Goal: Task Accomplishment & Management: Manage account settings

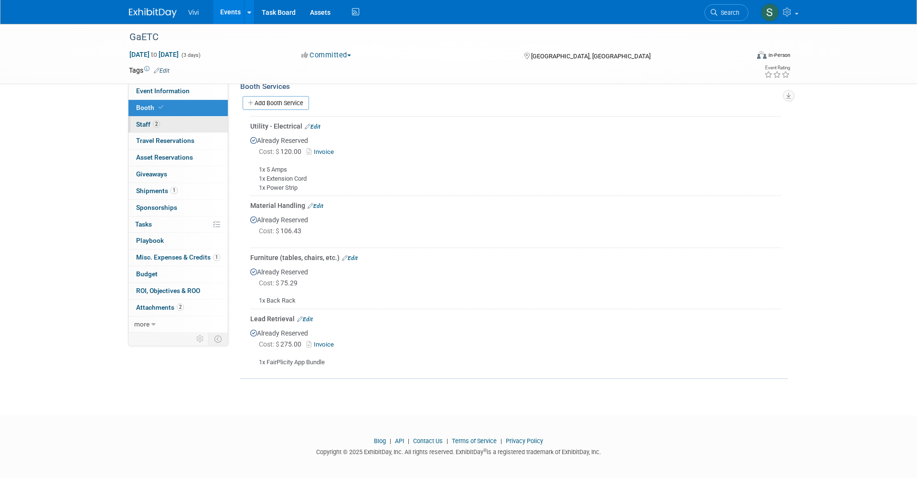
click at [160, 122] on span "2" at bounding box center [156, 123] width 7 height 7
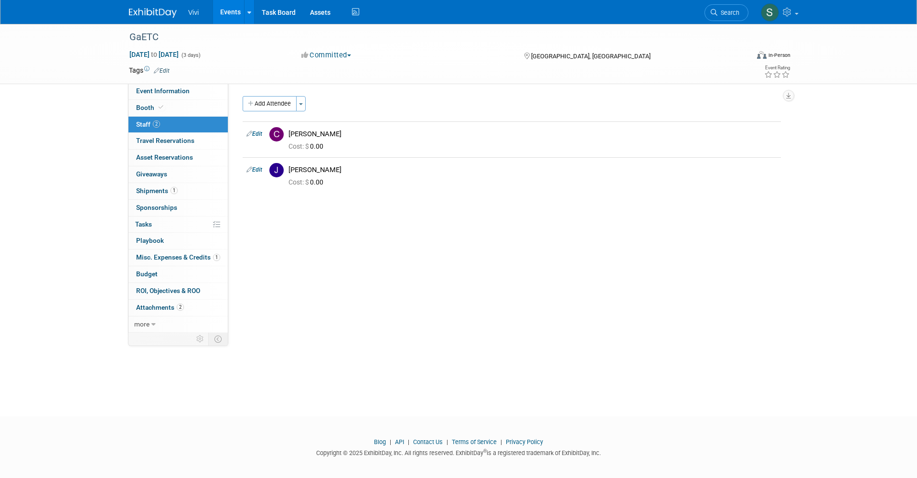
click at [267, 102] on button "Add Attendee" at bounding box center [270, 103] width 54 height 15
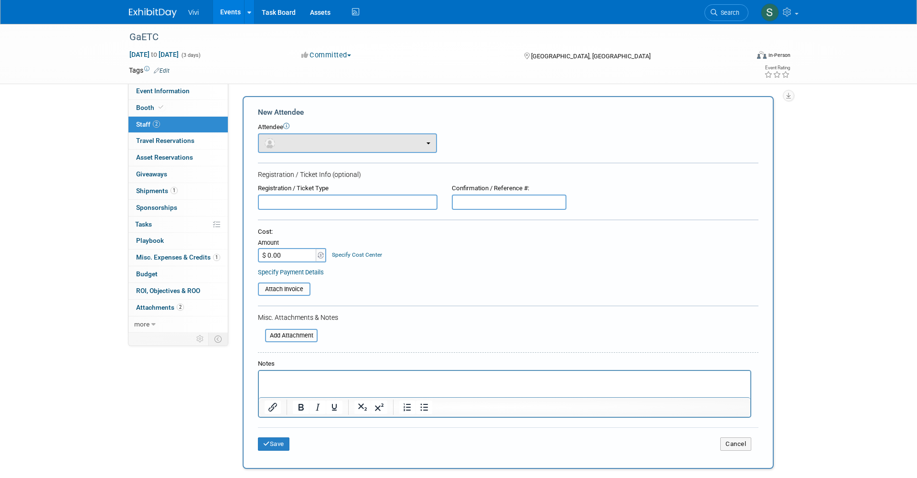
click at [302, 142] on button "button" at bounding box center [347, 143] width 179 height 20
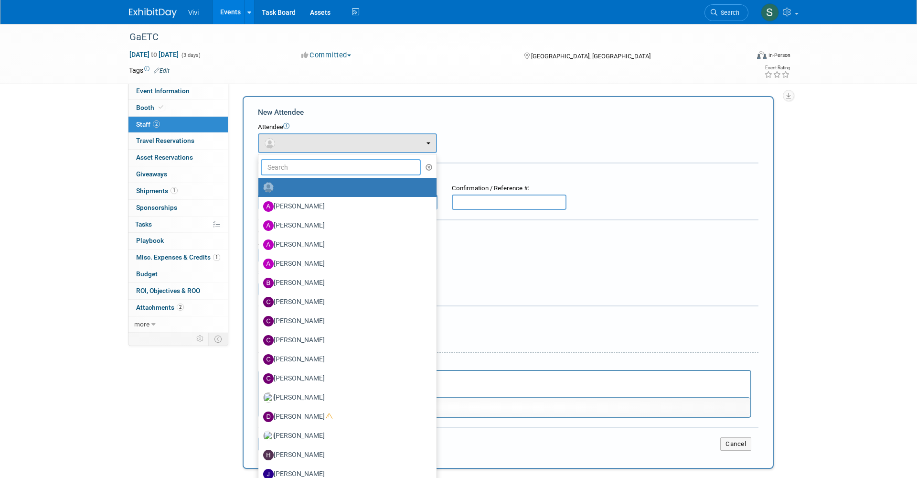
click at [295, 173] on input "text" at bounding box center [341, 167] width 160 height 16
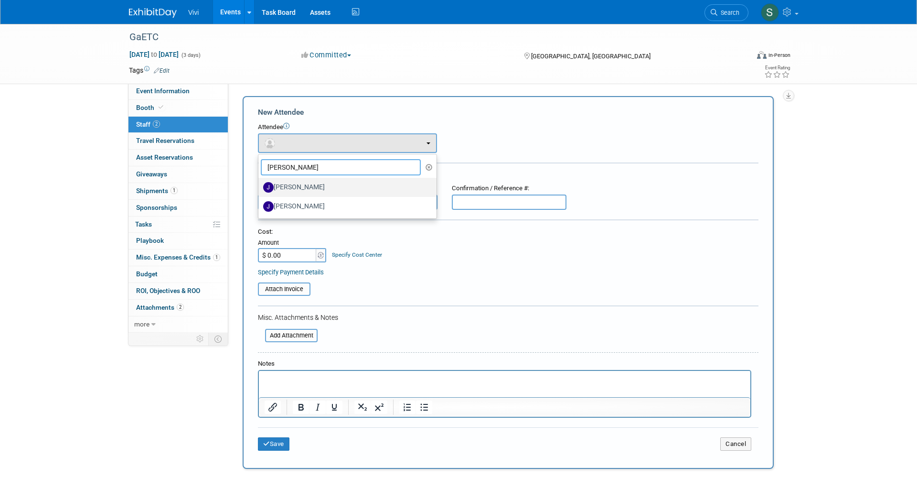
type input "jose"
click at [289, 186] on label "[PERSON_NAME]" at bounding box center [345, 187] width 164 height 15
click at [260, 186] on input "[PERSON_NAME]" at bounding box center [257, 186] width 6 height 6
select select "537fcf80-c204-44b7-9f75-edabca1ddae6"
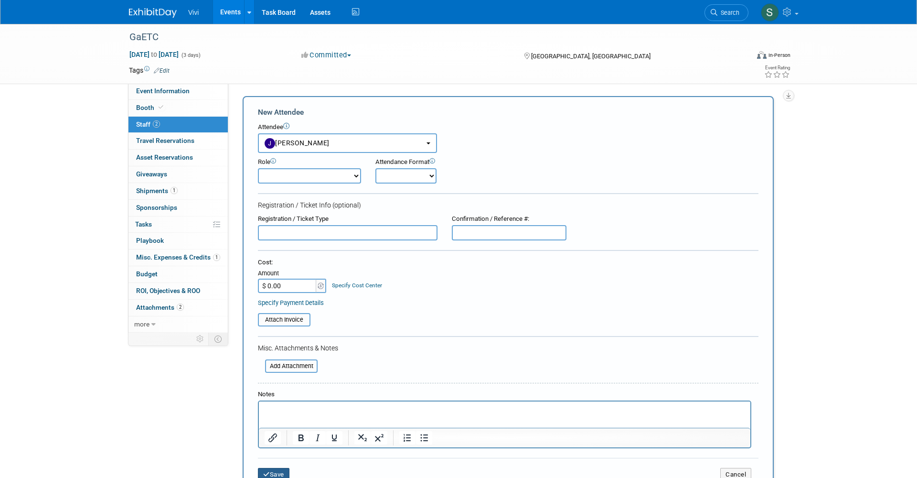
click at [275, 468] on button "Save" at bounding box center [274, 474] width 32 height 13
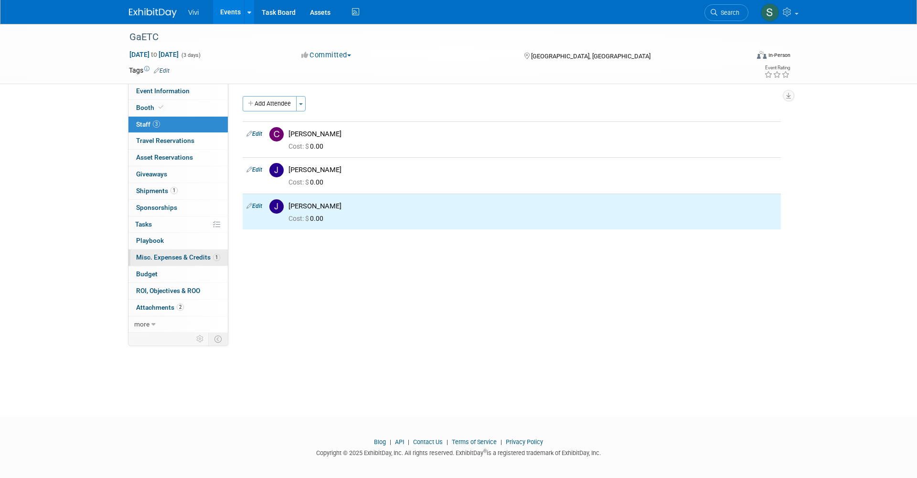
click at [149, 253] on span "Misc. Expenses & Credits 1" at bounding box center [178, 257] width 84 height 8
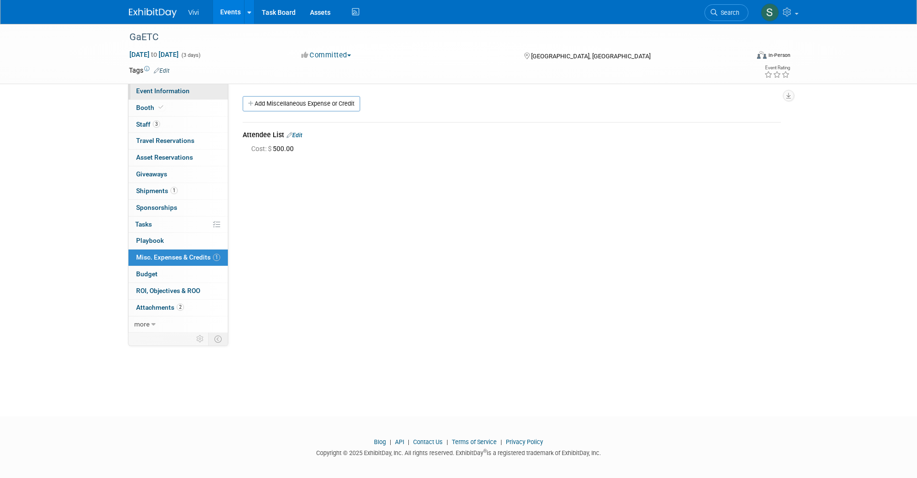
click at [171, 91] on span "Event Information" at bounding box center [162, 91] width 53 height 8
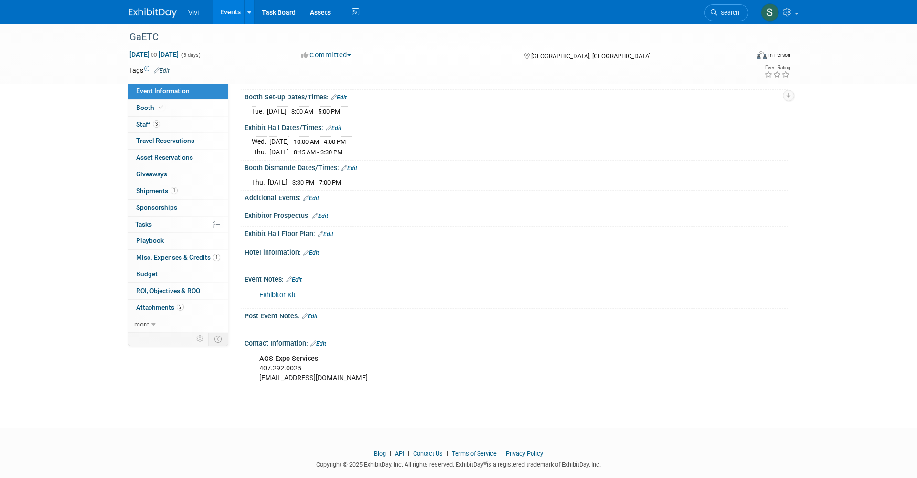
scroll to position [119, 0]
click at [278, 289] on link "Exhibitor Kit" at bounding box center [277, 293] width 36 height 8
click at [155, 111] on link "Booth" at bounding box center [177, 108] width 99 height 16
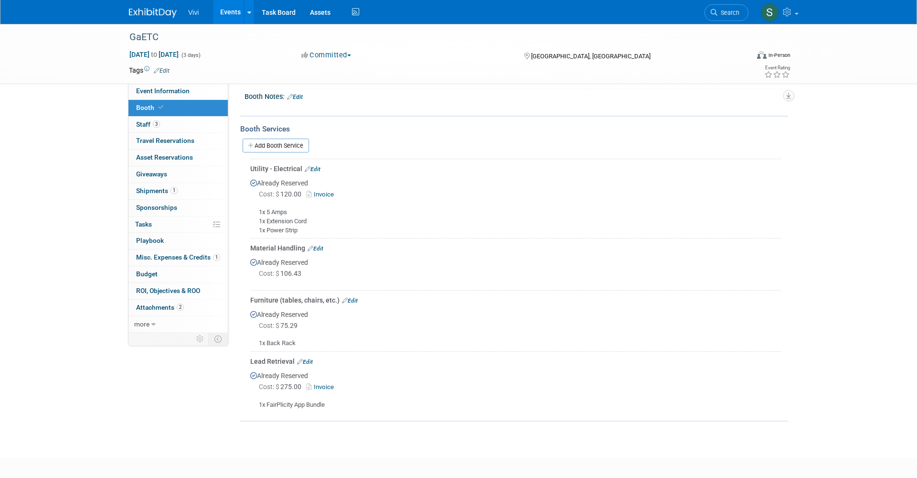
scroll to position [142, 0]
click at [365, 366] on div "Already Reserved Cost: $ 275.00 Invoice 1x FairPlicity App Bundle" at bounding box center [515, 387] width 531 height 43
click at [306, 357] on div "Lead Retrieval Edit" at bounding box center [515, 362] width 531 height 10
click at [308, 359] on link "Edit" at bounding box center [305, 362] width 16 height 7
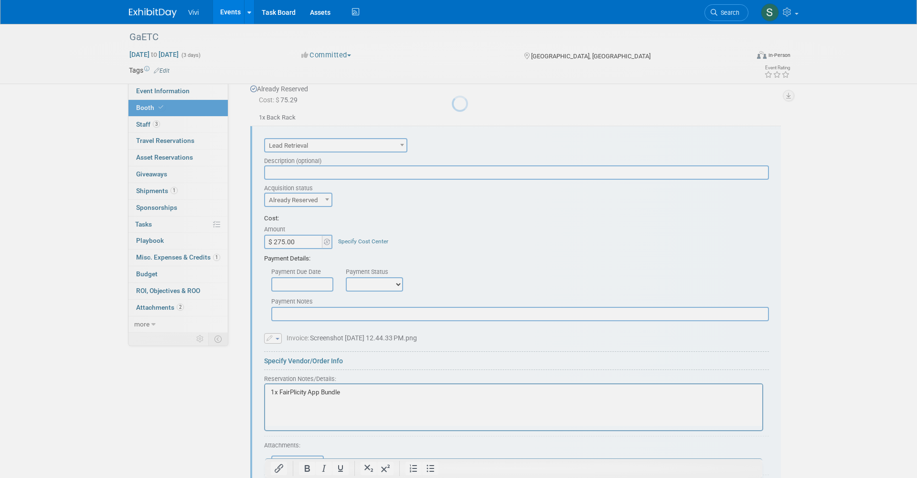
scroll to position [382, 0]
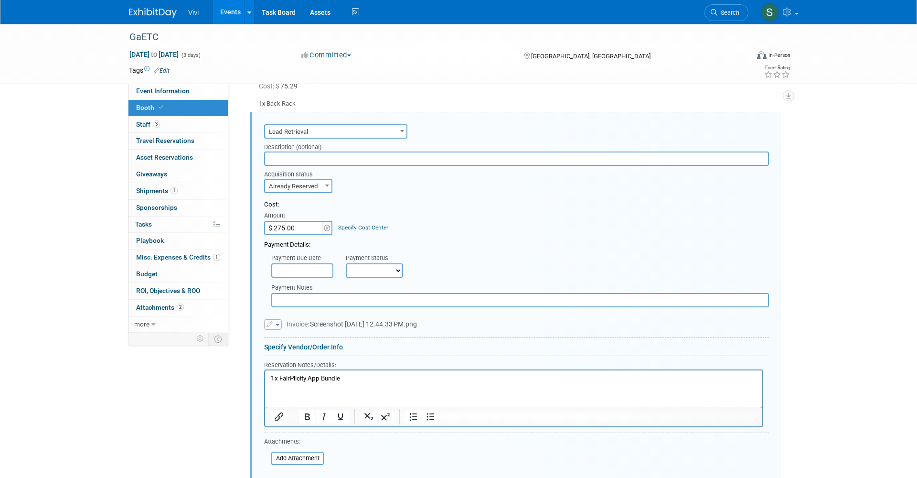
click at [336, 375] on p "1x FairPlicity App Bundle" at bounding box center [514, 378] width 486 height 9
paste body "Rich Text Area. Press ALT-0 for help."
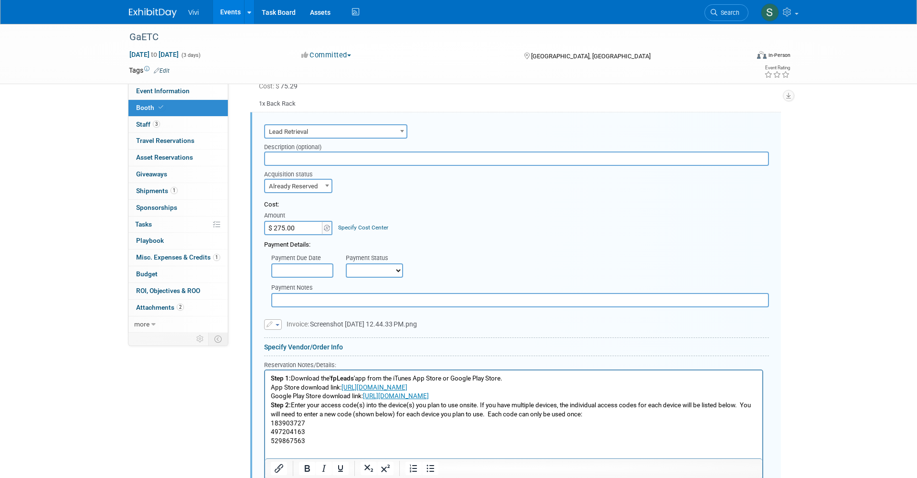
click at [521, 378] on p "Step 1: Download the 'fpLeads' app from the iTunes App Store or Google Play Sto…" at bounding box center [514, 378] width 486 height 9
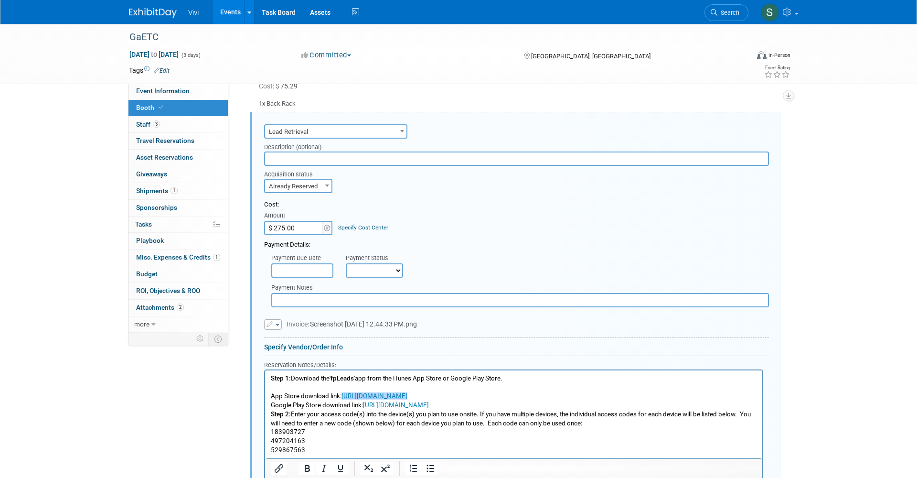
click at [573, 398] on p "App Store download link: https://apps.apple.com/us/app/fpleads/id6475324142﻿" at bounding box center [514, 396] width 486 height 9
click at [594, 404] on p "Google Play Store download link: https://play.google.com/store/apps/details?id=…" at bounding box center [514, 405] width 486 height 9
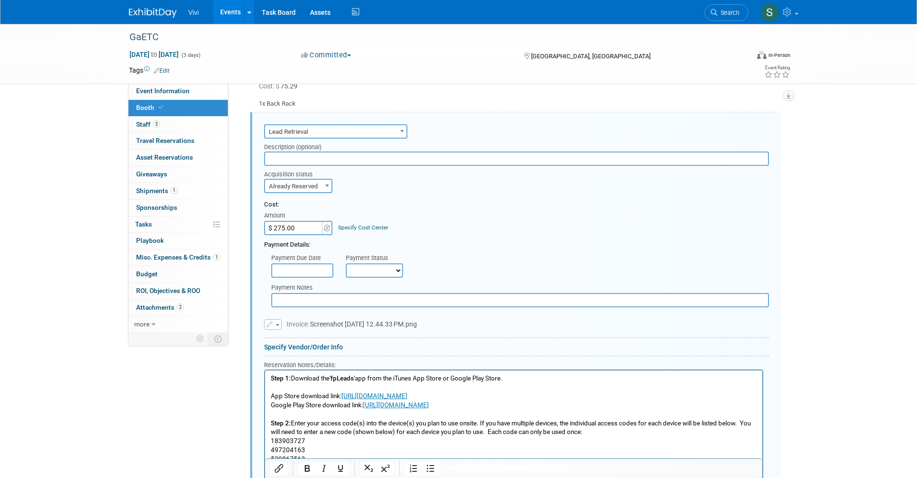
click at [272, 437] on p "183903727 497204163 529867563" at bounding box center [514, 450] width 486 height 27
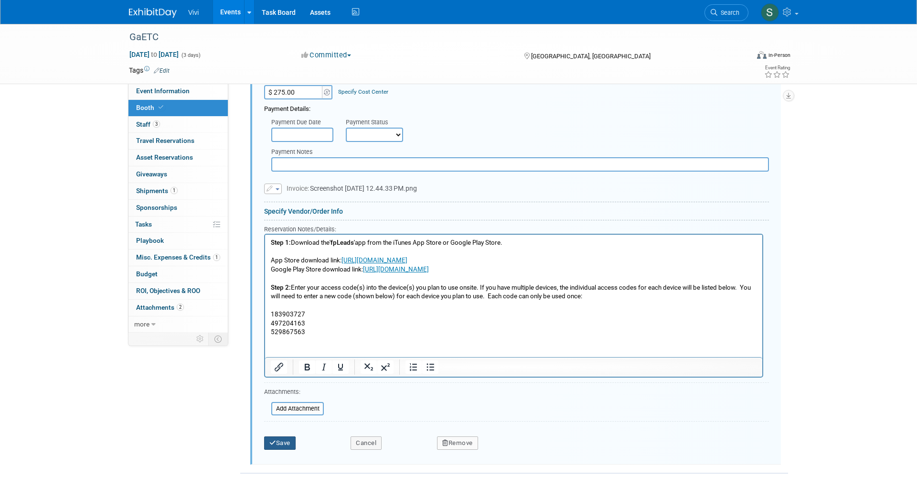
click at [277, 437] on button "Save" at bounding box center [280, 442] width 32 height 13
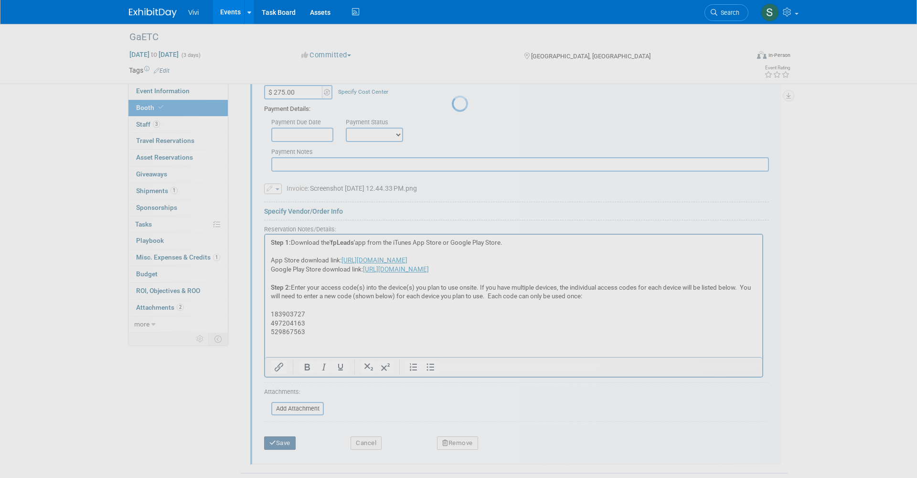
scroll to position [288, 0]
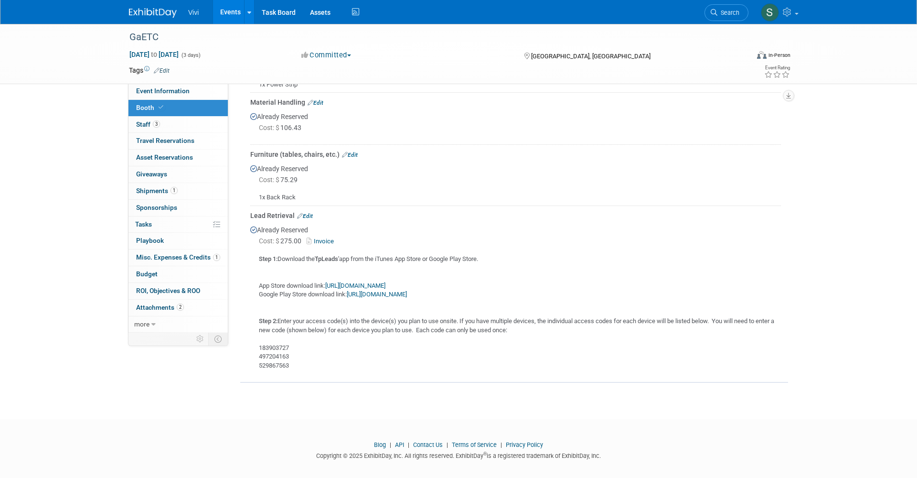
click at [154, 16] on img at bounding box center [153, 13] width 48 height 10
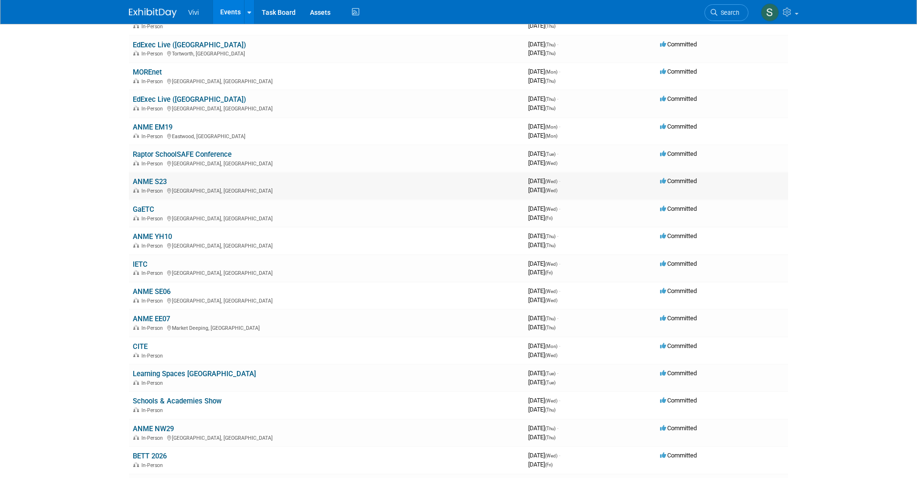
scroll to position [123, 0]
click at [145, 342] on link "CITE" at bounding box center [140, 346] width 15 height 9
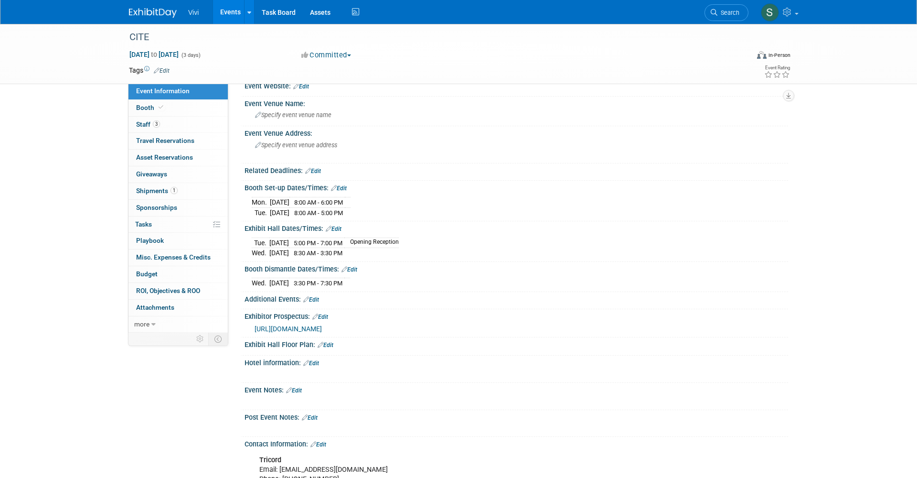
scroll to position [43, 0]
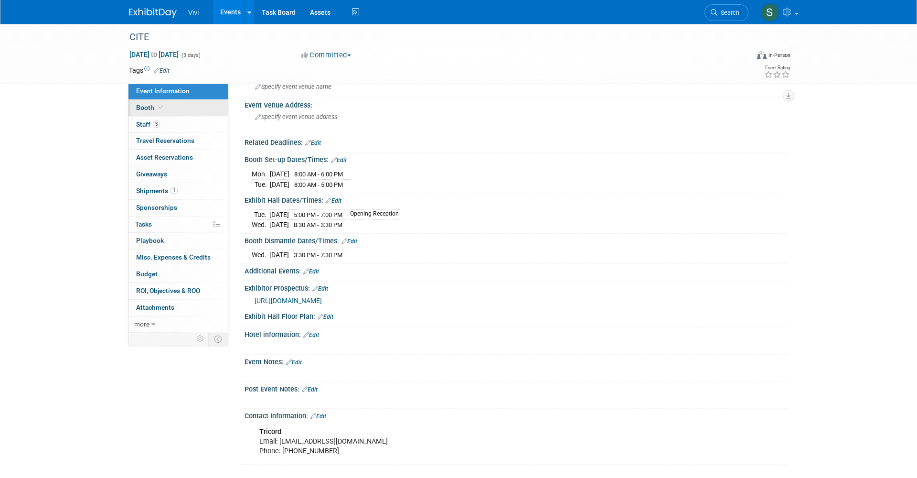
click at [182, 102] on link "Booth" at bounding box center [177, 108] width 99 height 16
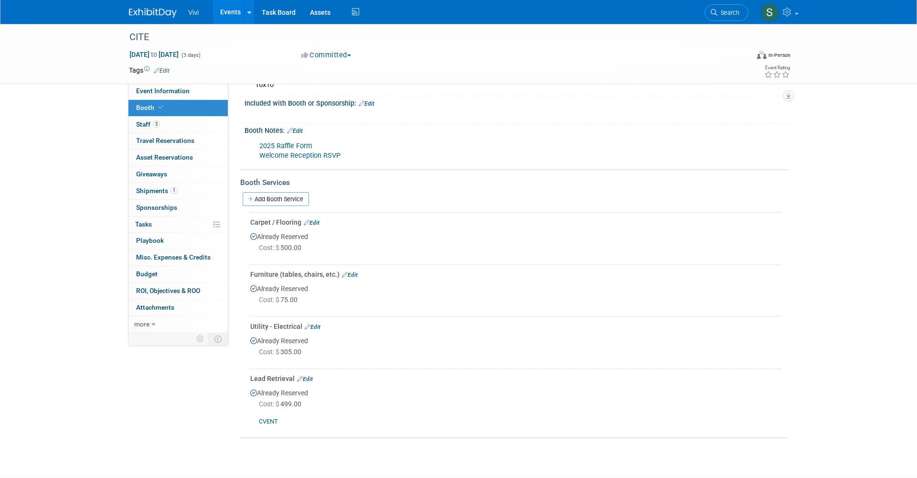
scroll to position [98, 0]
click at [266, 418] on link "CVENT" at bounding box center [268, 421] width 19 height 7
click at [155, 88] on span "Event Information" at bounding box center [162, 91] width 53 height 8
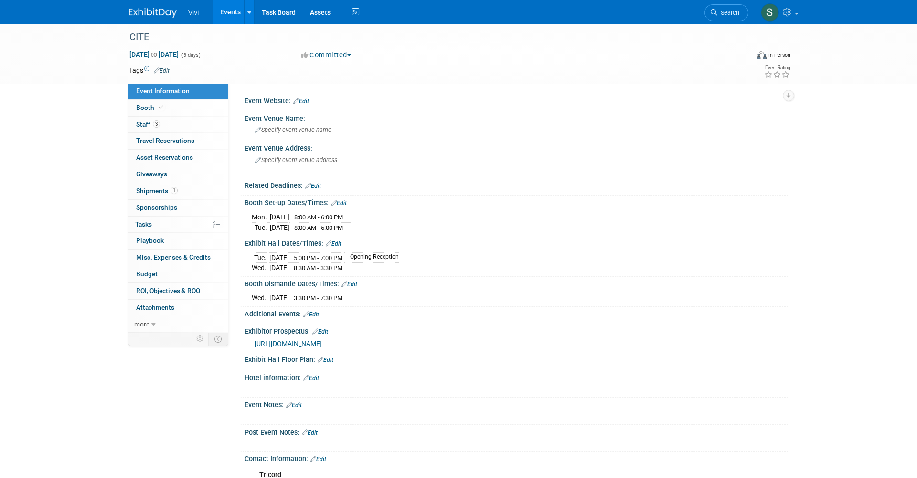
click at [338, 240] on link "Edit" at bounding box center [334, 243] width 16 height 7
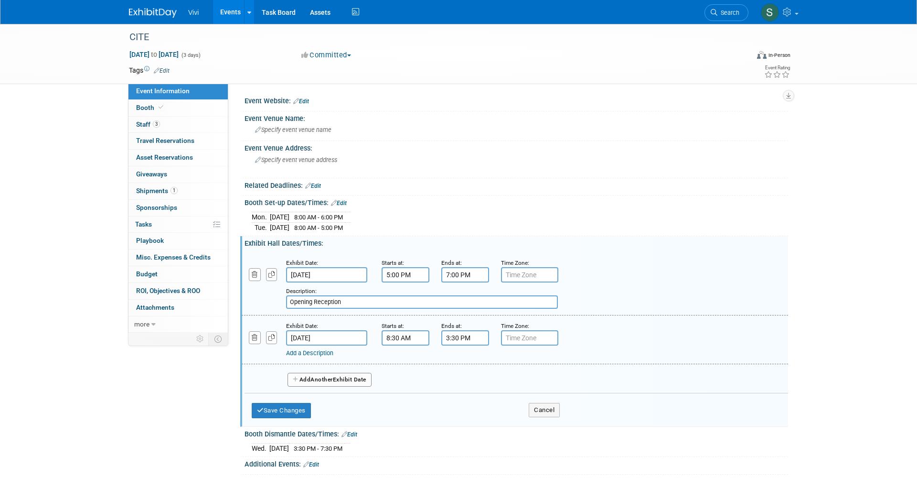
click at [361, 301] on input "Opening Reception" at bounding box center [422, 301] width 272 height 13
paste input "Hyatt Regency Sacramento"
type input "Opening Reception (Hyatt Regency Sacramento)"
click at [294, 406] on button "Save Changes" at bounding box center [281, 410] width 59 height 15
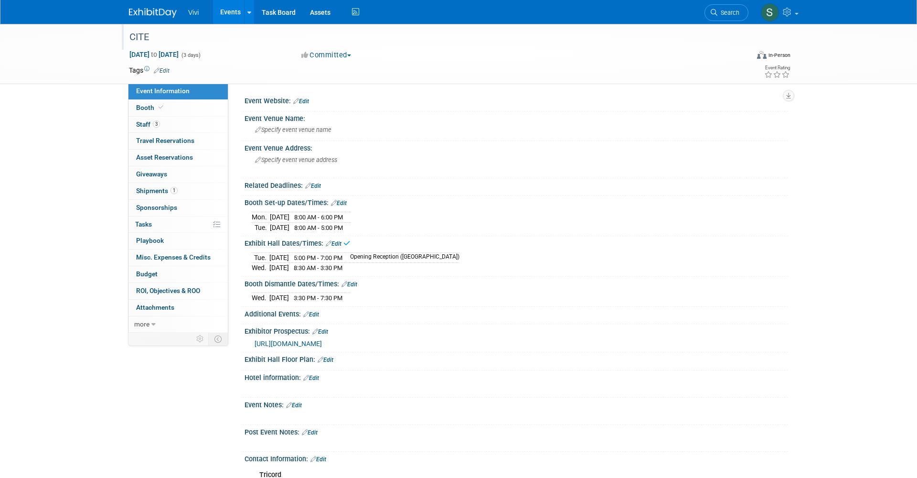
click at [603, 35] on div "CITE" at bounding box center [430, 37] width 608 height 17
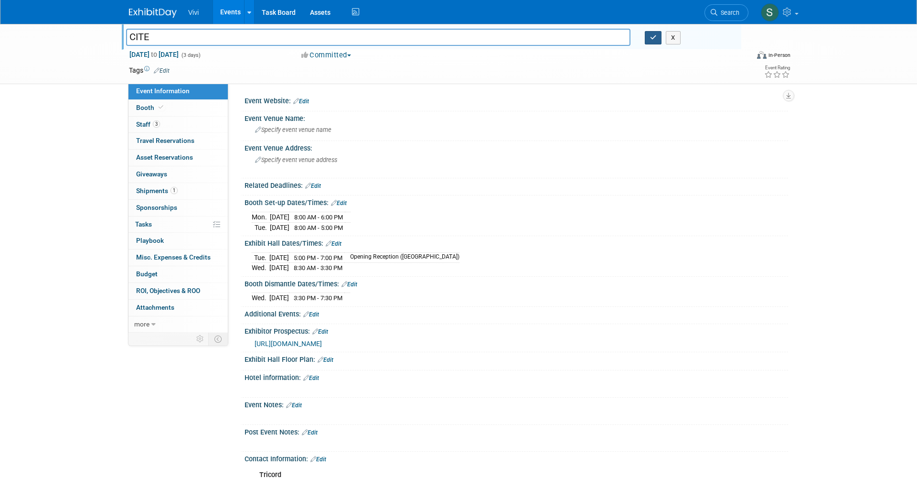
click at [649, 40] on button "button" at bounding box center [653, 37] width 17 height 13
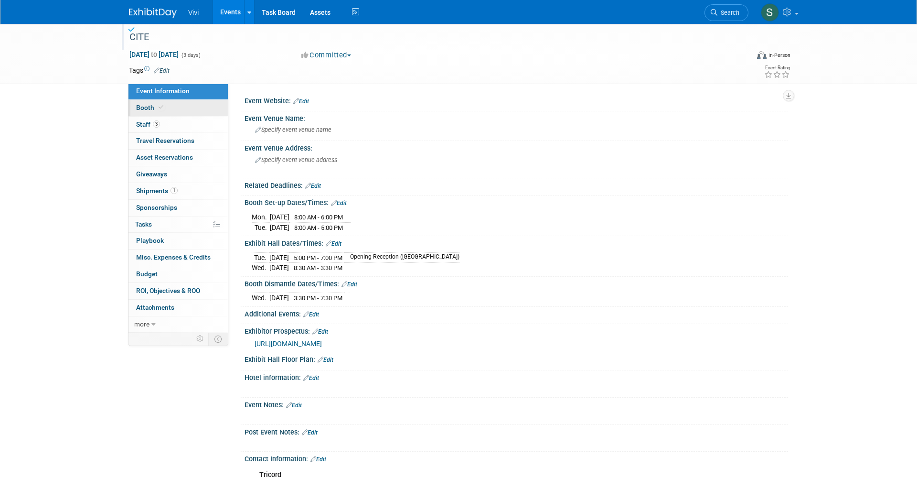
click at [173, 107] on link "Booth" at bounding box center [177, 108] width 99 height 16
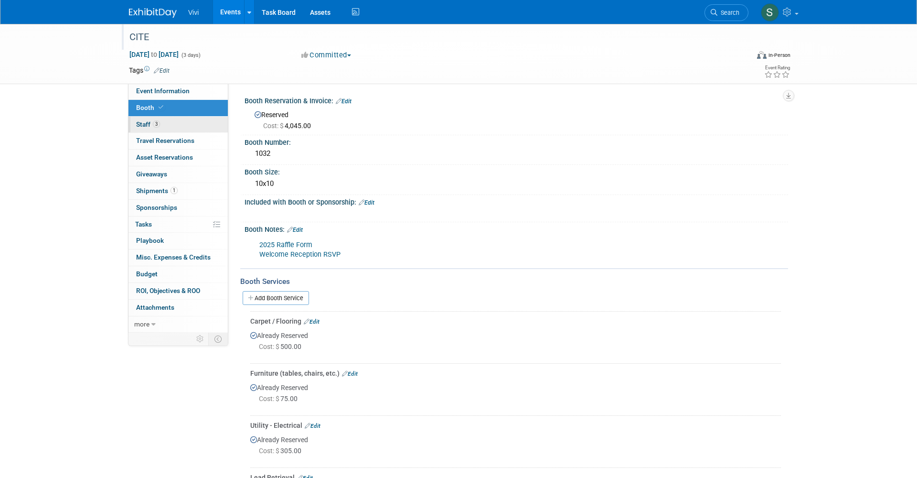
click at [146, 120] on span "Staff 3" at bounding box center [148, 124] width 24 height 8
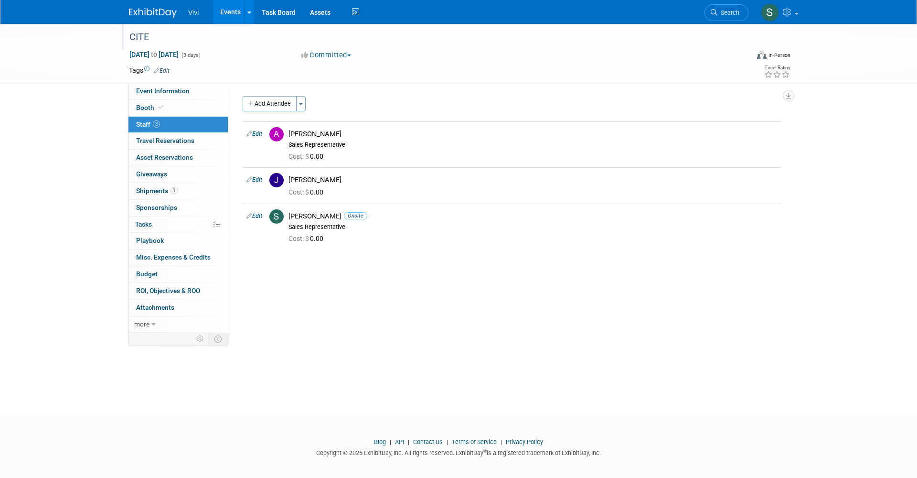
click at [142, 12] on img at bounding box center [153, 13] width 48 height 10
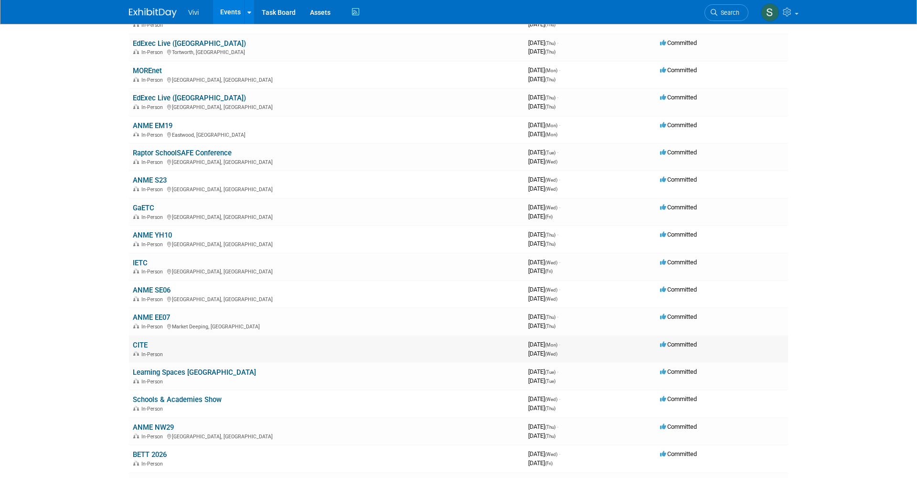
scroll to position [125, 0]
click at [140, 341] on link "CITE" at bounding box center [140, 345] width 15 height 9
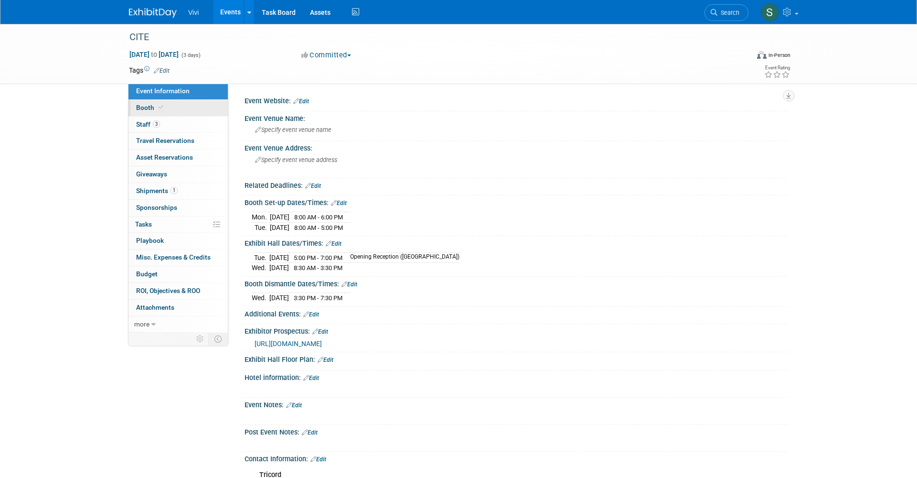
click at [161, 112] on link "Booth" at bounding box center [177, 108] width 99 height 16
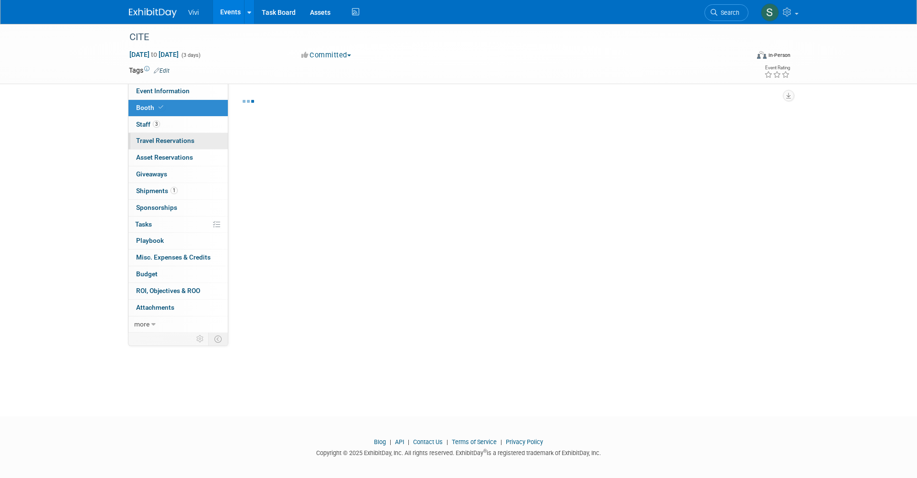
click at [157, 133] on link "0 Travel Reservations 0" at bounding box center [177, 141] width 99 height 16
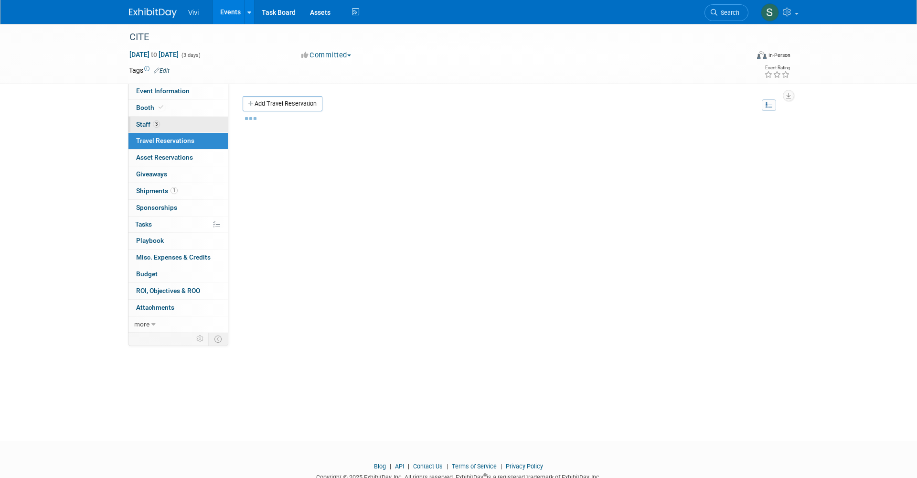
click at [158, 127] on span "3" at bounding box center [156, 123] width 7 height 7
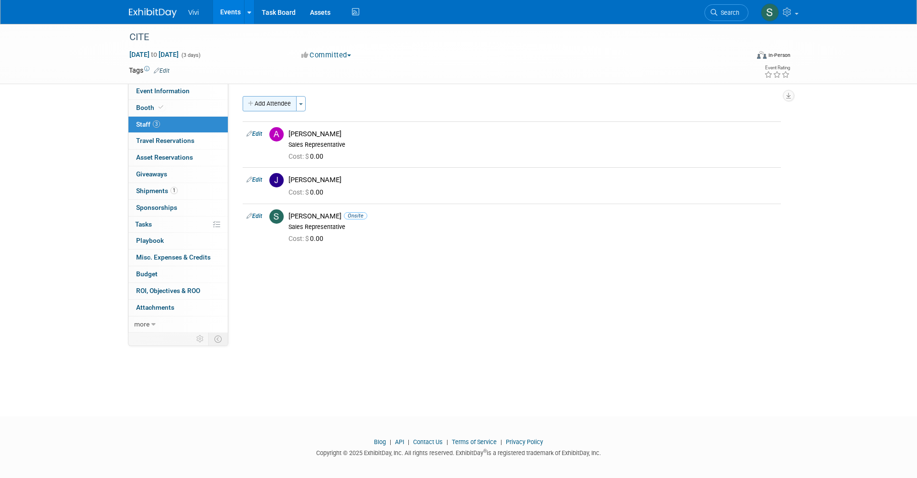
click at [273, 107] on button "Add Attendee" at bounding box center [270, 103] width 54 height 15
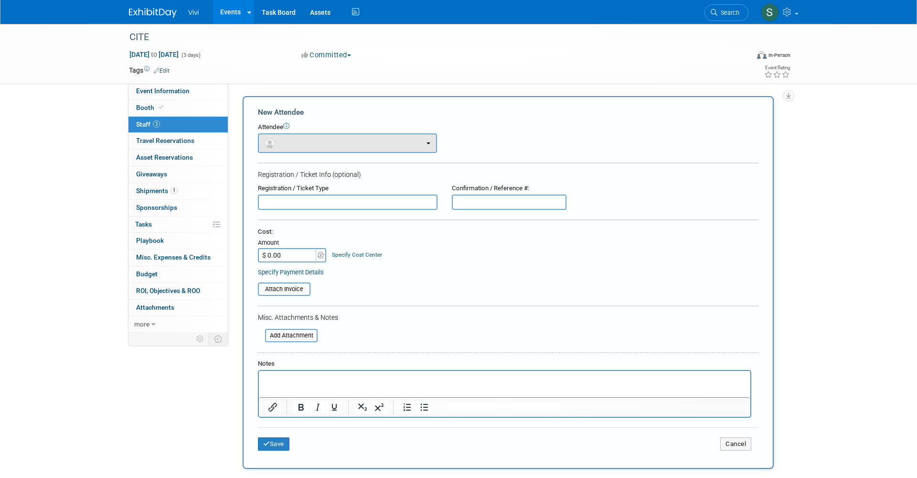
click at [285, 141] on button "button" at bounding box center [347, 143] width 179 height 20
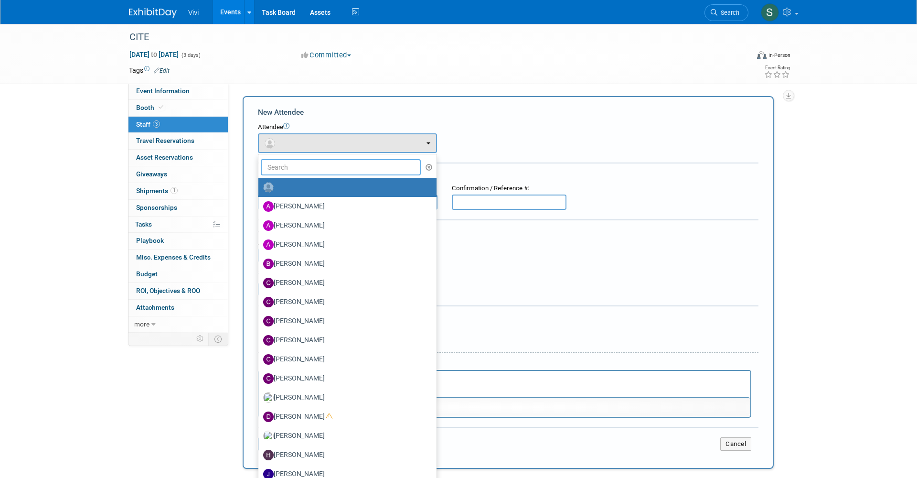
click at [293, 167] on input "text" at bounding box center [341, 167] width 160 height 16
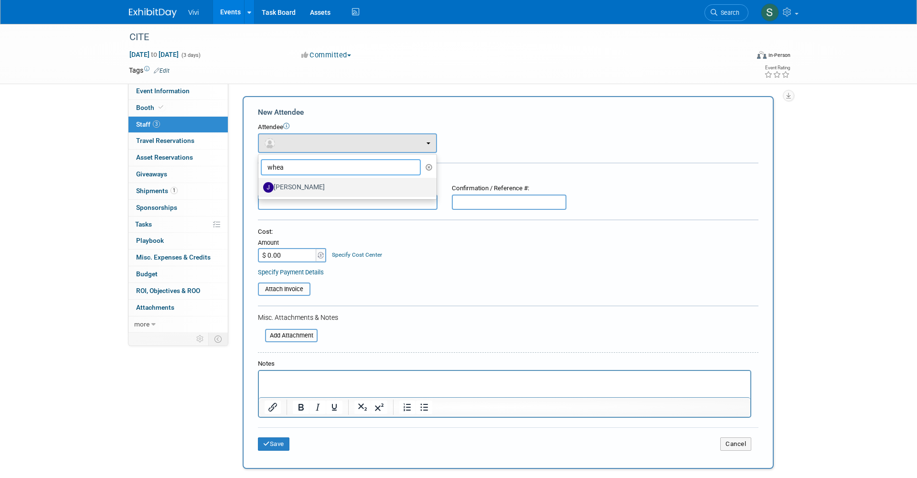
type input "whea"
click at [289, 181] on label "[PERSON_NAME]" at bounding box center [345, 187] width 164 height 15
click at [260, 183] on input "Joseph Whearty" at bounding box center [257, 186] width 6 height 6
select select "5c109cba-d8f4-42bf-bfb4-3e657623d8f6"
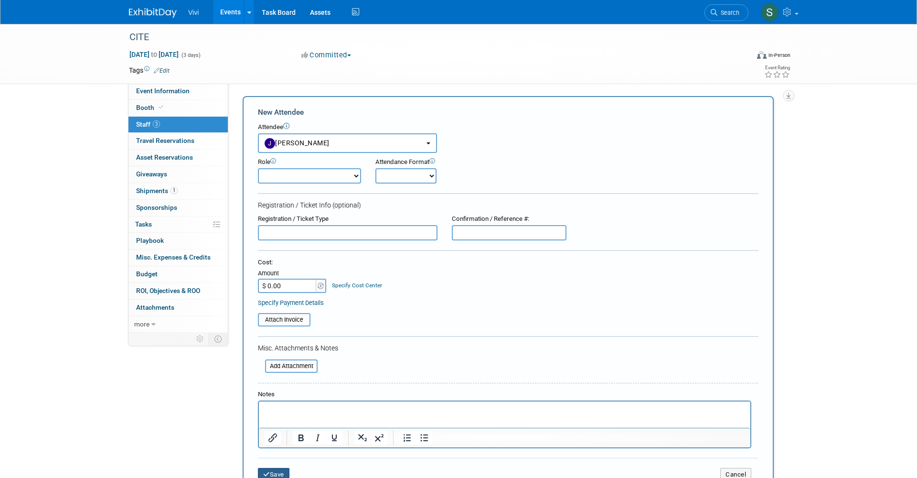
click at [276, 468] on button "Save" at bounding box center [274, 474] width 32 height 13
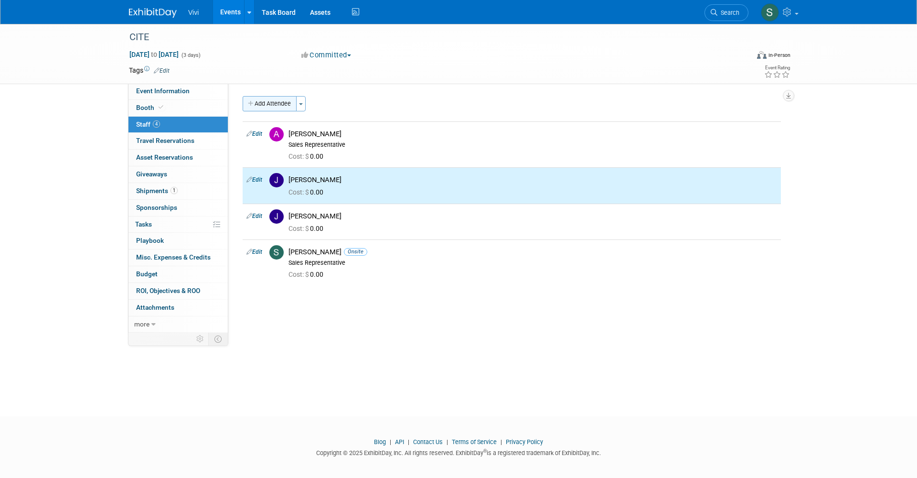
click at [287, 106] on button "Add Attendee" at bounding box center [270, 103] width 54 height 15
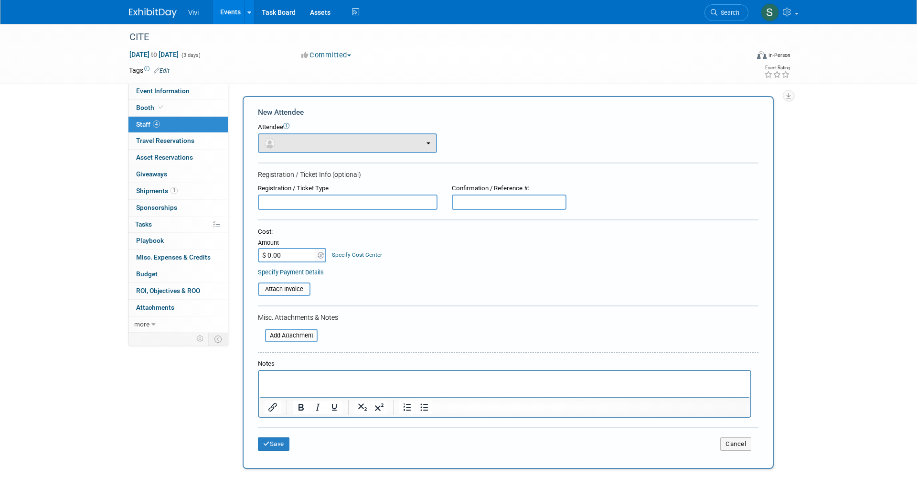
click at [284, 142] on button "button" at bounding box center [347, 143] width 179 height 20
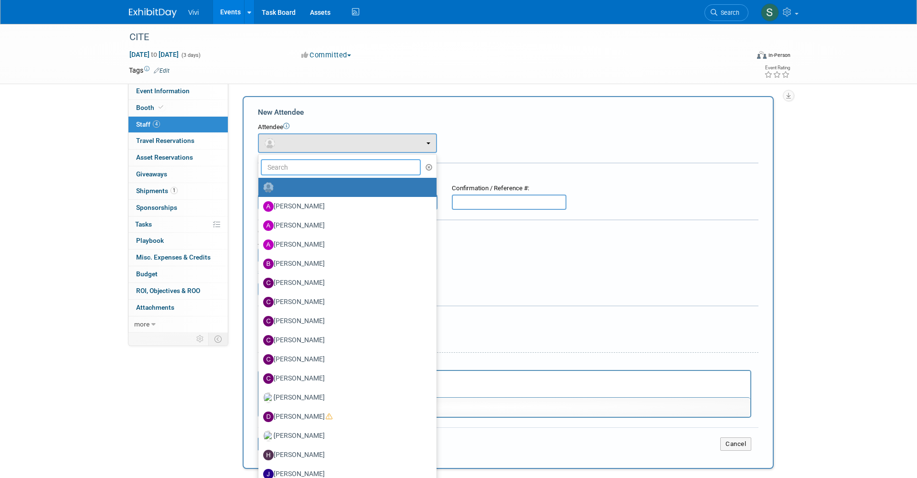
click at [286, 168] on input "text" at bounding box center [341, 167] width 160 height 16
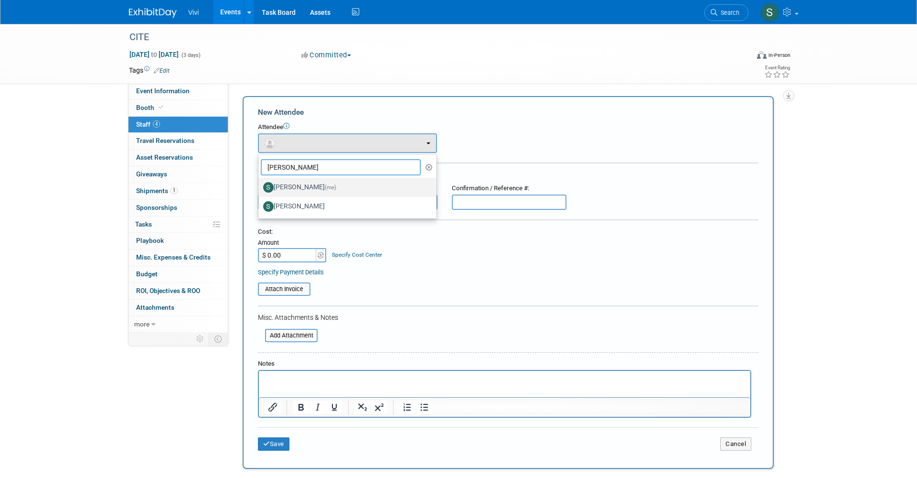
type input "sara"
click at [289, 189] on label "Sara Membreno (me)" at bounding box center [345, 187] width 164 height 15
click at [260, 189] on input "Sara Membreno (me)" at bounding box center [257, 186] width 6 height 6
select select "8894b22a-46d9-4f1a-b5dc-6b1f4a55e2ba"
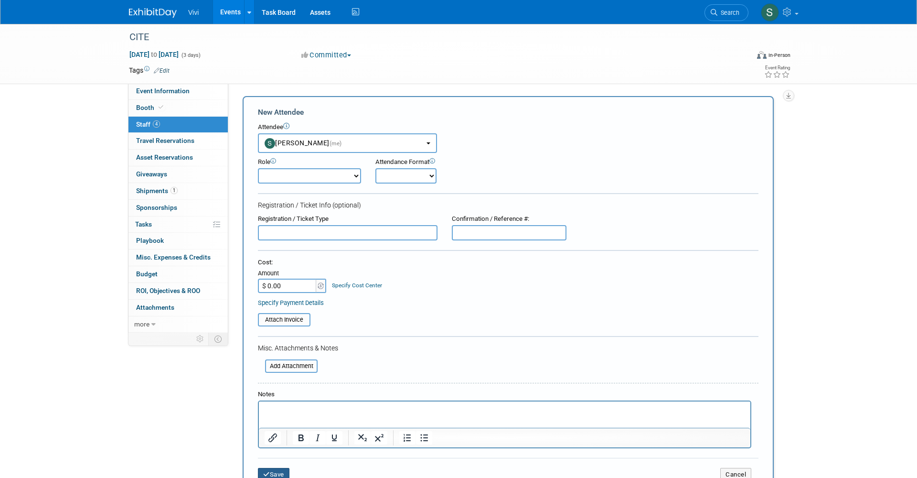
click at [276, 468] on button "Save" at bounding box center [274, 474] width 32 height 13
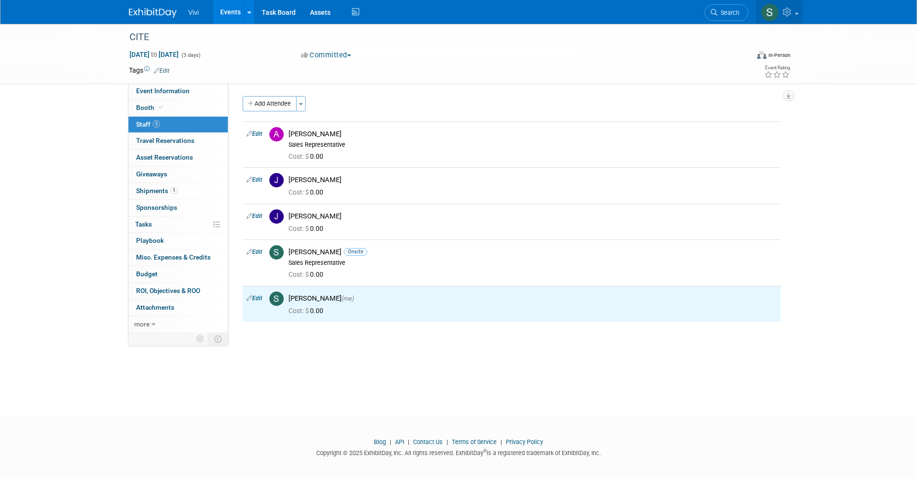
click at [791, 12] on icon at bounding box center [788, 12] width 11 height 9
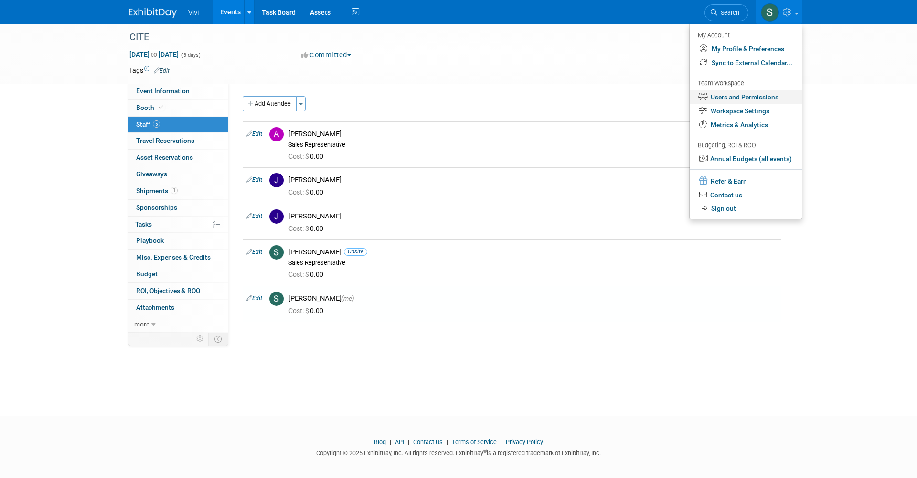
click at [757, 94] on link "Users and Permissions" at bounding box center [746, 97] width 112 height 14
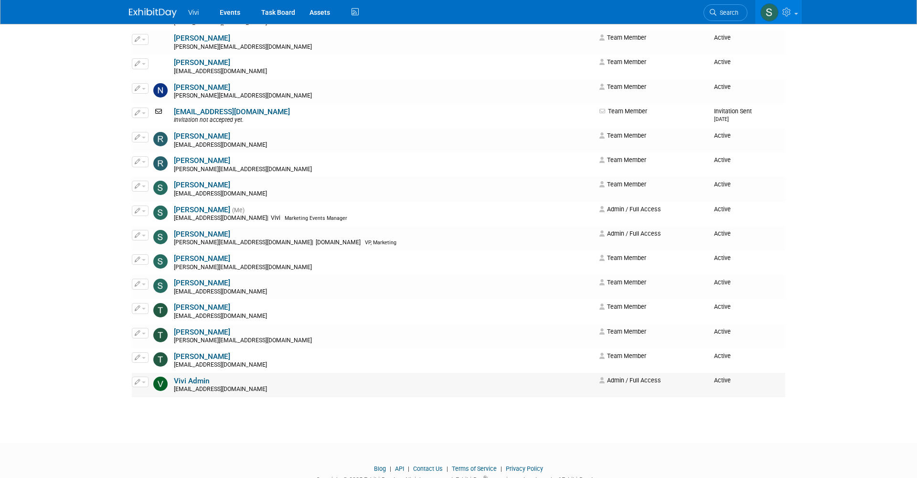
scroll to position [1037, 0]
click at [141, 303] on button "button" at bounding box center [140, 308] width 17 height 11
click at [150, 318] on link "Edit" at bounding box center [169, 324] width 75 height 13
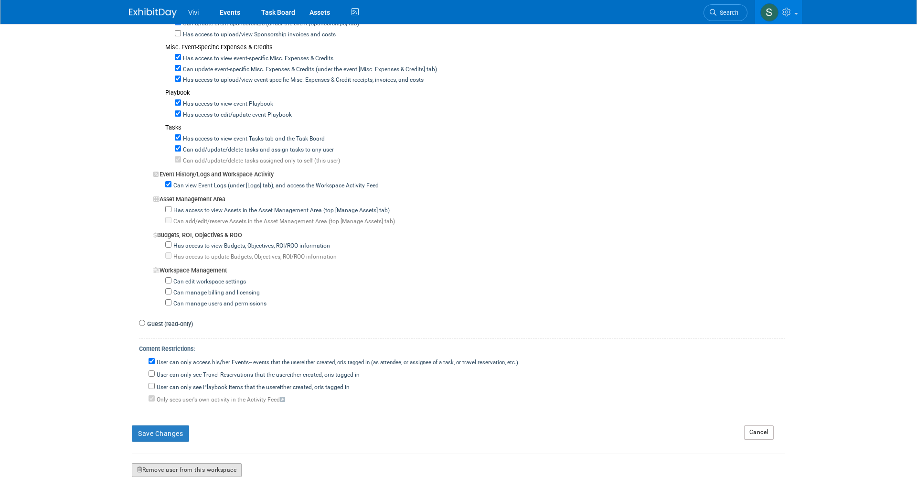
scroll to position [631, 0]
click at [211, 463] on button "Remove user from this workspace" at bounding box center [187, 470] width 110 height 14
click at [170, 405] on icon at bounding box center [168, 407] width 7 height 6
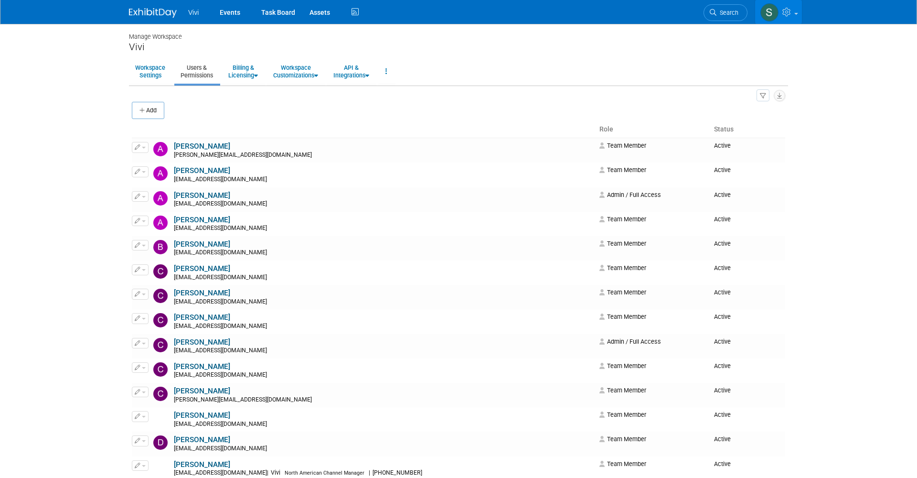
click at [789, 15] on icon at bounding box center [787, 12] width 11 height 9
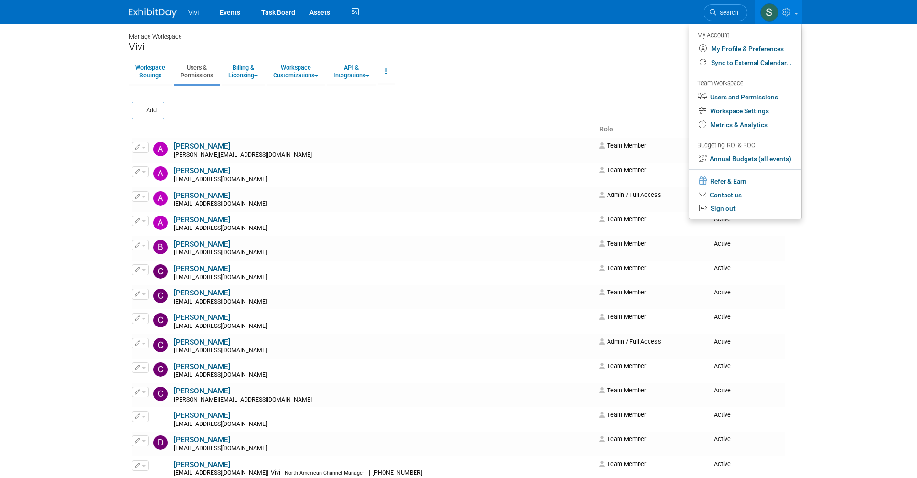
click at [100, 257] on body "Vivi Events Task Board Assets" at bounding box center [458, 239] width 917 height 478
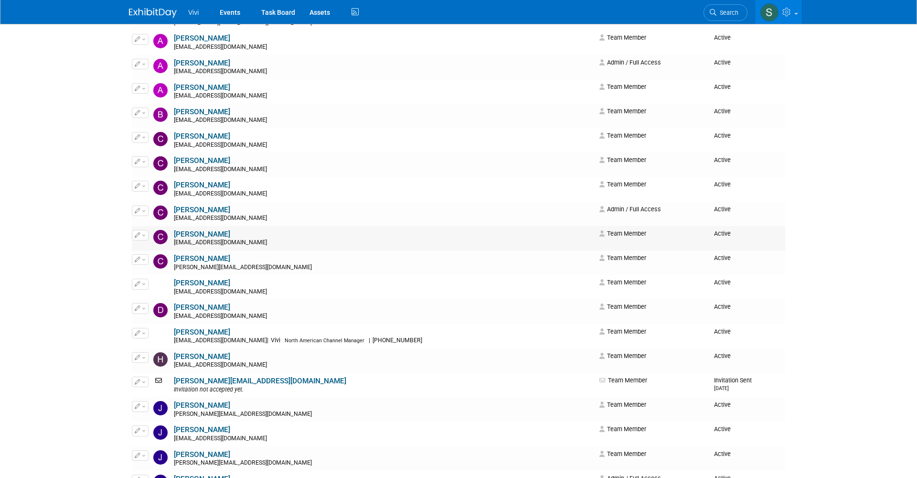
scroll to position [135, 0]
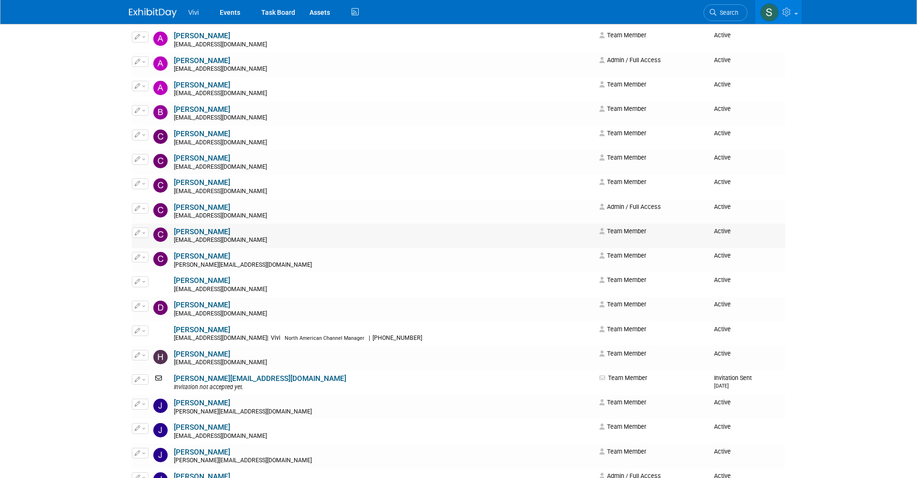
click at [146, 227] on button "button" at bounding box center [140, 232] width 17 height 11
click at [148, 245] on icon at bounding box center [144, 248] width 7 height 7
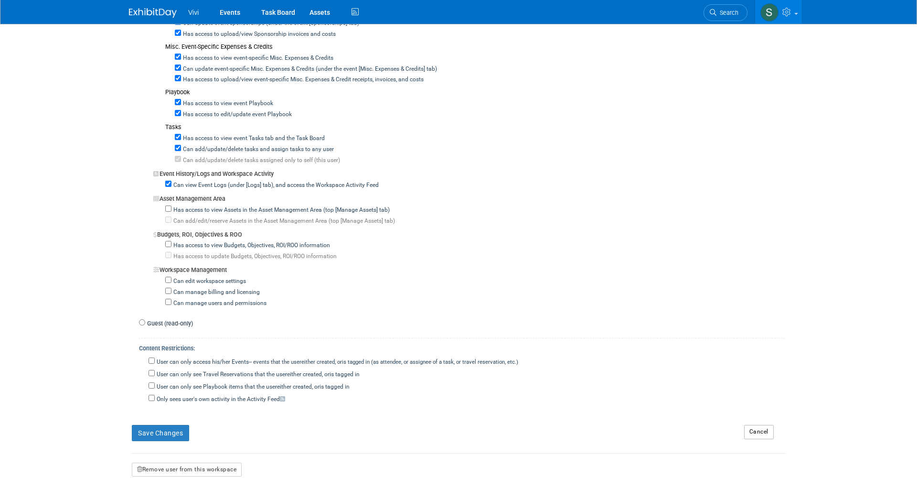
scroll to position [631, 0]
click at [183, 463] on button "Remove user from this workspace" at bounding box center [187, 470] width 110 height 14
click at [178, 406] on link "Yes" at bounding box center [175, 407] width 28 height 15
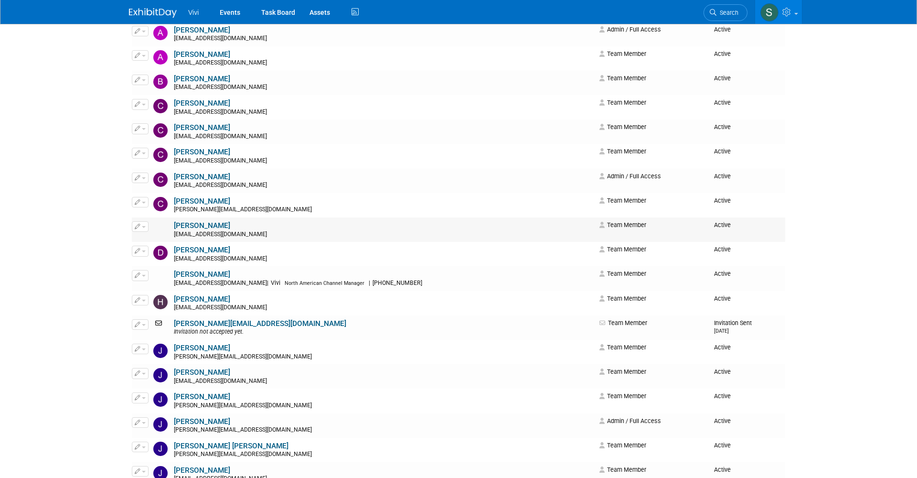
scroll to position [195, 0]
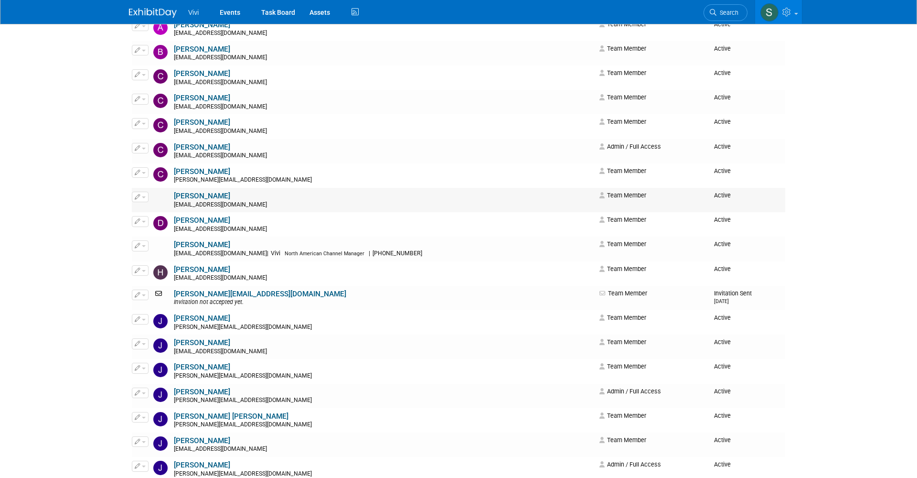
click at [142, 196] on span "button" at bounding box center [144, 197] width 4 height 2
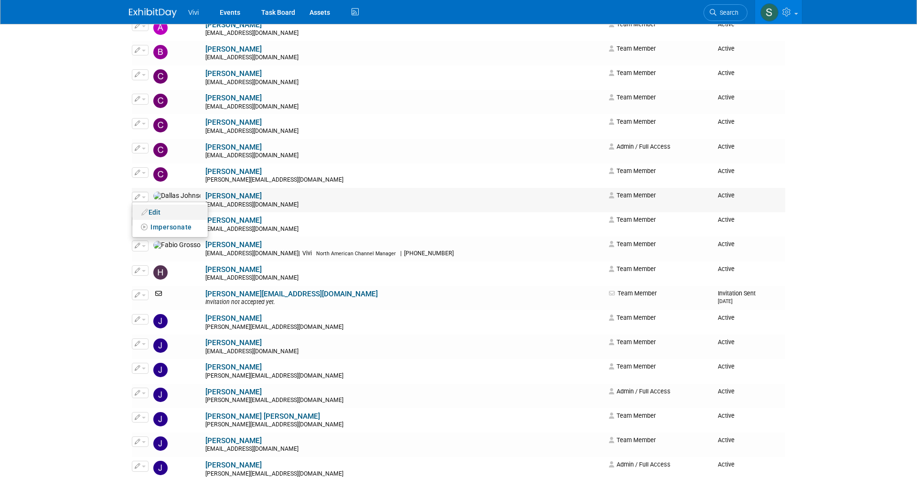
click at [149, 205] on link "Edit" at bounding box center [169, 211] width 75 height 13
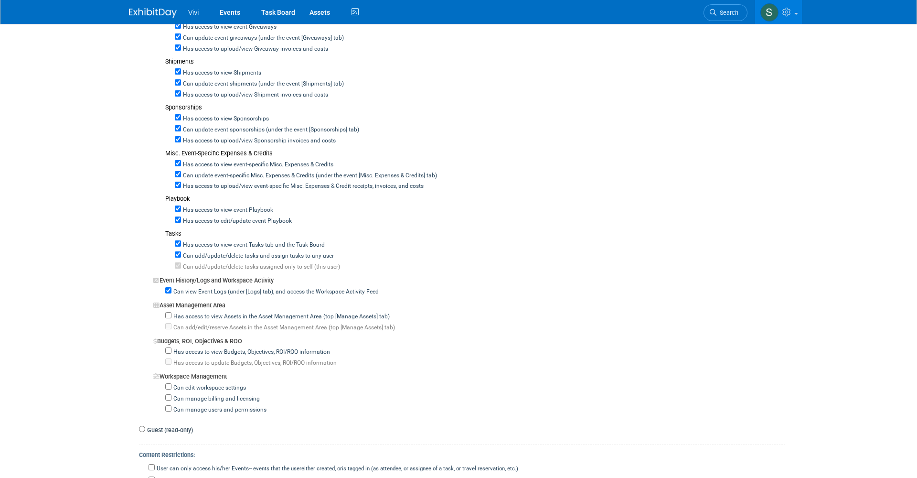
scroll to position [544, 0]
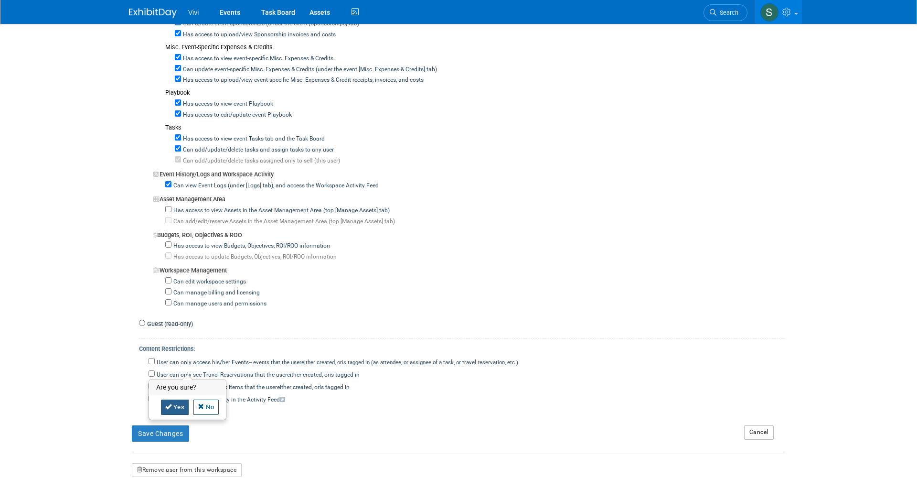
scroll to position [631, 0]
click at [180, 410] on link "Yes" at bounding box center [175, 407] width 28 height 15
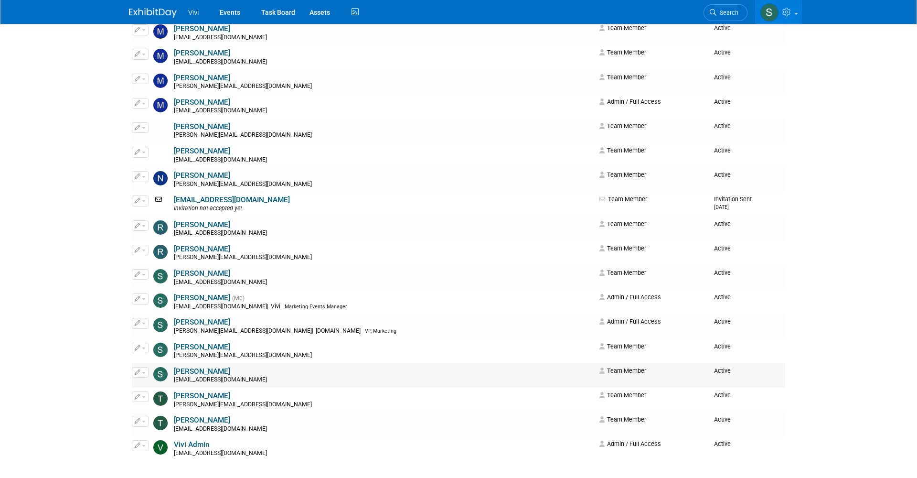
scroll to position [909, 0]
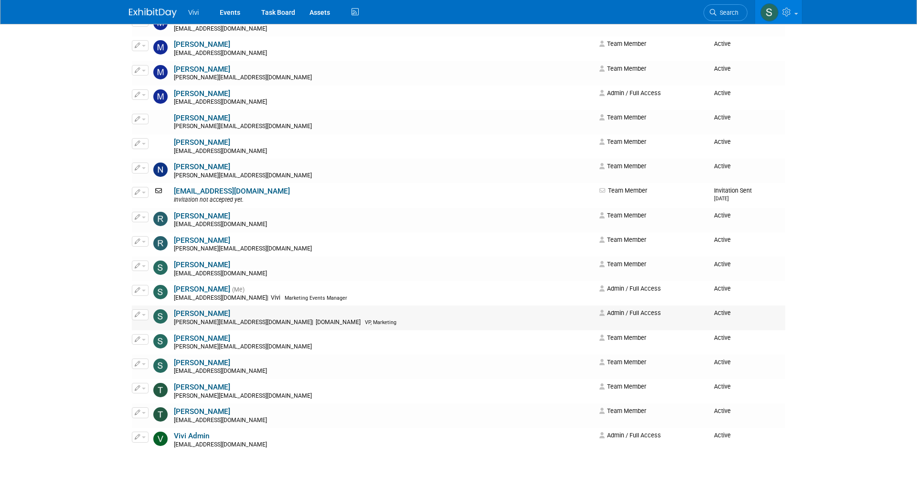
click at [143, 314] on span "button" at bounding box center [144, 315] width 4 height 2
click at [171, 323] on link "Edit" at bounding box center [169, 329] width 75 height 13
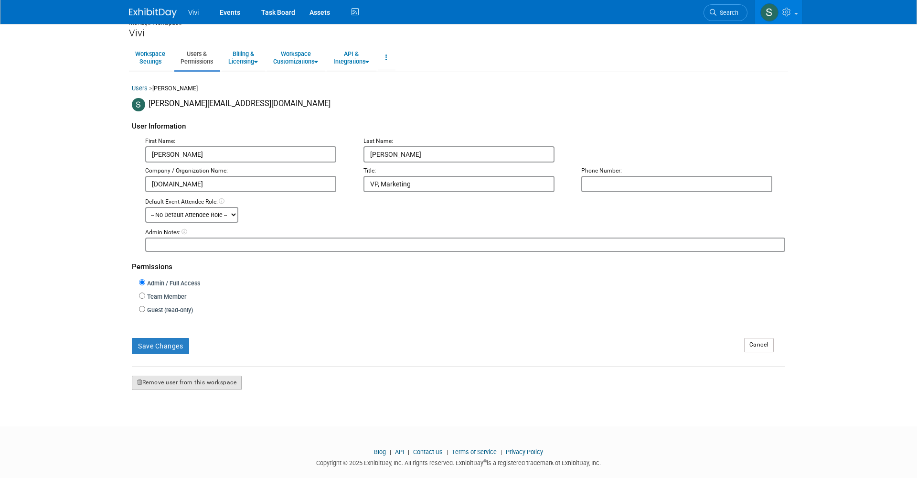
scroll to position [13, 0]
click at [187, 376] on button "Remove user from this workspace" at bounding box center [187, 383] width 110 height 14
click at [174, 409] on link "Yes" at bounding box center [175, 407] width 28 height 15
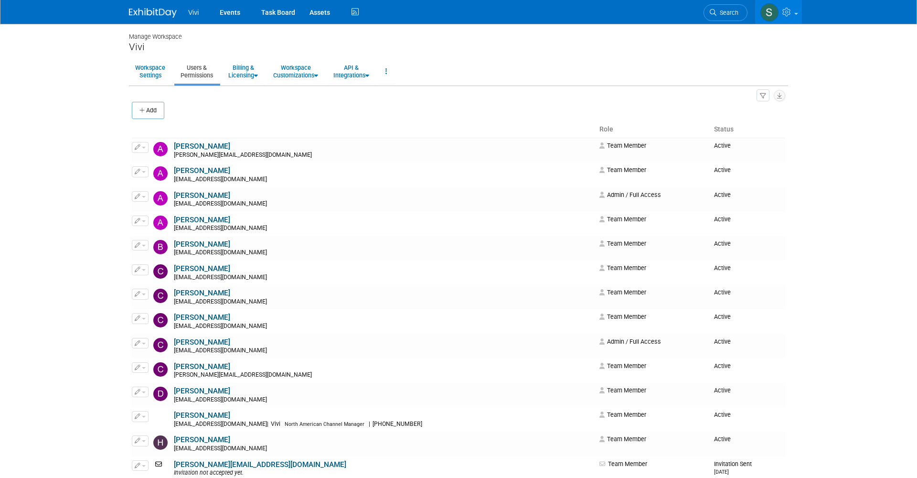
click at [139, 11] on img at bounding box center [153, 13] width 48 height 10
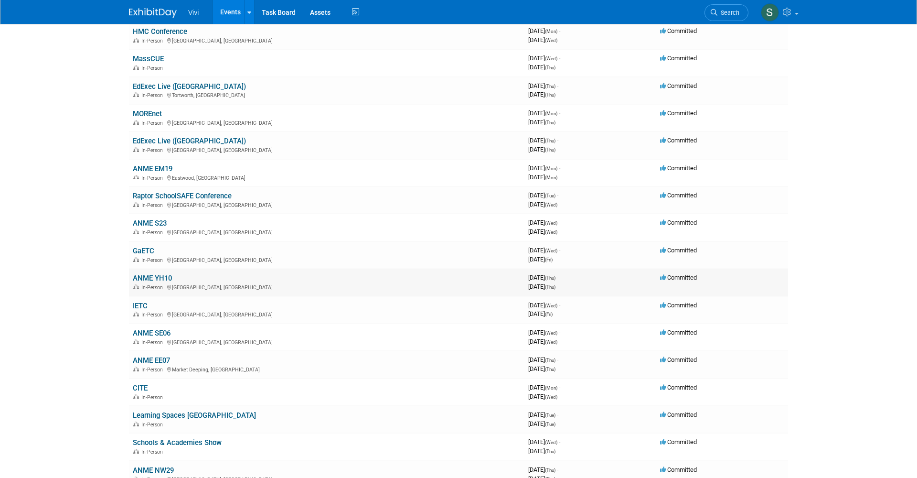
scroll to position [82, 0]
click at [179, 191] on link "Raptor SchoolSAFE Conference" at bounding box center [182, 195] width 99 height 9
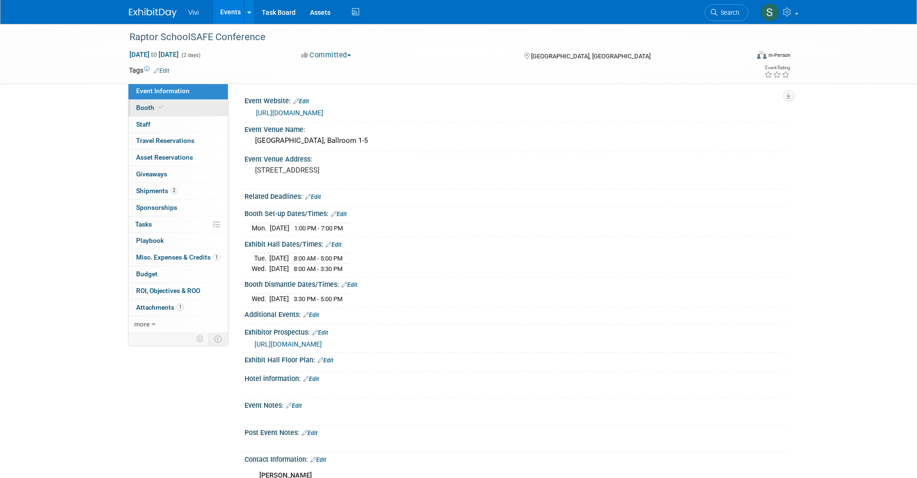
click at [144, 108] on span "Booth" at bounding box center [150, 108] width 29 height 8
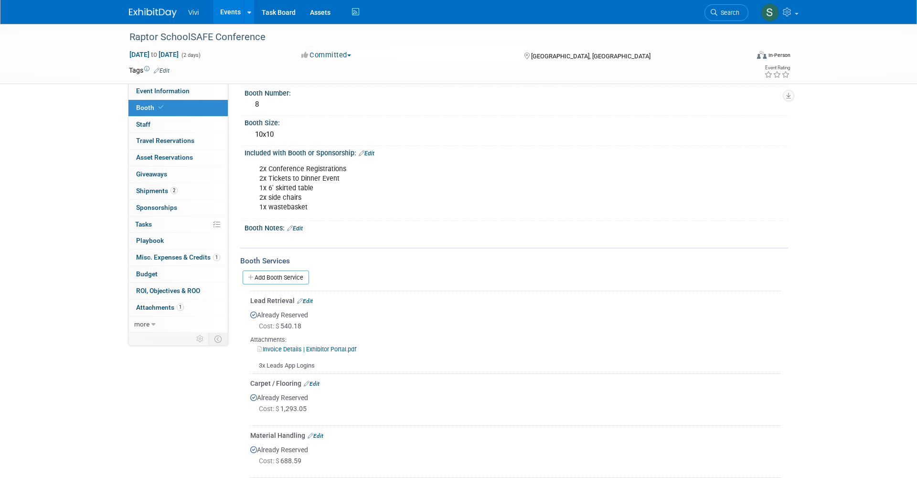
scroll to position [50, 0]
click at [290, 363] on div "3x Leads App Logins" at bounding box center [515, 361] width 531 height 17
click at [278, 344] on link "Invoice Details | Exhibitor Portal.pdf" at bounding box center [306, 347] width 99 height 7
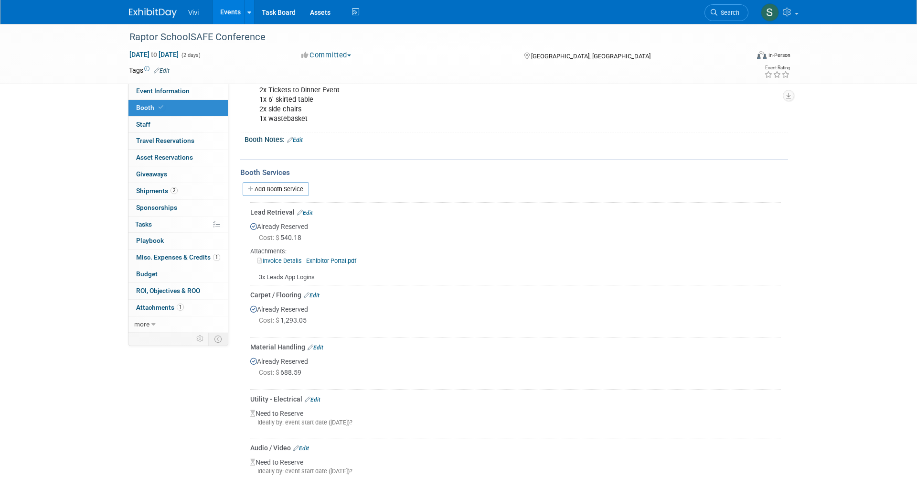
scroll to position [138, 0]
click at [160, 86] on link "Event Information" at bounding box center [177, 91] width 99 height 16
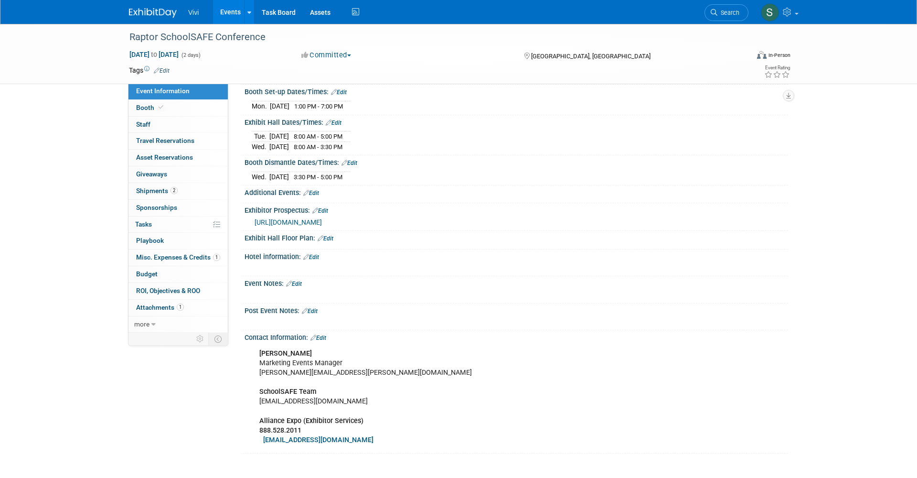
scroll to position [124, 0]
click at [143, 103] on link "Booth" at bounding box center [177, 108] width 99 height 16
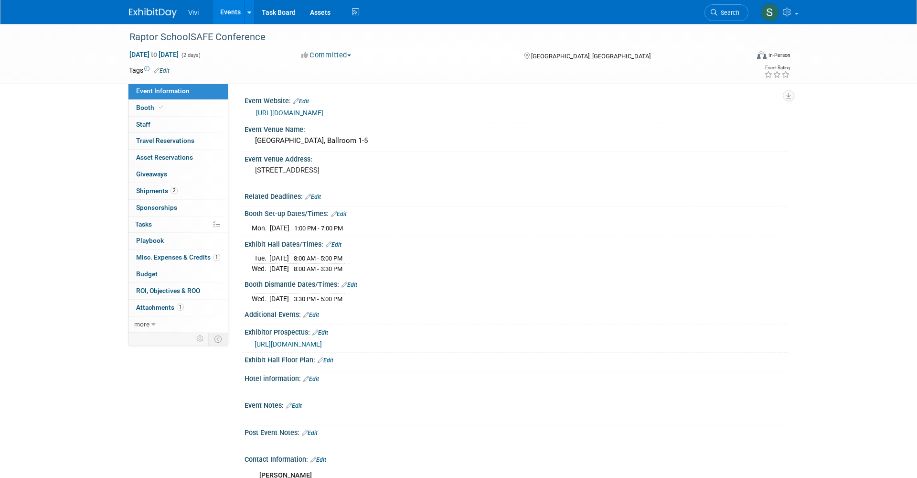
click at [143, 103] on link "Booth" at bounding box center [177, 108] width 99 height 16
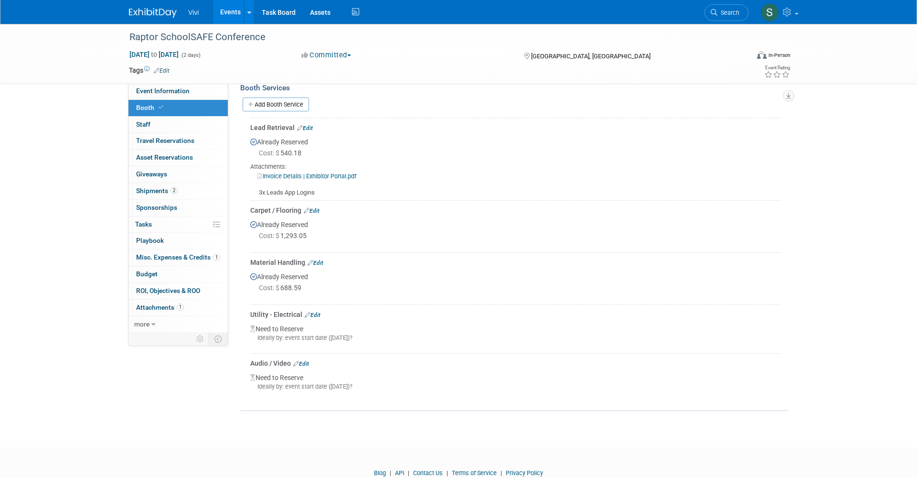
scroll to position [225, 0]
click at [153, 16] on img at bounding box center [153, 13] width 48 height 10
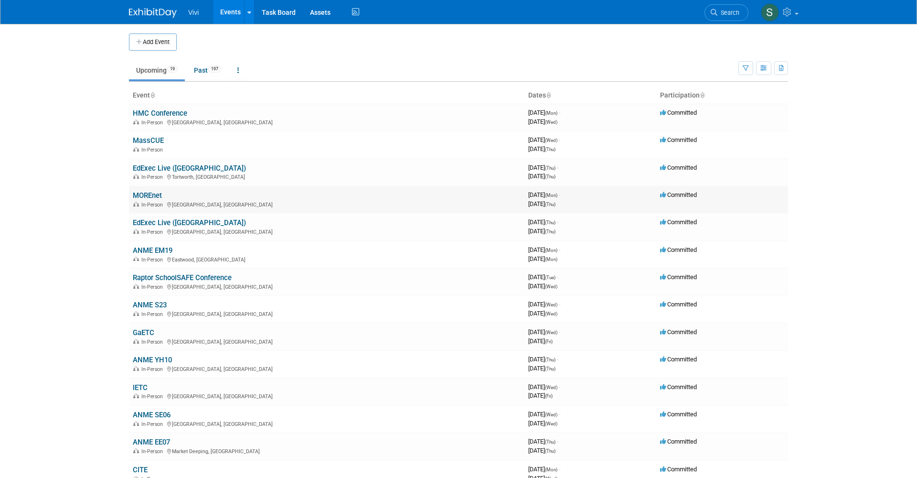
click at [149, 187] on td "MOREnet In-Person Osage Beach, MO" at bounding box center [327, 199] width 396 height 27
click at [146, 193] on link "MOREnet" at bounding box center [147, 195] width 29 height 9
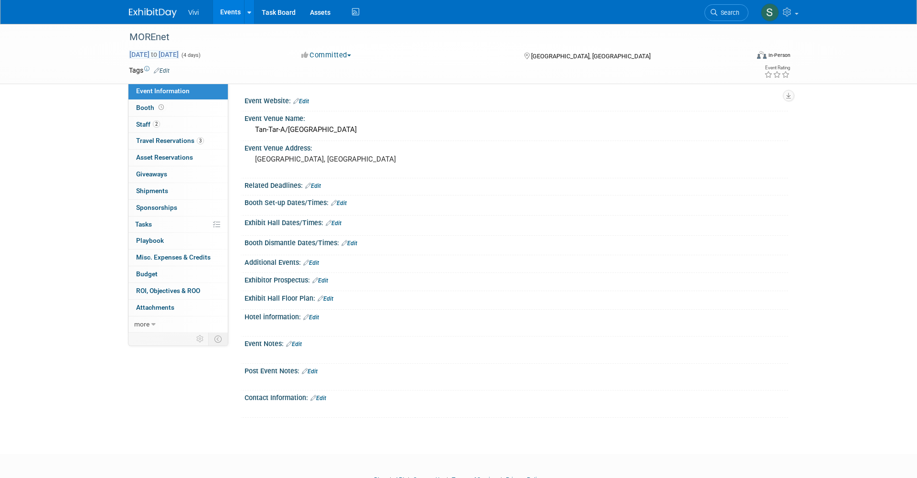
click at [148, 54] on span "[DATE] to [DATE]" at bounding box center [154, 54] width 50 height 9
select select "9"
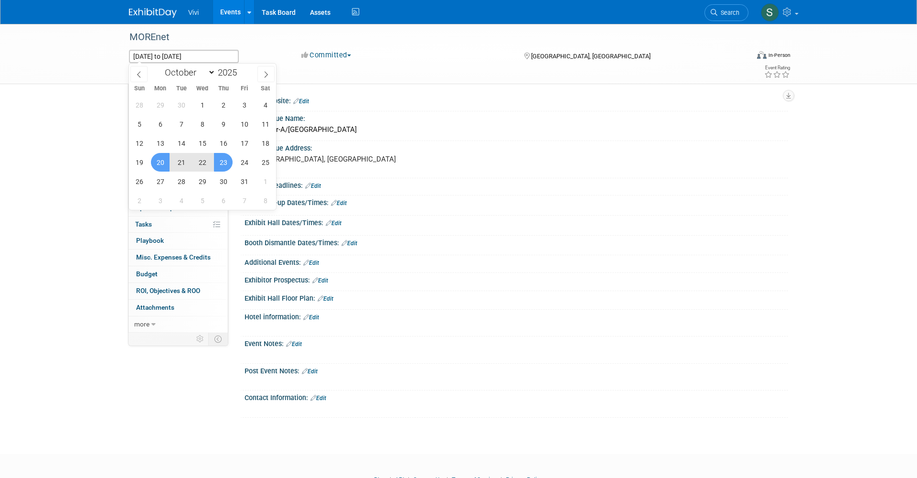
click at [178, 163] on span "21" at bounding box center [181, 162] width 19 height 19
type input "[DATE]"
click at [204, 160] on span "22" at bounding box center [202, 162] width 19 height 19
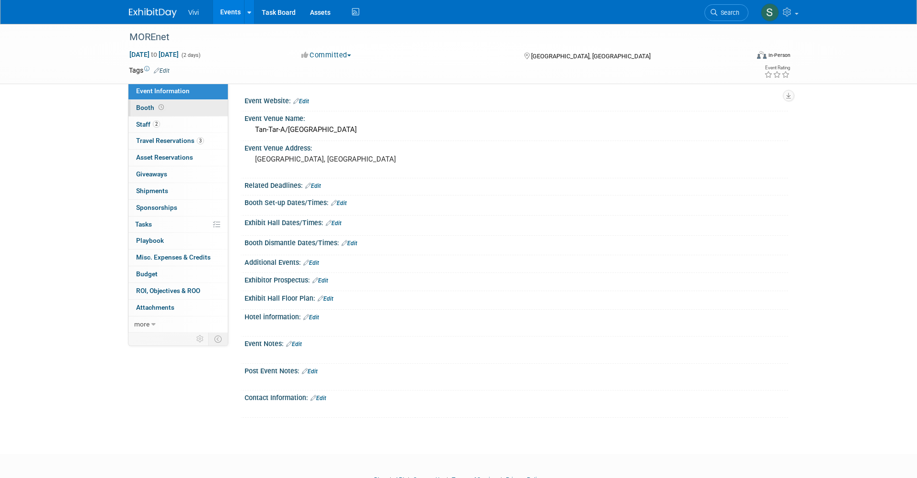
click at [157, 106] on span at bounding box center [161, 107] width 9 height 7
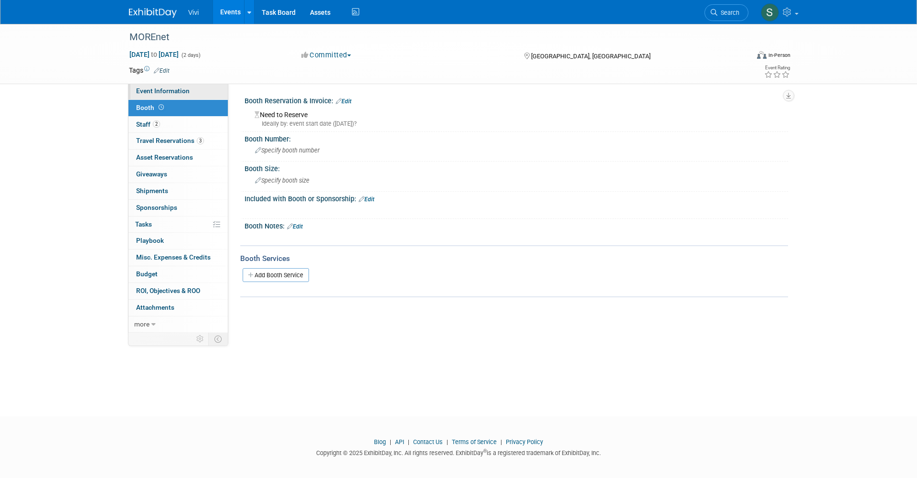
click at [180, 92] on span "Event Information" at bounding box center [162, 91] width 53 height 8
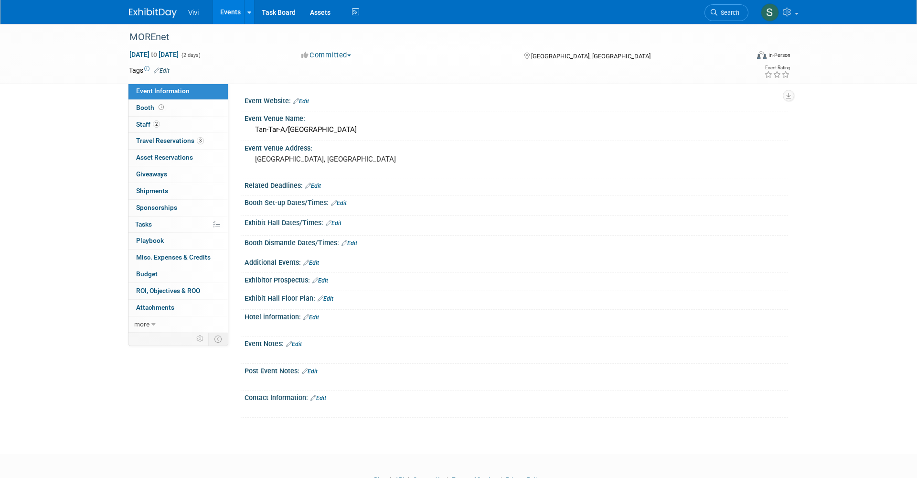
click at [345, 200] on link "Edit" at bounding box center [339, 203] width 16 height 7
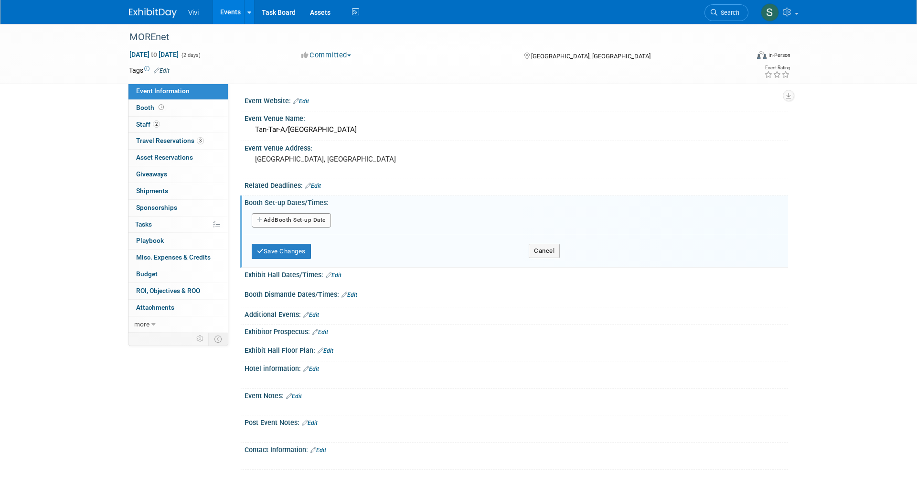
click at [260, 219] on icon "button" at bounding box center [260, 220] width 7 height 6
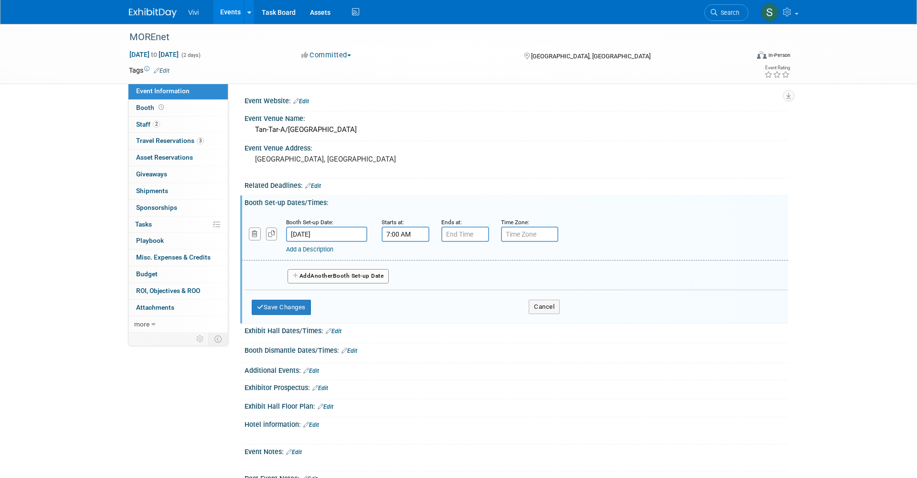
click at [417, 230] on input "7:00 AM" at bounding box center [406, 233] width 48 height 15
click at [407, 275] on span "07" at bounding box center [404, 277] width 18 height 17
click at [457, 309] on td "10" at bounding box center [460, 310] width 31 height 26
click at [451, 278] on span "00" at bounding box center [449, 277] width 18 height 17
click at [461, 282] on td "30" at bounding box center [460, 284] width 31 height 26
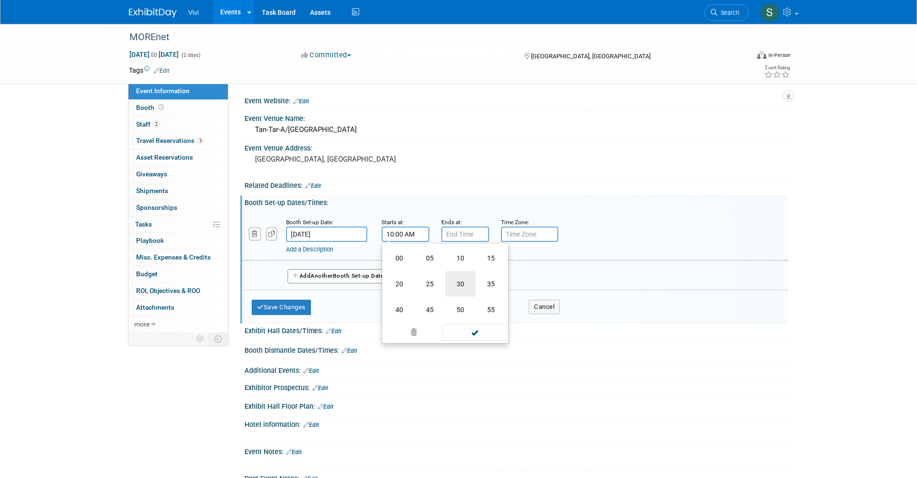
type input "10:30 AM"
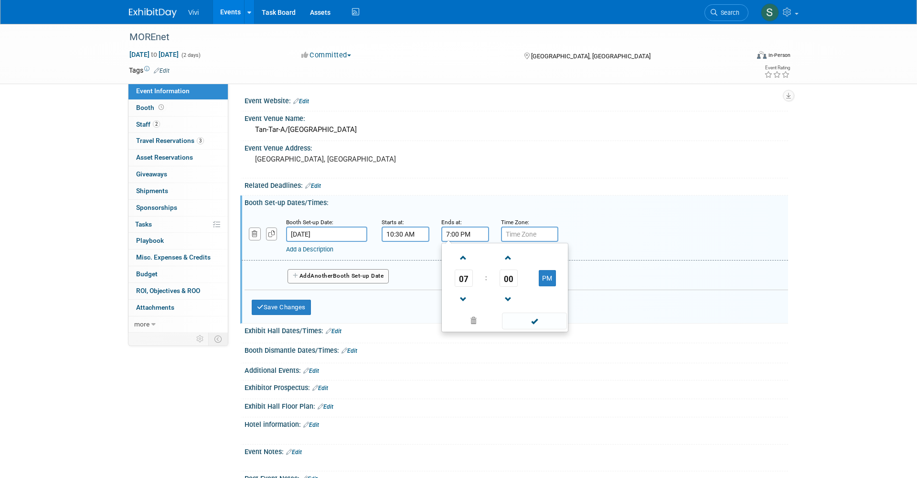
click at [456, 231] on input "7:00 PM" at bounding box center [465, 233] width 48 height 15
click at [462, 279] on span "07" at bounding box center [464, 277] width 18 height 17
click at [489, 283] on td "05" at bounding box center [489, 284] width 31 height 26
type input "5:00 PM"
click at [279, 304] on button "Save Changes" at bounding box center [281, 307] width 59 height 15
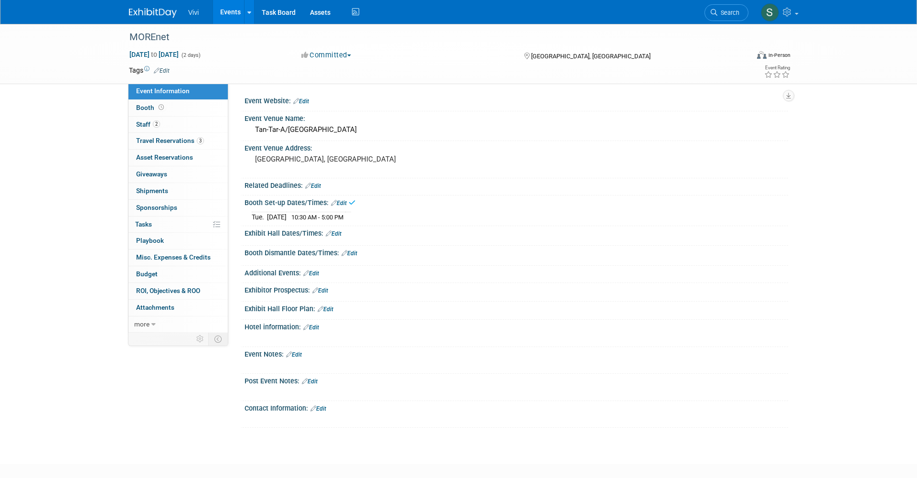
click at [334, 232] on link "Edit" at bounding box center [334, 233] width 16 height 7
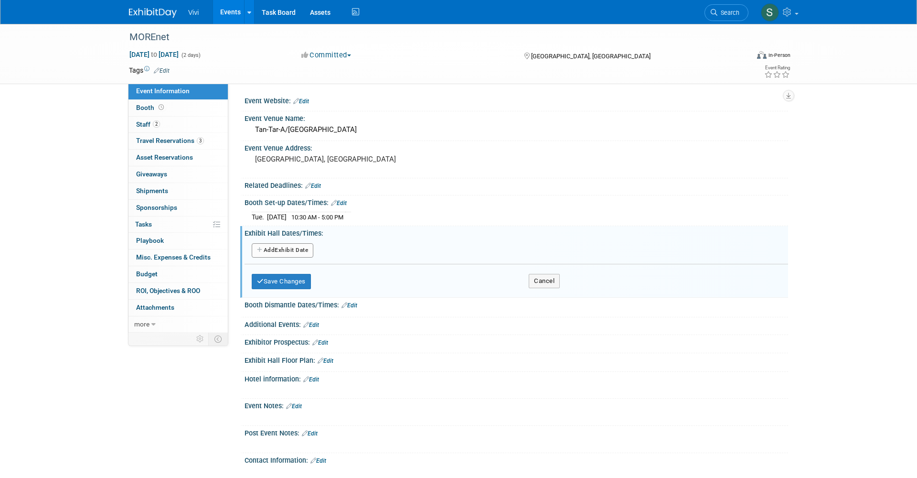
click at [284, 248] on button "Add Another Exhibit Date" at bounding box center [283, 250] width 62 height 14
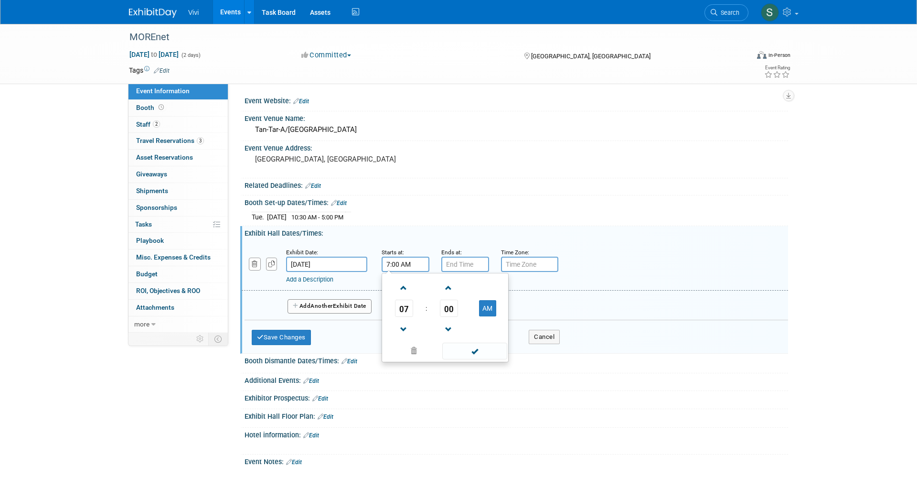
click at [415, 260] on input "7:00 AM" at bounding box center [406, 264] width 48 height 15
click at [404, 305] on span "07" at bounding box center [404, 308] width 18 height 17
click at [421, 310] on td "05" at bounding box center [430, 314] width 31 height 26
click at [493, 296] on td at bounding box center [488, 287] width 38 height 24
click at [492, 301] on button "AM" at bounding box center [487, 308] width 17 height 16
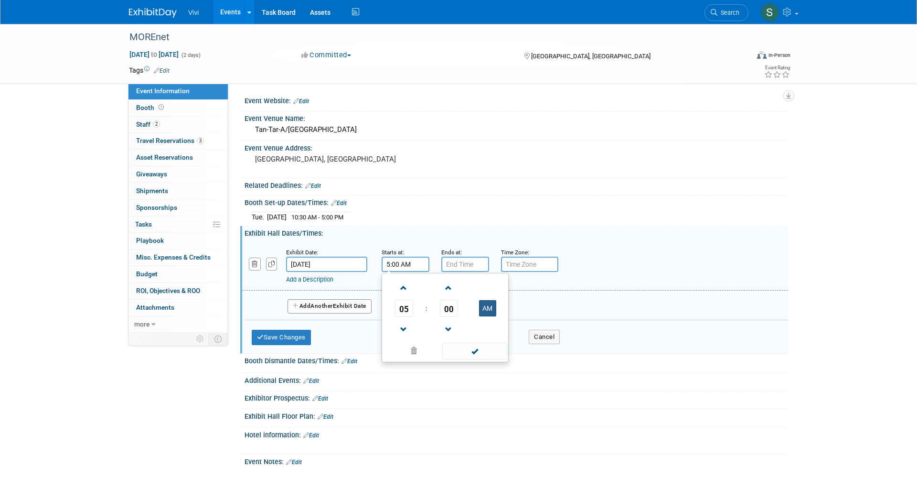
type input "5:00 PM"
type input "7:00 PM"
click at [467, 260] on input "7:00 PM" at bounding box center [465, 264] width 48 height 15
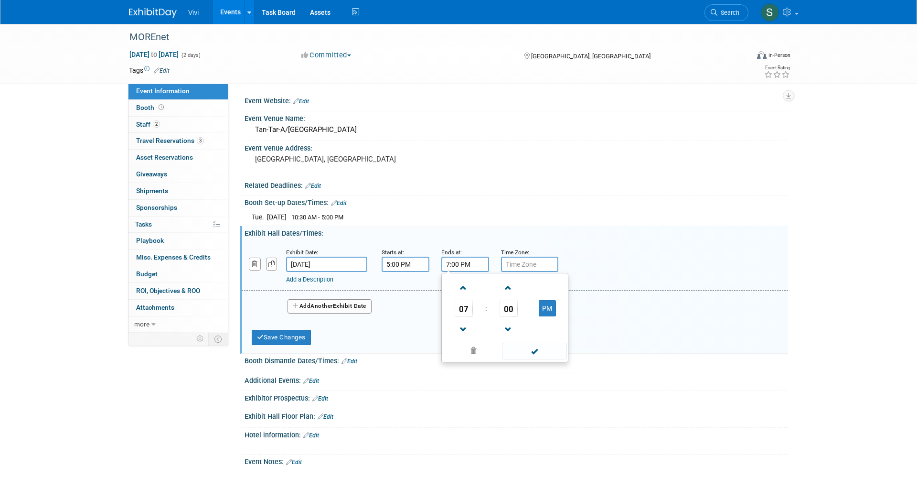
click at [321, 296] on div "Add Another Exhibit Date" at bounding box center [517, 302] width 544 height 25
click at [316, 302] on span "Another" at bounding box center [321, 305] width 22 height 7
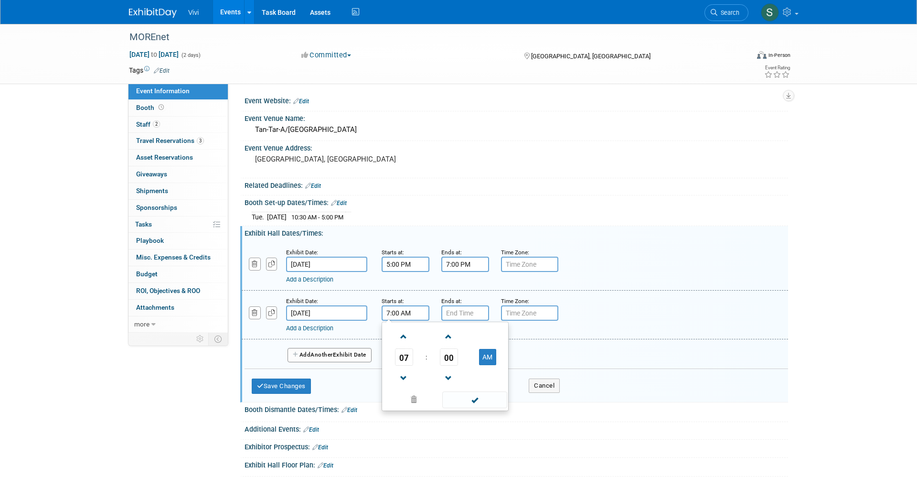
click at [390, 306] on input "7:00 AM" at bounding box center [406, 312] width 48 height 15
click at [403, 351] on span "07" at bounding box center [404, 356] width 18 height 17
click at [422, 383] on td "09" at bounding box center [430, 388] width 31 height 26
type input "9:00 AM"
click at [453, 310] on input "7:00 PM" at bounding box center [465, 312] width 48 height 15
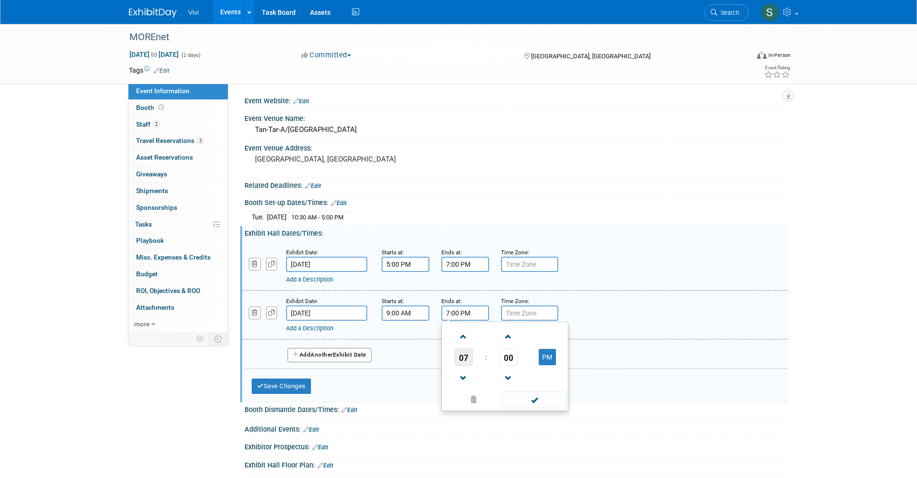
click at [459, 352] on span "07" at bounding box center [464, 356] width 18 height 17
click at [516, 338] on td "02" at bounding box center [520, 337] width 31 height 26
click at [509, 353] on span "00" at bounding box center [509, 356] width 18 height 17
click at [516, 357] on td "30" at bounding box center [520, 363] width 31 height 26
type input "2:30 PM"
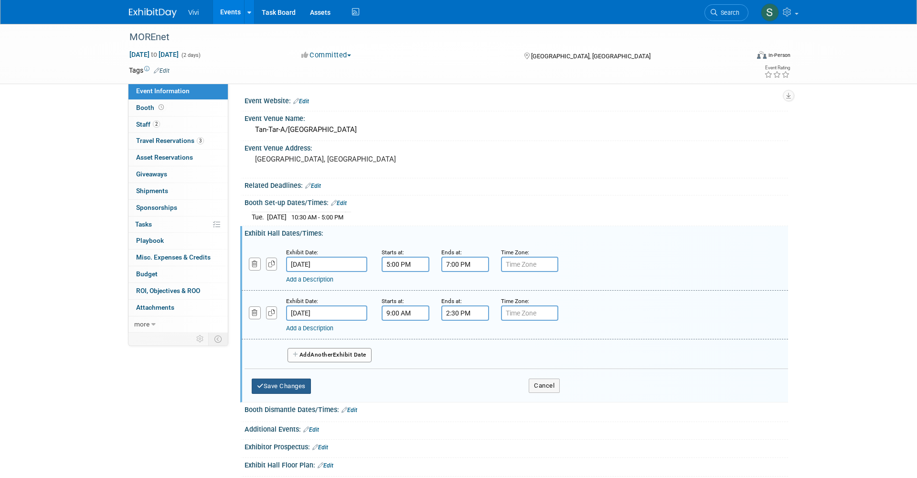
click at [300, 386] on button "Save Changes" at bounding box center [281, 385] width 59 height 15
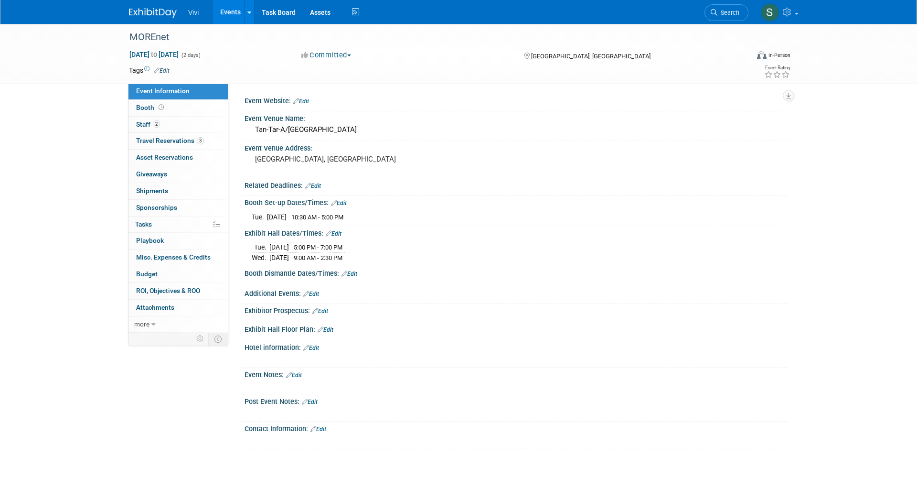
click at [317, 344] on link "Edit" at bounding box center [311, 347] width 16 height 7
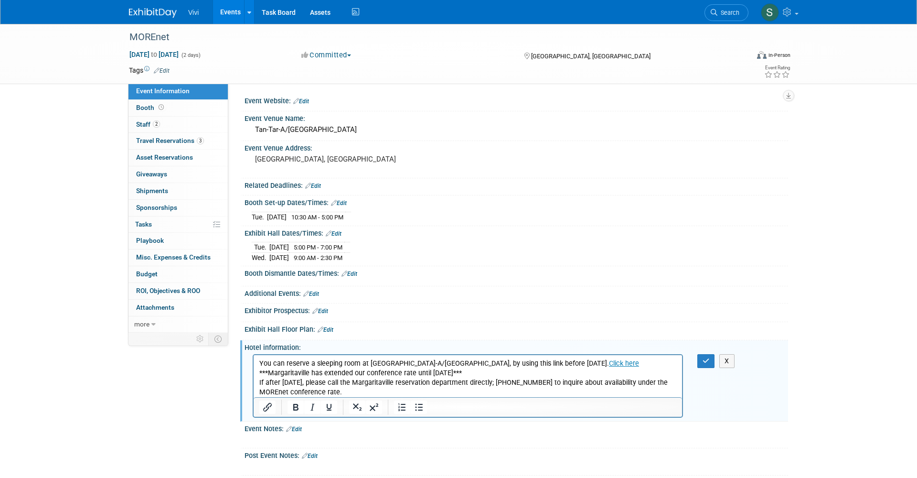
click at [556, 360] on p "You can reserve a sleeping room at Tan-Tar-A/Margaritaville, by using this link…" at bounding box center [467, 363] width 417 height 10
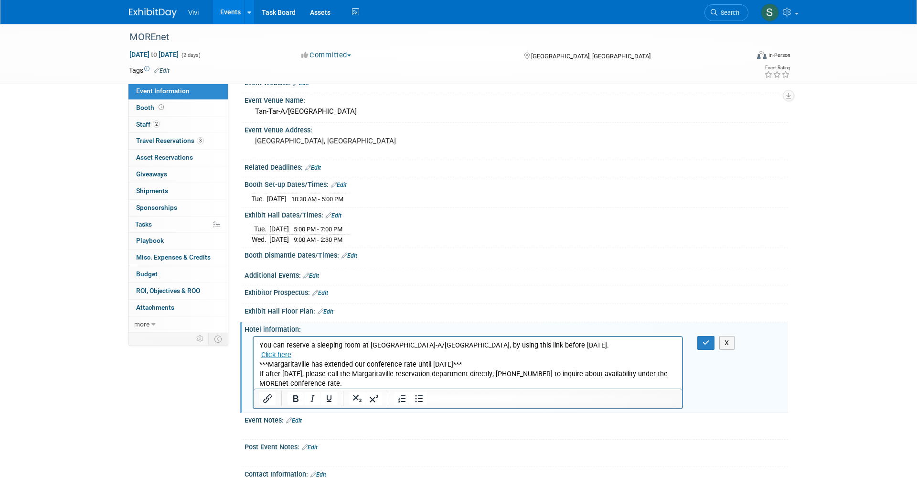
scroll to position [21, 0]
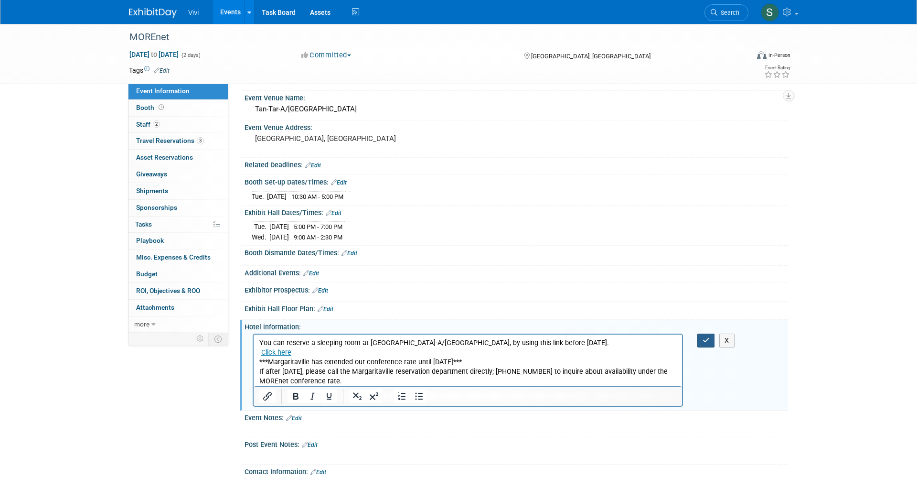
click at [697, 334] on button "button" at bounding box center [706, 340] width 18 height 14
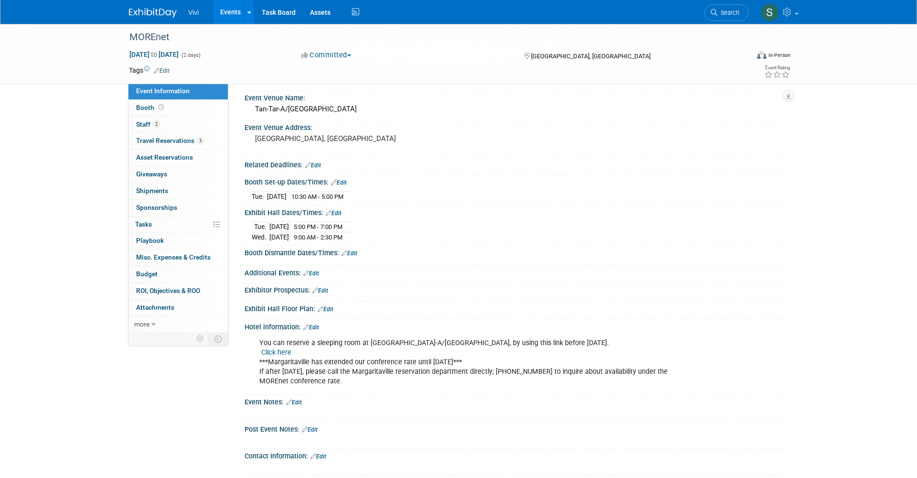
click at [349, 250] on link "Edit" at bounding box center [350, 253] width 16 height 7
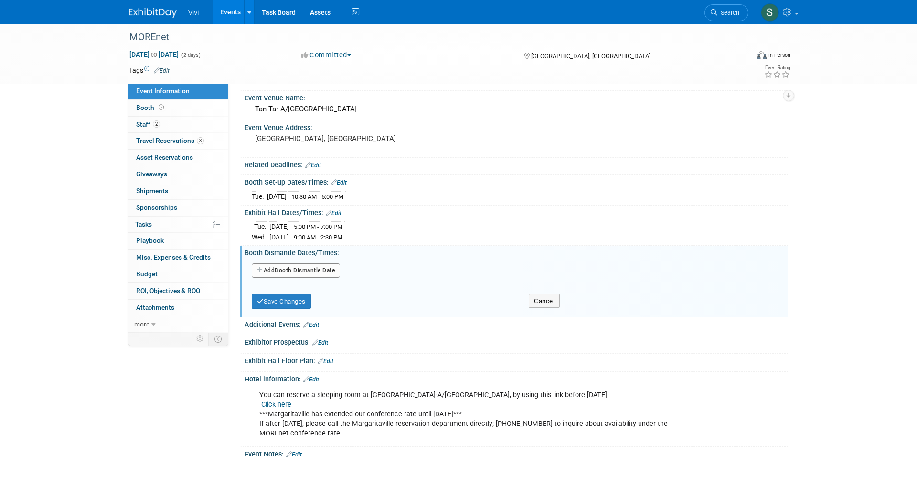
click at [300, 269] on button "Add Another Booth Dismantle Date" at bounding box center [296, 270] width 88 height 14
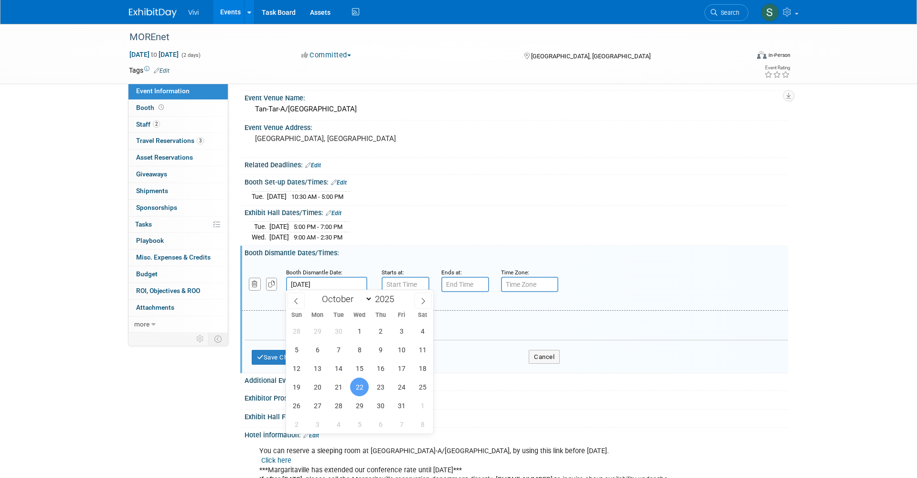
click at [310, 286] on input "[DATE]" at bounding box center [326, 284] width 81 height 15
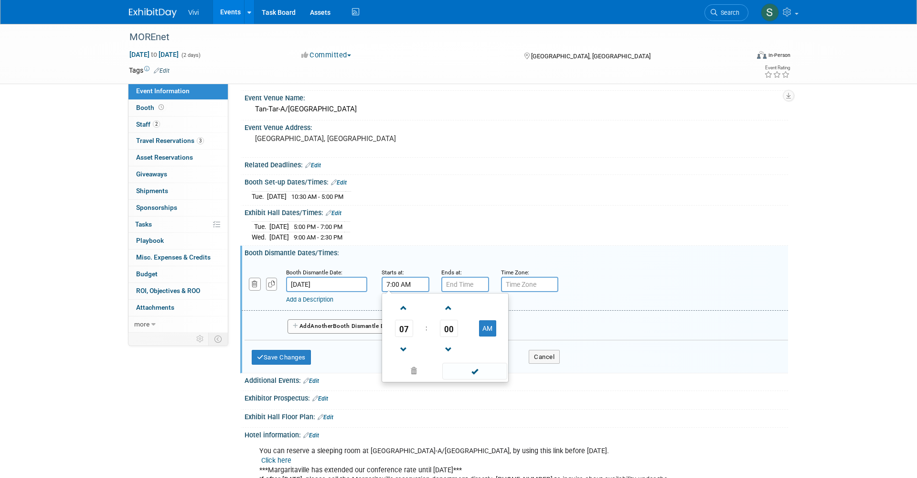
click at [415, 285] on input "7:00 AM" at bounding box center [406, 284] width 48 height 15
click at [406, 325] on span "07" at bounding box center [404, 328] width 18 height 17
click at [463, 309] on td "02" at bounding box center [460, 308] width 31 height 26
click at [446, 322] on span "00" at bounding box center [449, 328] width 18 height 17
click at [457, 330] on td "30" at bounding box center [460, 334] width 31 height 26
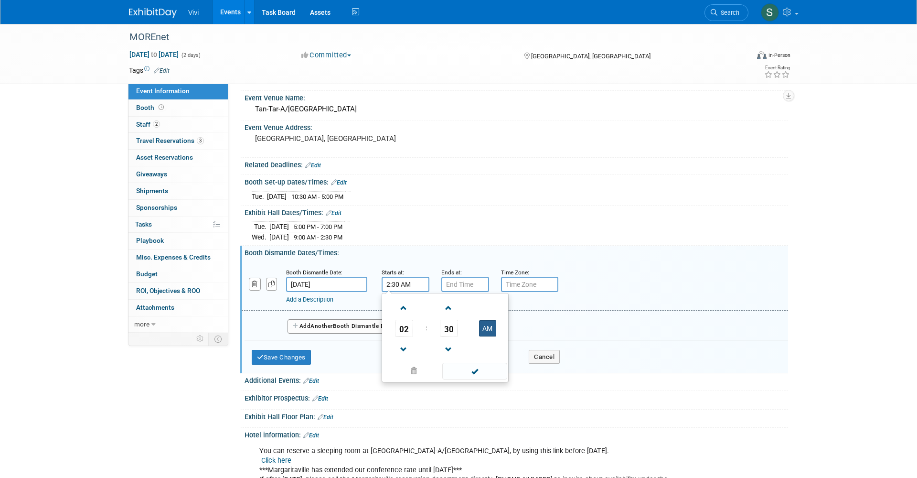
click at [480, 321] on button "AM" at bounding box center [487, 328] width 17 height 16
type input "2:30 PM"
click at [461, 282] on input "7:00 PM" at bounding box center [465, 284] width 48 height 15
click at [461, 322] on span "07" at bounding box center [464, 328] width 18 height 17
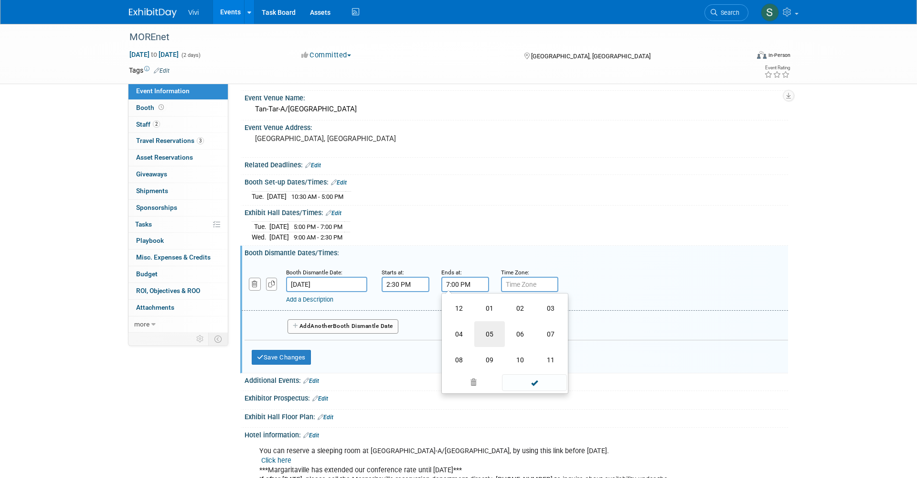
click at [488, 332] on td "05" at bounding box center [489, 334] width 31 height 26
type input "5:00 PM"
click at [300, 350] on button "Save Changes" at bounding box center [281, 357] width 59 height 15
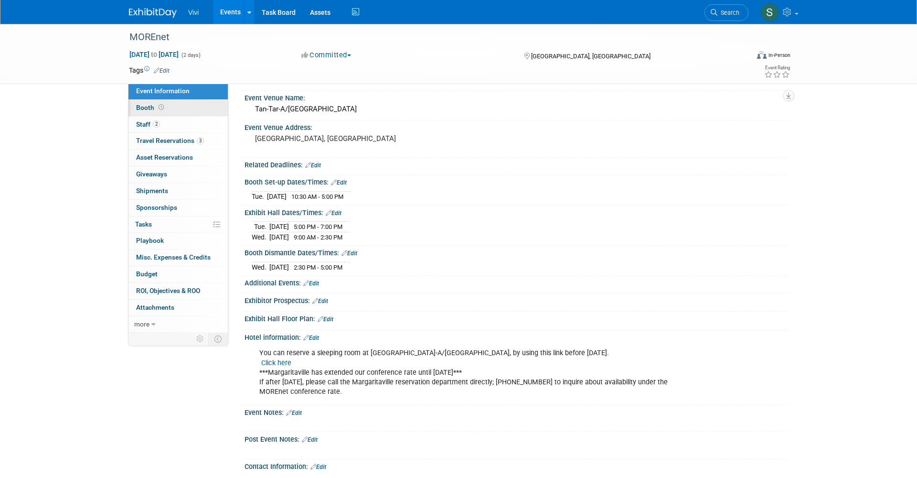
click at [146, 104] on span "Booth" at bounding box center [151, 108] width 30 height 8
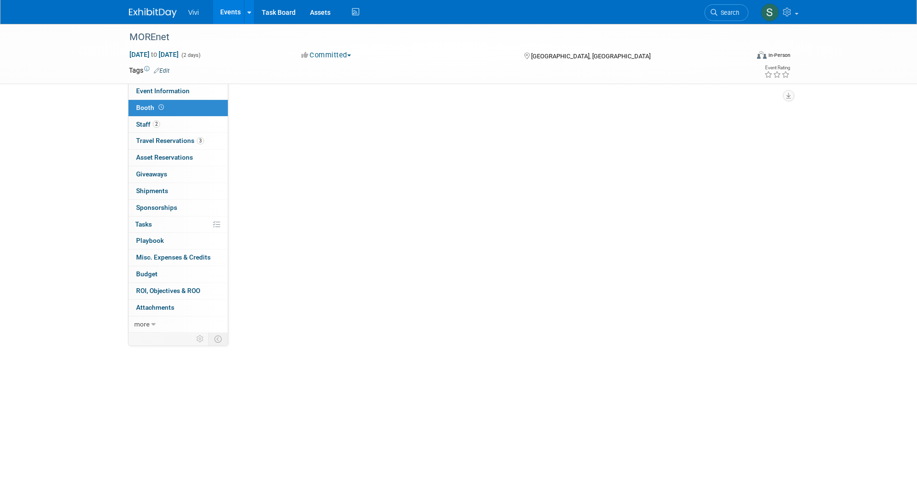
scroll to position [0, 0]
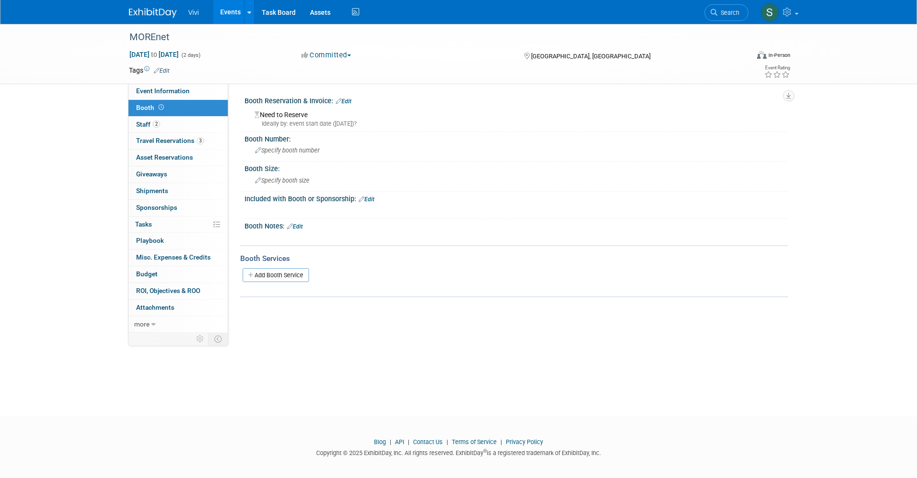
click at [352, 101] on link "Edit" at bounding box center [344, 101] width 16 height 7
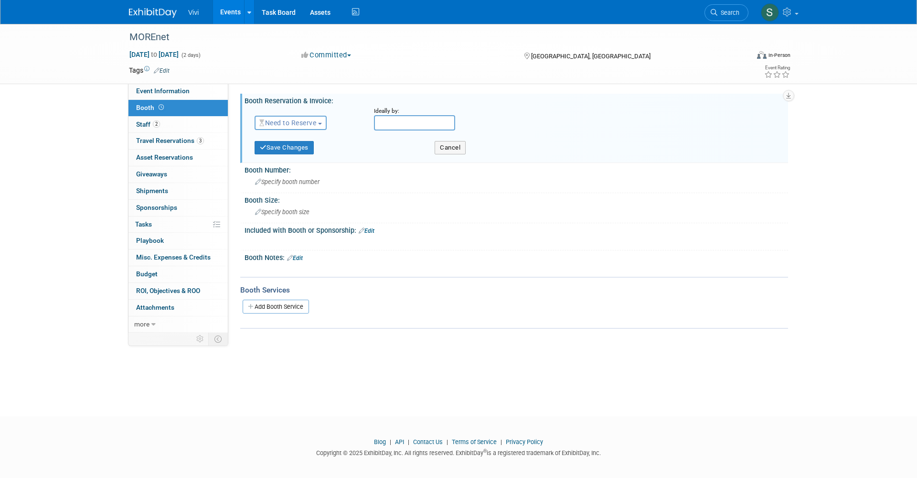
click at [292, 127] on button "Need to Reserve" at bounding box center [291, 123] width 72 height 14
click at [282, 153] on link "Reserved" at bounding box center [306, 152] width 102 height 13
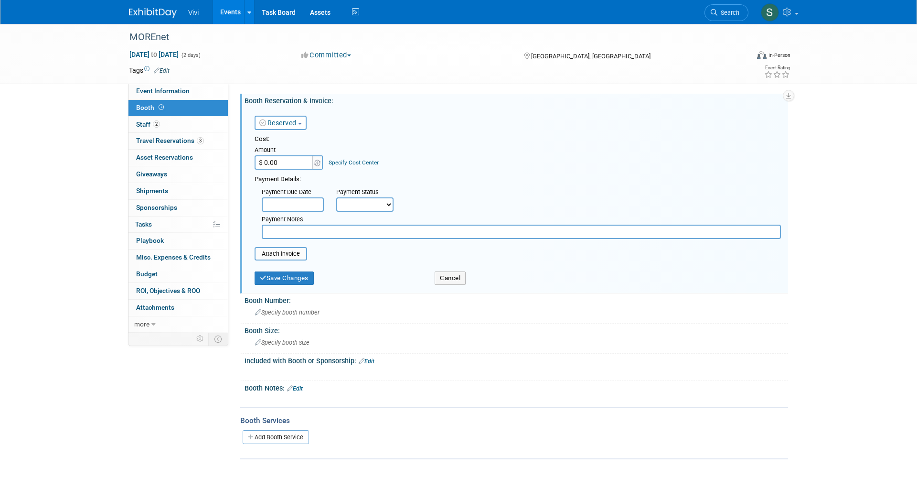
click at [283, 161] on input "$ 0.00" at bounding box center [285, 162] width 60 height 14
type input "$ 785.00"
click at [280, 278] on button "Save Changes" at bounding box center [284, 277] width 59 height 13
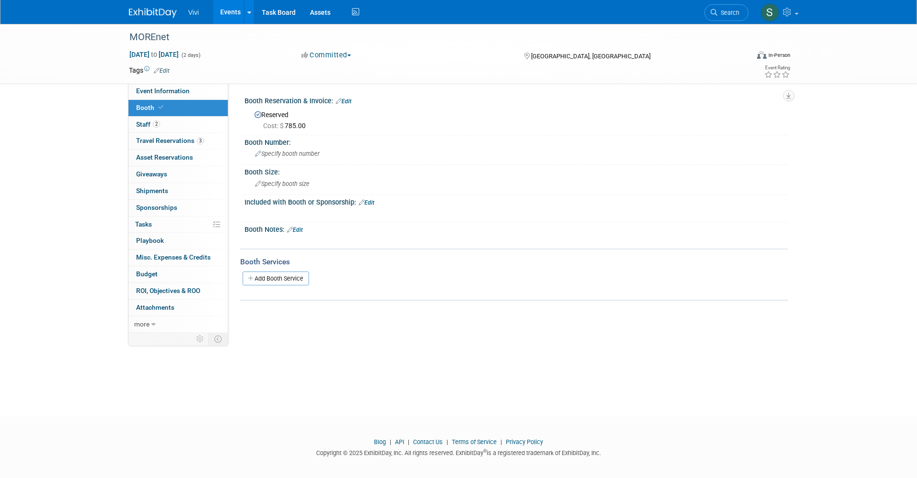
click at [282, 181] on span "Specify booth size" at bounding box center [282, 183] width 54 height 7
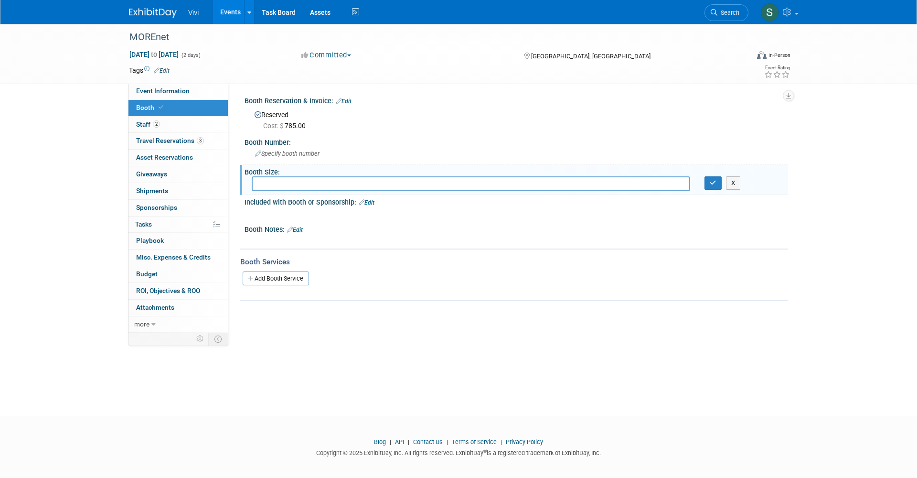
click at [282, 181] on input "text" at bounding box center [471, 183] width 439 height 15
type input "8x8"
click at [707, 180] on button "button" at bounding box center [713, 182] width 17 height 13
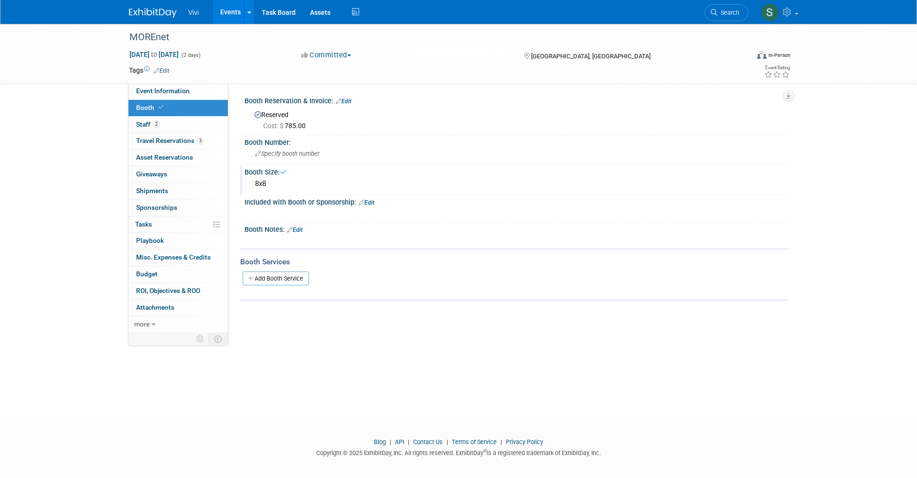
click at [370, 202] on link "Edit" at bounding box center [367, 202] width 16 height 7
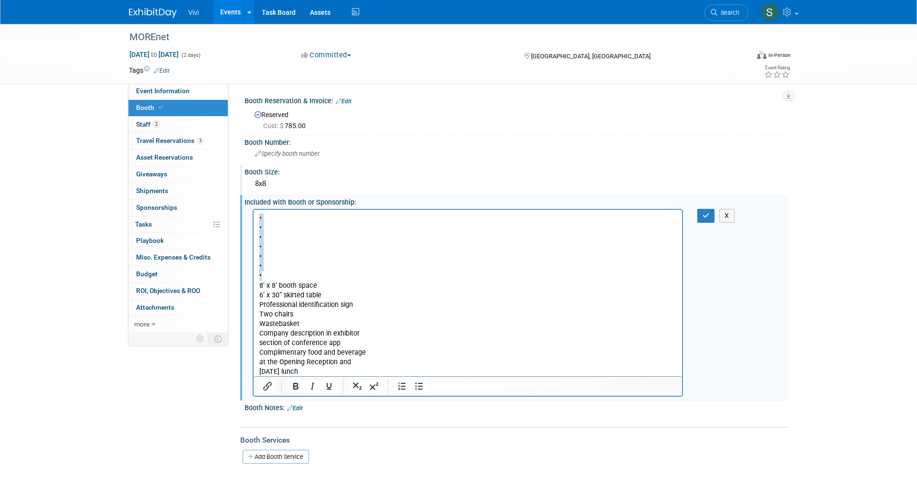
drag, startPoint x: 279, startPoint y: 277, endPoint x: 242, endPoint y: 188, distance: 96.3
click at [254, 209] on html "• • • • • • • 8’ x 8’ booth space 6’ x 30” skirted table Professional identific…" at bounding box center [468, 292] width 428 height 167
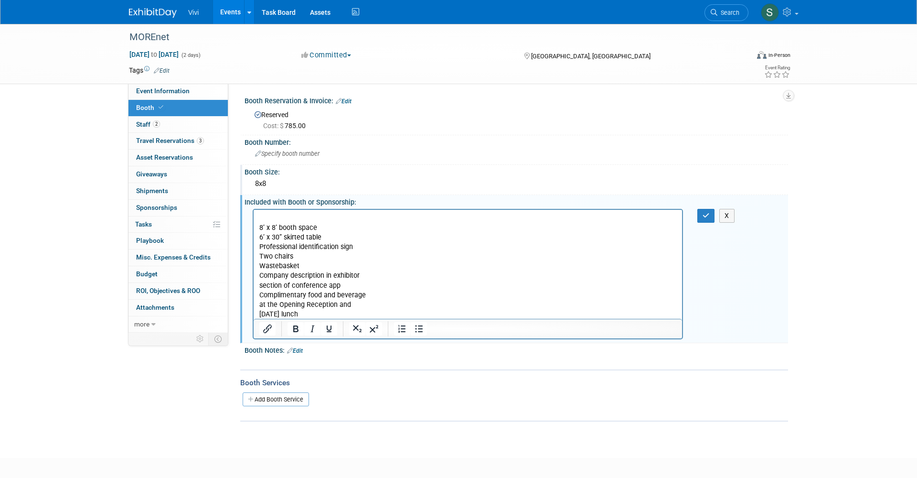
click at [258, 226] on html "8’ x 8’ booth space 6’ x 30” skirted table Professional identification sign Two…" at bounding box center [468, 263] width 428 height 109
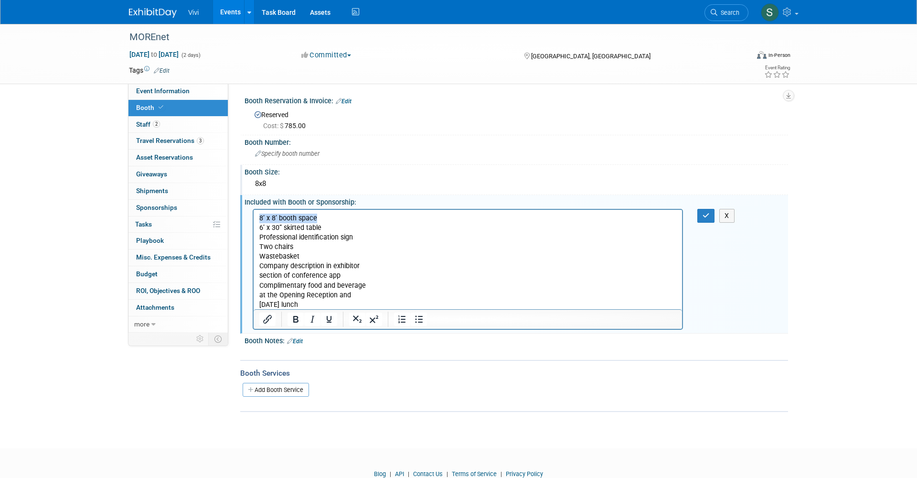
drag, startPoint x: 335, startPoint y: 219, endPoint x: 222, endPoint y: 205, distance: 114.1
click at [254, 209] on html "8’ x 8’ booth space 6’ x 30” skirted table Professional identification sign Two…" at bounding box center [468, 259] width 428 height 100
click at [260, 226] on p "6’ x 30” skirted table" at bounding box center [467, 228] width 417 height 10
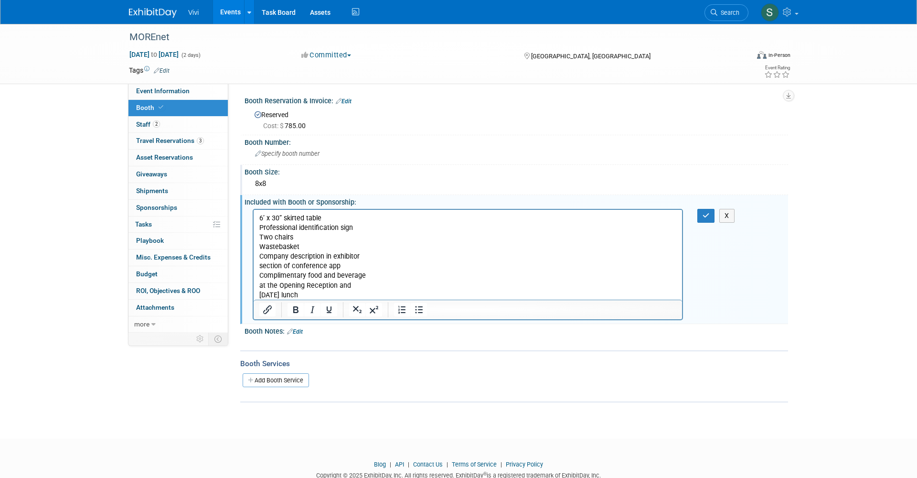
click at [259, 264] on body "6’ x 30” skirted table Professional identification sign Two chairs Wastebasket …" at bounding box center [468, 256] width 418 height 86
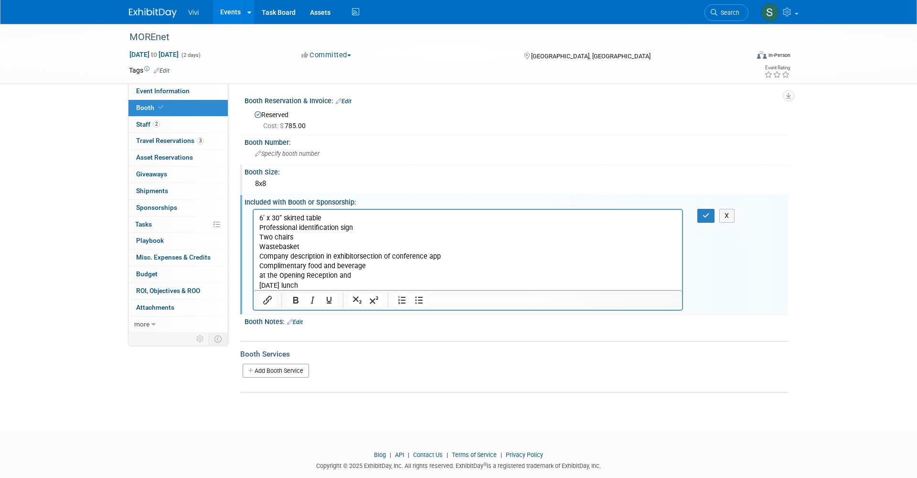
click at [260, 275] on p "at the Opening Reception and" at bounding box center [467, 275] width 417 height 10
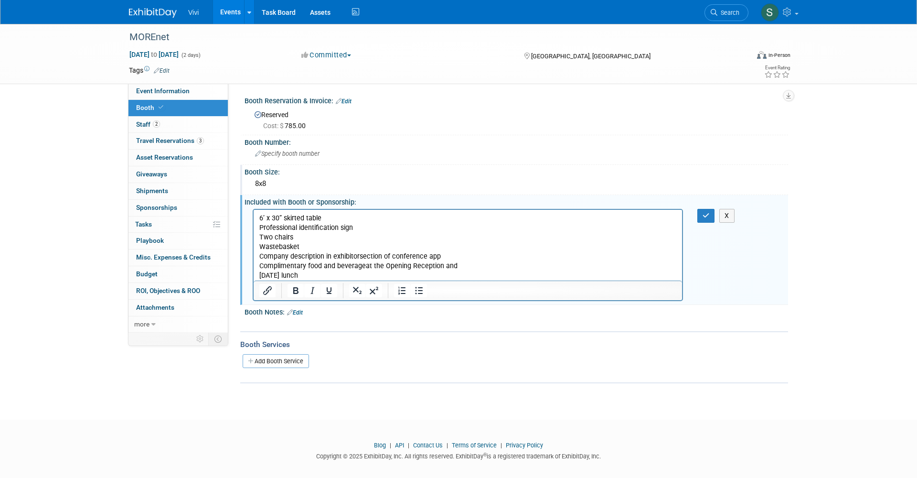
click at [259, 276] on p "Wednesday lunch" at bounding box center [467, 275] width 417 height 10
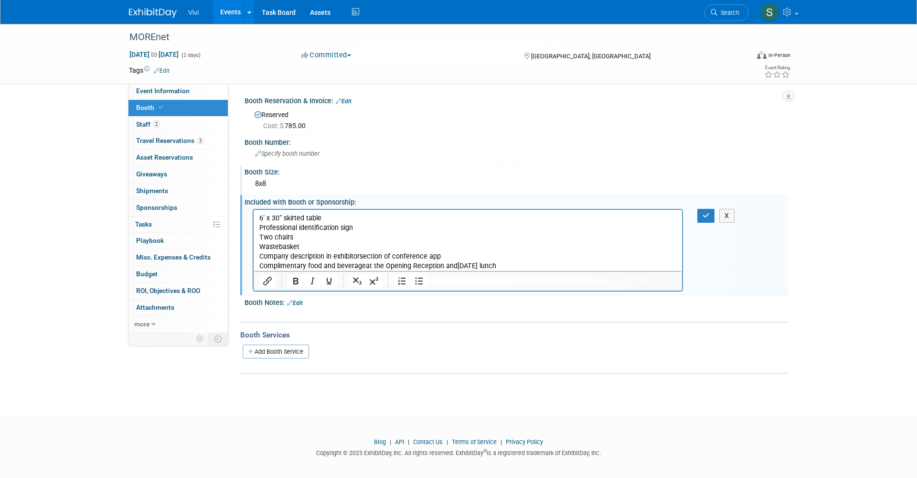
drag, startPoint x: 518, startPoint y: 264, endPoint x: 241, endPoint y: 173, distance: 292.0
click at [254, 209] on html "6’ x 30” skirted table Professional identification sign Two chairs Wastebasket …" at bounding box center [468, 239] width 428 height 61
click at [414, 280] on icon "Bullet list" at bounding box center [418, 280] width 11 height 11
click at [703, 214] on icon "button" at bounding box center [706, 215] width 7 height 7
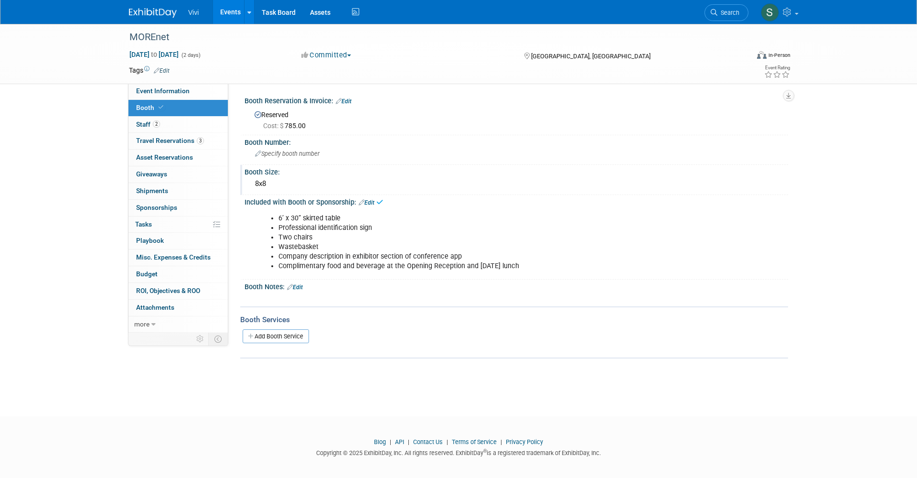
click at [593, 349] on div "Booth Services Add Booth Service" at bounding box center [514, 332] width 548 height 52
click at [280, 152] on span "Specify booth number" at bounding box center [287, 153] width 64 height 7
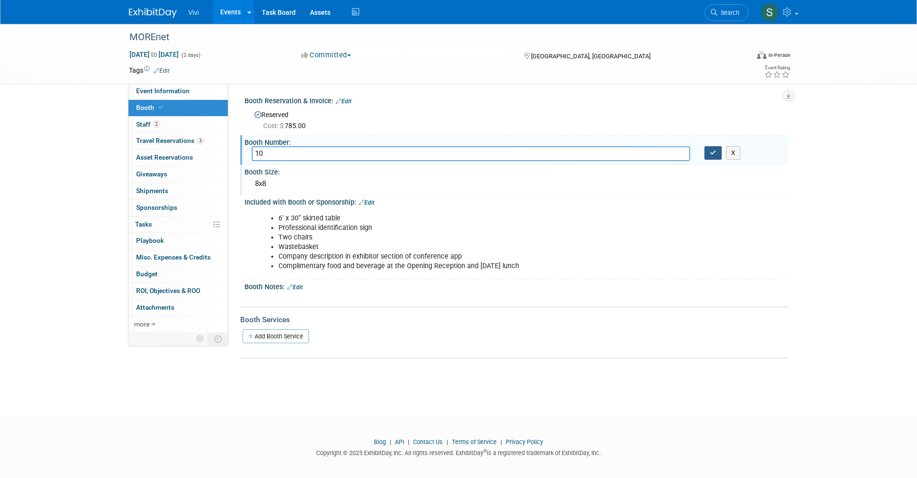
type input "10"
click at [711, 156] on button "button" at bounding box center [713, 152] width 17 height 13
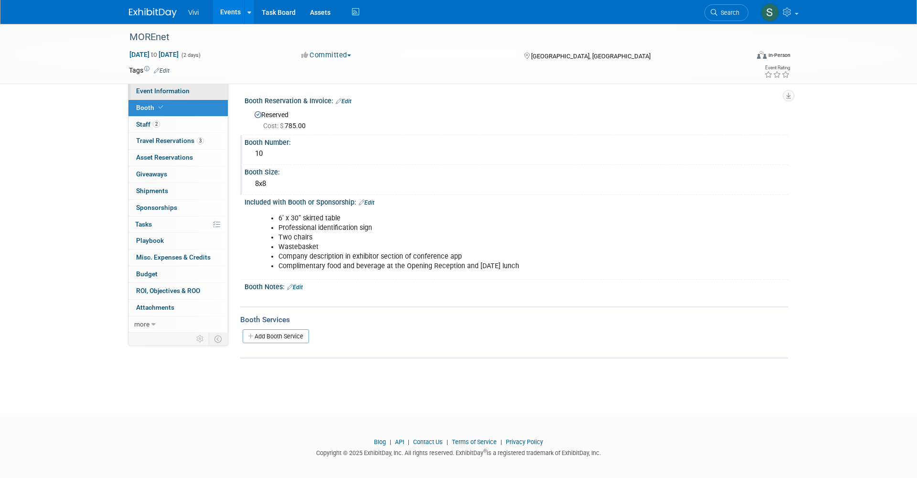
click at [172, 95] on link "Event Information" at bounding box center [177, 91] width 99 height 16
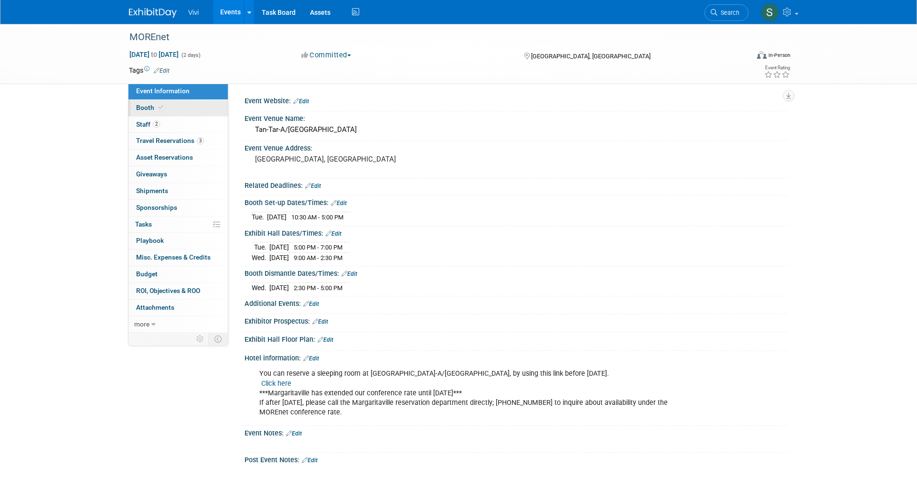
click at [174, 106] on link "Booth" at bounding box center [177, 108] width 99 height 16
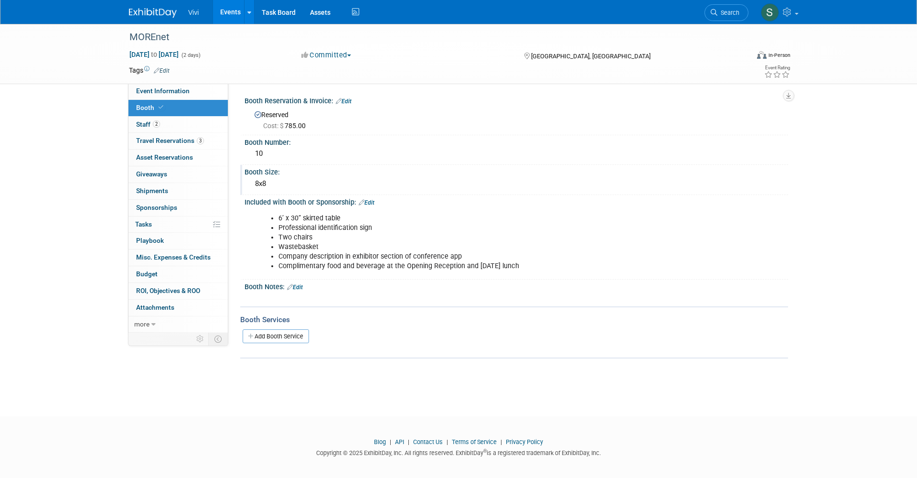
click at [267, 184] on div "8x8" at bounding box center [516, 183] width 529 height 15
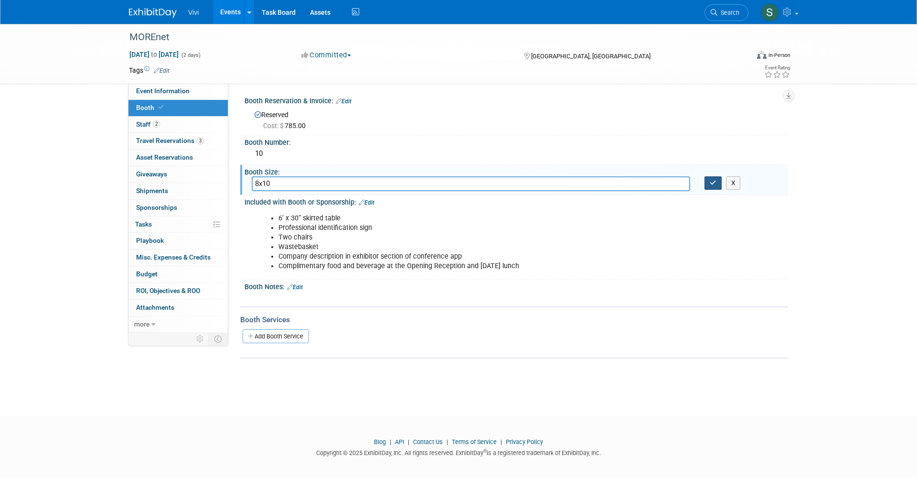
type input "8x10"
click at [709, 183] on button "button" at bounding box center [713, 182] width 17 height 13
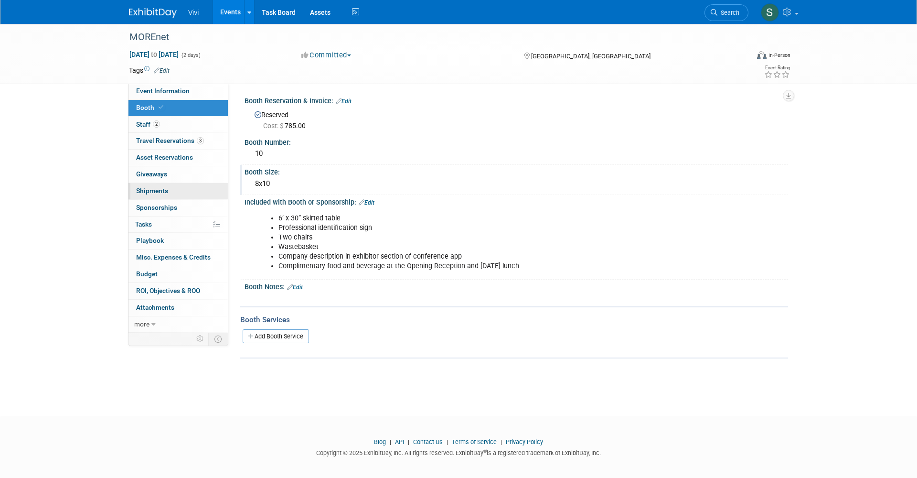
click at [157, 187] on span "Shipments 0" at bounding box center [152, 191] width 32 height 8
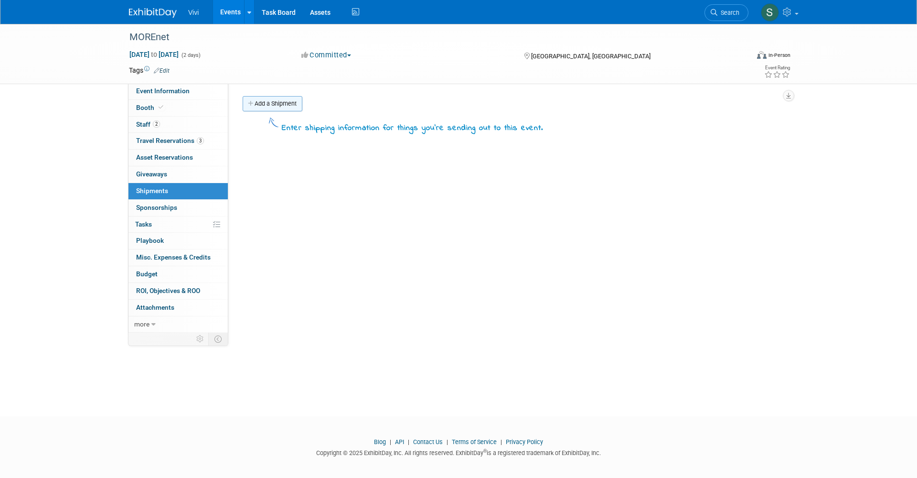
click at [269, 105] on link "Add a Shipment" at bounding box center [273, 103] width 60 height 15
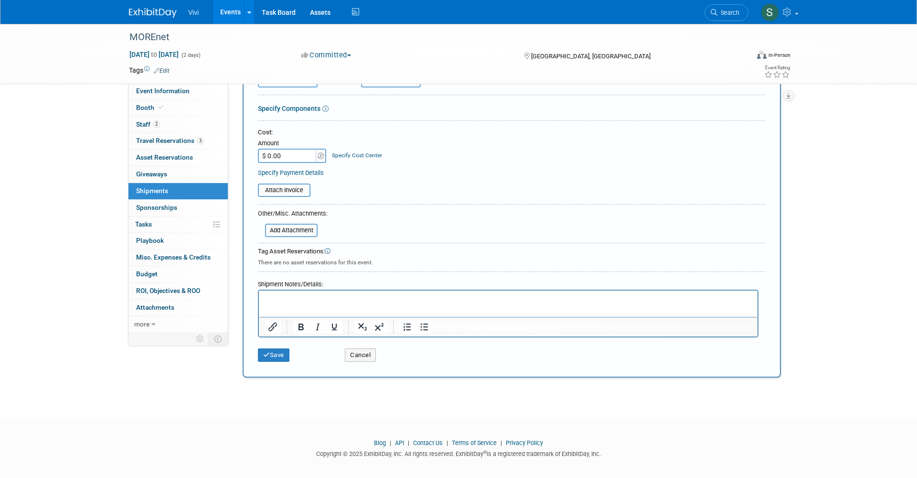
scroll to position [145, 0]
type input "Advanced Shipment"
click at [269, 349] on button "Save" at bounding box center [274, 355] width 32 height 13
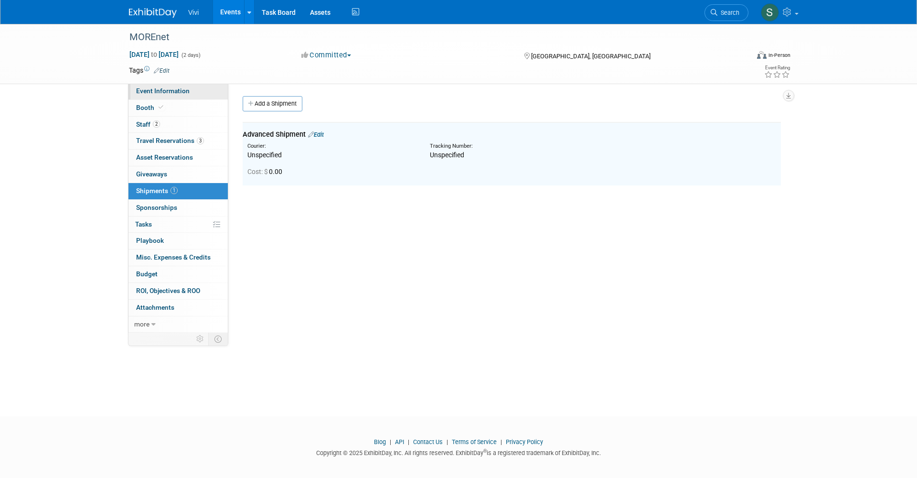
scroll to position [0, 0]
click at [149, 93] on span "Event Information" at bounding box center [162, 91] width 53 height 8
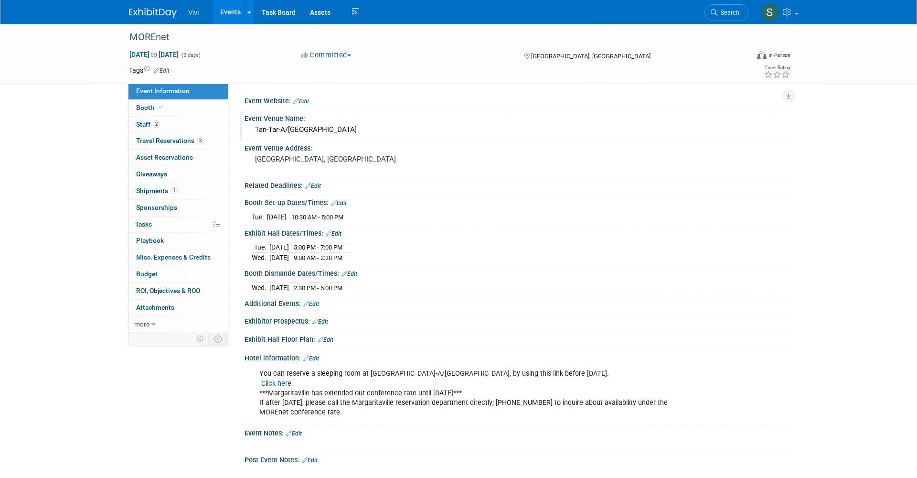
click at [288, 132] on div "Tan-Tar-A/Margaritaville Lake Resort" at bounding box center [516, 129] width 529 height 15
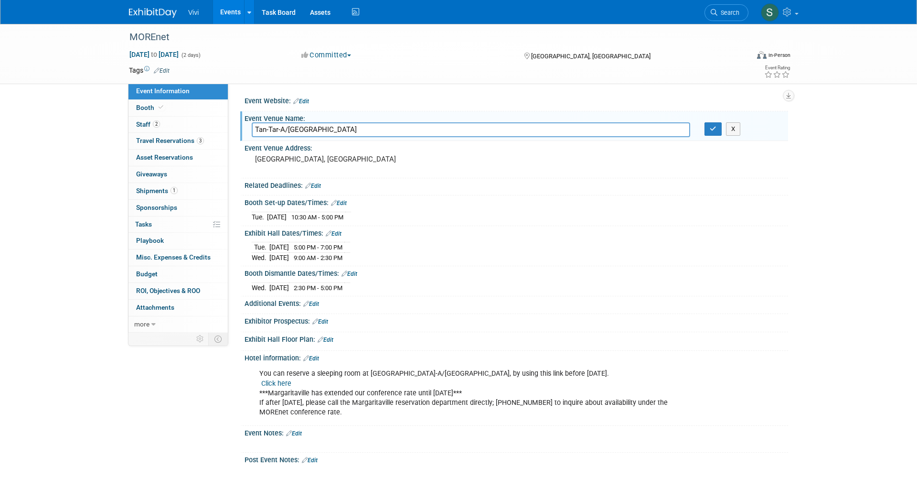
click at [288, 132] on input "Tan-Tar-A/Margaritaville Lake Resort" at bounding box center [471, 129] width 439 height 15
click at [158, 112] on link "Booth" at bounding box center [177, 108] width 99 height 16
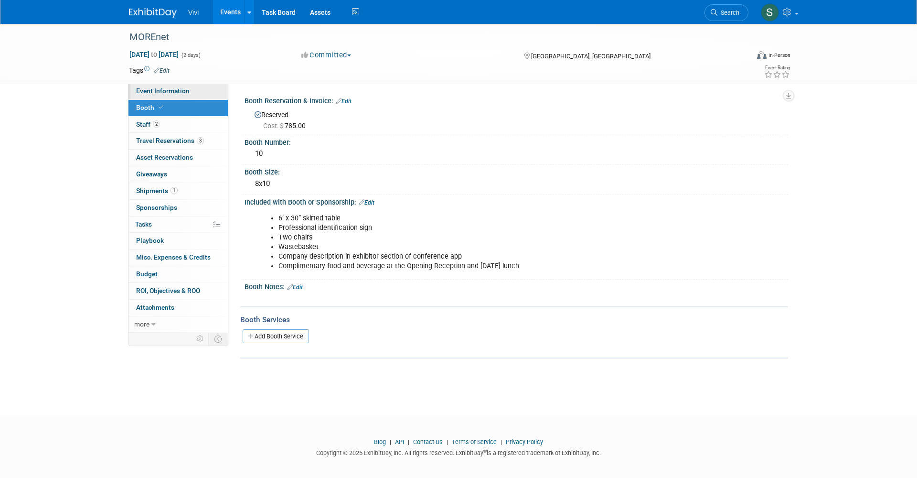
click at [165, 88] on span "Event Information" at bounding box center [162, 91] width 53 height 8
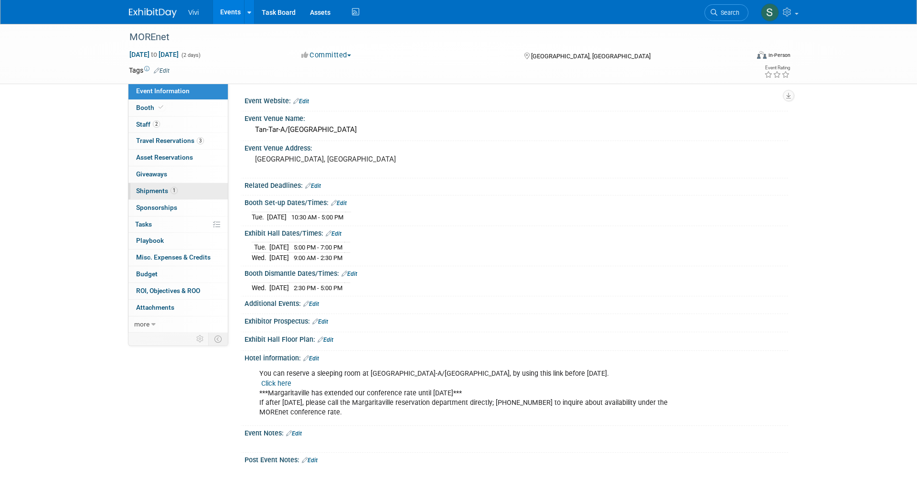
click at [154, 187] on span "Shipments 1" at bounding box center [157, 191] width 42 height 8
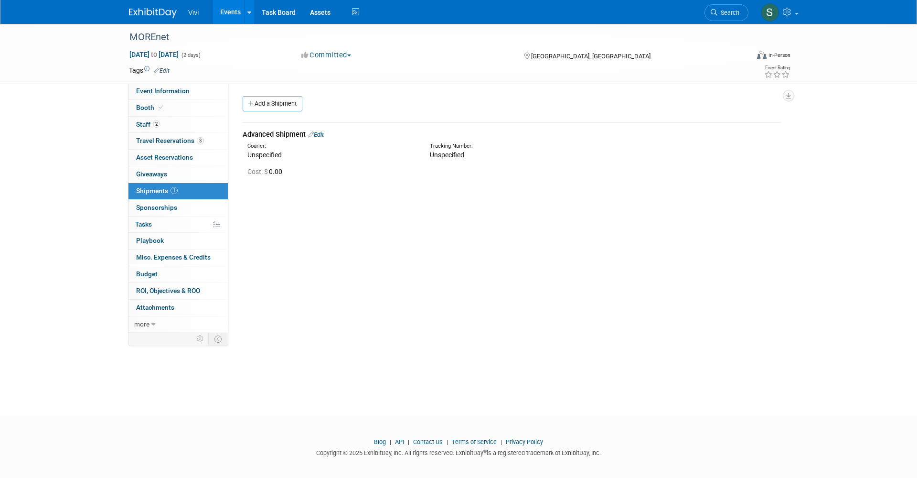
click at [324, 135] on link "Edit" at bounding box center [316, 134] width 16 height 7
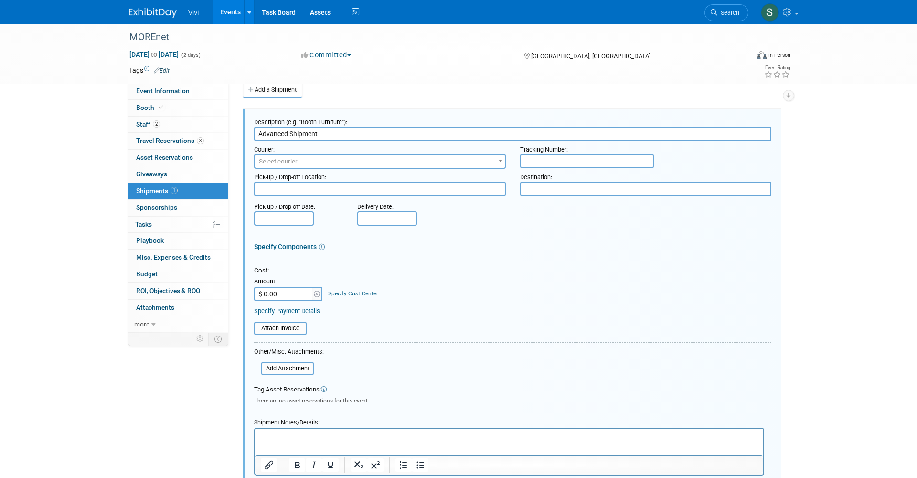
click at [530, 184] on textarea at bounding box center [646, 189] width 252 height 14
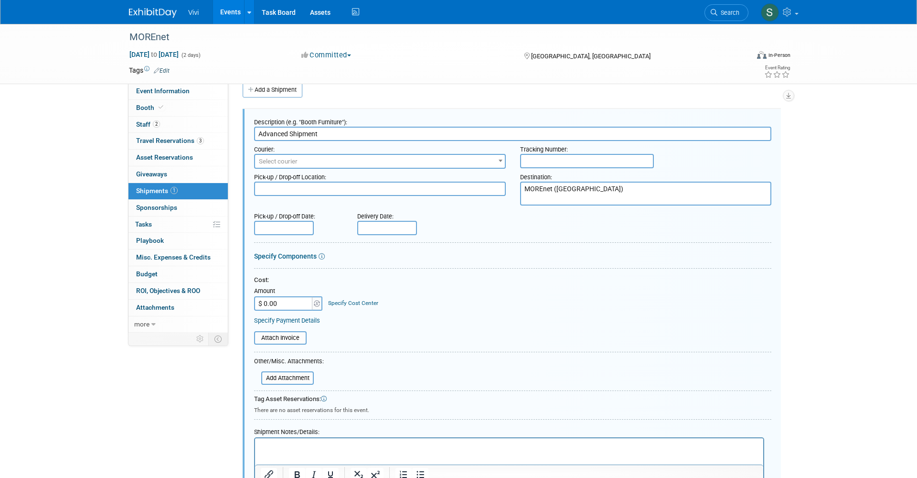
click at [655, 192] on textarea "MOREnet (Margaritaville Lake Resort)" at bounding box center [646, 194] width 252 height 24
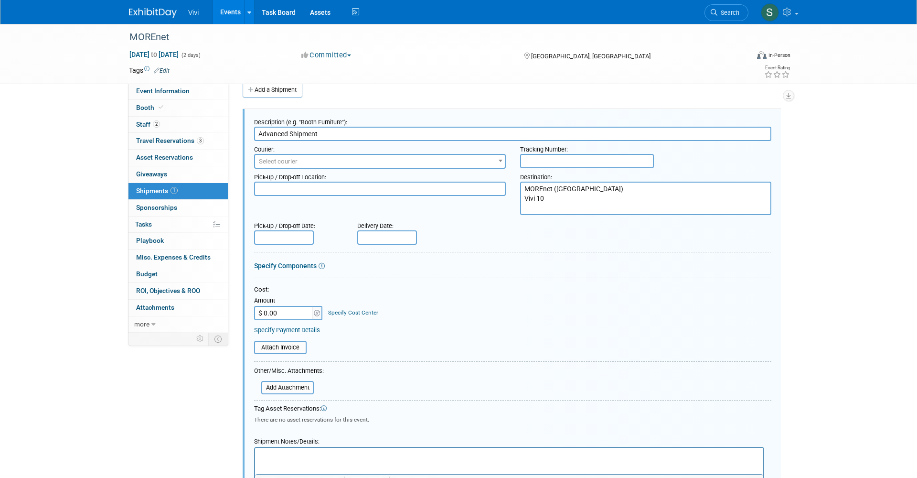
paste textarea "___________________________ Booth_______ #(s) (If known) C/O Page & Brown Conve…"
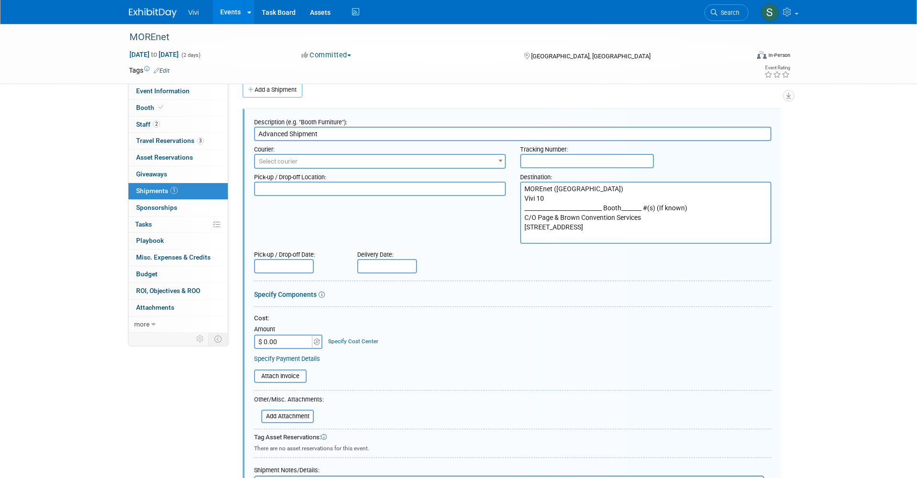
drag, startPoint x: 696, startPoint y: 207, endPoint x: 496, endPoint y: 203, distance: 200.2
click at [496, 203] on div "Pick-up / Drop-off Location: Destination: MOREnet (Margaritaville Lake Resort) …" at bounding box center [513, 206] width 532 height 75
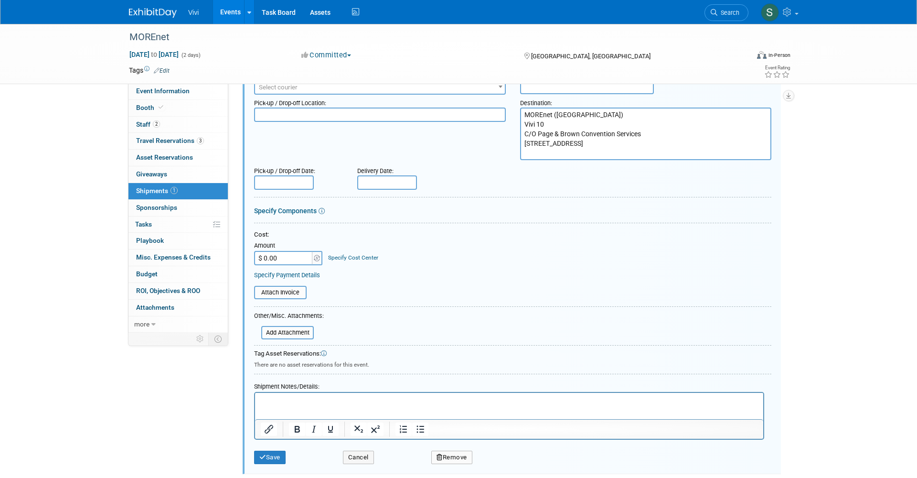
scroll to position [103, 0]
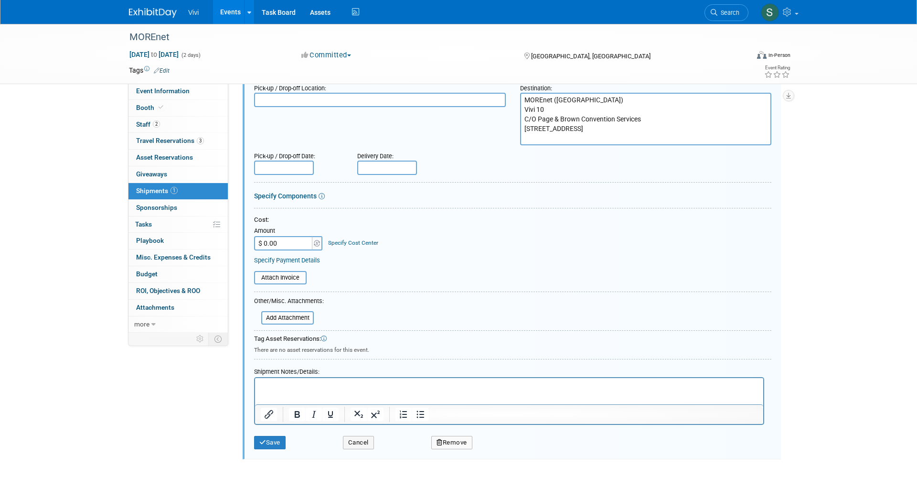
type textarea "MOREnet (Margaritaville Lake Resort) Vivi 10 C/O Page & Brown Convention Servic…"
click at [271, 384] on p "Rich Text Area. Press ALT-0 for help." at bounding box center [509, 387] width 497 height 10
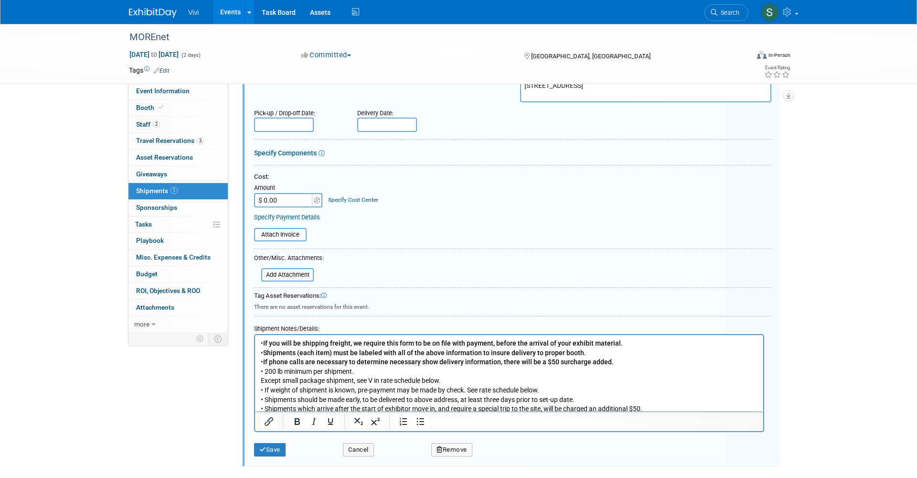
scroll to position [147, 0]
click at [428, 355] on p "• Shipments (each item) must be labeled with all of the above information to in…" at bounding box center [509, 352] width 497 height 10
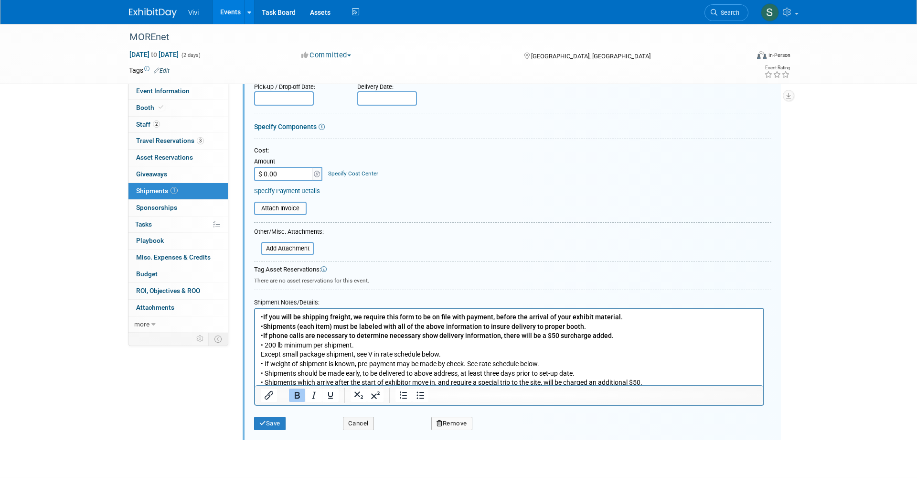
scroll to position [172, 0]
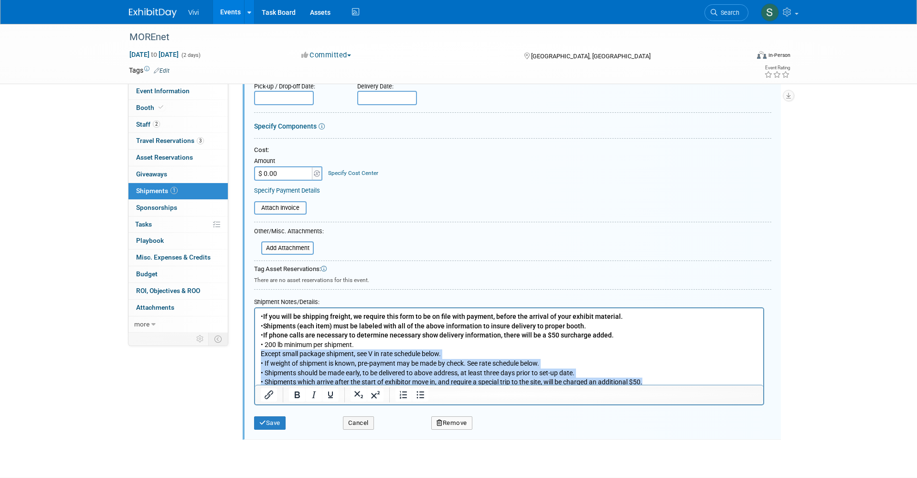
drag, startPoint x: 261, startPoint y: 353, endPoint x: 635, endPoint y: 393, distance: 376.1
click at [635, 387] on html "• If you will be shipping freight, we require this form to be on file with paym…" at bounding box center [509, 347] width 508 height 79
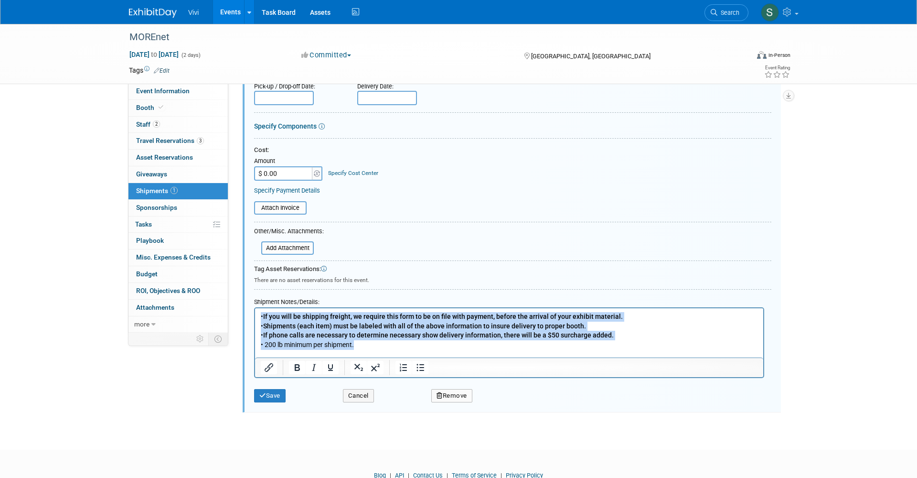
drag, startPoint x: 358, startPoint y: 347, endPoint x: 214, endPoint y: 291, distance: 155.3
click at [255, 308] on html "• If you will be shipping freight, we require this form to be on file with paym…" at bounding box center [509, 333] width 508 height 51
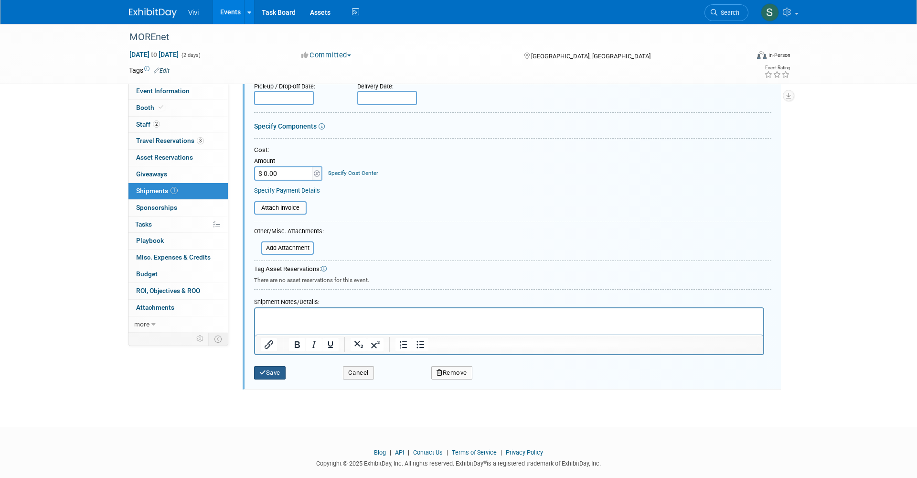
click at [278, 368] on button "Save" at bounding box center [270, 372] width 32 height 13
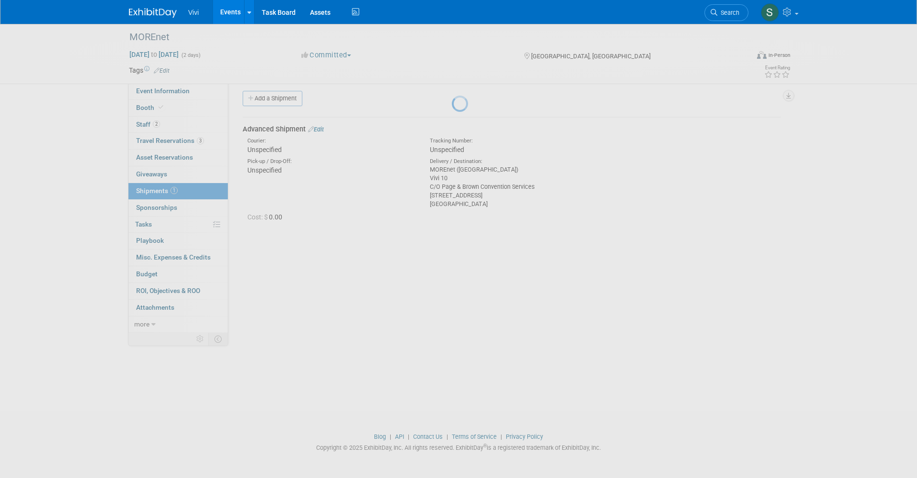
scroll to position [5, 0]
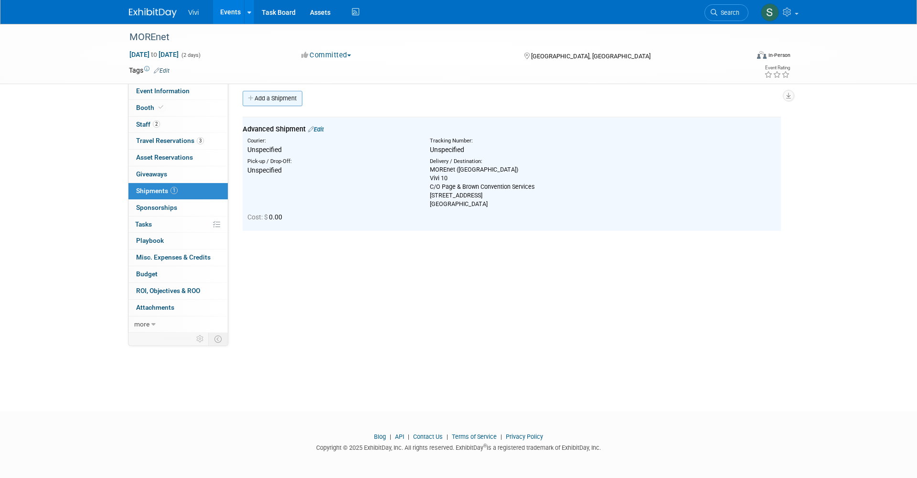
click at [276, 102] on link "Add a Shipment" at bounding box center [273, 98] width 60 height 15
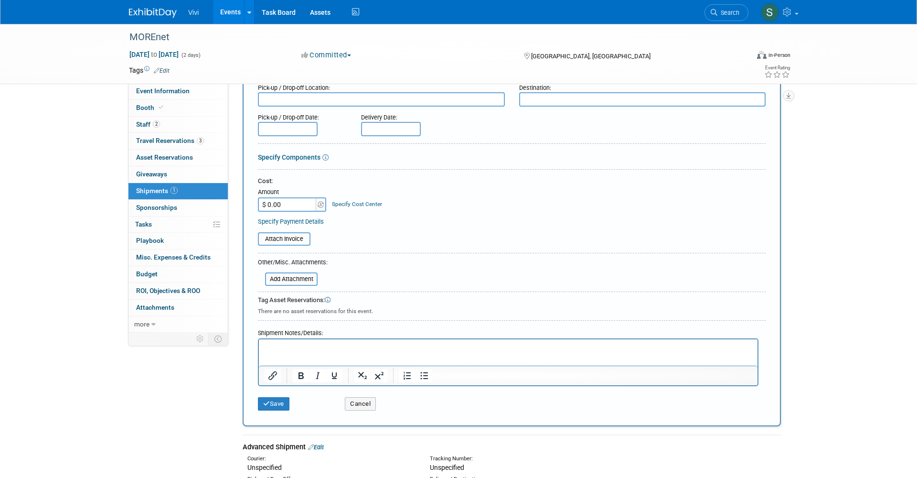
scroll to position [107, 0]
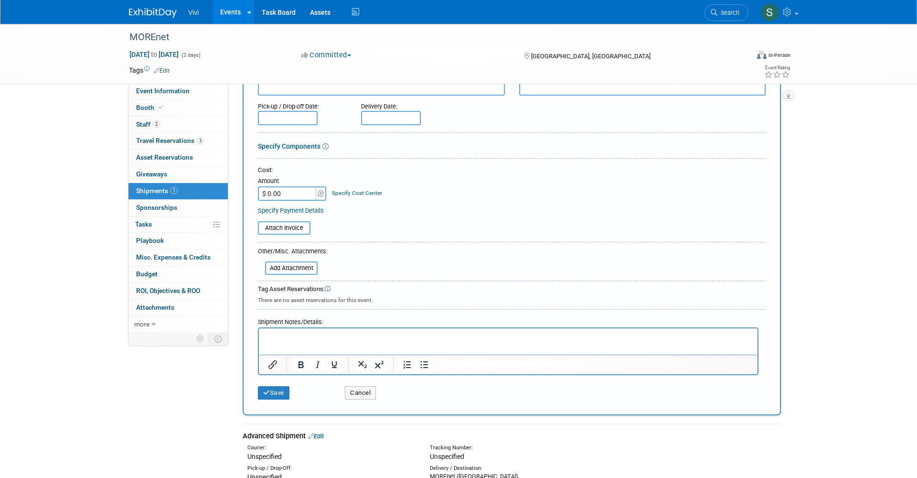
type input "Outbound Shipping"
click at [295, 337] on p "Rich Text Area. Press ALT-0 for help." at bounding box center [509, 337] width 488 height 10
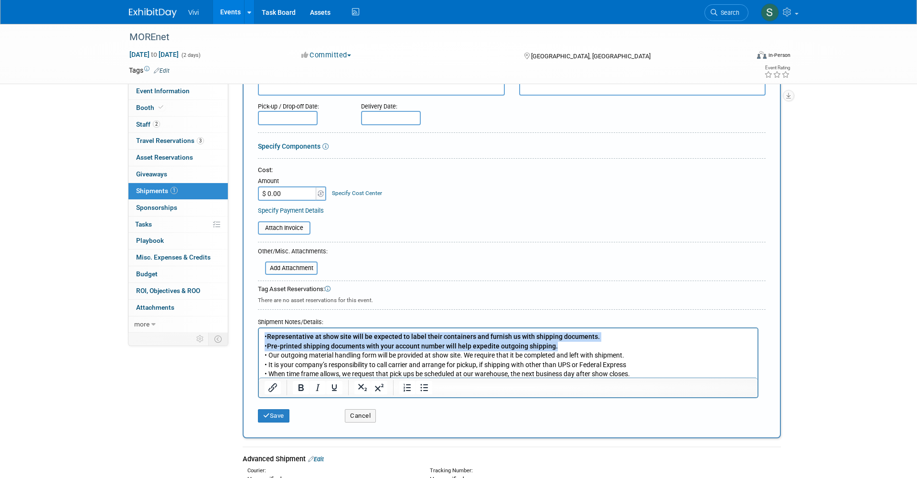
drag, startPoint x: 555, startPoint y: 345, endPoint x: 257, endPoint y: 326, distance: 298.7
click at [259, 328] on html "• Representative at show site will be expected to label their containers and fu…" at bounding box center [508, 353] width 499 height 51
click at [306, 382] on icon "Bold" at bounding box center [300, 387] width 11 height 11
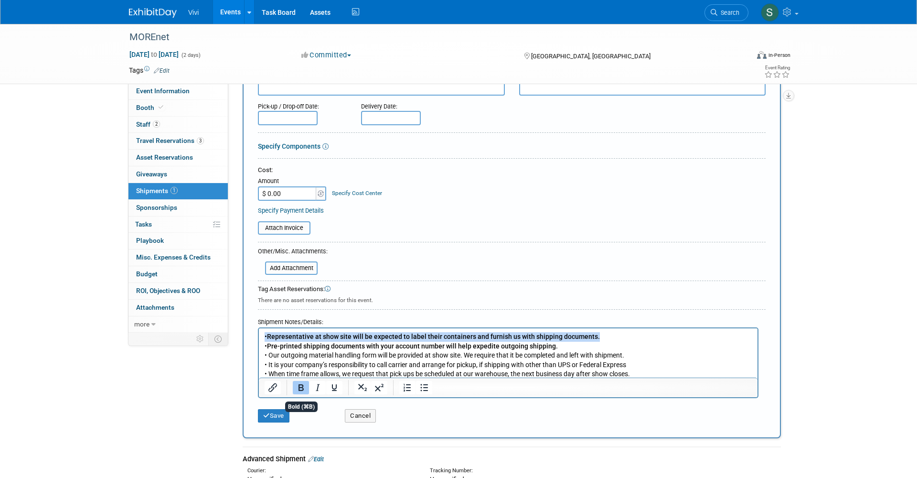
click at [306, 382] on icon "Bold" at bounding box center [300, 387] width 11 height 11
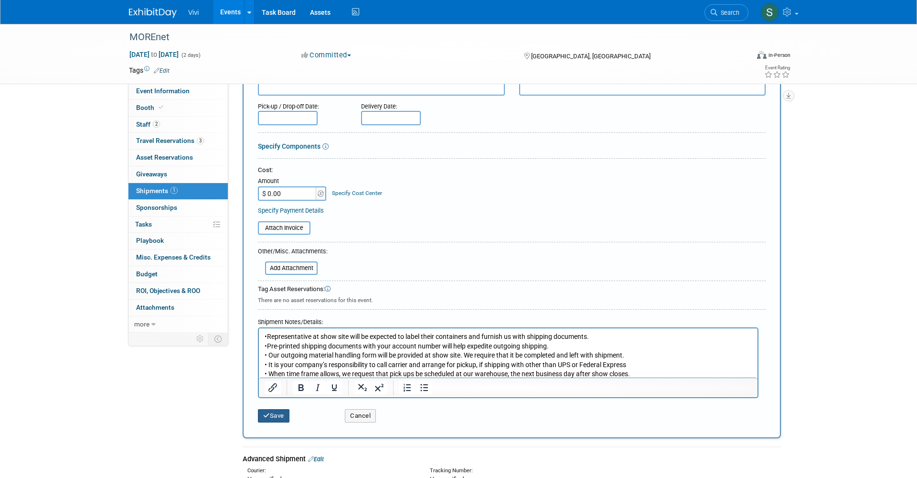
click at [283, 414] on button "Save" at bounding box center [274, 415] width 32 height 13
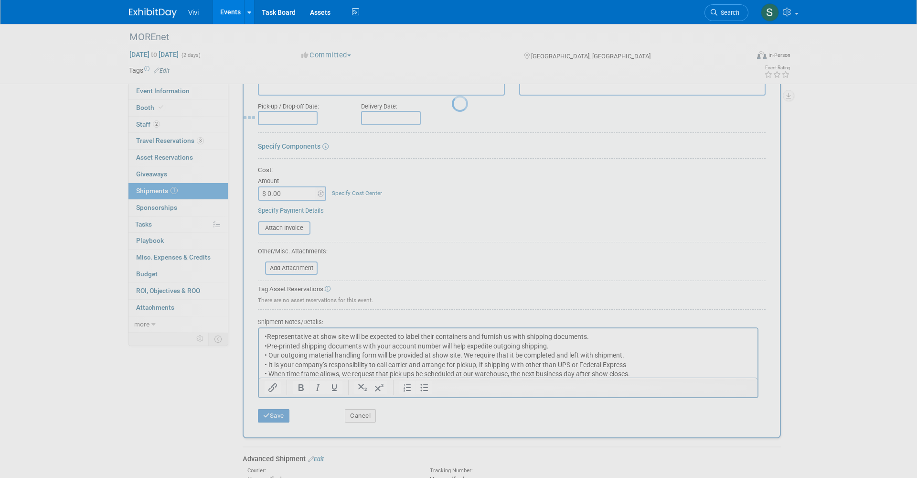
scroll to position [5, 0]
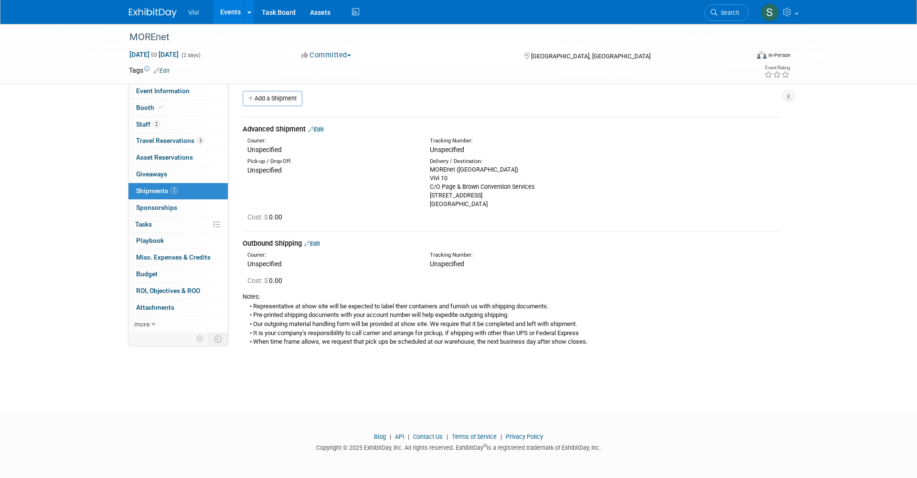
click at [322, 127] on link "Edit" at bounding box center [316, 129] width 16 height 7
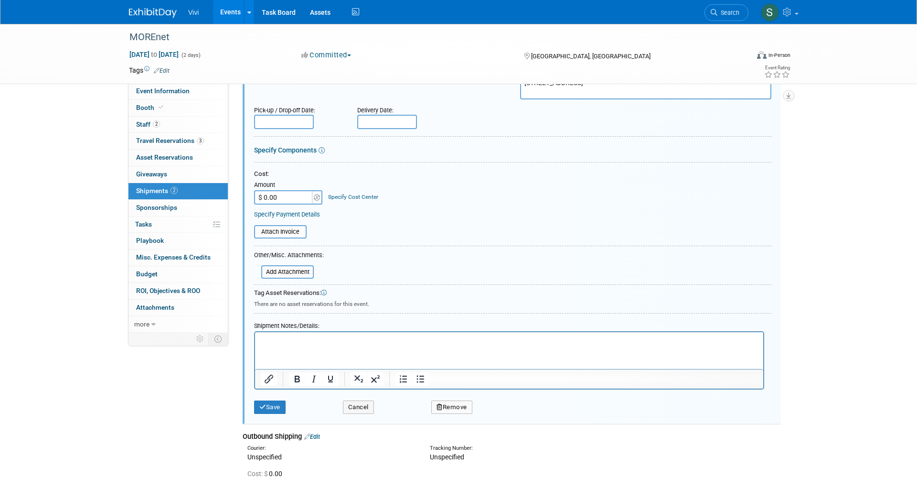
scroll to position [150, 0]
click at [309, 343] on html at bounding box center [509, 336] width 508 height 13
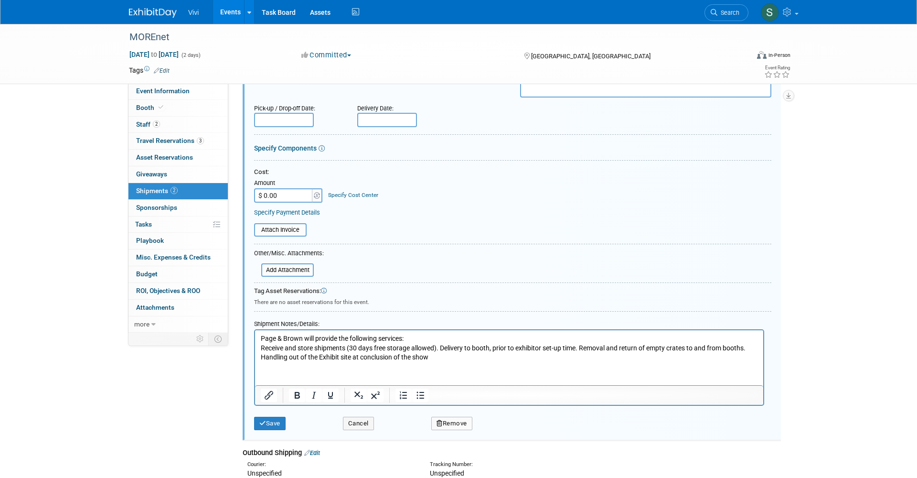
click at [442, 347] on p "Receive and store shipments (30 days free storage allowed). Delivery to booth, …" at bounding box center [509, 348] width 497 height 10
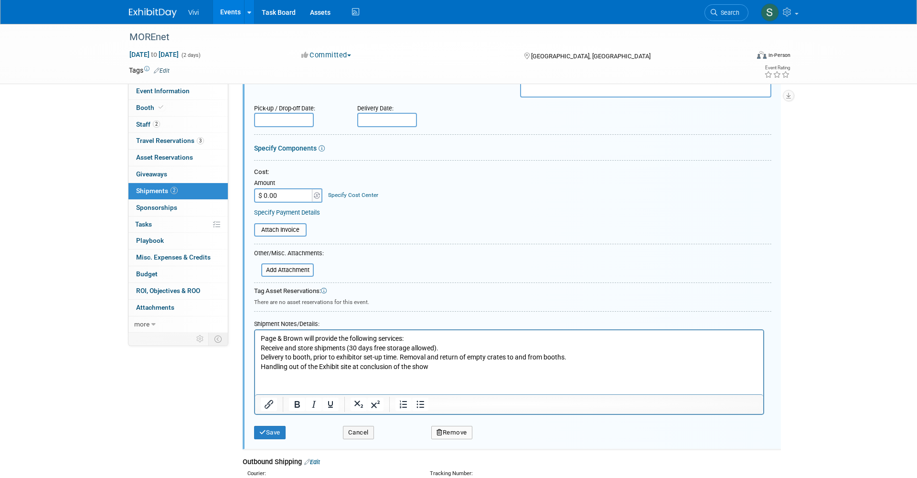
click at [401, 357] on p "Delivery to booth, prior to exhibitor set-up time. Removal and return of empty …" at bounding box center [509, 358] width 497 height 10
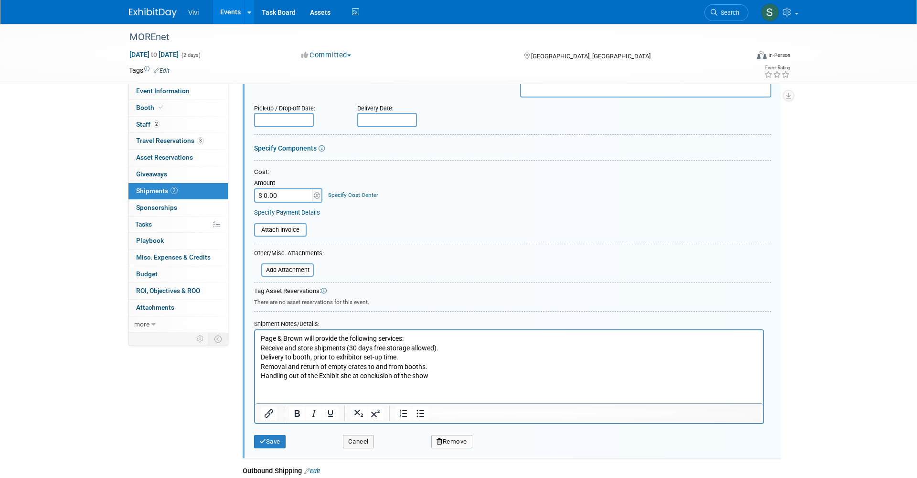
click at [435, 373] on p "Handling out of the Exhibit site at conclusion of the show" at bounding box center [509, 376] width 497 height 10
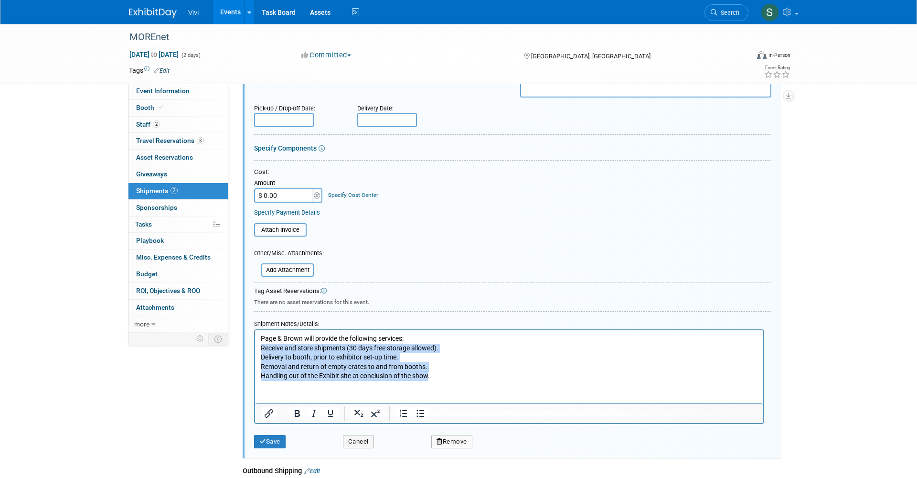
drag, startPoint x: 429, startPoint y: 373, endPoint x: 255, endPoint y: 345, distance: 177.1
click at [255, 345] on html "Page & Brown will provide the following services: Receive and store shipments (…" at bounding box center [509, 355] width 508 height 51
click at [419, 407] on icon "Bullet list" at bounding box center [420, 412] width 11 height 11
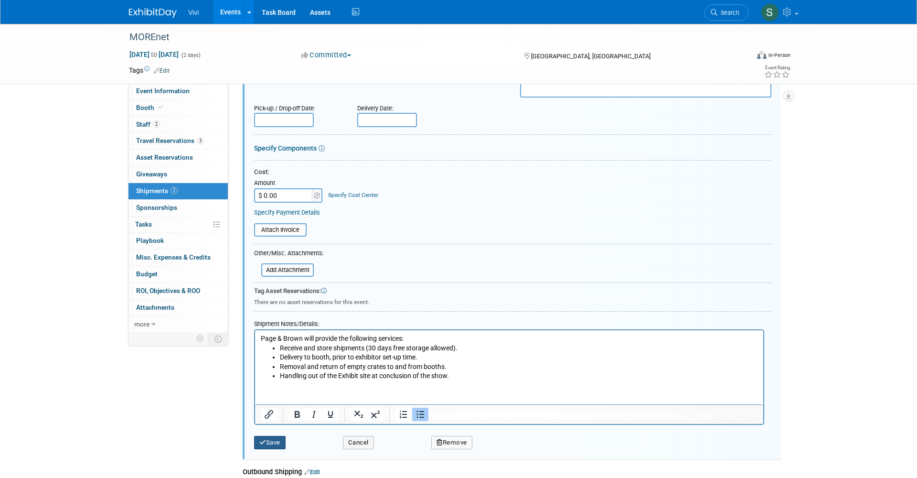
click at [264, 439] on icon "submit" at bounding box center [262, 442] width 7 height 6
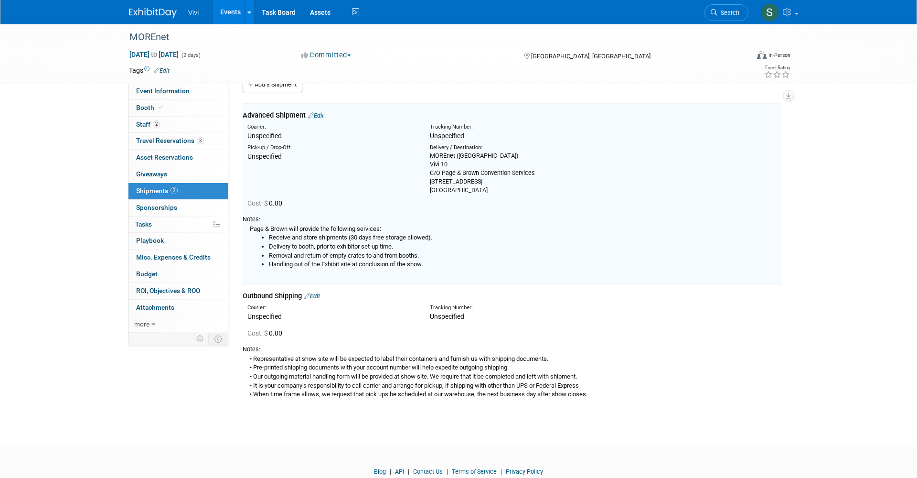
scroll to position [14, 0]
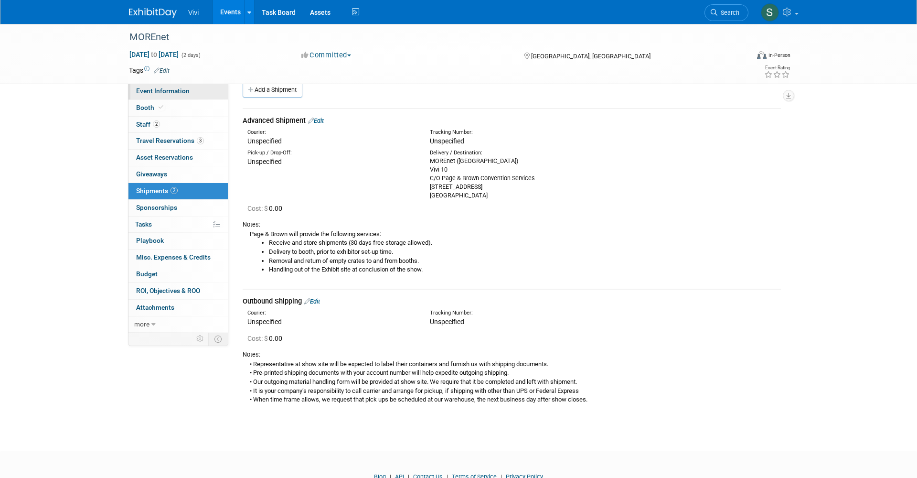
click at [170, 91] on span "Event Information" at bounding box center [162, 91] width 53 height 8
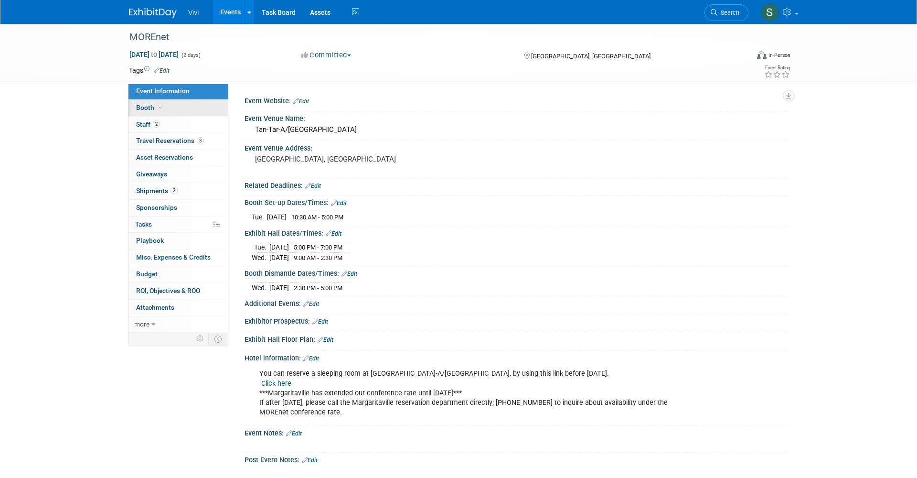
click at [151, 107] on span "Booth" at bounding box center [150, 108] width 29 height 8
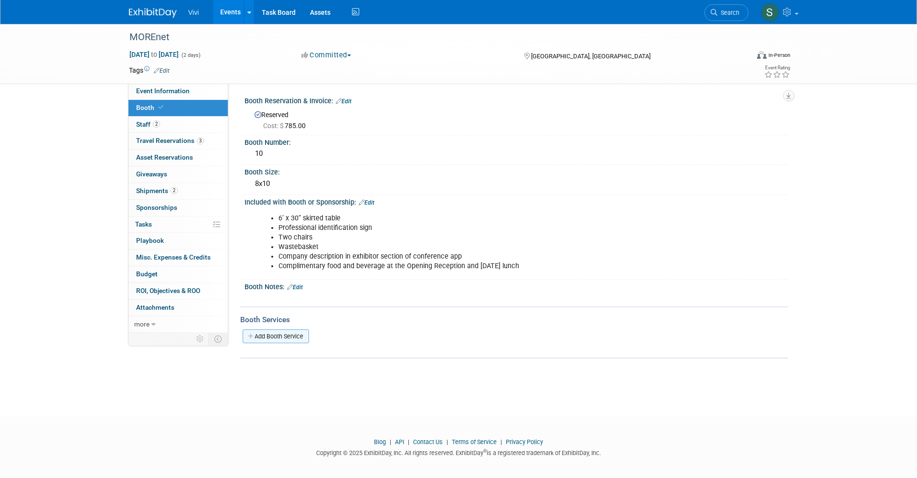
click at [263, 334] on link "Add Booth Service" at bounding box center [276, 336] width 66 height 14
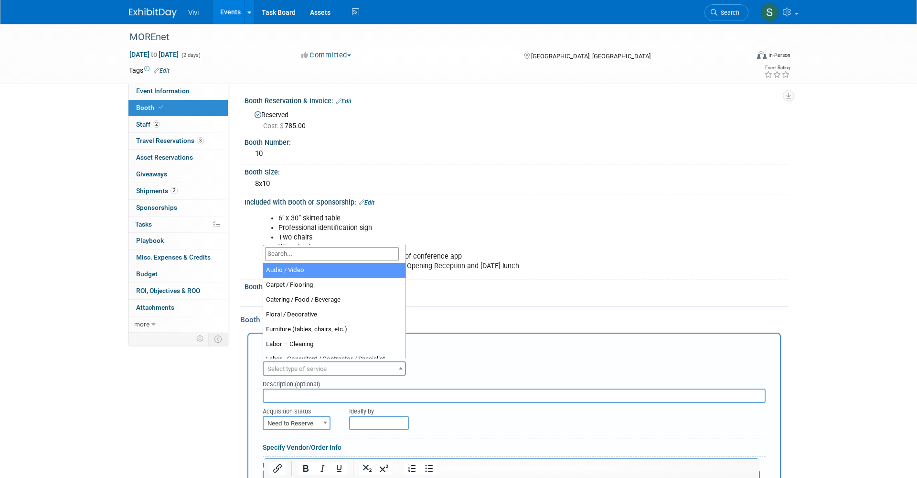
click at [280, 362] on span "Select type of service" at bounding box center [334, 368] width 141 height 13
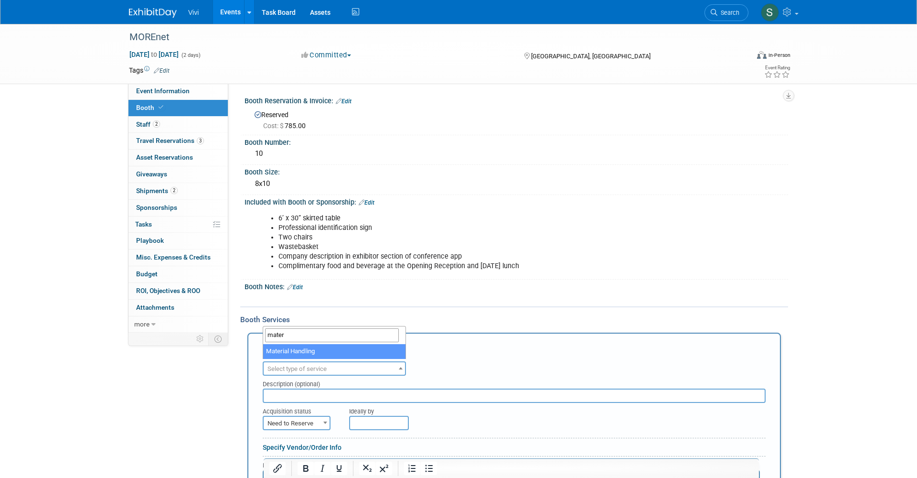
type input "mater"
select select "10"
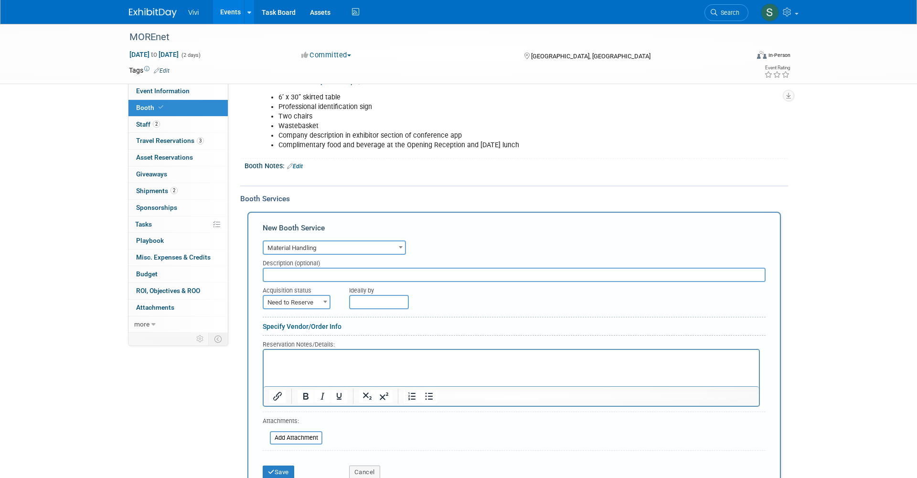
scroll to position [139, 0]
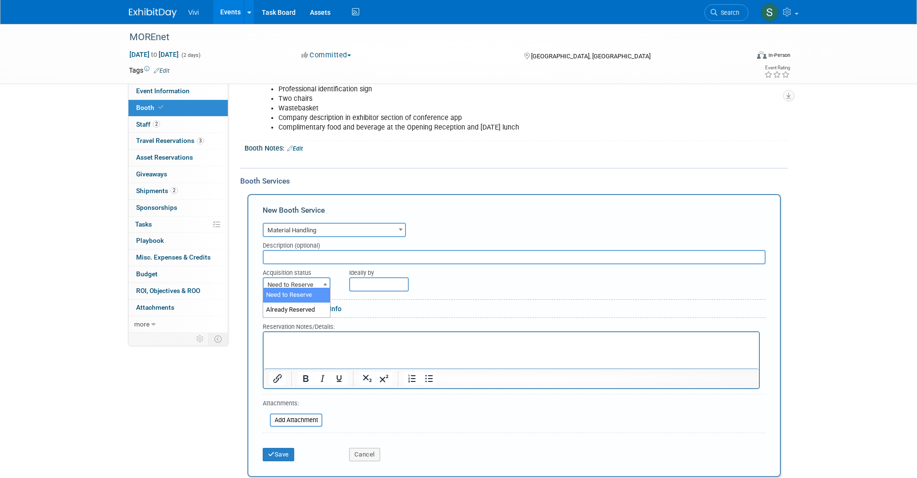
click at [273, 282] on span "Need to Reserve" at bounding box center [297, 284] width 66 height 13
select select "2"
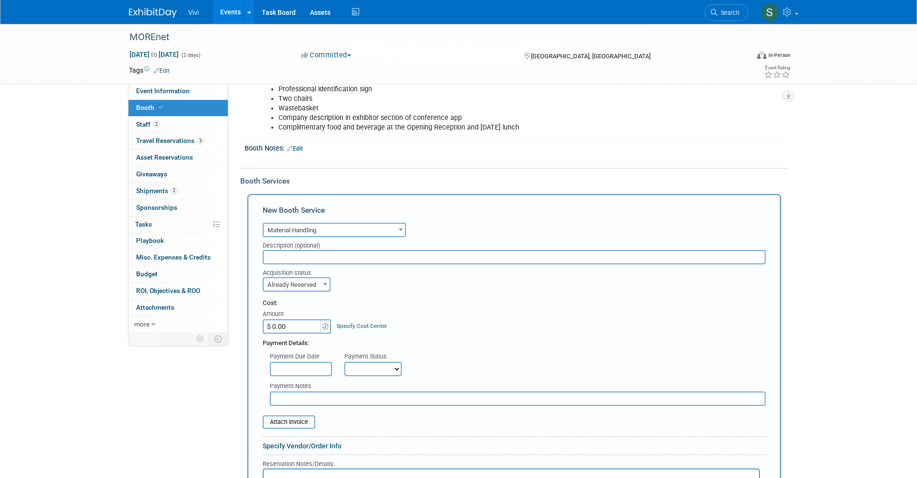
click at [278, 324] on input "$ 0.00" at bounding box center [293, 326] width 60 height 14
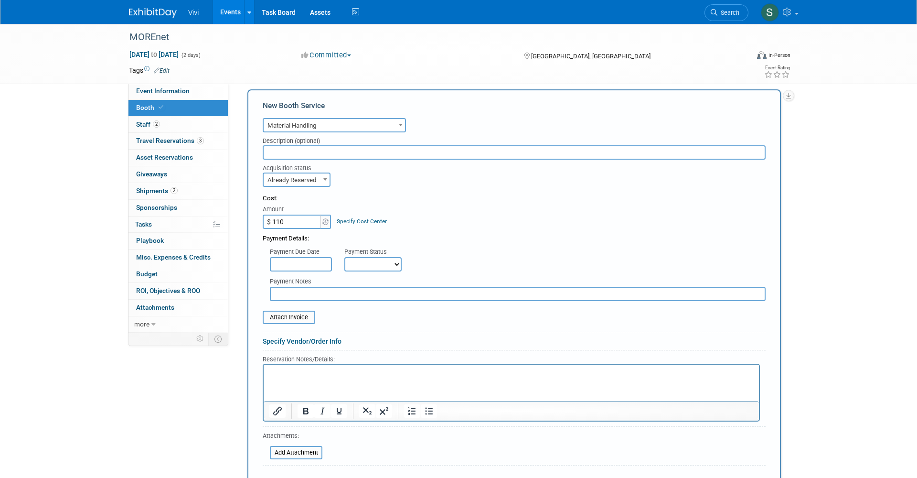
scroll to position [260, 0]
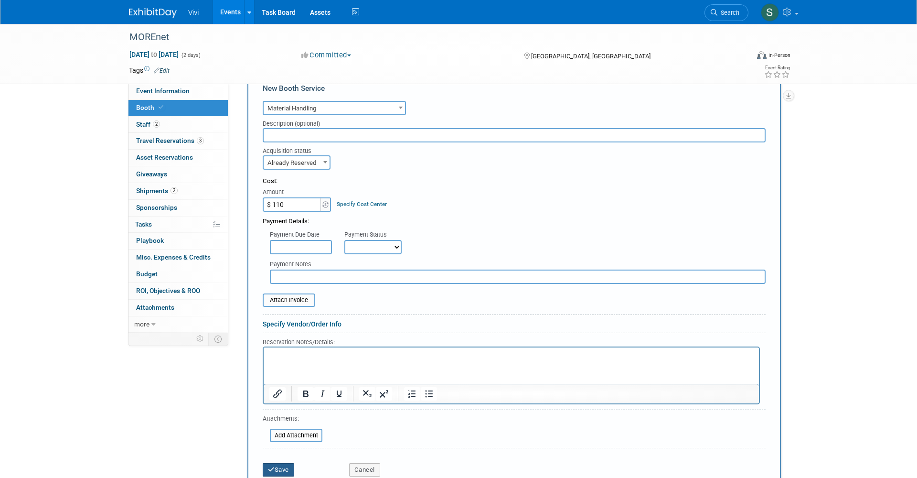
type input "$ 110.00"
click at [275, 463] on button "Save" at bounding box center [279, 469] width 32 height 13
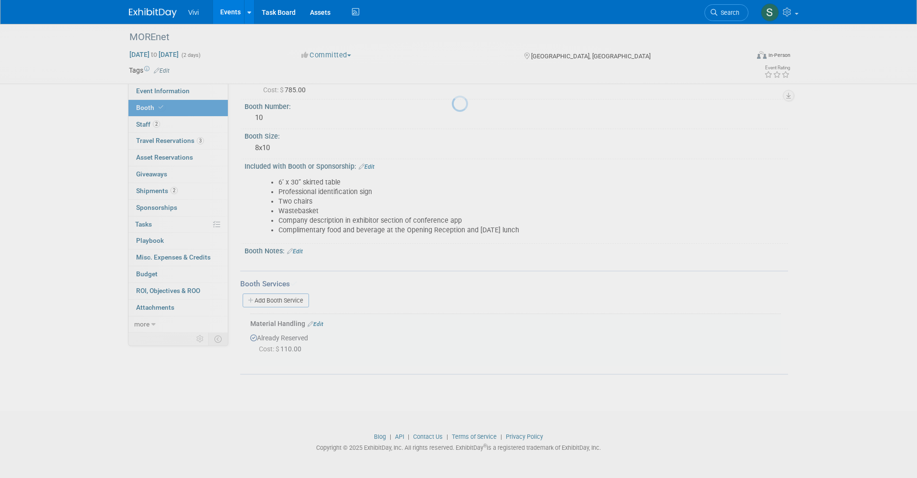
scroll to position [33, 0]
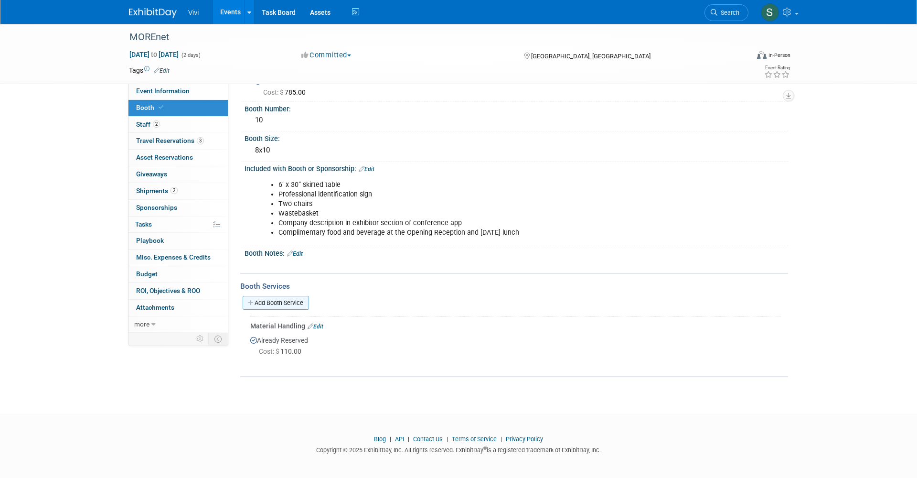
click at [291, 298] on link "Add Booth Service" at bounding box center [276, 303] width 66 height 14
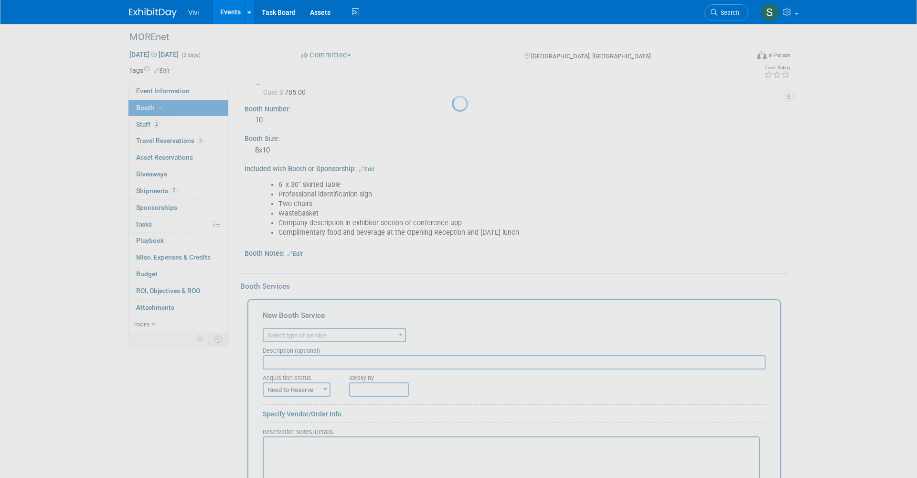
scroll to position [0, 0]
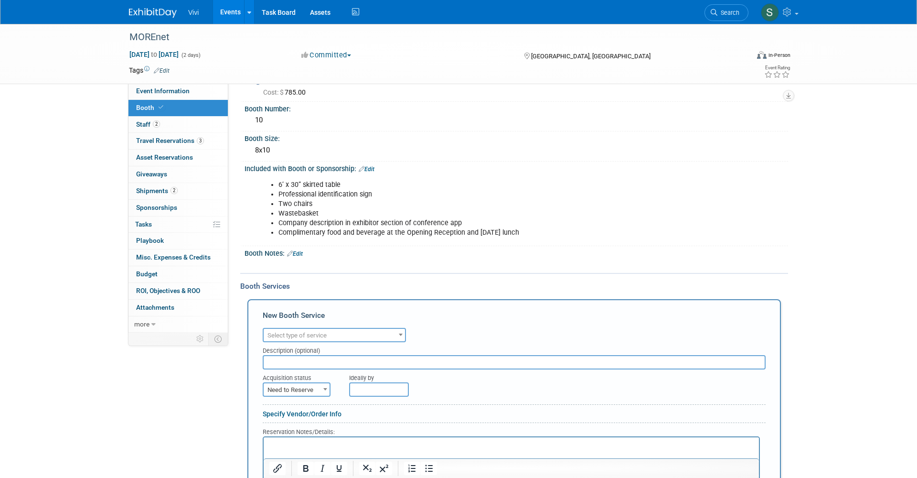
click at [329, 333] on span "Select type of service" at bounding box center [334, 335] width 141 height 13
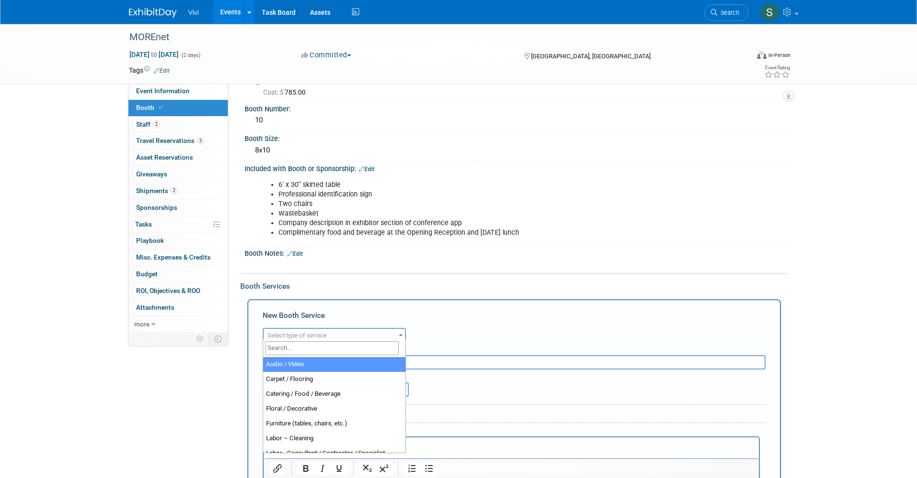
select select "2"
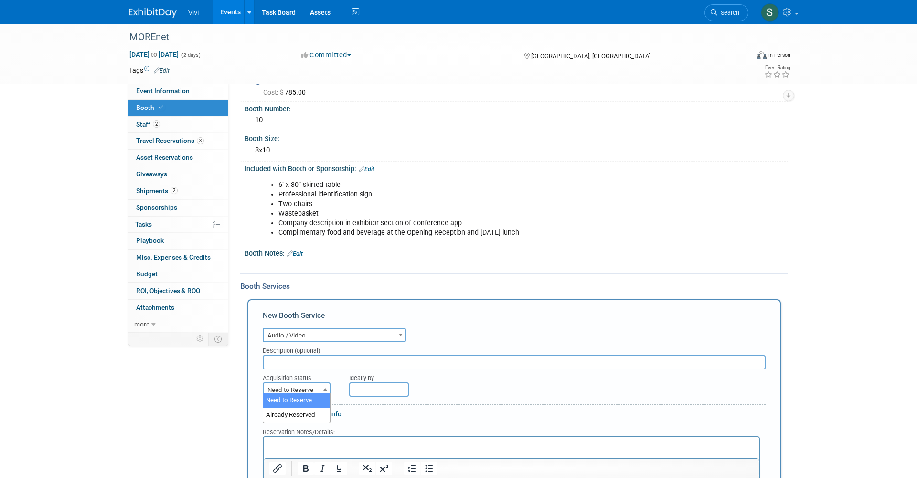
click at [288, 387] on span "Need to Reserve" at bounding box center [297, 389] width 66 height 13
select select "2"
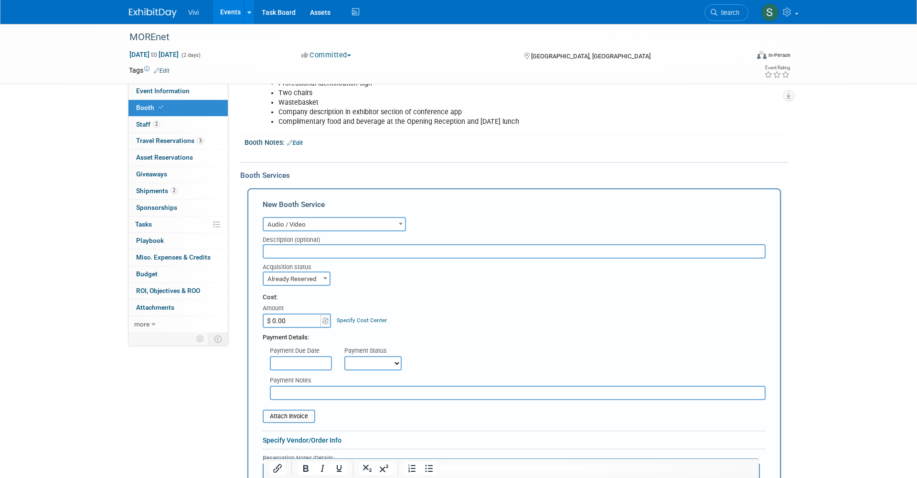
scroll to position [171, 0]
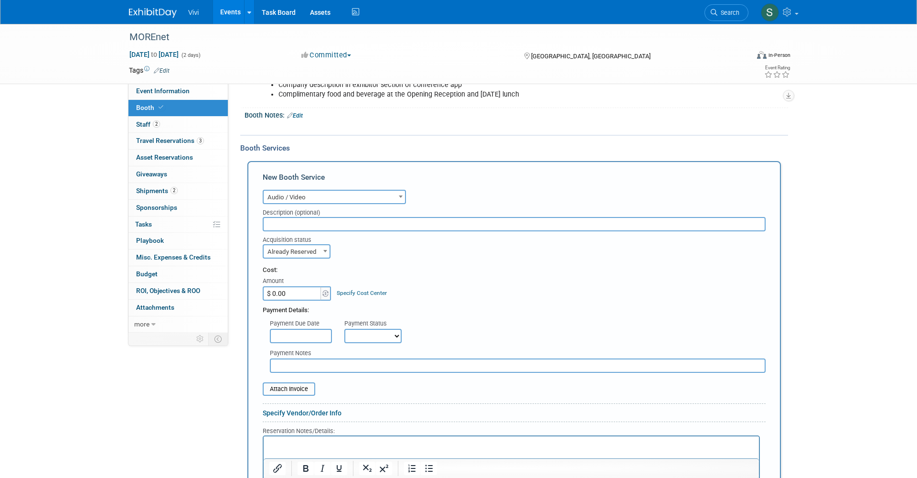
click at [280, 290] on input "$ 0.00" at bounding box center [293, 293] width 60 height 14
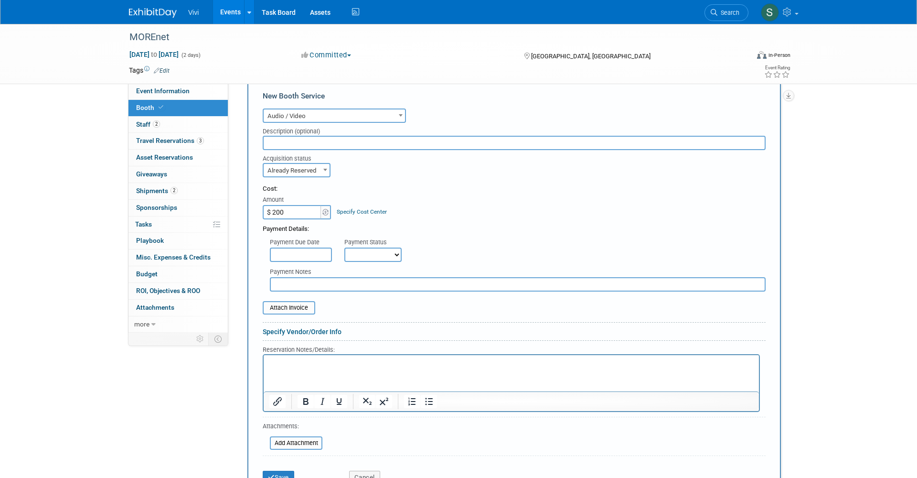
scroll to position [260, 0]
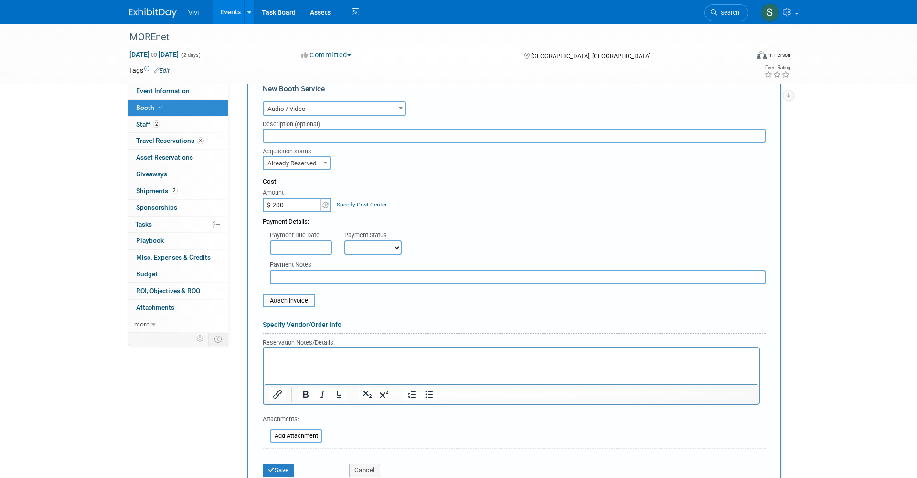
type input "$ 200.00"
click at [298, 360] on html at bounding box center [511, 353] width 495 height 13
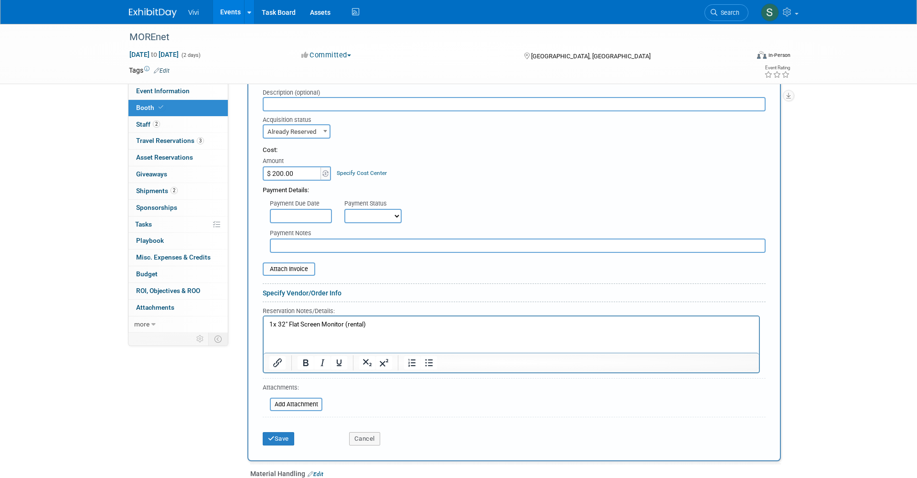
scroll to position [291, 0]
click at [284, 432] on button "Save" at bounding box center [279, 438] width 32 height 13
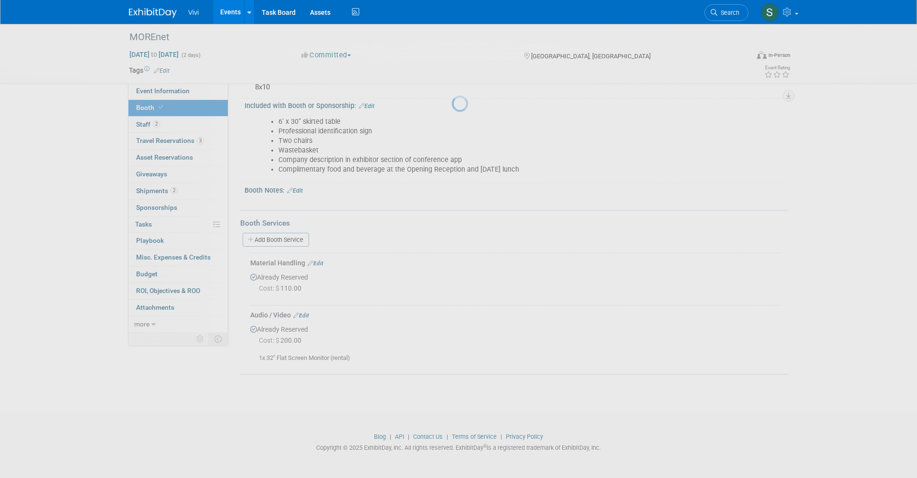
scroll to position [94, 0]
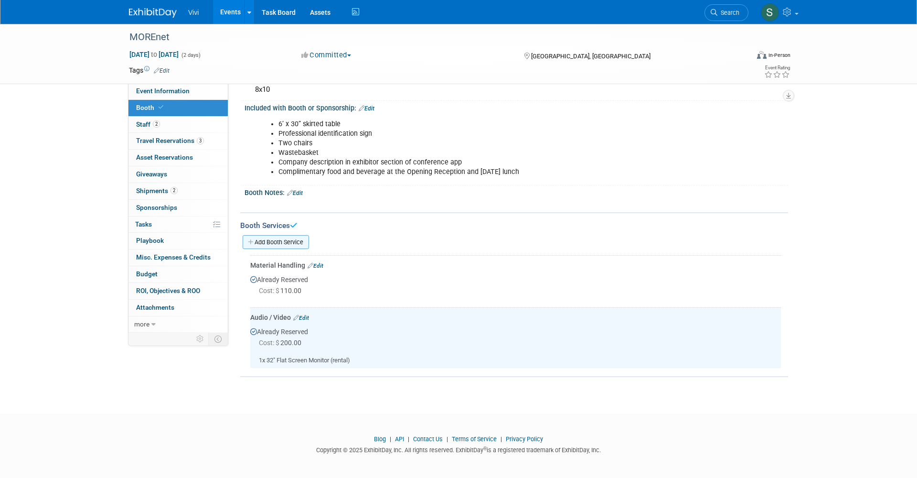
click at [289, 237] on link "Add Booth Service" at bounding box center [276, 242] width 66 height 14
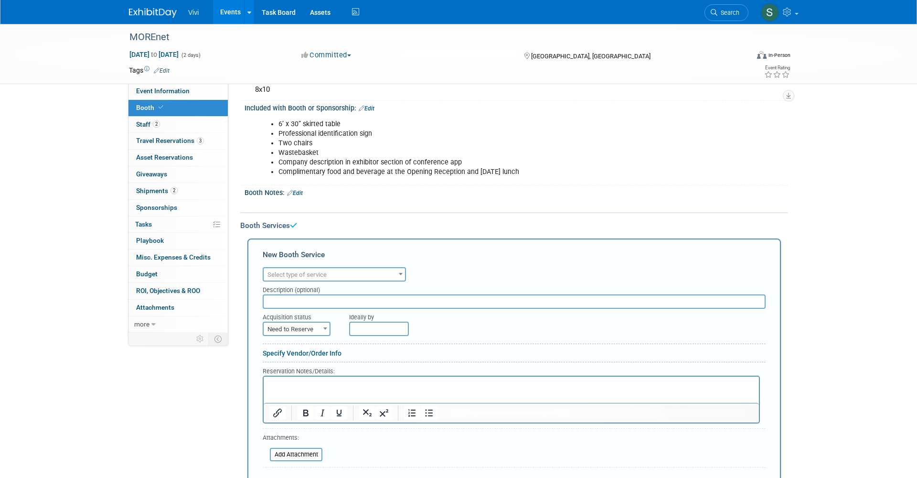
scroll to position [0, 0]
click at [293, 272] on span "Select type of service" at bounding box center [296, 274] width 59 height 7
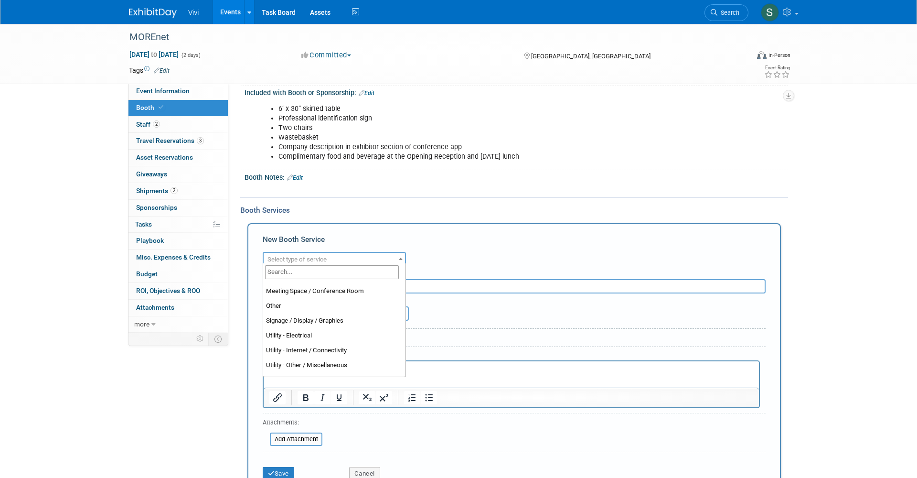
scroll to position [118, 0]
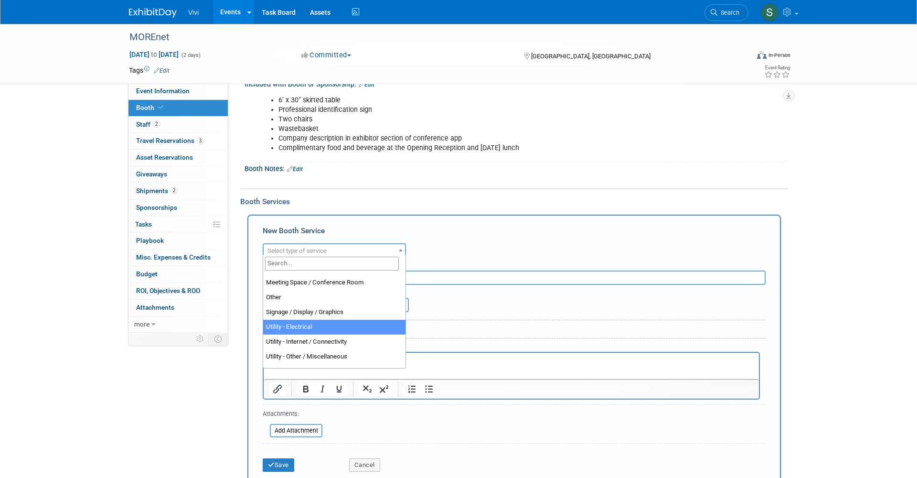
select select "8"
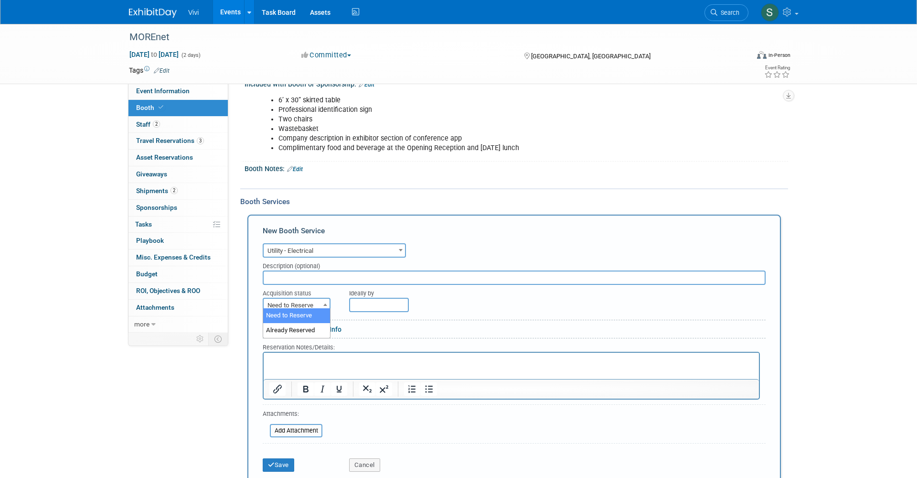
click at [288, 303] on span "Need to Reserve" at bounding box center [297, 305] width 66 height 13
select select "2"
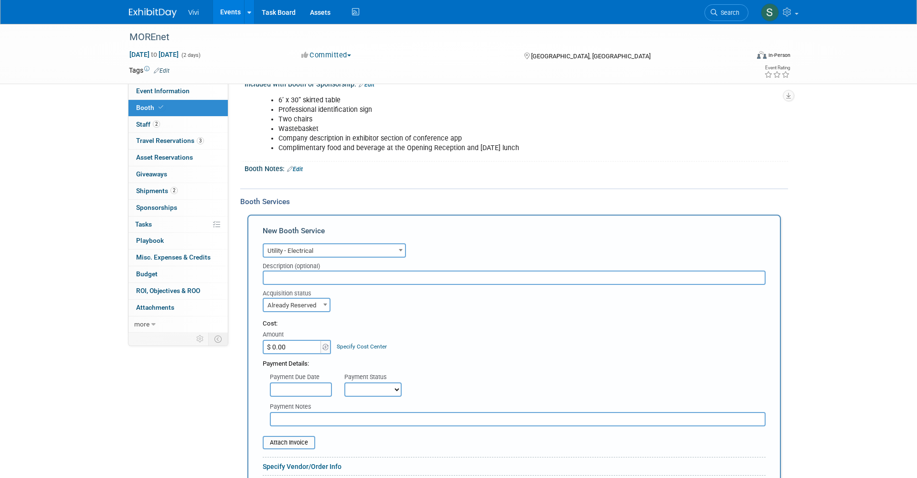
scroll to position [221, 0]
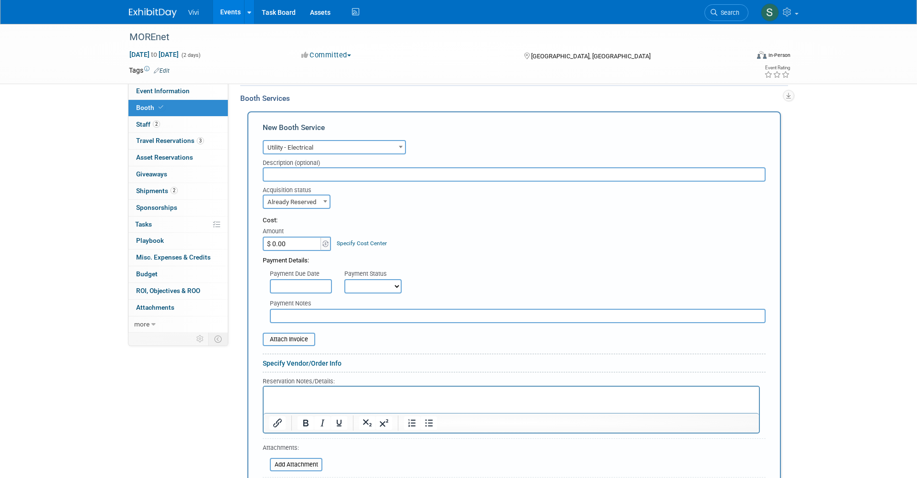
click at [278, 395] on p "Rich Text Area. Press ALT-0 for help." at bounding box center [511, 394] width 484 height 9
click at [277, 237] on input "$ 0.00" at bounding box center [293, 243] width 60 height 14
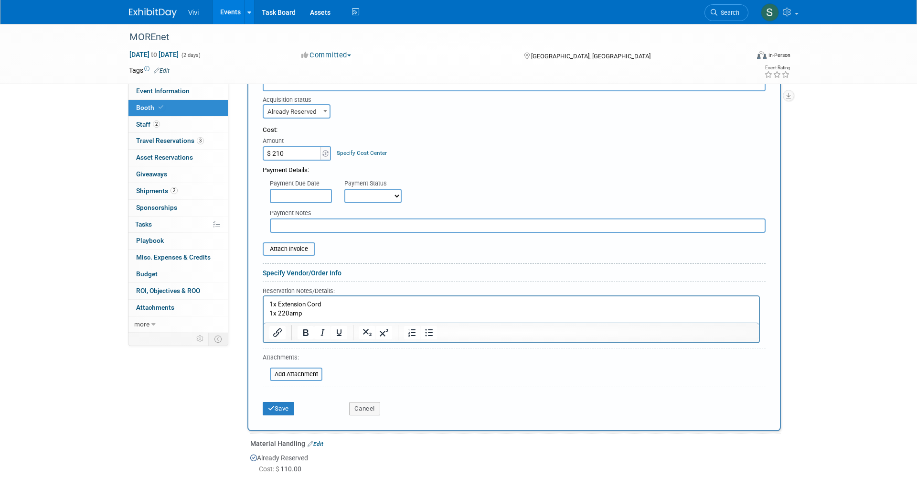
scroll to position [320, 0]
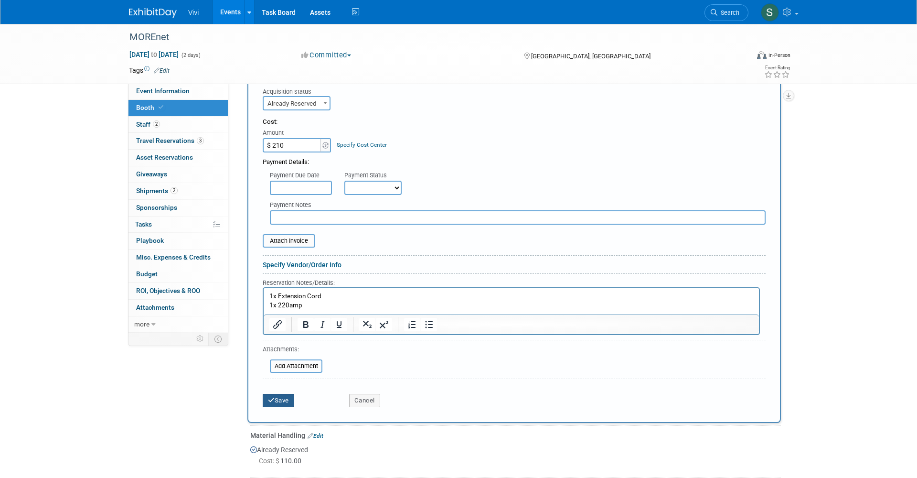
type input "$ 210.00"
click at [271, 397] on icon "submit" at bounding box center [271, 400] width 7 height 6
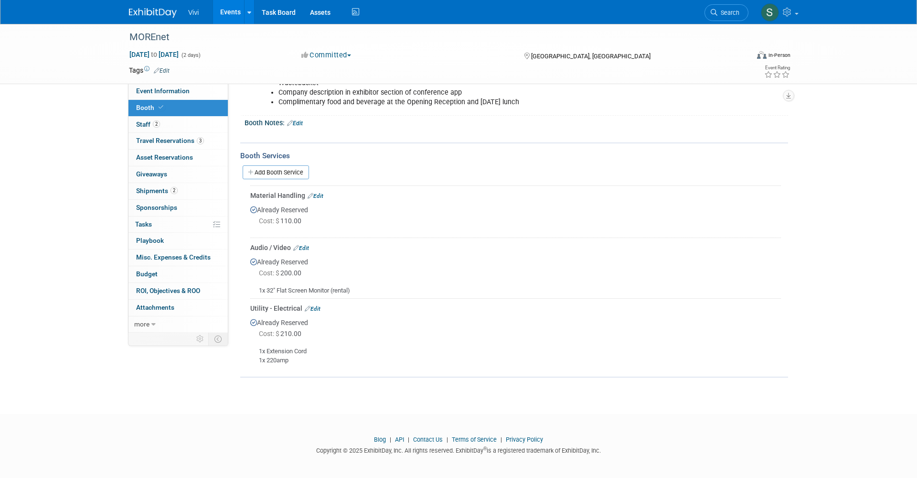
scroll to position [163, 0]
click at [307, 246] on link "Edit" at bounding box center [301, 248] width 16 height 7
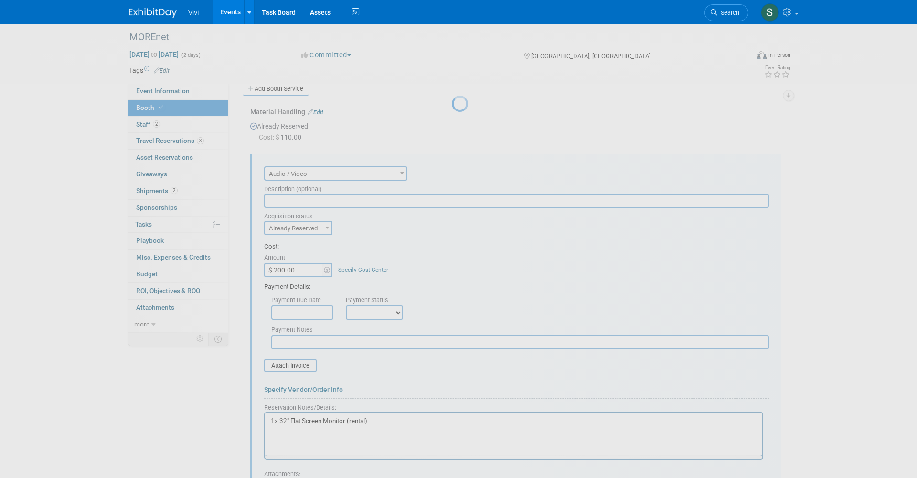
scroll to position [0, 0]
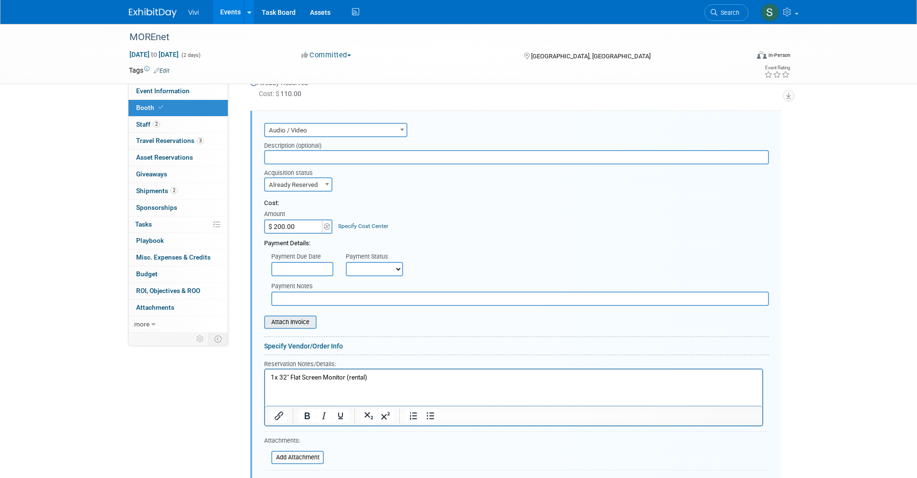
click at [290, 317] on input "file" at bounding box center [259, 321] width 114 height 11
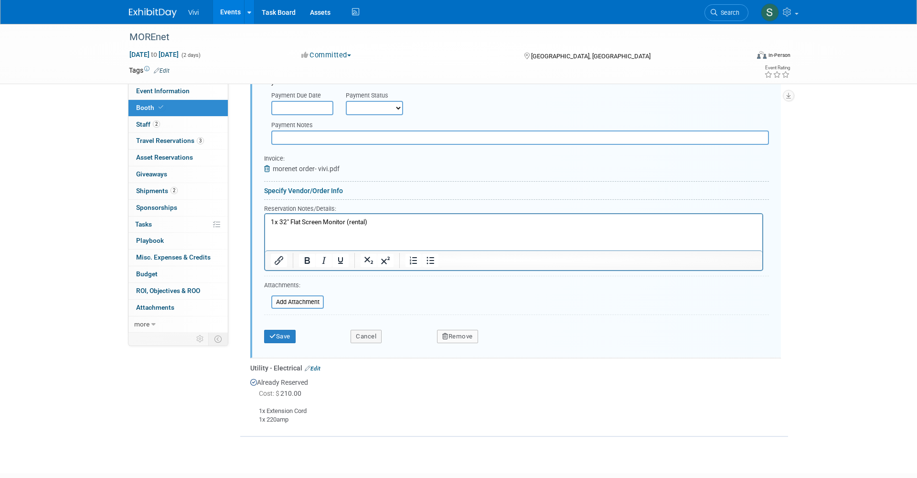
scroll to position [454, 0]
click at [276, 327] on button "Save" at bounding box center [280, 333] width 32 height 13
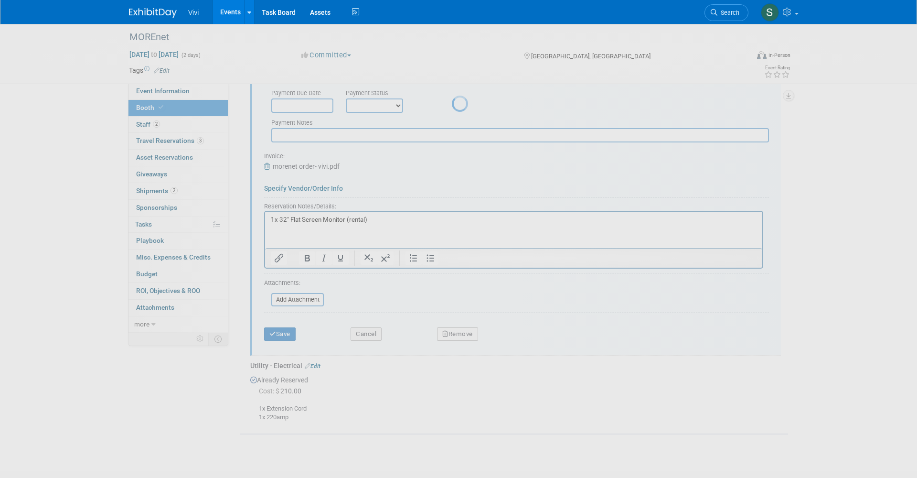
scroll to position [163, 0]
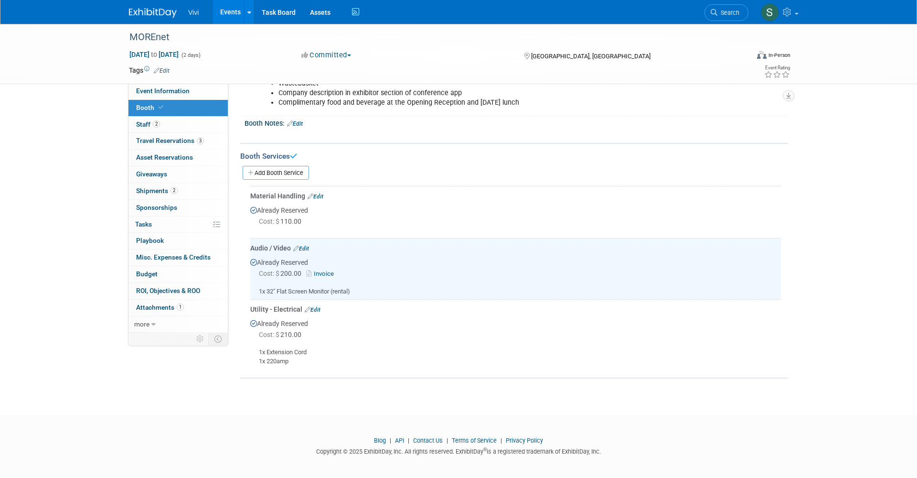
click at [316, 308] on link "Edit" at bounding box center [313, 309] width 16 height 7
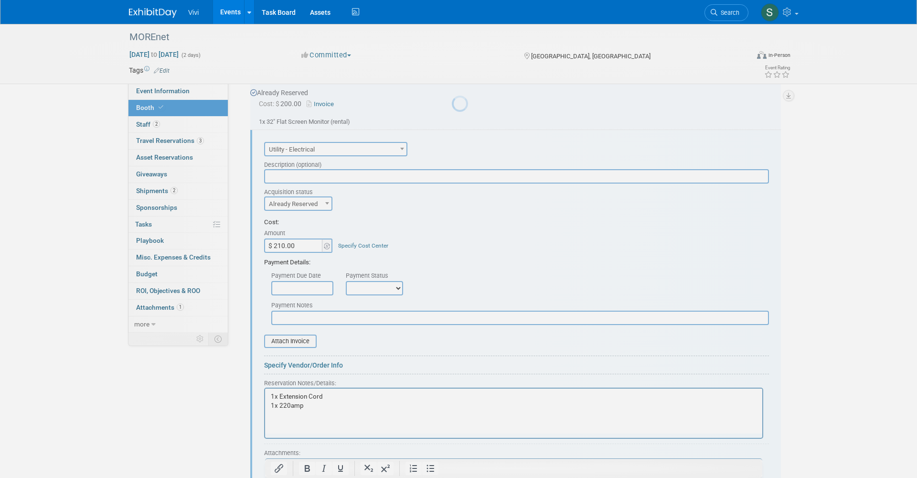
scroll to position [352, 0]
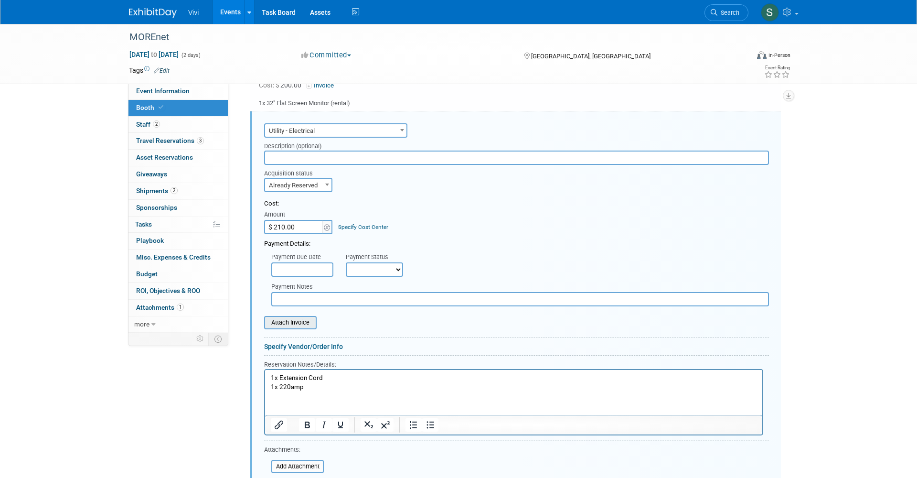
click at [278, 317] on input "file" at bounding box center [259, 322] width 114 height 11
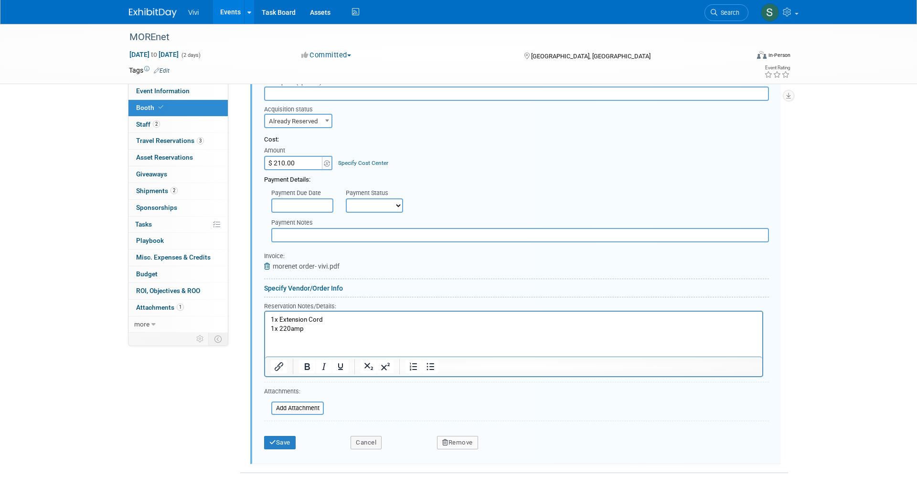
scroll to position [428, 0]
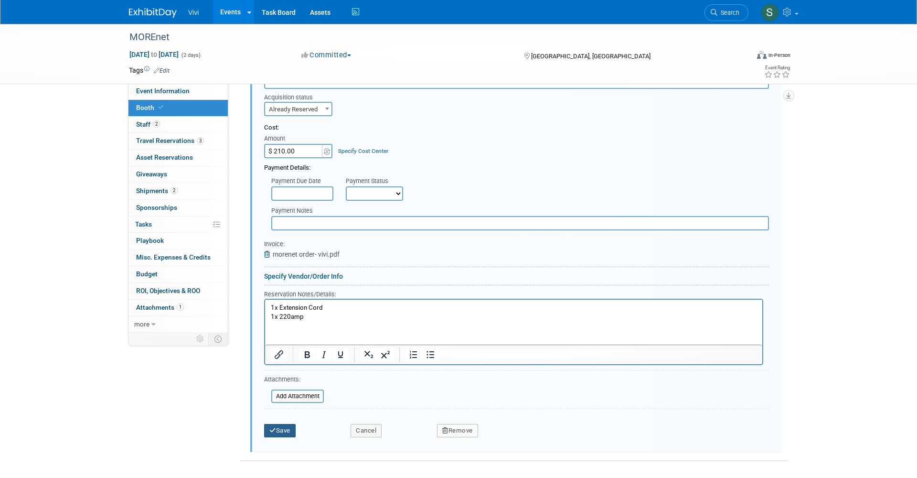
click at [278, 424] on button "Save" at bounding box center [280, 430] width 32 height 13
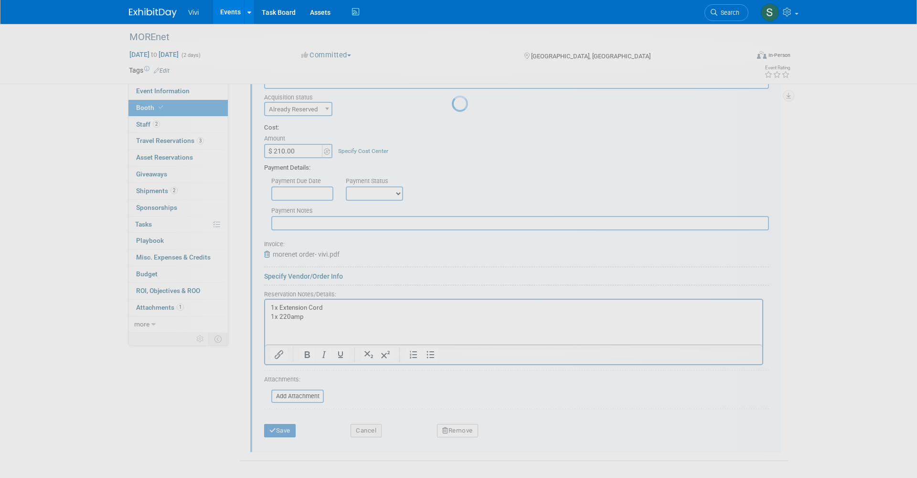
scroll to position [163, 0]
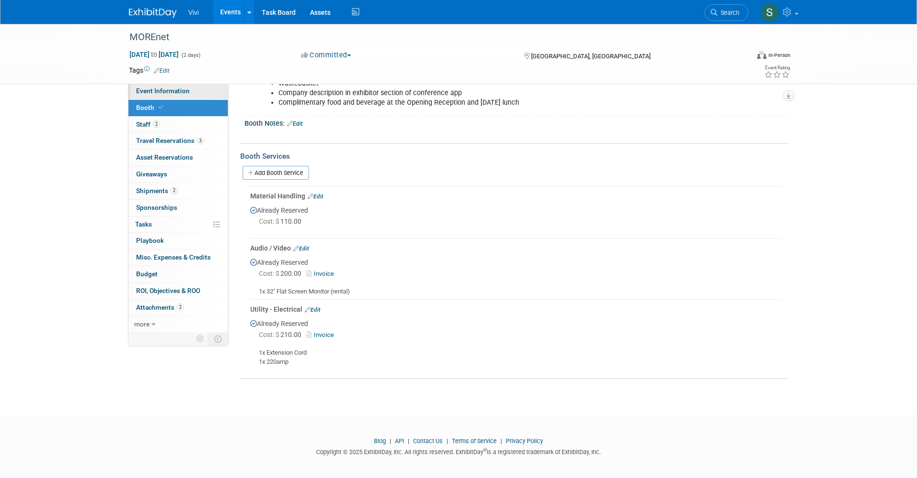
click at [166, 91] on span "Event Information" at bounding box center [162, 91] width 53 height 8
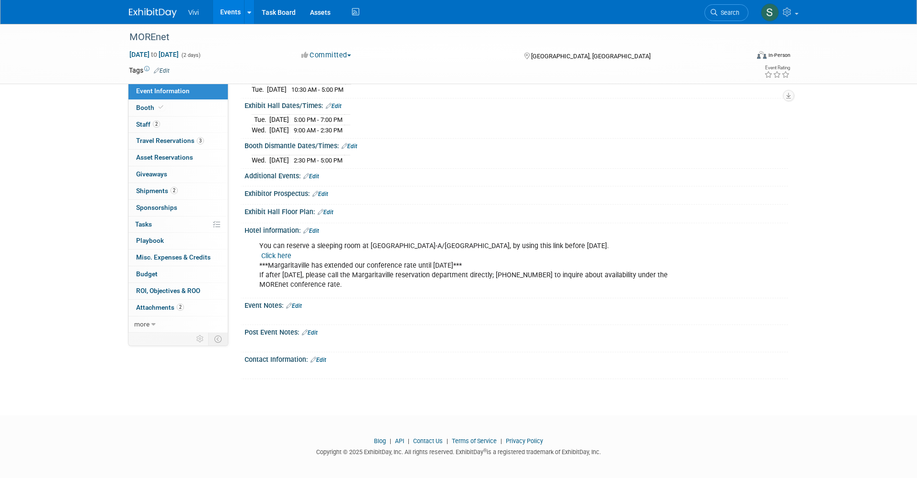
scroll to position [127, 0]
click at [322, 357] on link "Edit" at bounding box center [318, 360] width 16 height 7
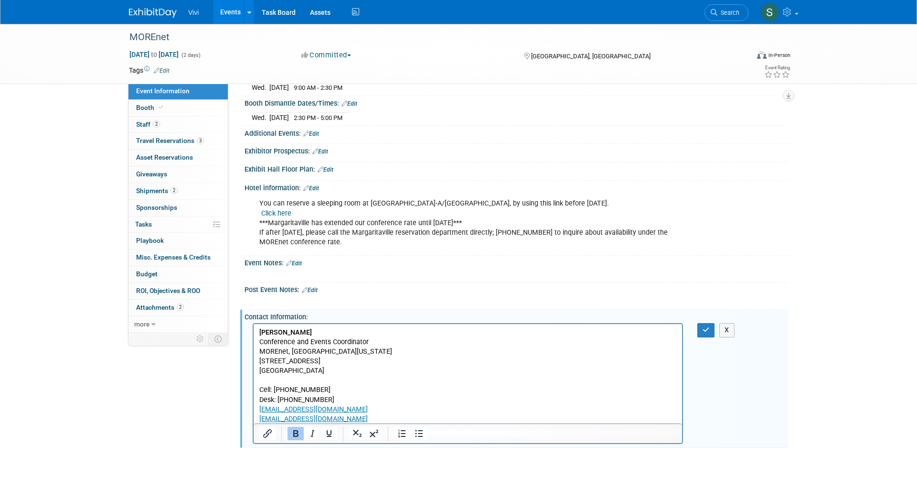
scroll to position [182, 0]
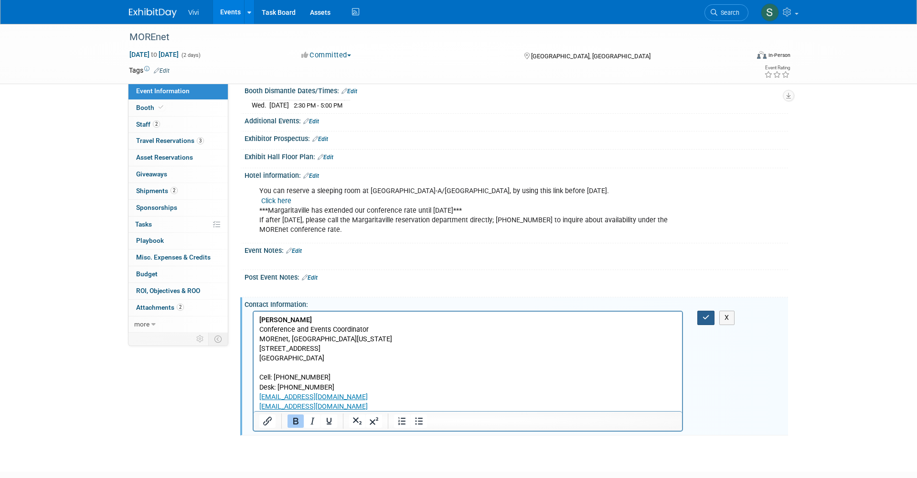
click at [706, 314] on icon "button" at bounding box center [706, 317] width 7 height 7
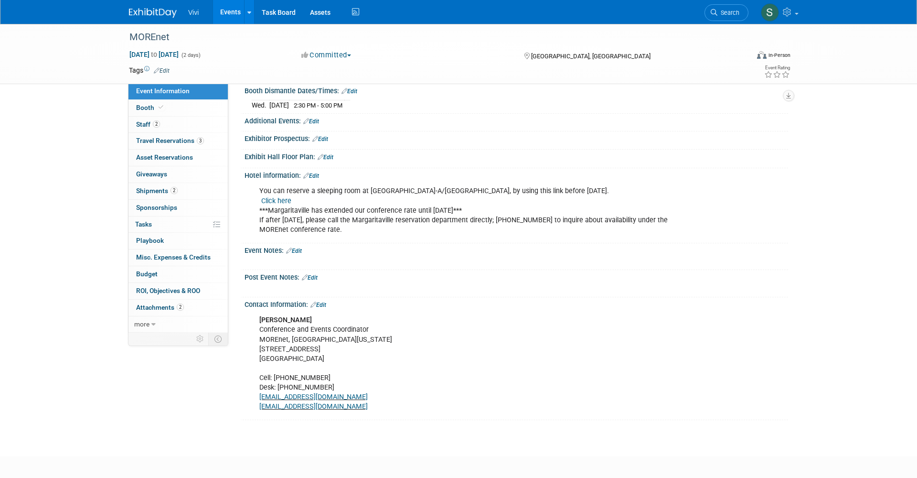
click at [155, 13] on img at bounding box center [153, 13] width 48 height 10
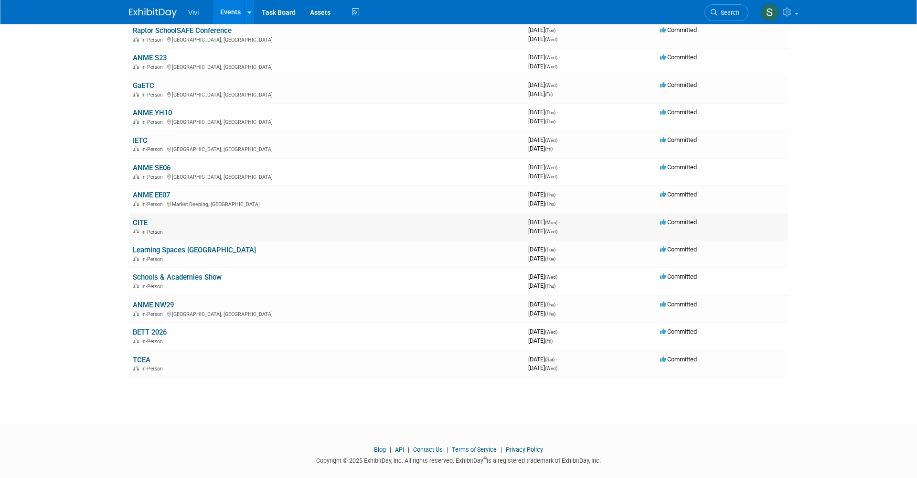
scroll to position [246, 0]
click at [140, 219] on link "CITE" at bounding box center [140, 223] width 15 height 9
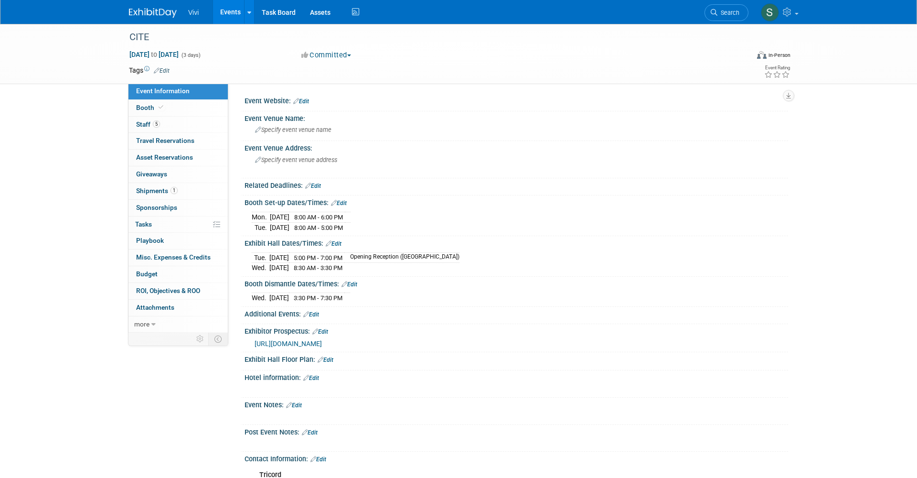
click at [173, 94] on span "Event Information" at bounding box center [162, 91] width 53 height 8
click at [170, 111] on link "Booth" at bounding box center [177, 108] width 99 height 16
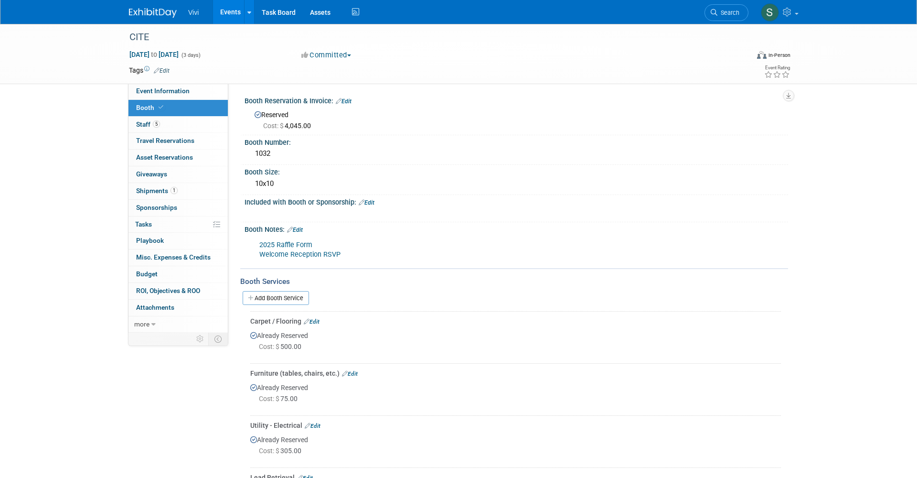
click at [143, 5] on link at bounding box center [158, 8] width 59 height 8
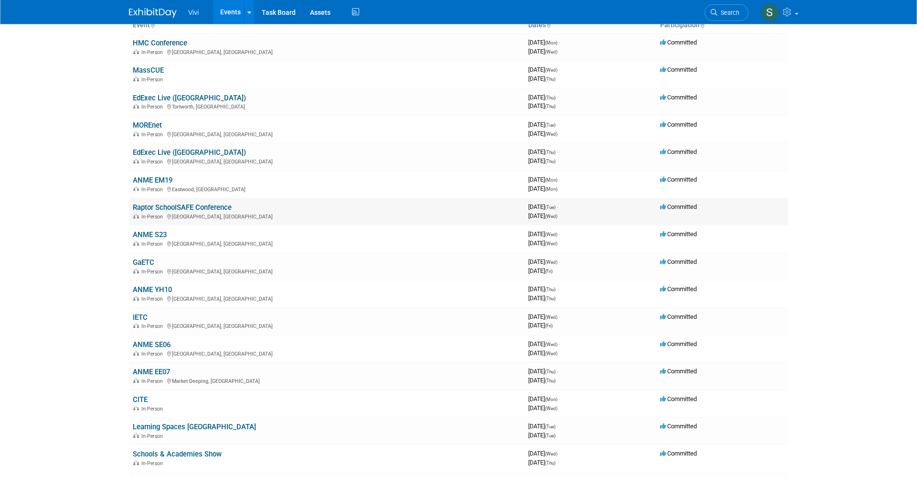
scroll to position [71, 0]
click at [154, 122] on link "MOREnet" at bounding box center [147, 124] width 29 height 9
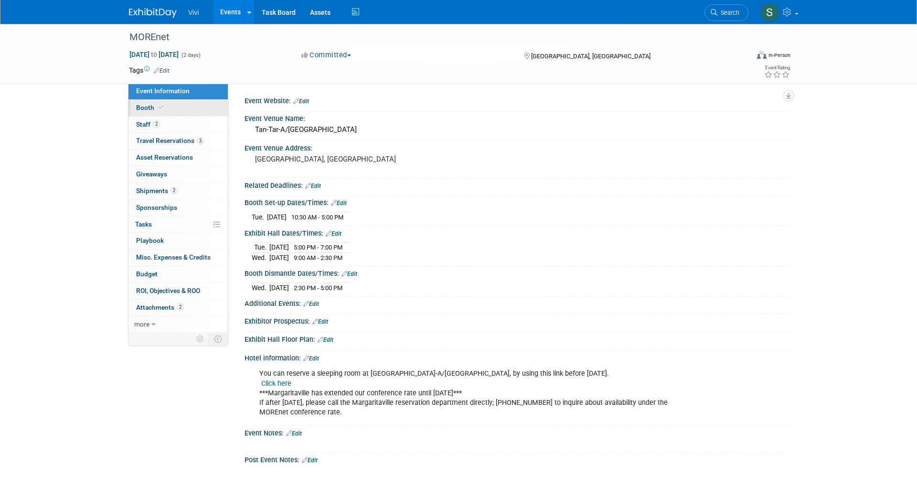
click at [154, 104] on span "Booth" at bounding box center [150, 108] width 29 height 8
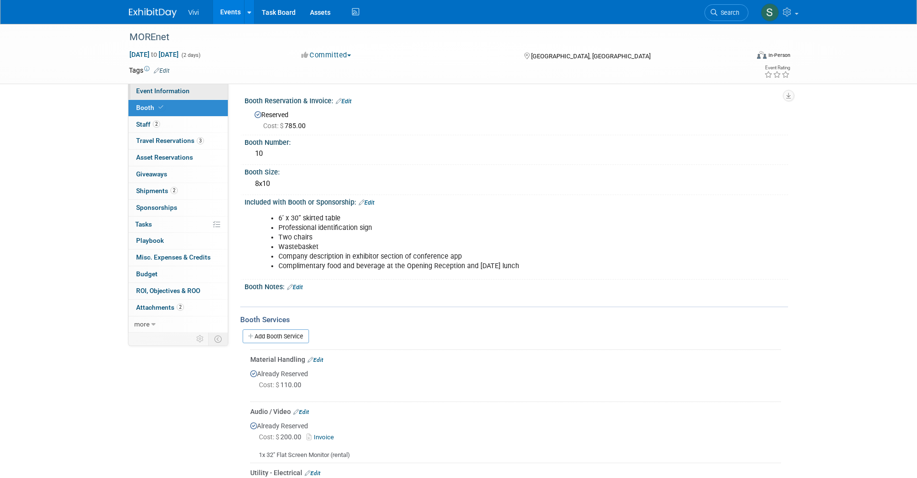
click at [157, 88] on span "Event Information" at bounding box center [162, 91] width 53 height 8
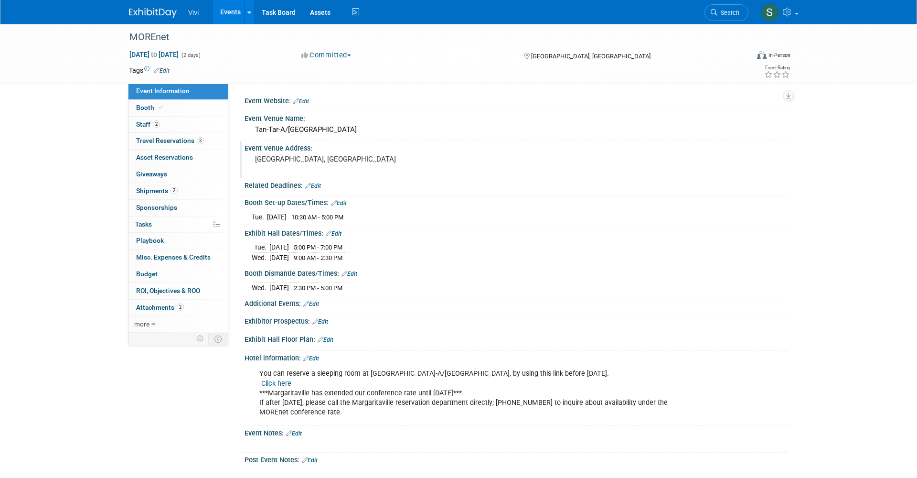
click at [306, 156] on pre "[GEOGRAPHIC_DATA], [GEOGRAPHIC_DATA]" at bounding box center [357, 159] width 205 height 9
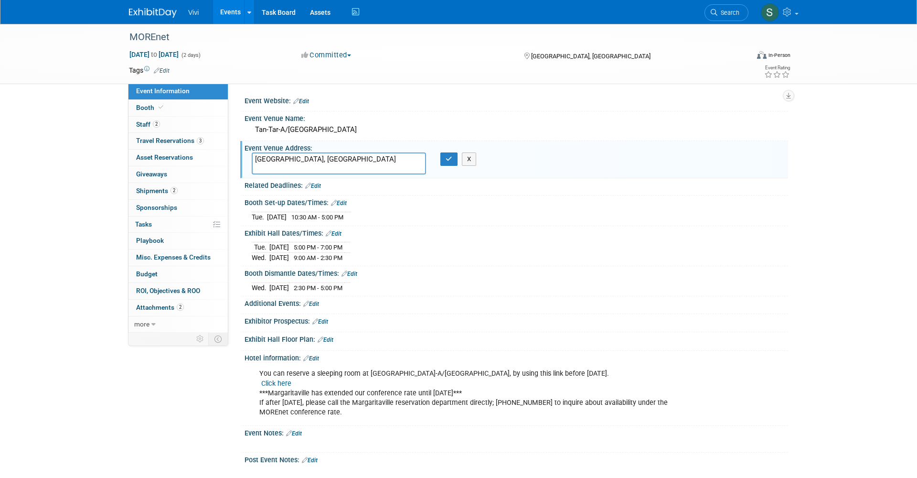
click at [306, 156] on textarea "[GEOGRAPHIC_DATA], [GEOGRAPHIC_DATA]" at bounding box center [339, 163] width 174 height 22
type textarea "Ozarks, [GEOGRAPHIC_DATA]"
click at [452, 157] on icon "button" at bounding box center [449, 159] width 7 height 6
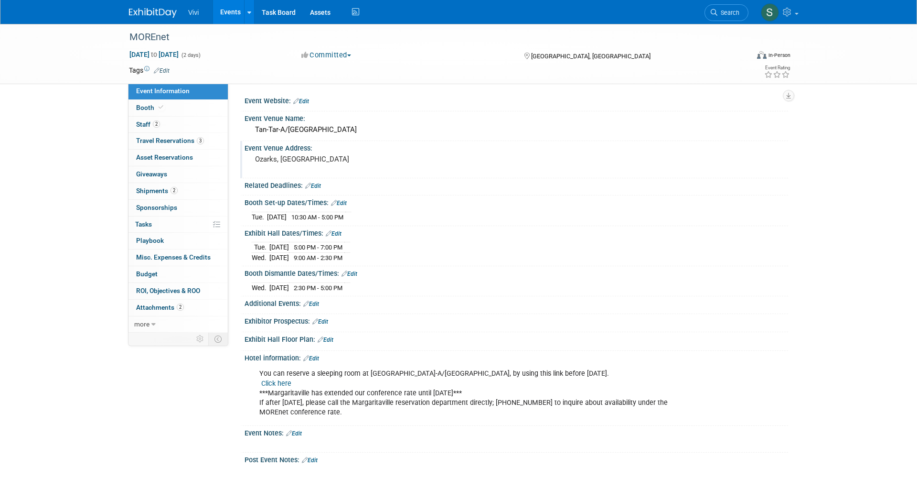
click at [311, 300] on link "Edit" at bounding box center [311, 303] width 16 height 7
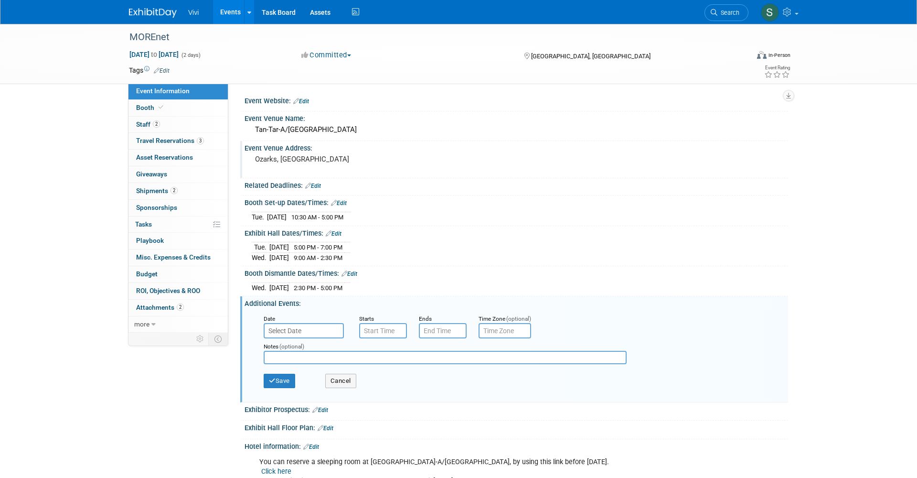
click at [300, 325] on input "text" at bounding box center [304, 330] width 80 height 15
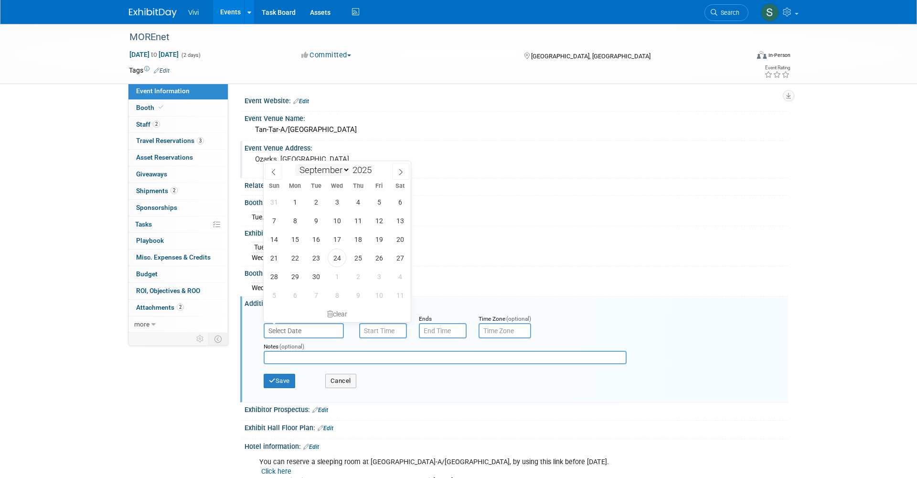
select select "9"
click at [310, 261] on span "21" at bounding box center [316, 257] width 19 height 19
type input "[DATE]"
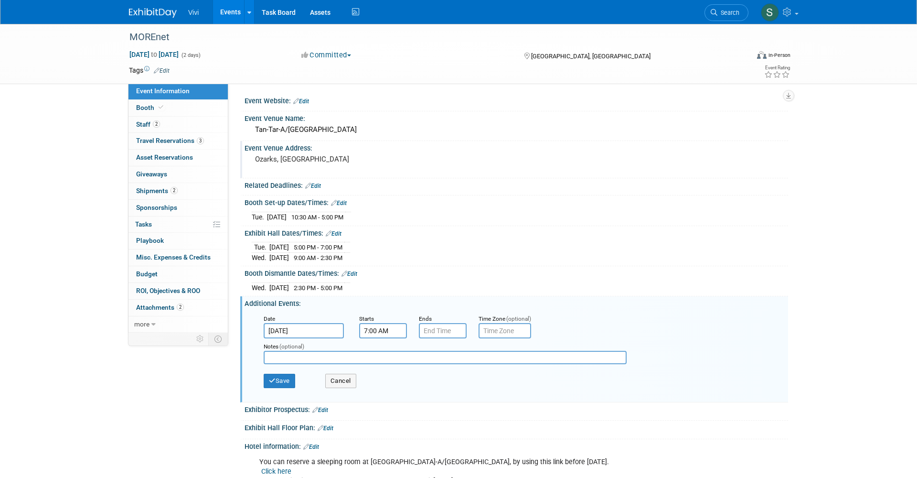
click at [374, 327] on input "7:00 AM" at bounding box center [383, 330] width 48 height 15
click at [381, 366] on span "07" at bounding box center [382, 374] width 18 height 17
click at [417, 402] on td "09" at bounding box center [407, 406] width 31 height 26
type input "9:00 AM"
click at [438, 327] on input "7:00 PM" at bounding box center [443, 330] width 48 height 15
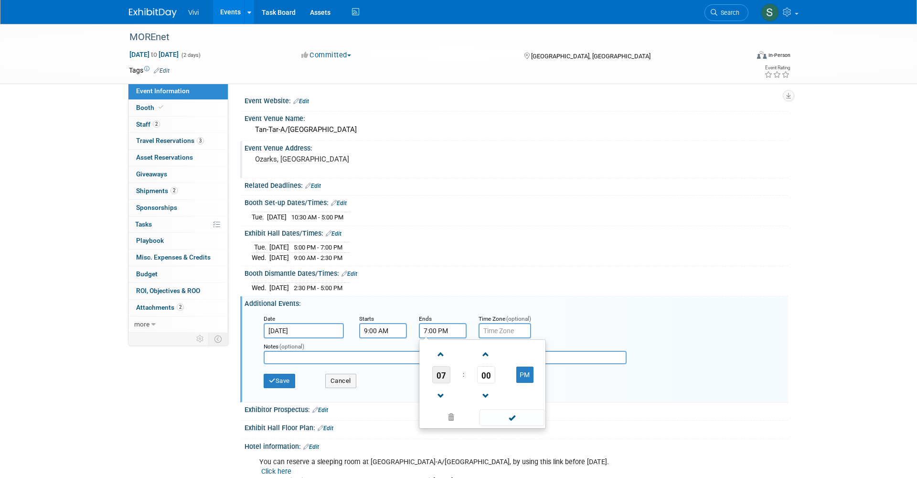
click at [441, 373] on span "07" at bounding box center [441, 374] width 18 height 17
click at [440, 348] on td "12" at bounding box center [436, 355] width 31 height 26
type input "12:00 PM"
click at [353, 353] on input "text" at bounding box center [445, 357] width 363 height 13
paste input "Immersive Learning Lab"
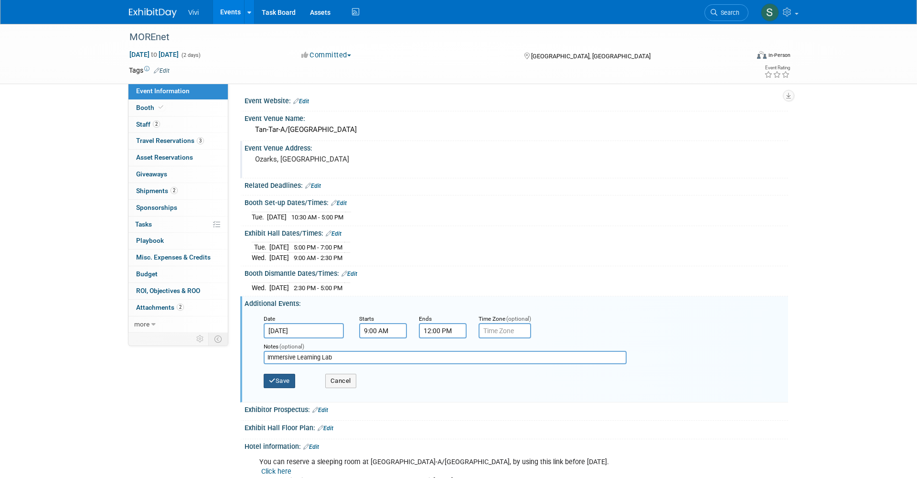
type input "Immersive Learning Lab"
click at [269, 374] on button "Save" at bounding box center [280, 381] width 32 height 14
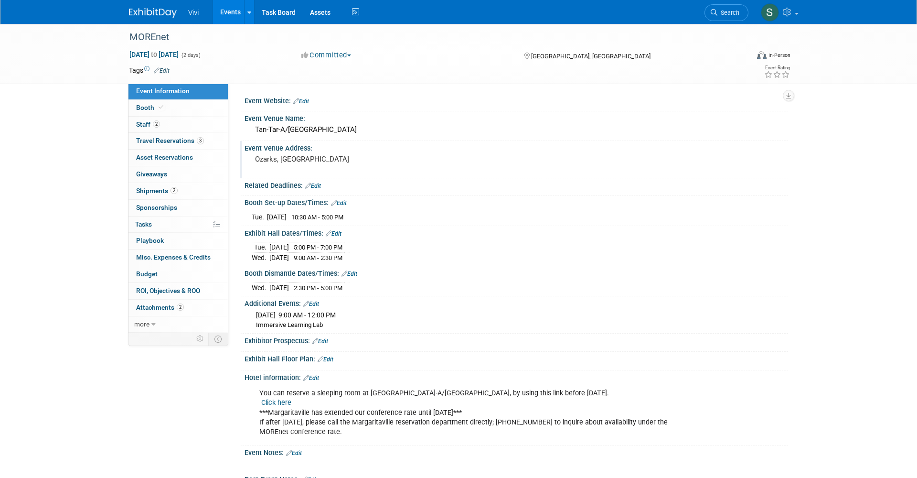
click at [149, 18] on div "Vivi Events Add Event Bulk Upload Events Shareable Event Boards Recently Viewed…" at bounding box center [458, 12] width 659 height 24
click at [160, 7] on link at bounding box center [158, 8] width 59 height 8
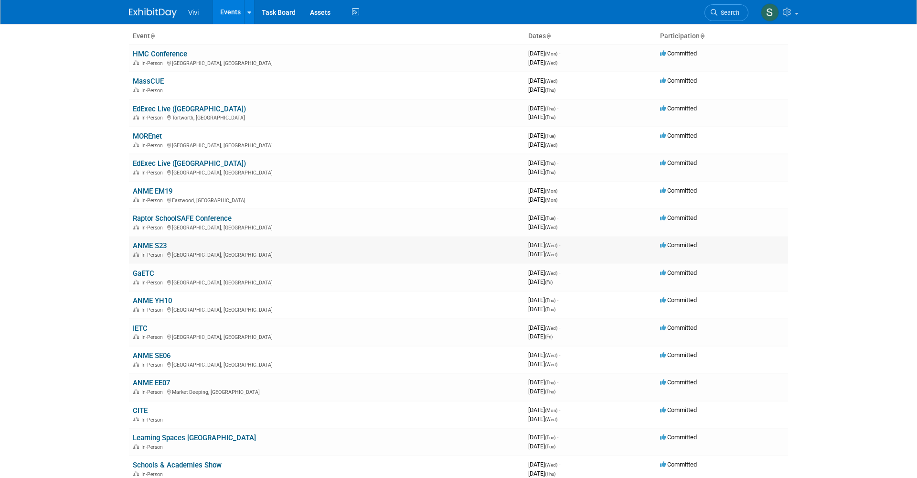
scroll to position [60, 0]
click at [159, 213] on link "Raptor SchoolSAFE Conference" at bounding box center [182, 217] width 99 height 9
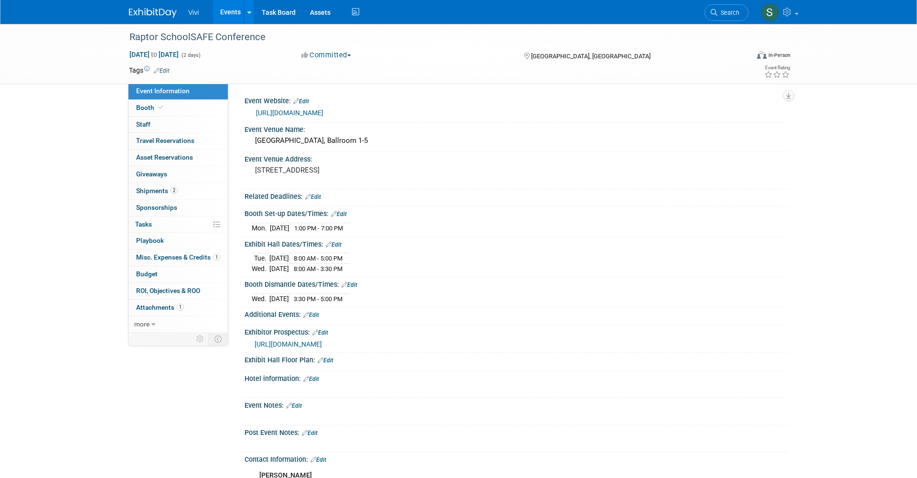
click at [67, 65] on div "Raptor SchoolSAFE Conference [DATE] to [DATE] (2 days) [DATE] to [DATE] Committ…" at bounding box center [458, 54] width 917 height 60
click at [173, 111] on link "Booth" at bounding box center [177, 108] width 99 height 16
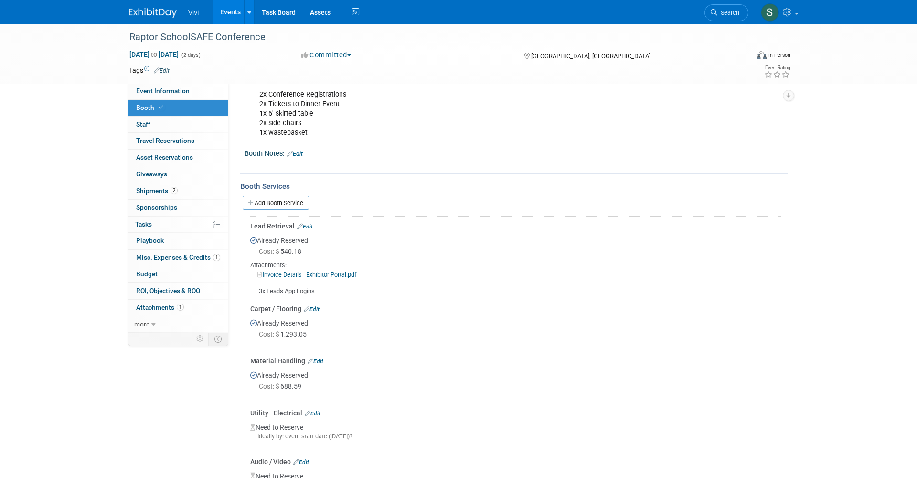
scroll to position [126, 0]
click at [139, 11] on img at bounding box center [153, 13] width 48 height 10
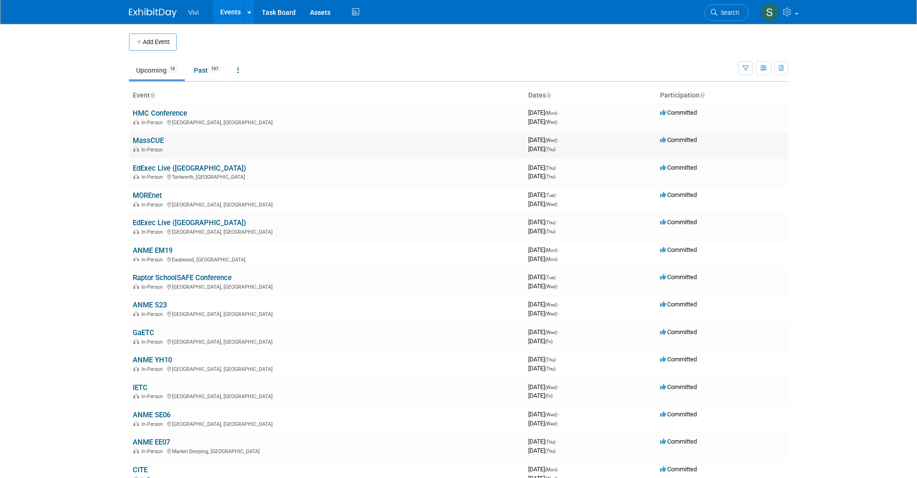
click at [136, 138] on link "MassCUE" at bounding box center [148, 140] width 31 height 9
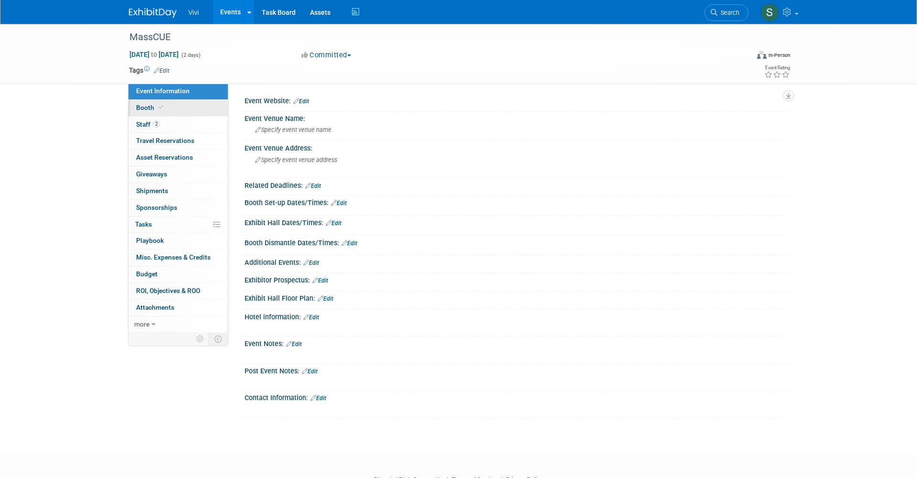
click at [148, 104] on span "Booth" at bounding box center [150, 108] width 29 height 8
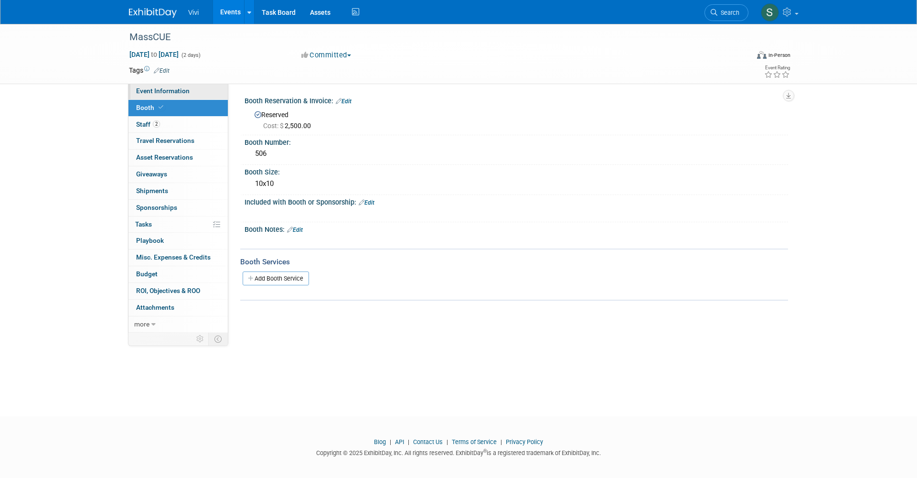
click at [154, 89] on span "Event Information" at bounding box center [162, 91] width 53 height 8
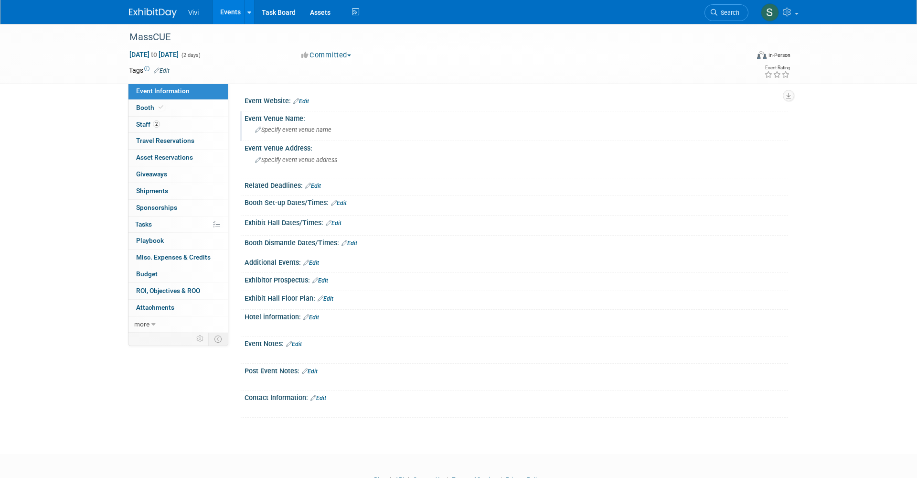
click at [273, 128] on span "Specify event venue name" at bounding box center [293, 129] width 76 height 7
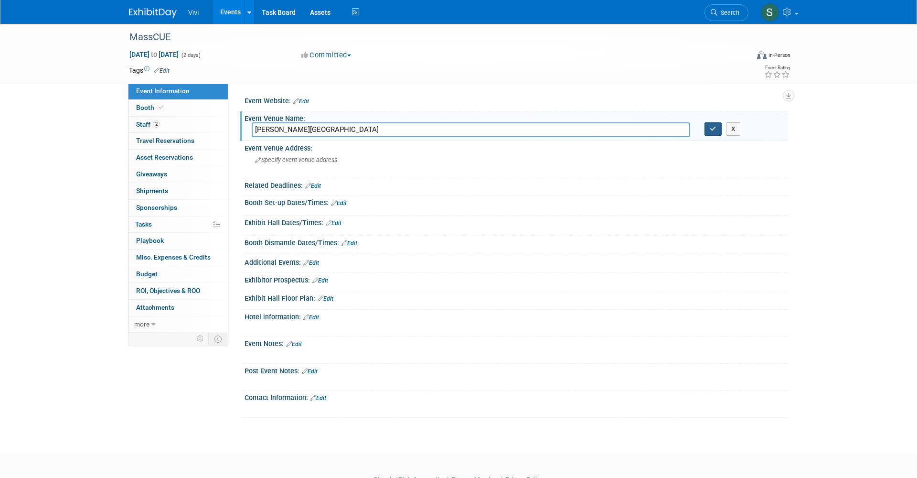
type input "[PERSON_NAME][GEOGRAPHIC_DATA]"
click at [711, 132] on button "button" at bounding box center [713, 128] width 17 height 13
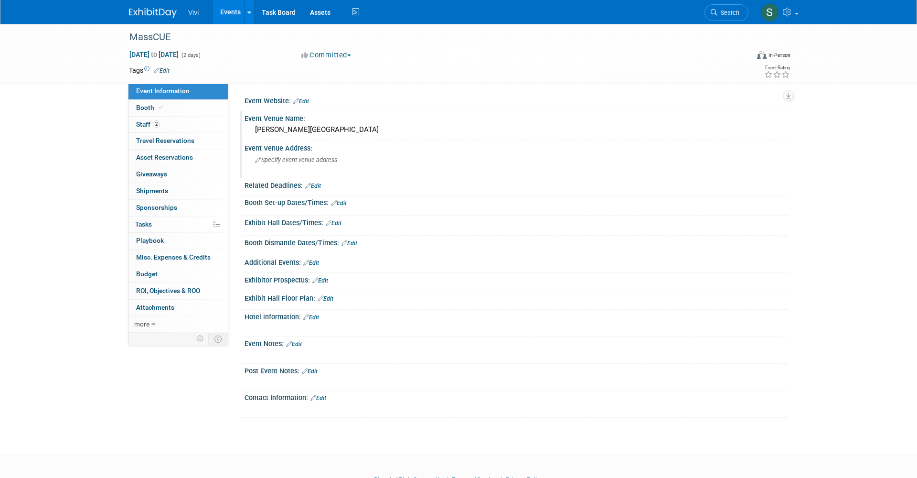
click at [282, 157] on span "Specify event venue address" at bounding box center [296, 159] width 82 height 7
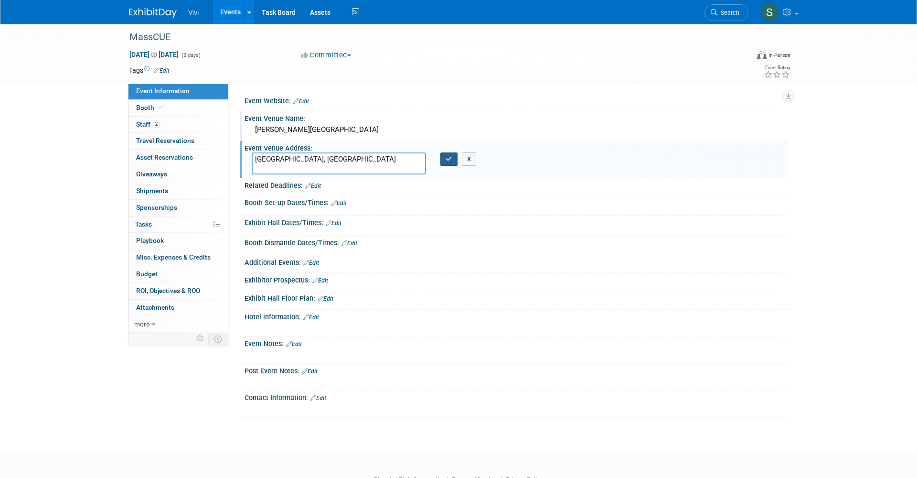
type textarea "[GEOGRAPHIC_DATA], [GEOGRAPHIC_DATA]"
click at [446, 161] on button "button" at bounding box center [448, 158] width 17 height 13
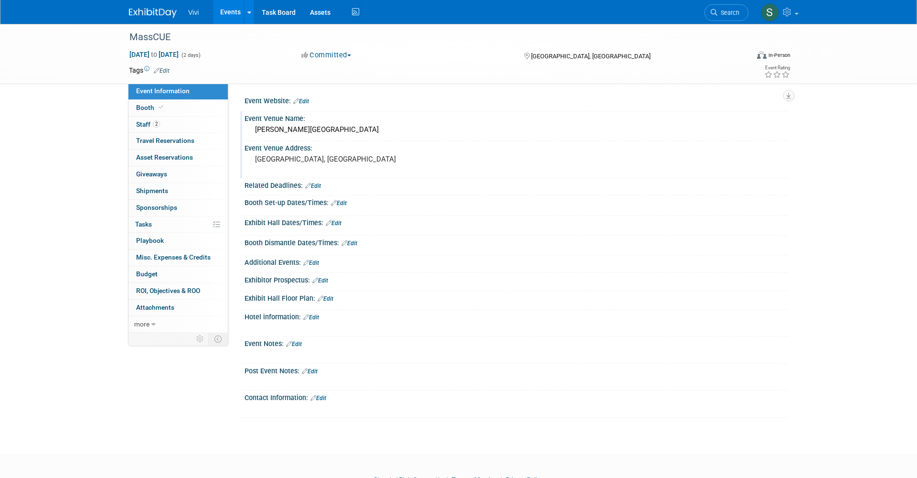
click at [342, 200] on link "Edit" at bounding box center [339, 203] width 16 height 7
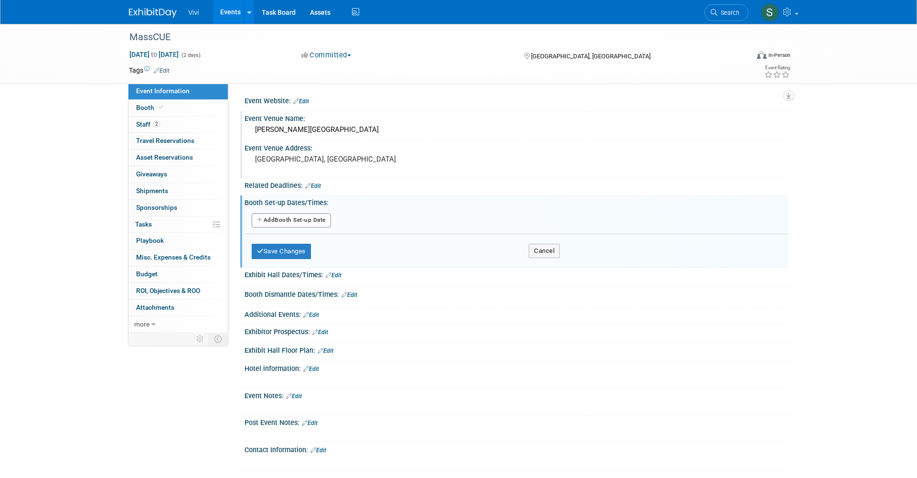
click at [293, 221] on button "Add Another Booth Set-up Date" at bounding box center [291, 220] width 79 height 14
select select "9"
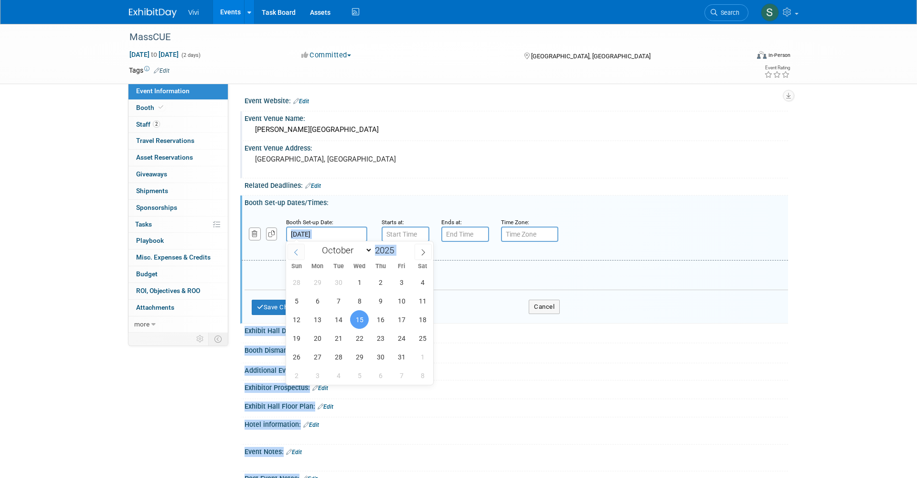
click at [298, 235] on input "[DATE]" at bounding box center [326, 233] width 81 height 15
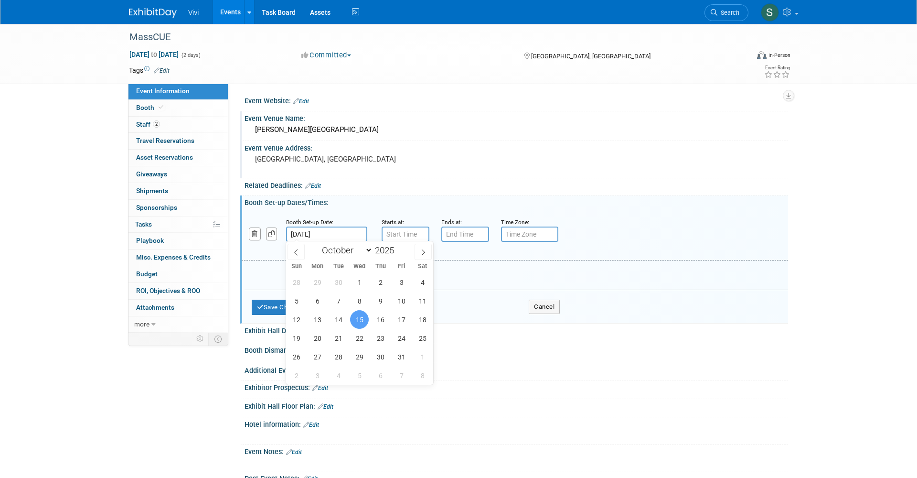
click at [360, 321] on span "15" at bounding box center [359, 319] width 19 height 19
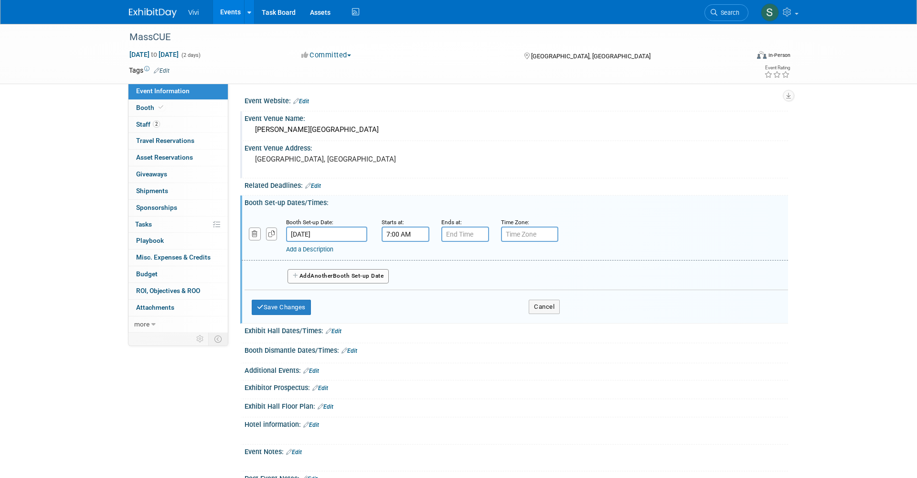
click at [402, 233] on input "7:00 AM" at bounding box center [406, 233] width 48 height 15
click at [399, 275] on span "07" at bounding box center [404, 277] width 18 height 17
click at [454, 309] on td "10" at bounding box center [460, 310] width 31 height 26
click at [481, 279] on button "AM" at bounding box center [487, 278] width 17 height 16
type input "10:00 PM"
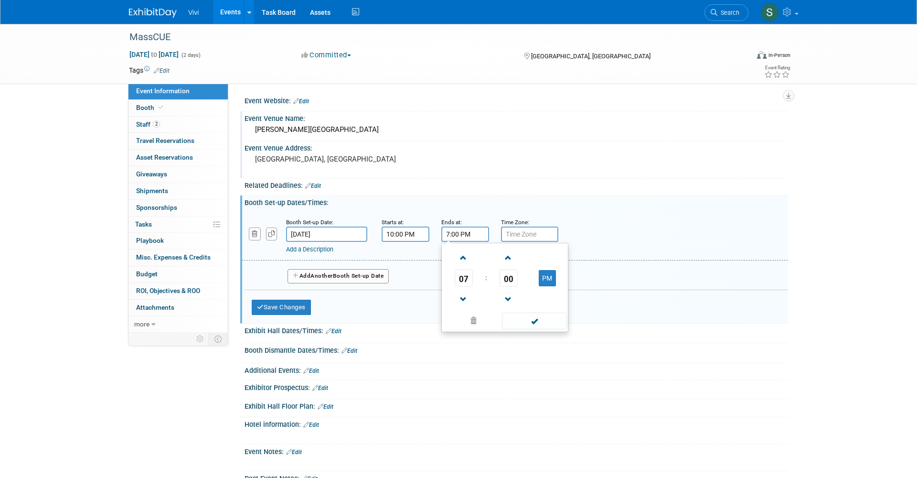
click at [448, 228] on input "7:00 PM" at bounding box center [465, 233] width 48 height 15
click at [464, 278] on span "07" at bounding box center [464, 277] width 18 height 17
click at [491, 282] on td "05" at bounding box center [489, 284] width 31 height 26
type input "5:00 PM"
click at [275, 304] on button "Save Changes" at bounding box center [281, 307] width 59 height 15
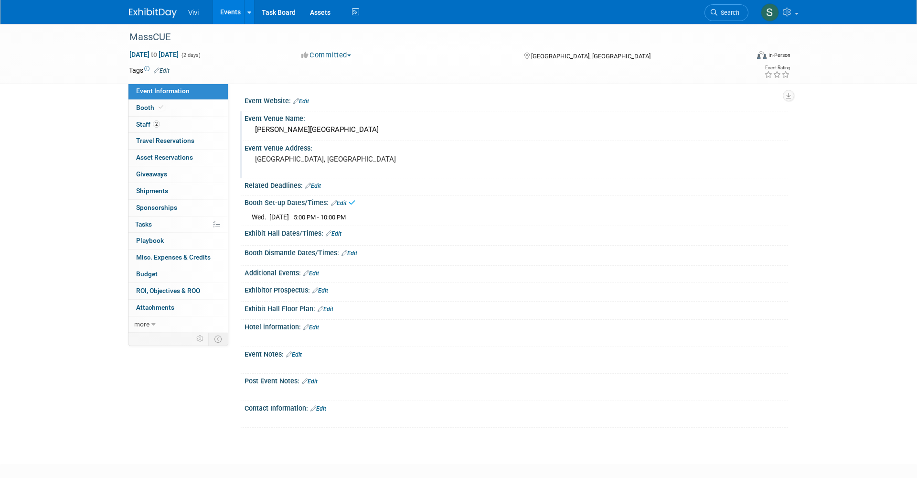
click at [340, 231] on link "Edit" at bounding box center [334, 233] width 16 height 7
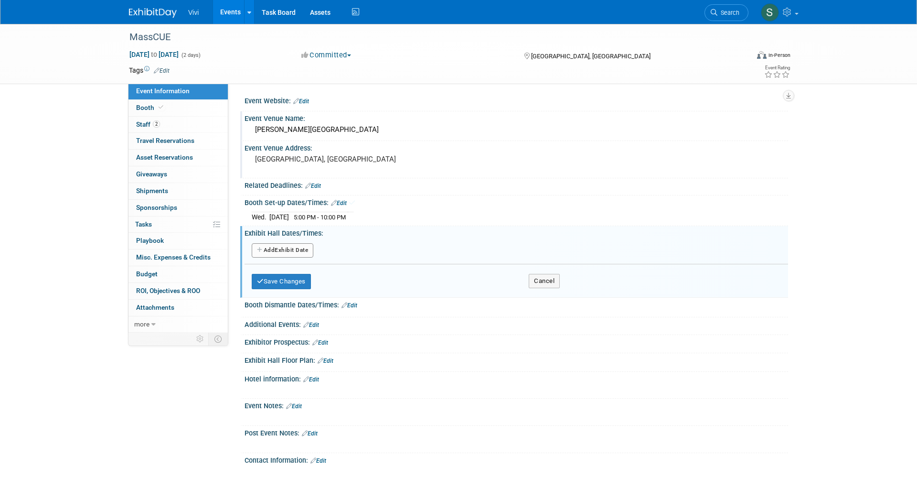
click at [298, 253] on button "Add Another Exhibit Date" at bounding box center [283, 250] width 62 height 14
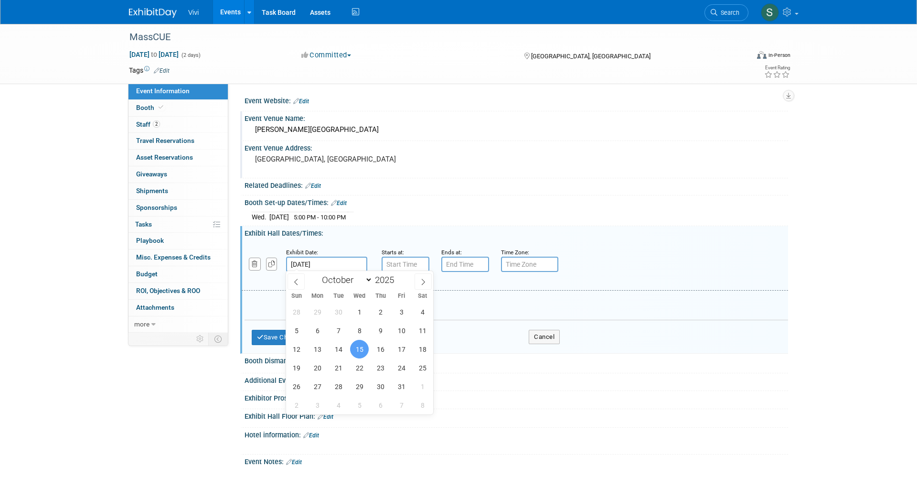
click at [303, 266] on input "Oct 15, 2025" at bounding box center [326, 264] width 81 height 15
click at [411, 260] on input "7:00 AM" at bounding box center [406, 264] width 48 height 15
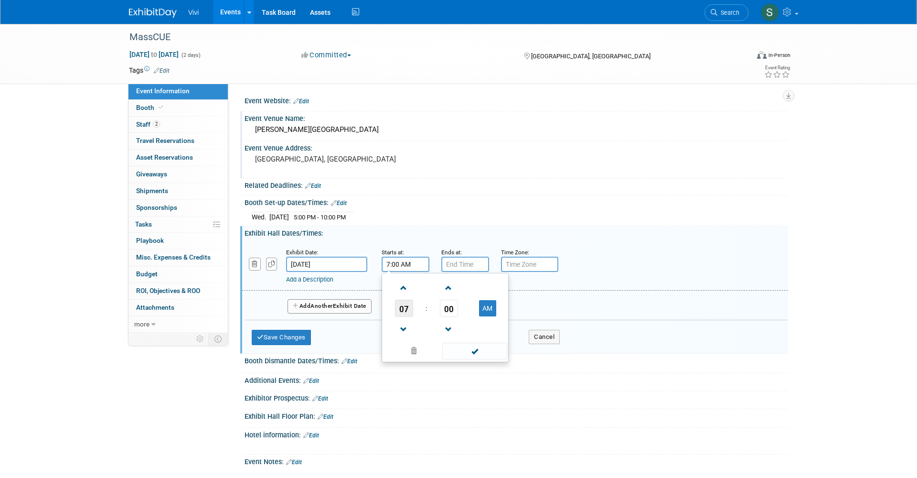
click at [405, 304] on span "07" at bounding box center [404, 308] width 18 height 17
click at [428, 308] on td "05" at bounding box center [430, 314] width 31 height 26
click at [480, 306] on button "AM" at bounding box center [487, 308] width 17 height 16
type input "5:00 PM"
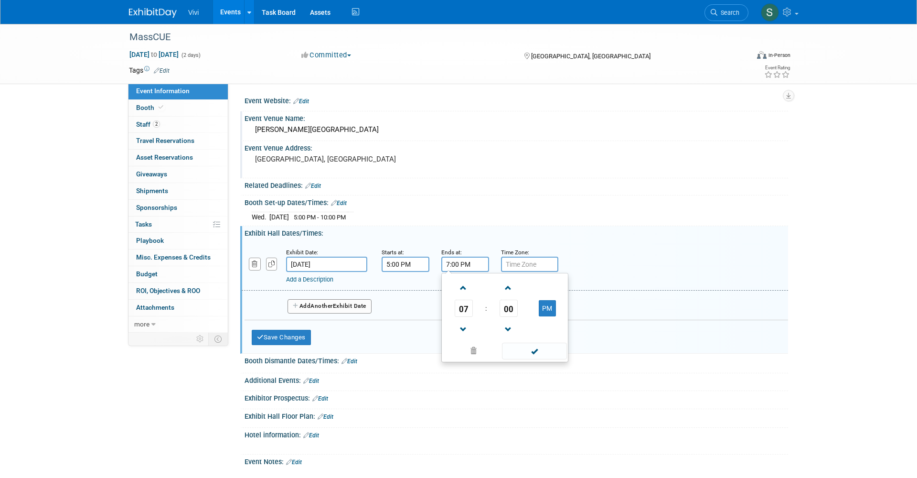
click at [470, 262] on input "7:00 PM" at bounding box center [465, 264] width 48 height 15
click at [466, 307] on span "07" at bounding box center [464, 308] width 18 height 17
click at [510, 310] on td "06" at bounding box center [520, 314] width 31 height 26
type input "6:00 PM"
click at [306, 276] on link "Add a Description" at bounding box center [309, 279] width 47 height 7
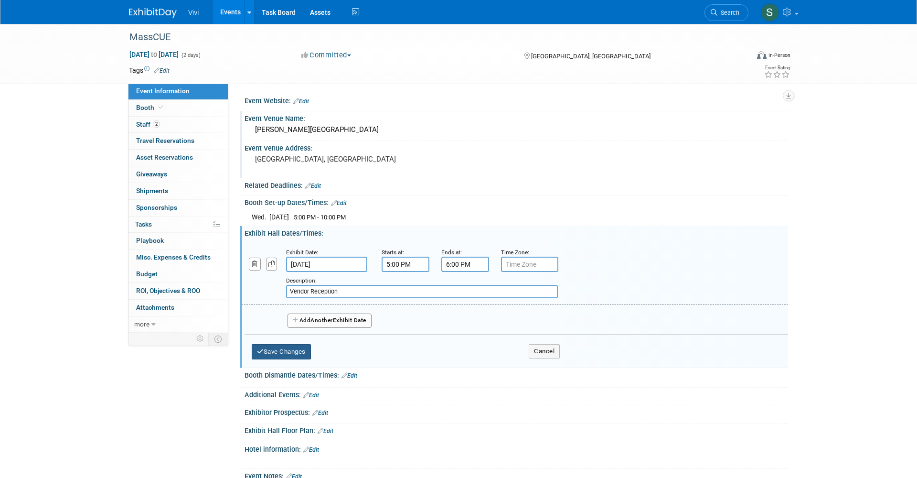
type input "Vendor Reception"
click at [294, 348] on button "Save Changes" at bounding box center [281, 351] width 59 height 15
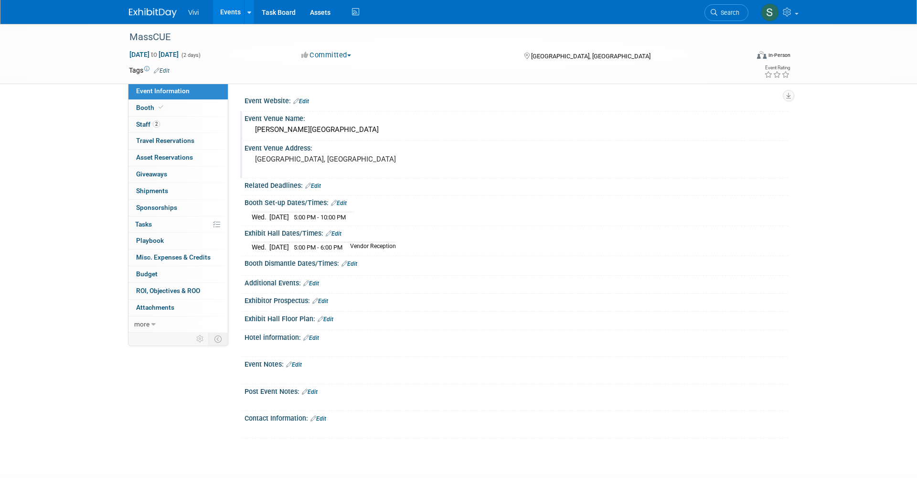
click at [341, 230] on link "Edit" at bounding box center [334, 233] width 16 height 7
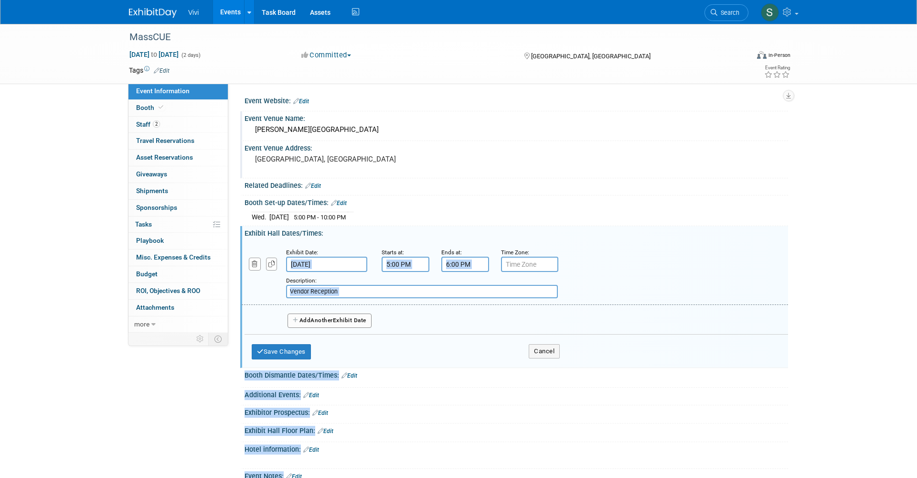
click at [312, 267] on input "Oct 15, 2025" at bounding box center [326, 264] width 81 height 15
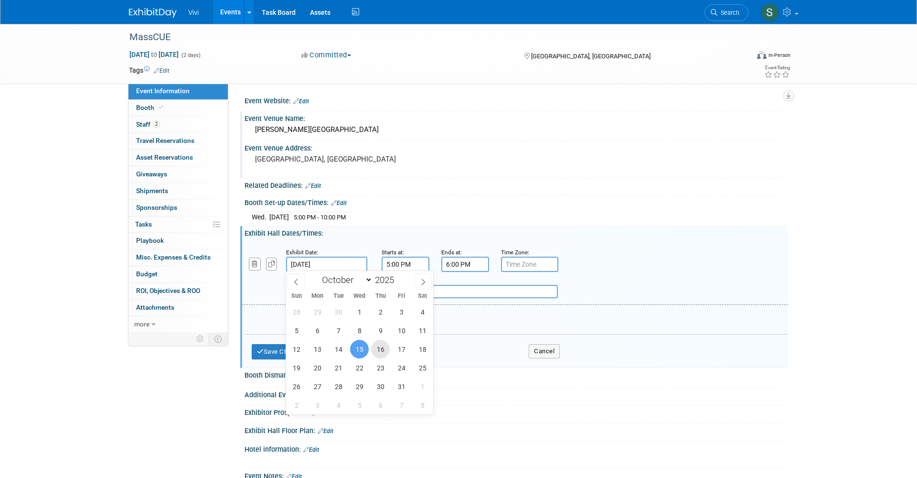
click at [381, 347] on span "16" at bounding box center [380, 349] width 19 height 19
type input "Oct 16, 2025"
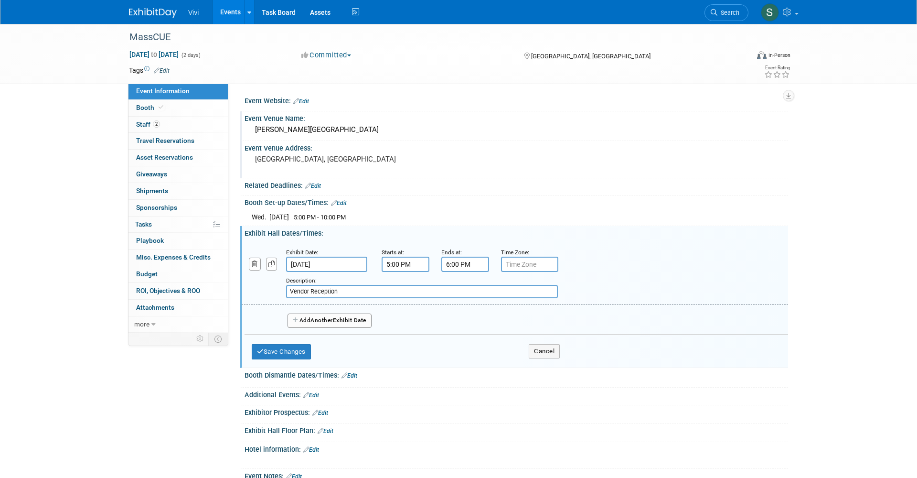
click at [400, 262] on input "5:00 PM" at bounding box center [406, 264] width 48 height 15
click at [405, 310] on span "05" at bounding box center [404, 308] width 18 height 17
click at [483, 313] on td "07" at bounding box center [491, 314] width 31 height 26
click at [453, 312] on span "00" at bounding box center [449, 308] width 18 height 17
click at [455, 311] on td "30" at bounding box center [460, 314] width 31 height 26
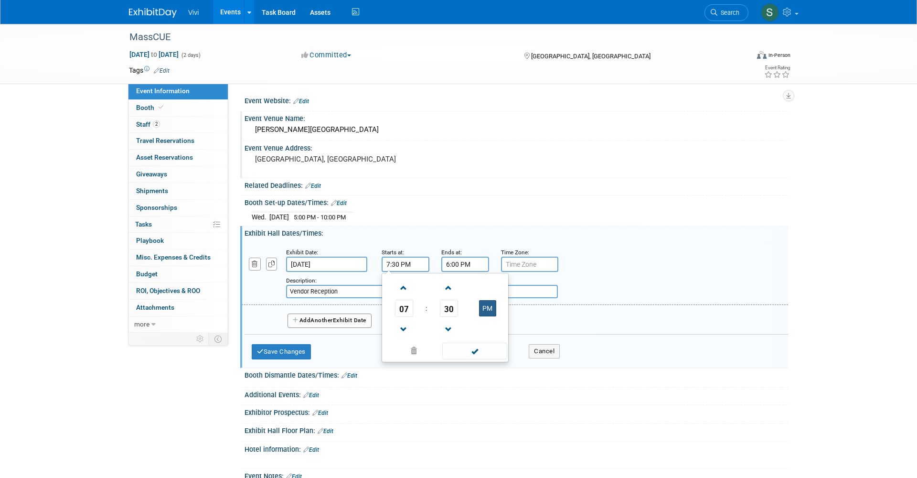
click at [485, 302] on button "PM" at bounding box center [487, 308] width 17 height 16
type input "7:30 AM"
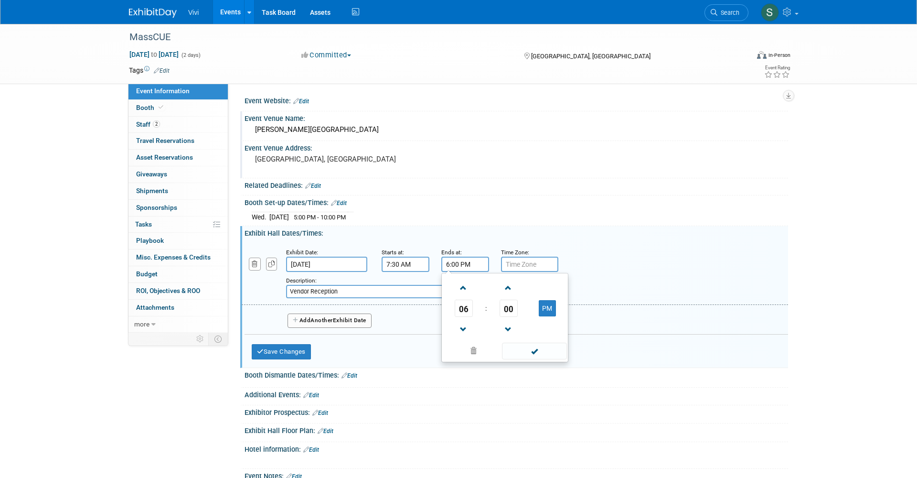
click at [454, 261] on input "6:00 PM" at bounding box center [465, 264] width 48 height 15
click at [458, 302] on span "06" at bounding box center [464, 308] width 18 height 17
click at [453, 315] on td "04" at bounding box center [459, 314] width 31 height 26
type input "4:00 PM"
click at [298, 357] on div "Save Changes Cancel" at bounding box center [406, 349] width 308 height 30
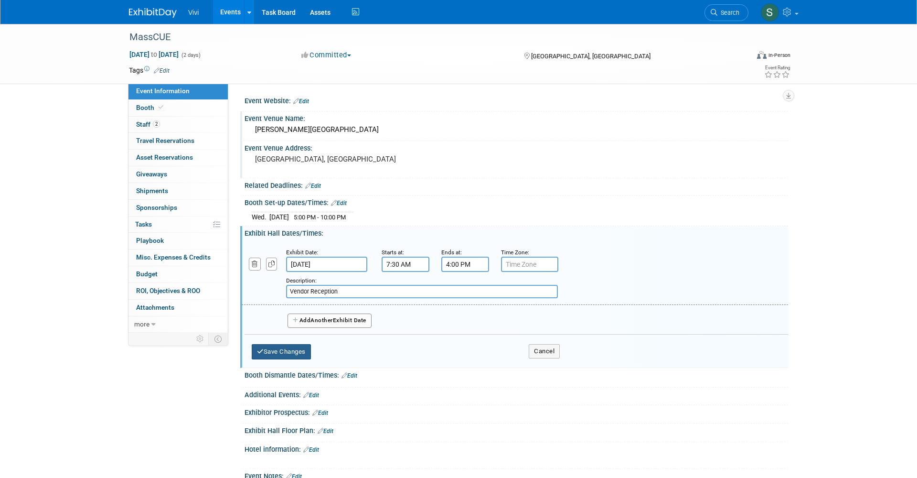
click at [293, 351] on button "Save Changes" at bounding box center [281, 351] width 59 height 15
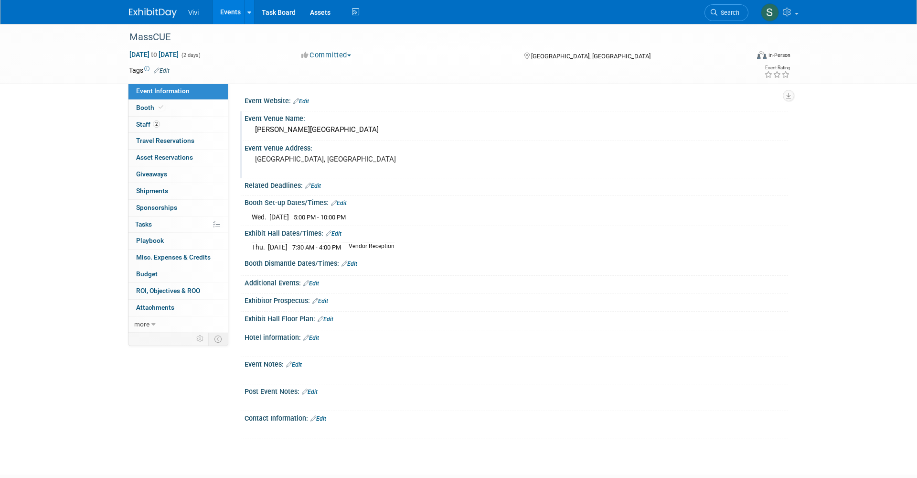
click at [338, 234] on link "Edit" at bounding box center [334, 233] width 16 height 7
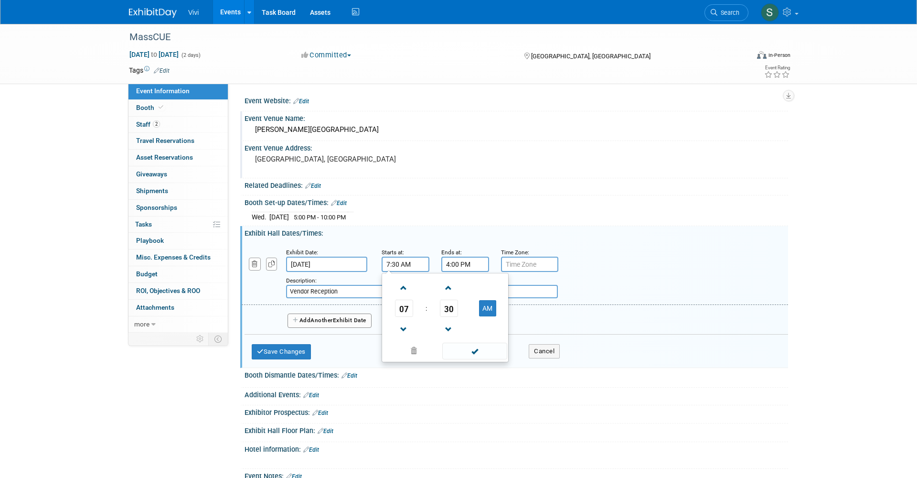
click at [392, 263] on input "7:30 AM" at bounding box center [406, 264] width 48 height 15
click at [403, 307] on span "07" at bounding box center [404, 308] width 18 height 17
click at [429, 307] on td "05" at bounding box center [430, 314] width 31 height 26
click at [482, 302] on button "AM" at bounding box center [487, 308] width 17 height 16
click at [443, 300] on span "30" at bounding box center [449, 308] width 18 height 17
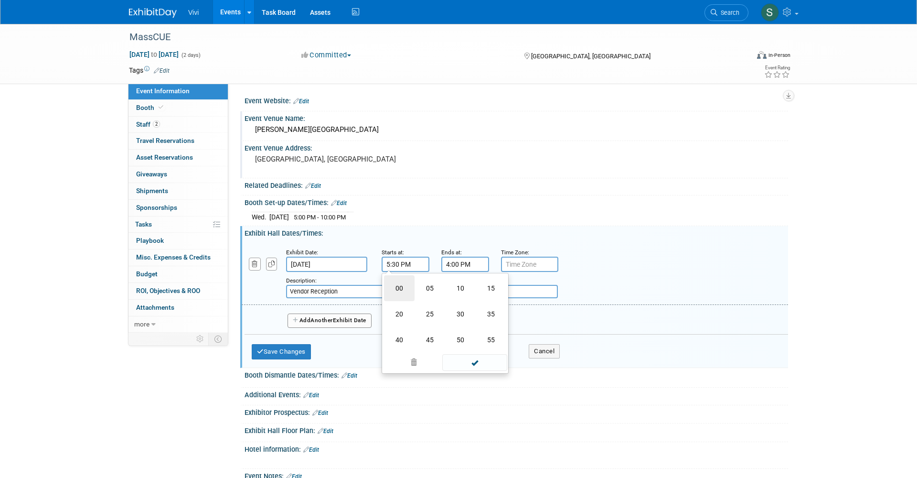
click at [403, 282] on td "00" at bounding box center [399, 288] width 31 height 26
type input "5:00 PM"
click at [457, 262] on input "4:00 PM" at bounding box center [465, 264] width 48 height 15
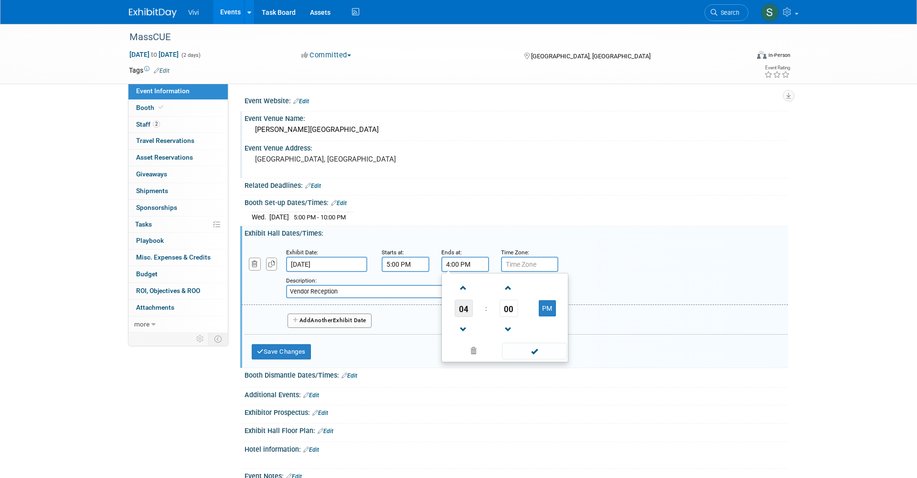
click at [460, 309] on span "04" at bounding box center [464, 308] width 18 height 17
click at [517, 308] on td "06" at bounding box center [520, 314] width 31 height 26
type input "6:00 PM"
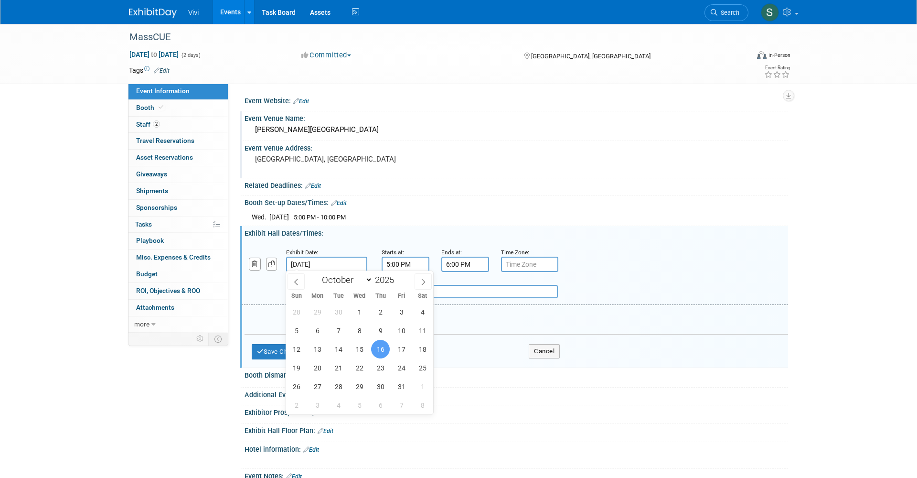
click at [325, 260] on input "Oct 16, 2025" at bounding box center [326, 264] width 81 height 15
click at [364, 350] on span "15" at bounding box center [359, 349] width 19 height 19
type input "Oct 15, 2025"
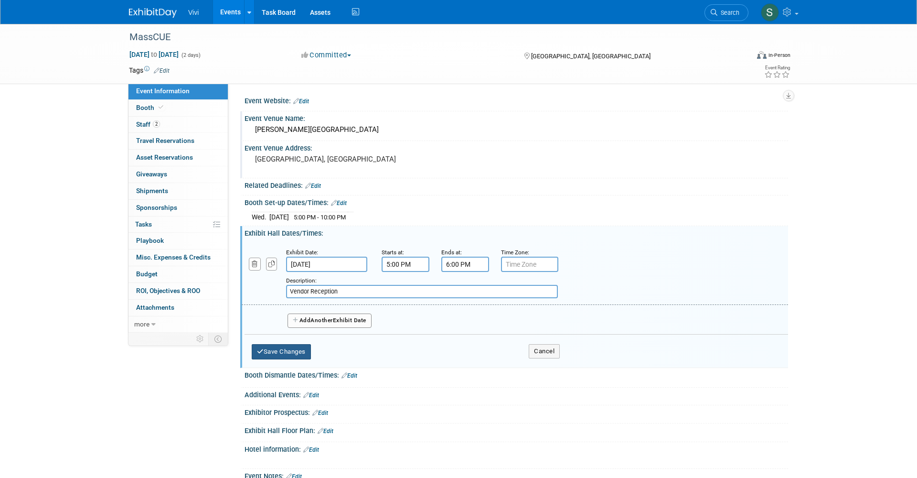
click at [286, 345] on button "Save Changes" at bounding box center [281, 351] width 59 height 15
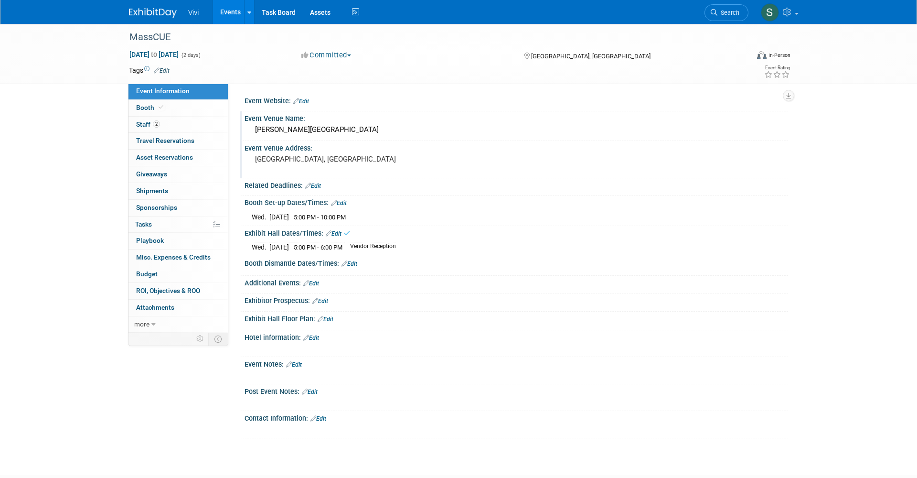
click at [337, 232] on link "Edit" at bounding box center [334, 233] width 16 height 7
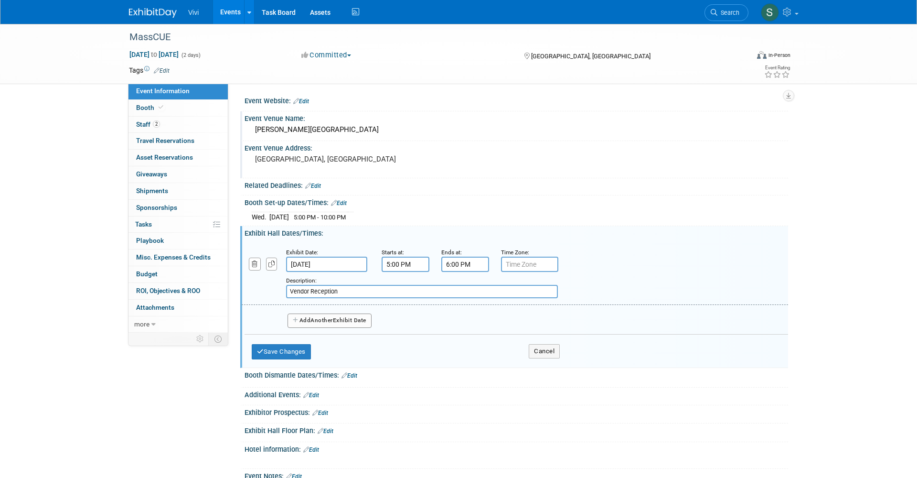
click at [332, 319] on span "Another" at bounding box center [321, 320] width 22 height 7
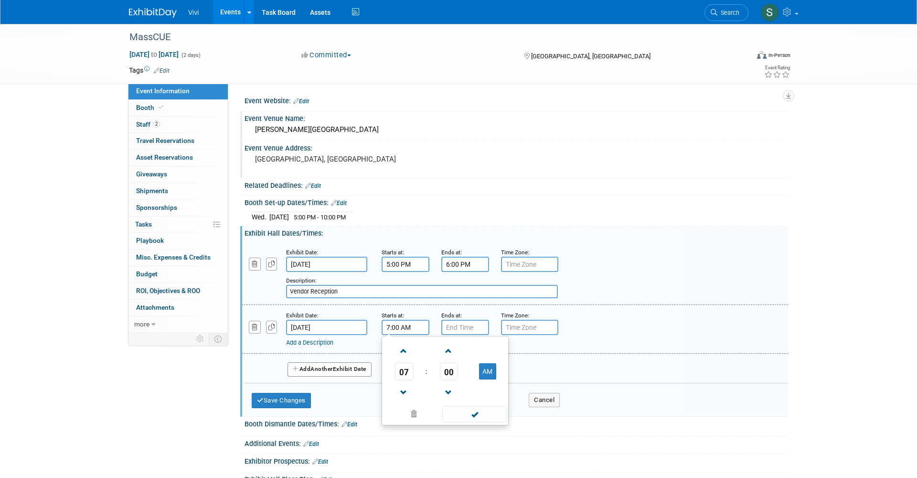
click at [402, 324] on input "7:00 AM" at bounding box center [406, 327] width 48 height 15
click at [450, 368] on span "00" at bounding box center [449, 371] width 18 height 17
click at [449, 372] on td "30" at bounding box center [460, 377] width 31 height 26
type input "7:30 AM"
click at [458, 321] on input "7:00 PM" at bounding box center [465, 327] width 48 height 15
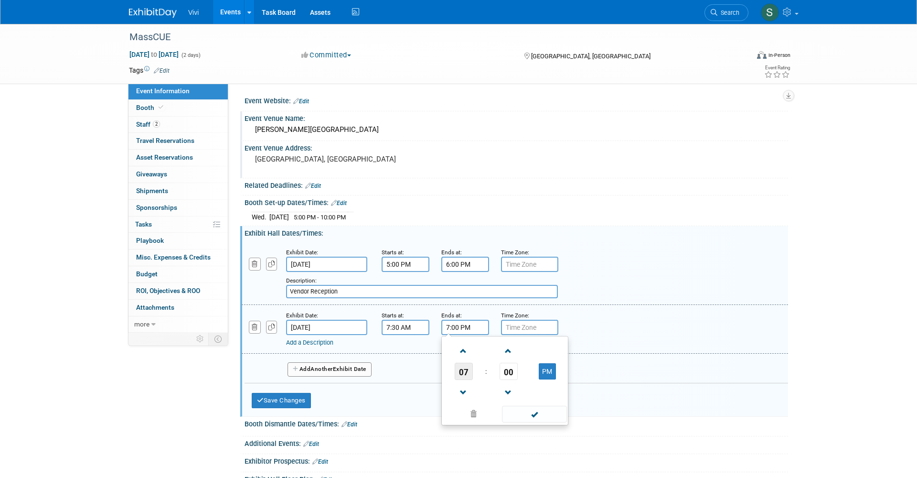
click at [462, 371] on span "07" at bounding box center [464, 371] width 18 height 17
click at [460, 376] on td "04" at bounding box center [459, 377] width 31 height 26
type input "4:00 PM"
click at [315, 367] on span "Another" at bounding box center [321, 368] width 22 height 7
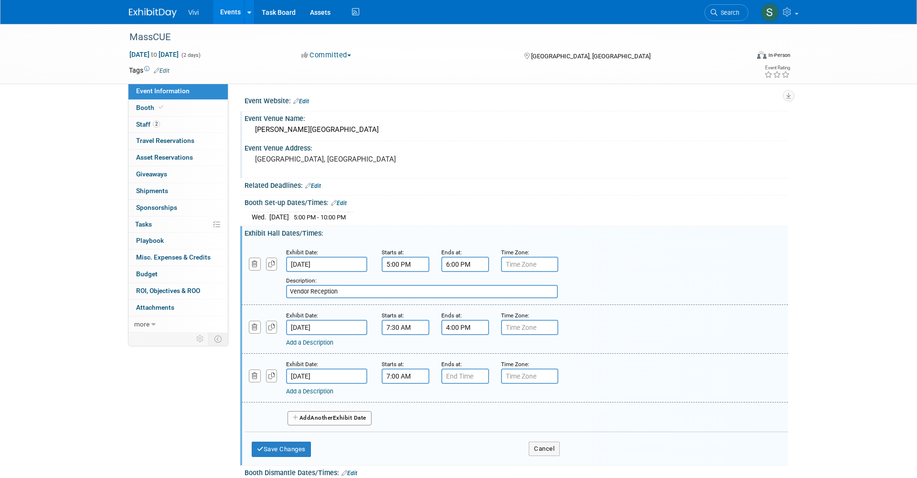
click at [410, 374] on input "7:00 AM" at bounding box center [406, 375] width 48 height 15
click at [442, 417] on span "00" at bounding box center [449, 419] width 18 height 17
click at [451, 421] on td "30" at bounding box center [460, 426] width 31 height 26
type input "7:30 AM"
click at [451, 374] on input "7:00 PM" at bounding box center [465, 375] width 48 height 15
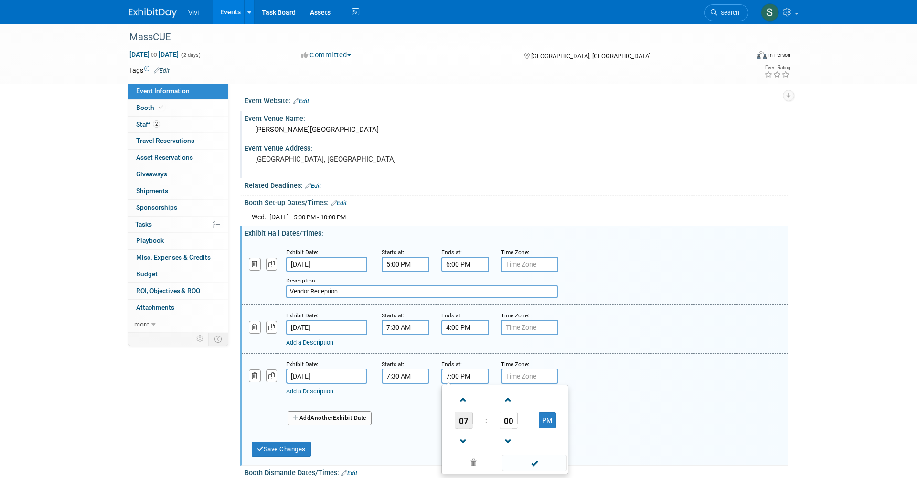
click at [460, 415] on span "07" at bounding box center [464, 419] width 18 height 17
click at [542, 398] on td "03" at bounding box center [550, 400] width 31 height 26
type input "3:00 PM"
click at [289, 442] on button "Save Changes" at bounding box center [281, 448] width 59 height 15
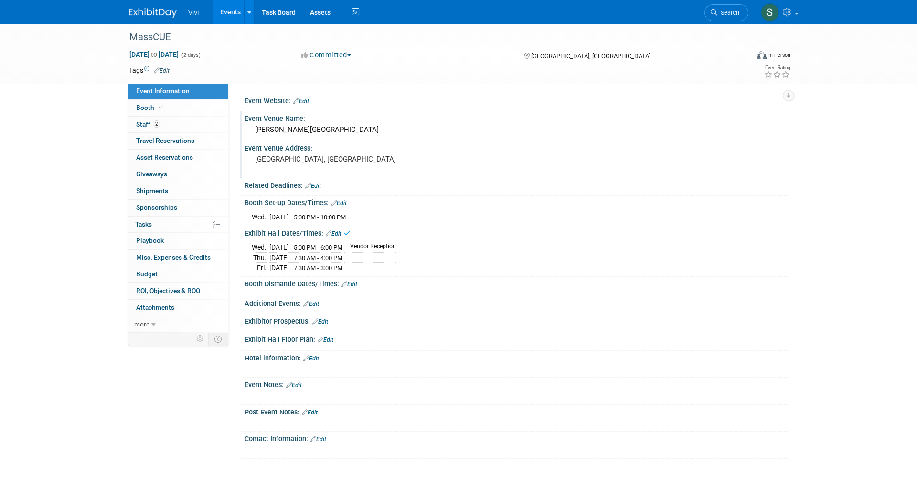
click at [355, 281] on link "Edit" at bounding box center [350, 284] width 16 height 7
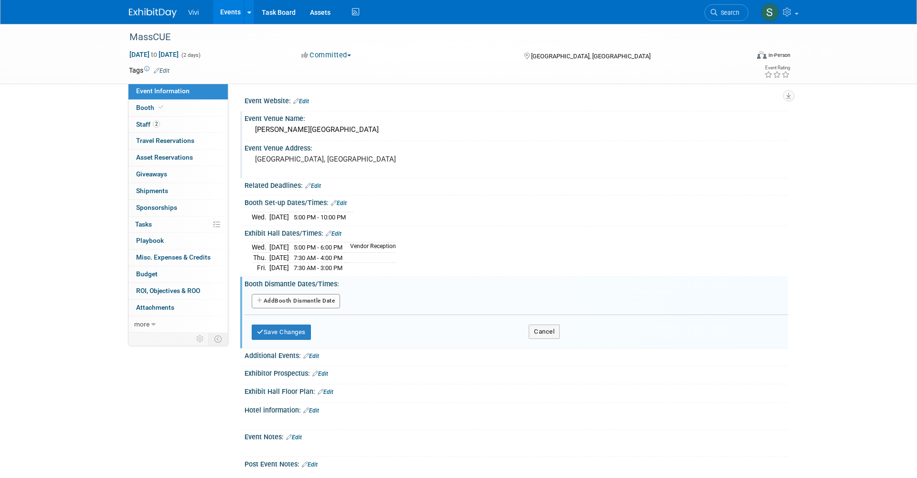
click at [309, 301] on button "Add Another Booth Dismantle Date" at bounding box center [296, 301] width 88 height 14
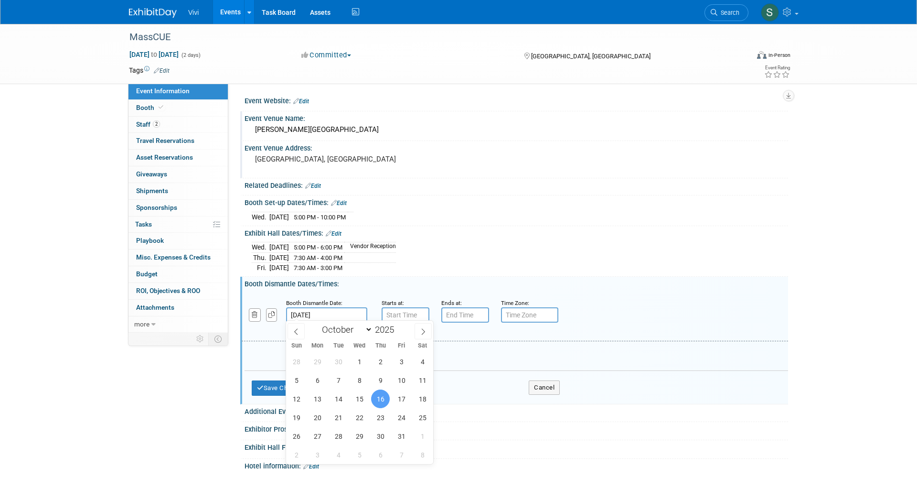
click at [307, 312] on input "Oct 16, 2025" at bounding box center [326, 314] width 81 height 15
click at [402, 394] on span "17" at bounding box center [401, 398] width 19 height 19
type input "Oct 17, 2025"
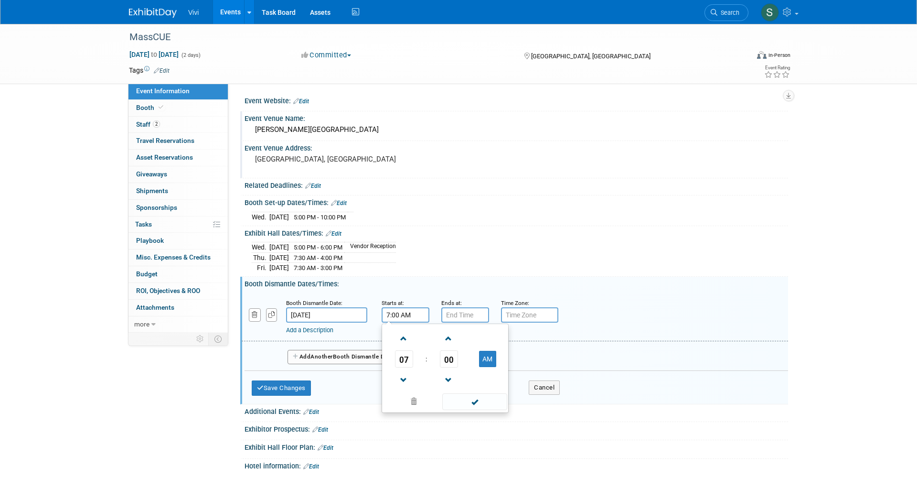
click at [420, 312] on input "7:00 AM" at bounding box center [406, 314] width 48 height 15
click at [408, 360] on span "07" at bounding box center [404, 358] width 18 height 17
click at [484, 342] on td "03" at bounding box center [491, 339] width 31 height 26
click at [486, 357] on button "AM" at bounding box center [487, 359] width 17 height 16
type input "3:00 PM"
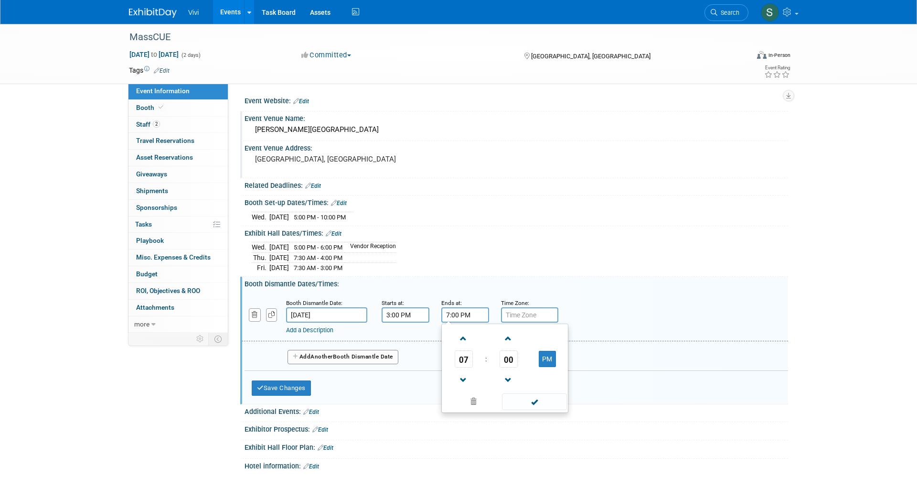
click at [450, 311] on input "7:00 PM" at bounding box center [465, 314] width 48 height 15
click at [460, 358] on span "07" at bounding box center [464, 358] width 18 height 17
click at [484, 361] on td "05" at bounding box center [489, 365] width 31 height 26
type input "5:00 PM"
click at [282, 385] on button "Save Changes" at bounding box center [281, 387] width 59 height 15
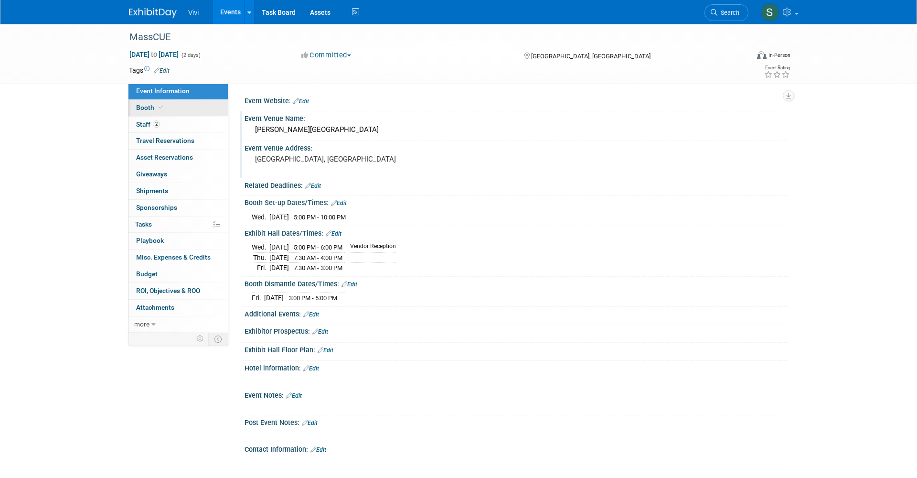
click at [156, 113] on link "Booth" at bounding box center [177, 108] width 99 height 16
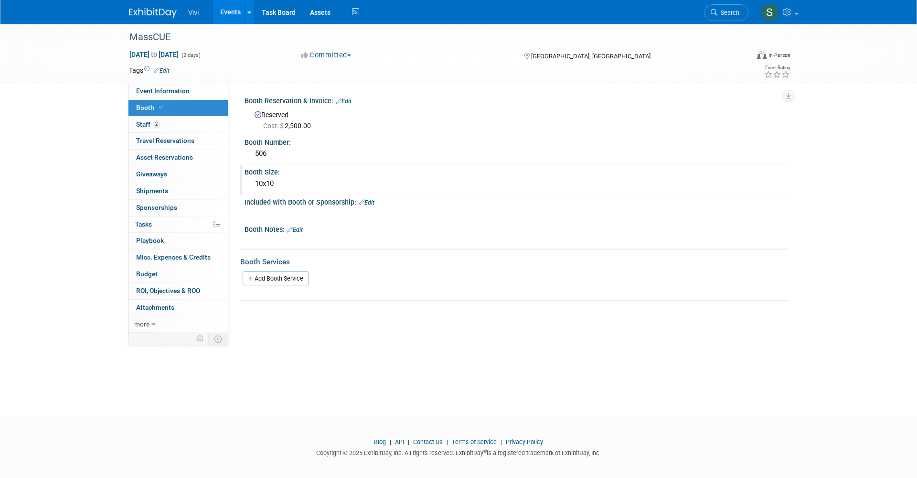
click at [270, 184] on div "10x10" at bounding box center [516, 183] width 529 height 15
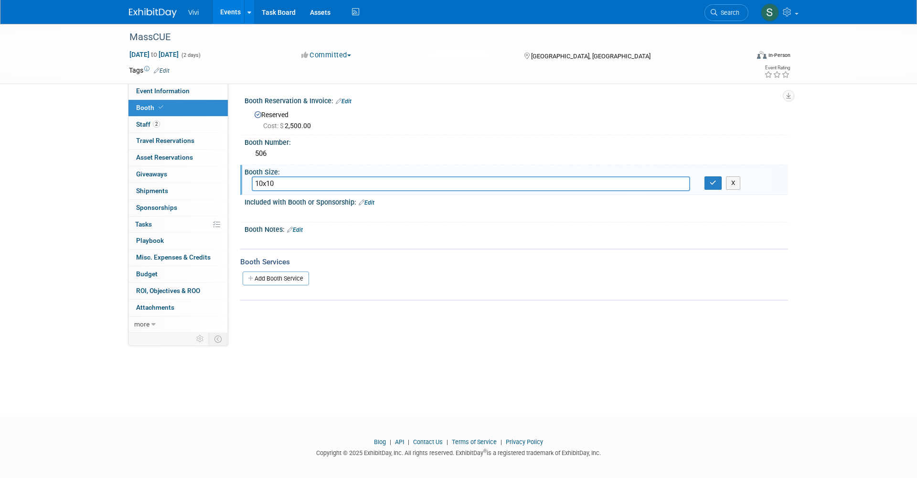
click at [270, 184] on input "10x10" at bounding box center [471, 183] width 439 height 15
type input "8x10"
click at [713, 176] on button "button" at bounding box center [713, 182] width 17 height 13
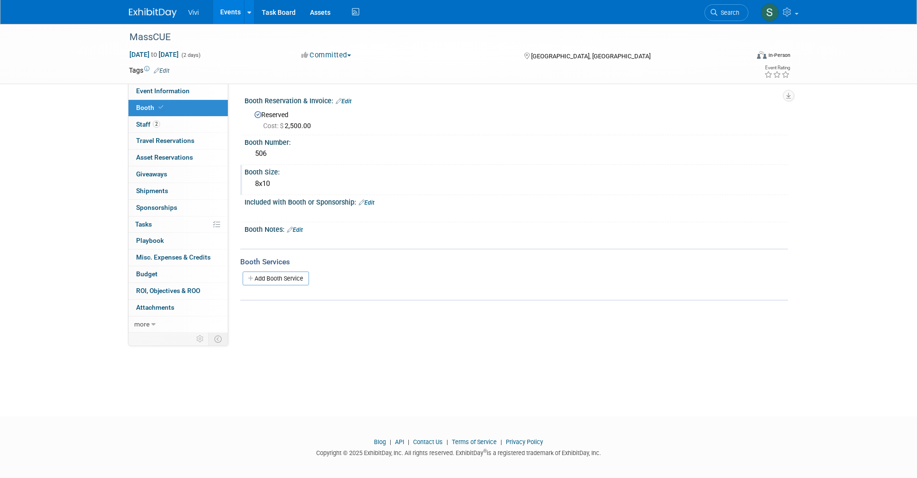
click at [373, 203] on link "Edit" at bounding box center [367, 202] width 16 height 7
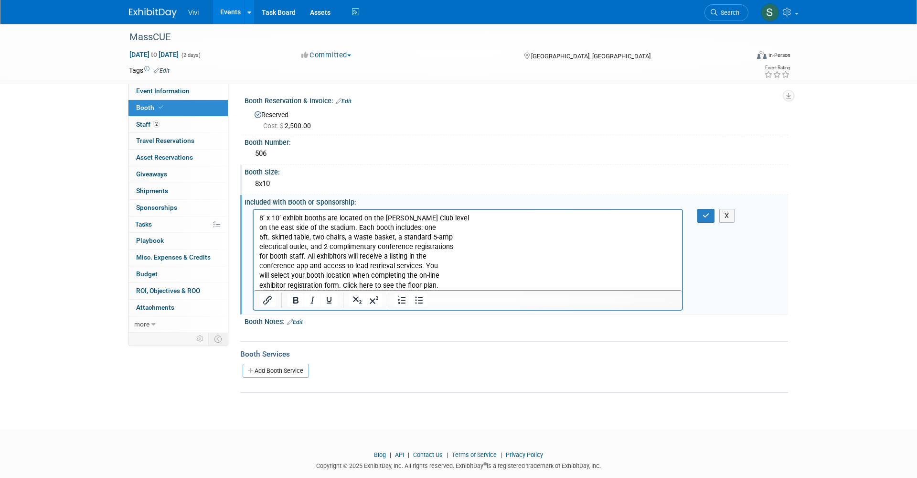
click at [260, 227] on p "on the east side of the stadium. Each booth includes: one" at bounding box center [467, 228] width 417 height 10
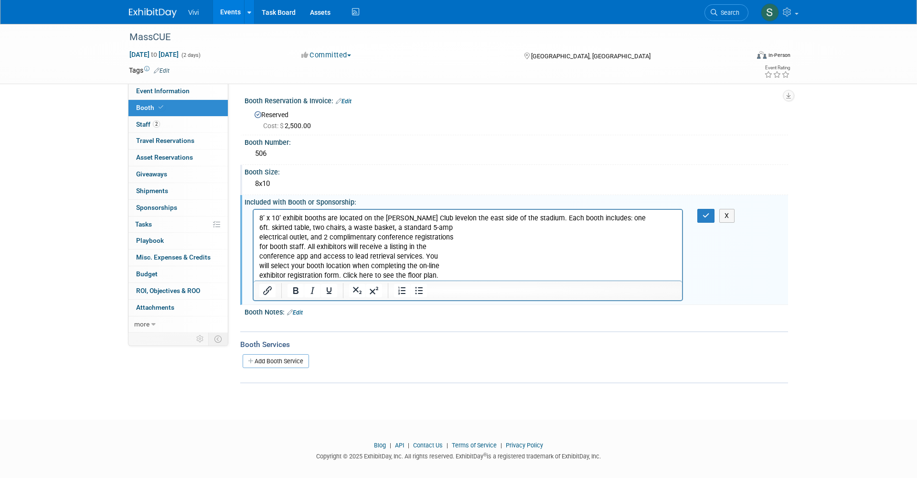
click at [537, 214] on p "8’ x 10’ exhibit booths are located on the Putnam Club level on the east side o…" at bounding box center [467, 218] width 417 height 10
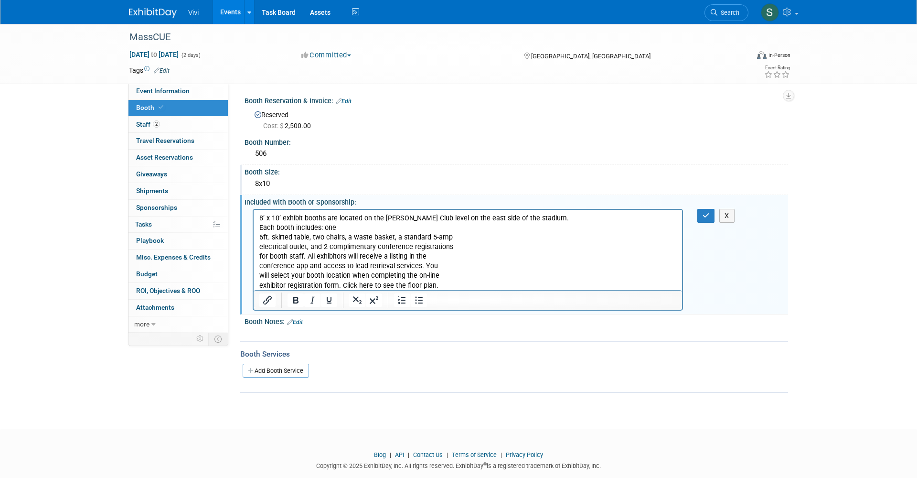
click at [323, 226] on p "Each booth includes: one" at bounding box center [467, 228] width 417 height 10
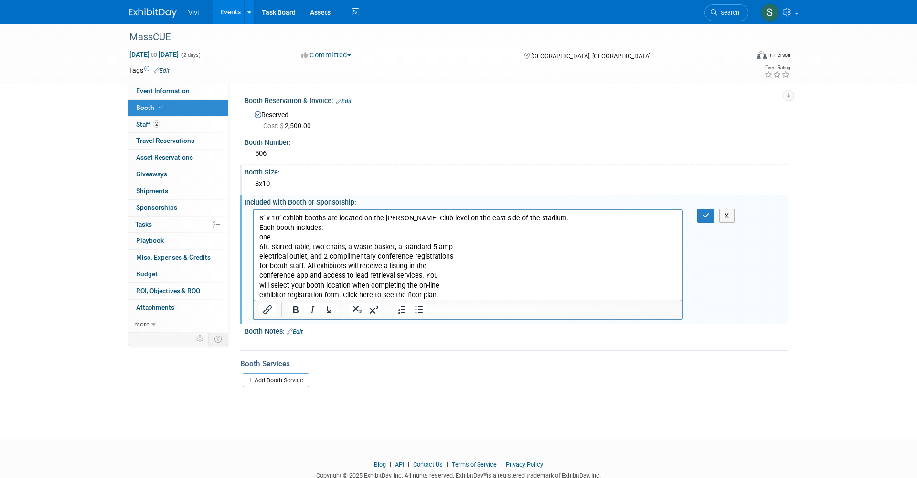
drag, startPoint x: 275, startPoint y: 234, endPoint x: 247, endPoint y: 234, distance: 27.2
click at [254, 234] on html "8’ x 10’ exhibit booths are located on the Putnam Club level on the east side o…" at bounding box center [468, 254] width 428 height 90
click at [259, 245] on p "6ft. skirted table, two chairs, a waste basket, a standard 5-amp" at bounding box center [467, 247] width 417 height 10
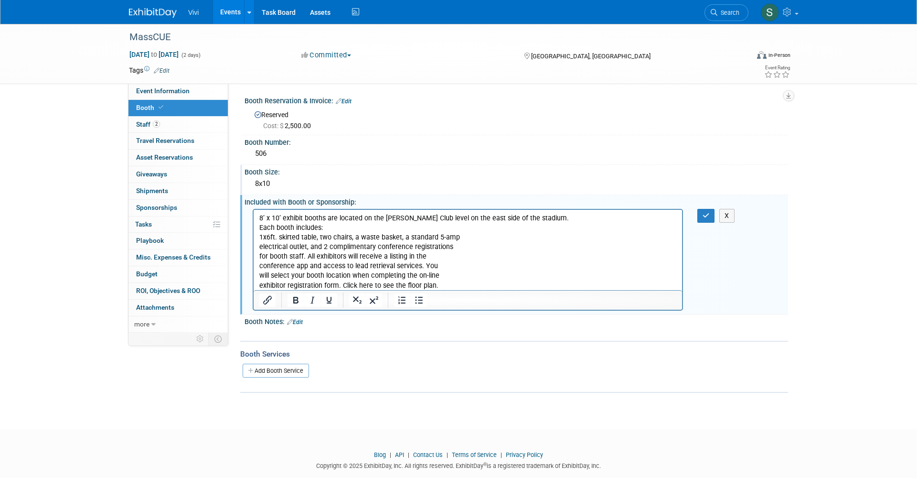
click at [321, 237] on p "1x 6ft. skirted table, two chairs, a waste basket, a standard 5-amp" at bounding box center [467, 237] width 417 height 10
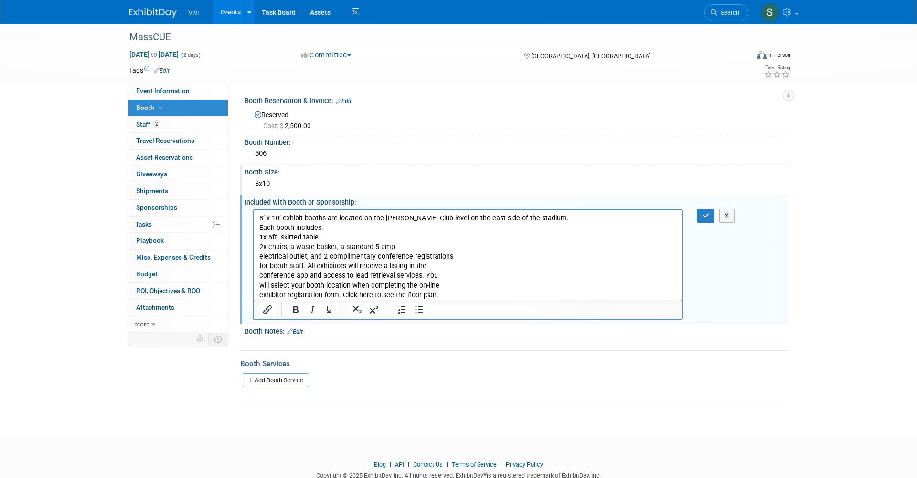
click at [294, 246] on p "2x chairs, a waste basket, a standard 5-amp" at bounding box center [467, 247] width 417 height 10
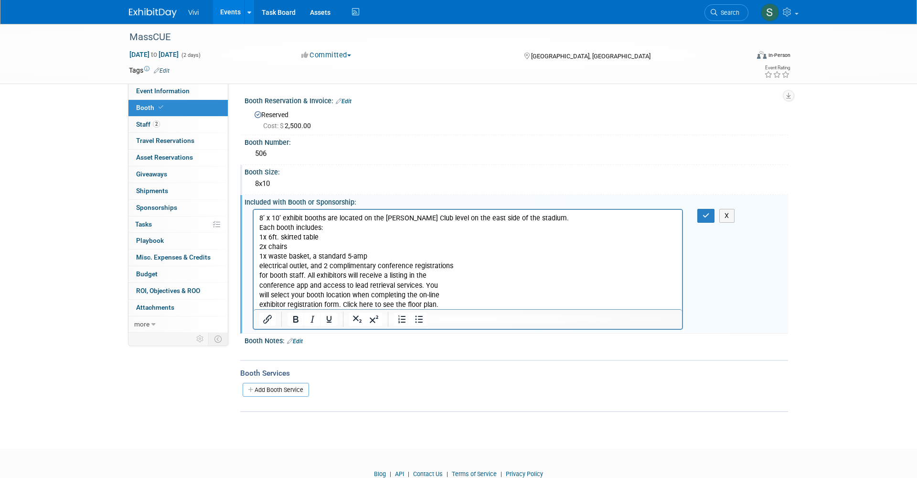
click at [311, 257] on p "1x waste basket, a standard 5-amp" at bounding box center [467, 256] width 417 height 10
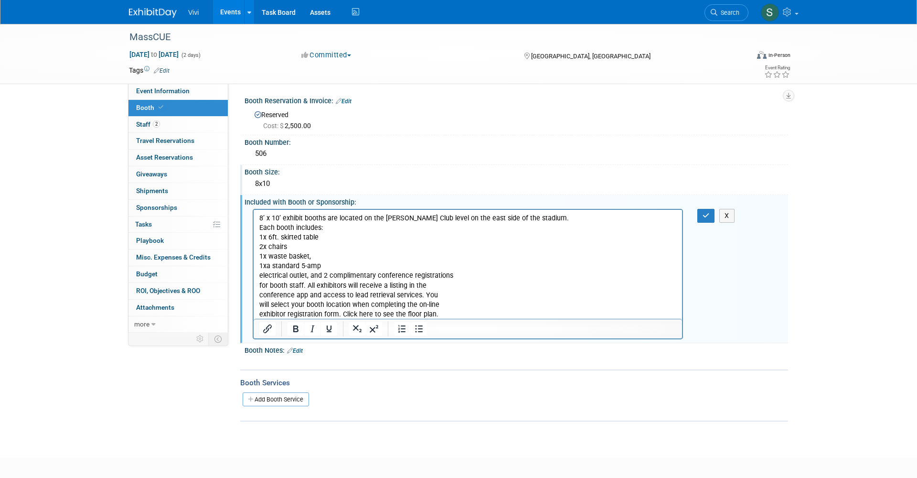
click at [269, 267] on p "1xa standard 5-amp" at bounding box center [467, 266] width 417 height 10
click at [270, 246] on p "2x chairs" at bounding box center [467, 247] width 417 height 10
click at [272, 254] on p "1x waste basket," at bounding box center [467, 256] width 417 height 10
click at [283, 235] on p "1x 6ft. skirted table" at bounding box center [467, 237] width 417 height 10
click at [306, 237] on p "1x 6ft. Skirted table" at bounding box center [467, 237] width 417 height 10
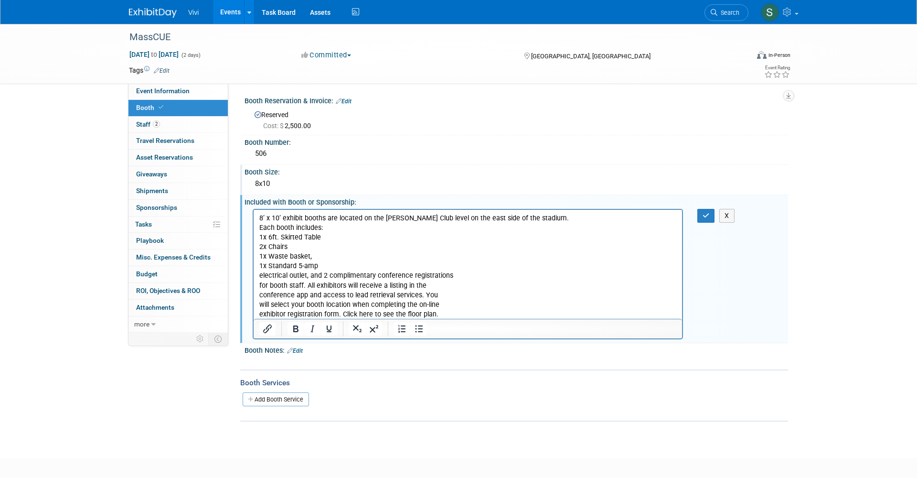
click at [259, 275] on body "8’ x 10’ exhibit booths are located on the Putnam Club level on the east side o…" at bounding box center [468, 266] width 418 height 106
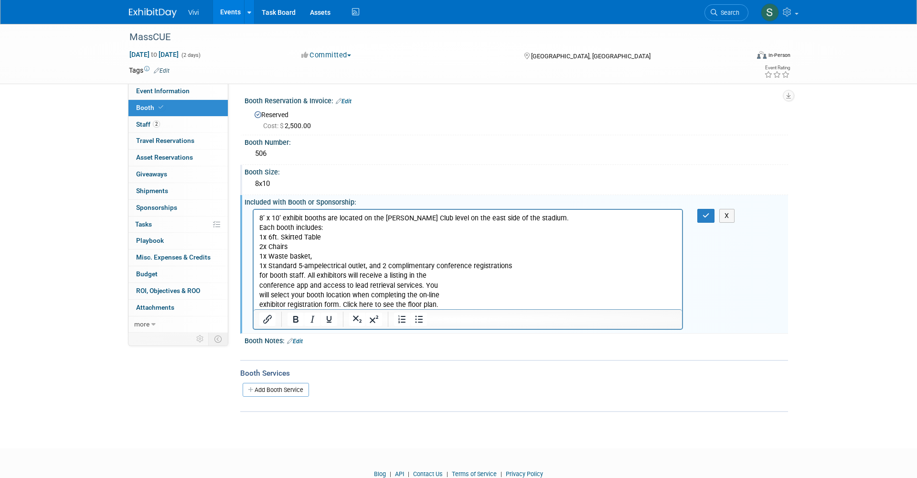
click at [292, 257] on p "1x Waste basket," at bounding box center [467, 256] width 417 height 10
click at [321, 265] on p "1x Standard 5-amp electrical outlet, and 2 complimentary conference registratio…" at bounding box center [467, 266] width 417 height 10
click at [352, 267] on p "1x Standard 5-amp E lectrical outlet, and 2 complimentary conference registrati…" at bounding box center [467, 266] width 417 height 10
click at [383, 265] on p "1x Standard 5-amp E lectrical Uutlet, and 2 complimentary conference registrati…" at bounding box center [467, 266] width 417 height 10
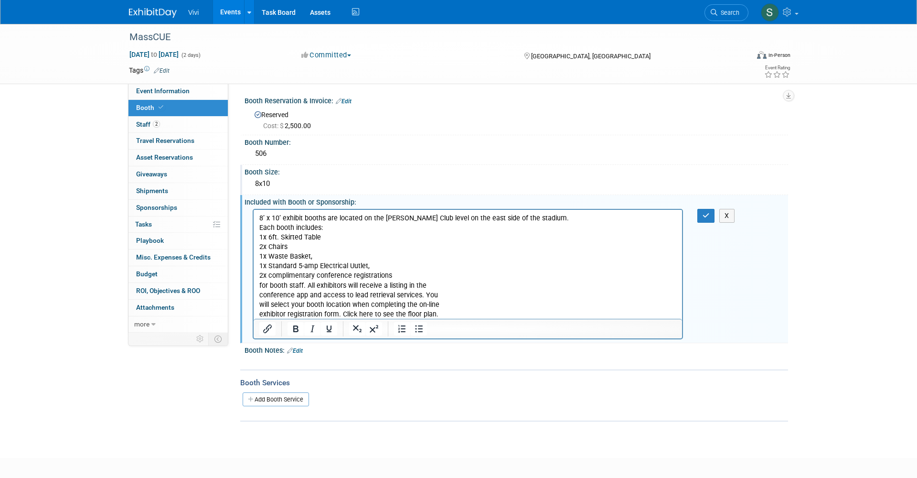
click at [352, 266] on p "1x Standard 5-amp Electrical Uutlet," at bounding box center [467, 266] width 417 height 10
click at [271, 278] on p "2x complimentary conference registrations" at bounding box center [467, 275] width 417 height 10
drag, startPoint x: 352, startPoint y: 275, endPoint x: 318, endPoint y: 275, distance: 34.4
click at [318, 275] on p "2x Complimentary conference registrations" at bounding box center [467, 275] width 417 height 10
drag, startPoint x: 307, startPoint y: 286, endPoint x: 253, endPoint y: 286, distance: 54.0
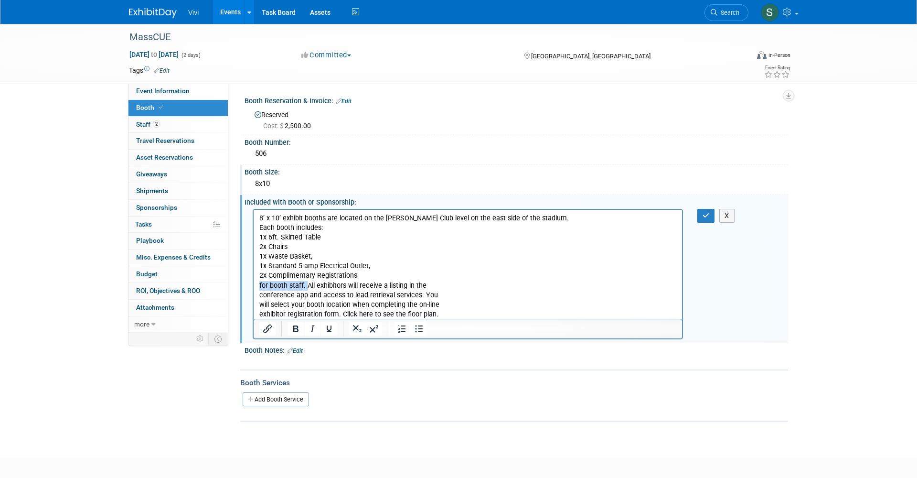
click at [254, 286] on html "8’ x 10’ exhibit booths are located on the Putnam Club level on the east side o…" at bounding box center [468, 263] width 428 height 109
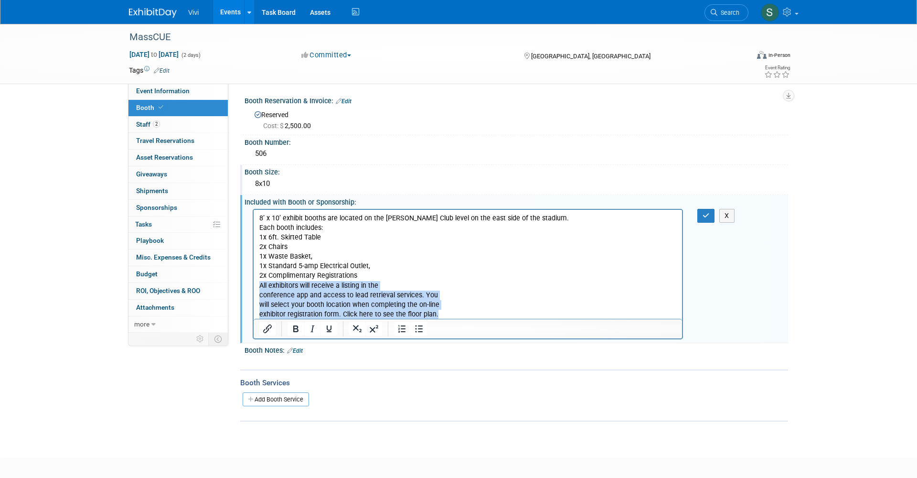
drag, startPoint x: 442, startPoint y: 314, endPoint x: 233, endPoint y: 283, distance: 211.1
click at [254, 283] on html "8’ x 10’ exhibit booths are located on the Putnam Club level on the east side o…" at bounding box center [468, 263] width 428 height 109
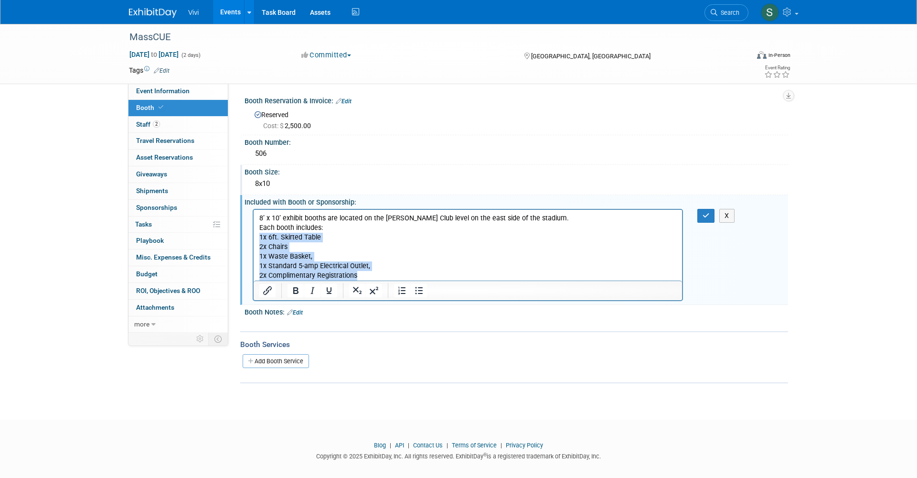
drag, startPoint x: 368, startPoint y: 277, endPoint x: 256, endPoint y: 239, distance: 118.0
click at [256, 239] on html "8’ x 10’ exhibit booths are located on the Putnam Club level on the east side o…" at bounding box center [468, 244] width 428 height 71
click at [416, 289] on icon "Bullet list" at bounding box center [420, 290] width 8 height 7
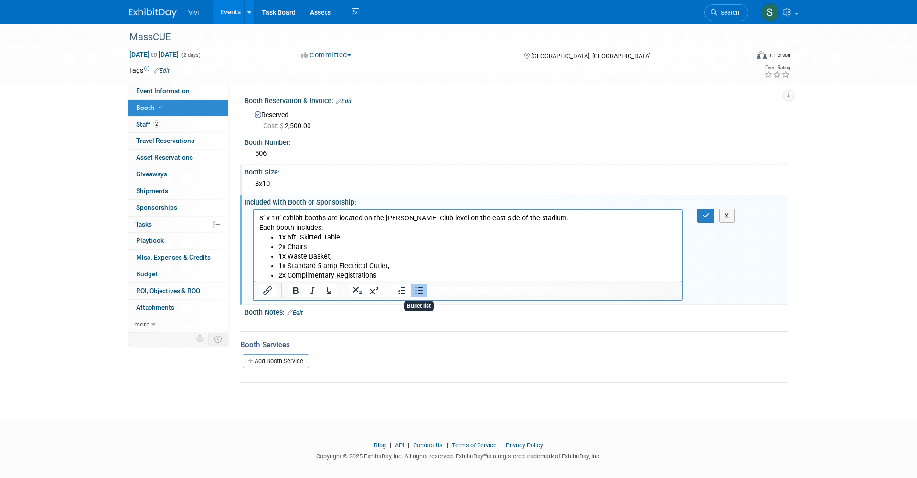
click at [407, 332] on div "Booth Services Add Booth Service" at bounding box center [514, 357] width 548 height 52
click at [708, 214] on icon "button" at bounding box center [706, 215] width 7 height 7
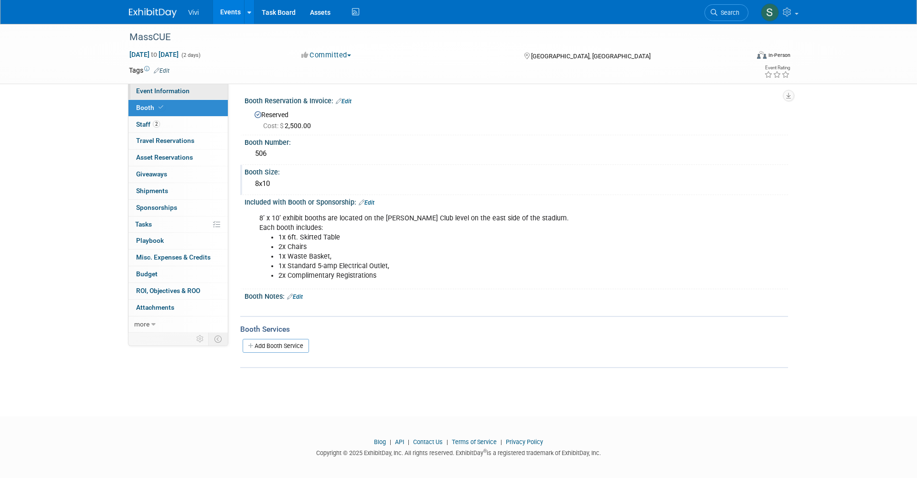
click at [184, 95] on link "Event Information" at bounding box center [177, 91] width 99 height 16
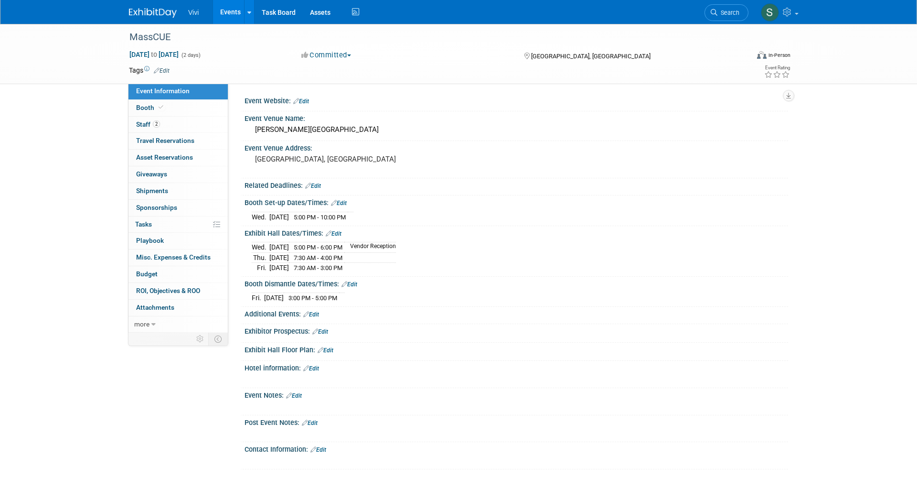
click at [331, 347] on link "Edit" at bounding box center [326, 350] width 16 height 7
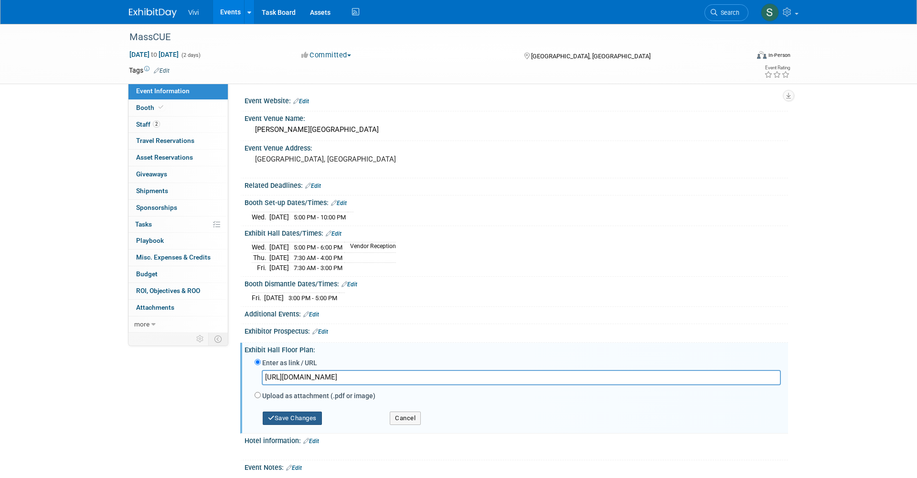
type input "https://custom.cvent.com/B4D75FCD3CBD4BC99A09E1DDCDBD467B/files/event/6e5962b86…"
click at [293, 412] on button "Save Changes" at bounding box center [292, 417] width 59 height 13
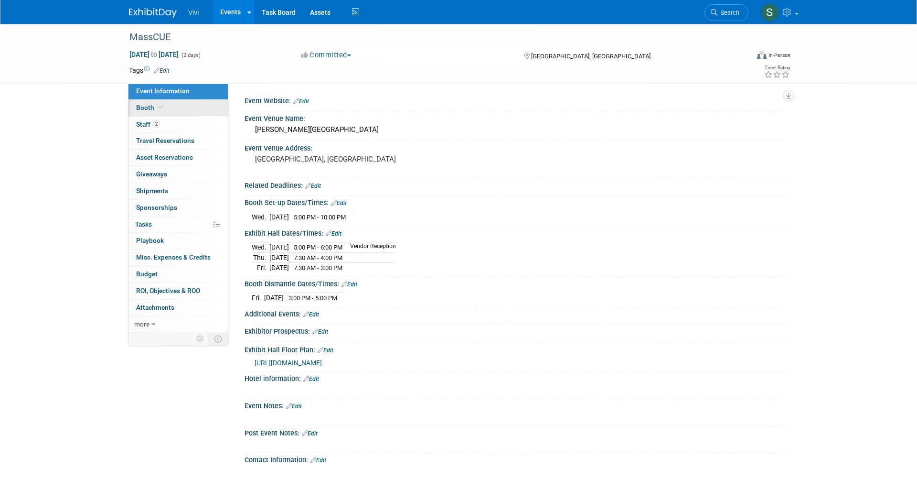
click at [160, 107] on icon at bounding box center [161, 107] width 5 height 5
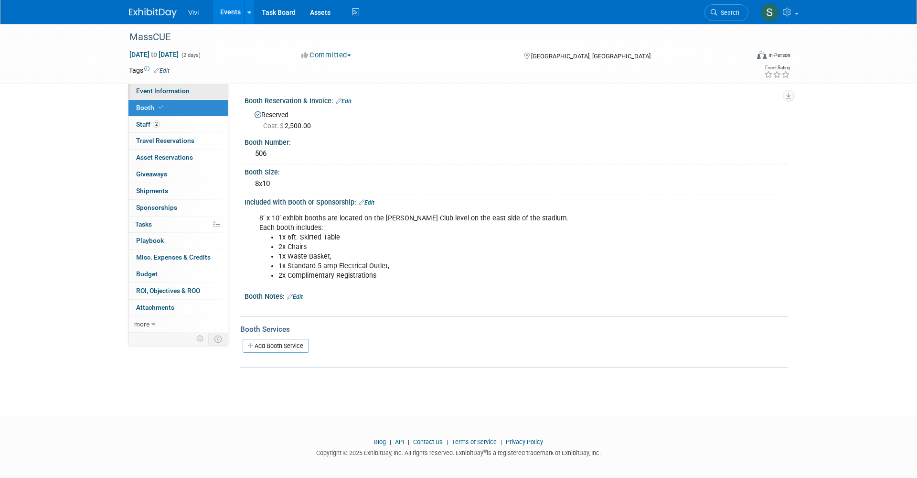
click at [166, 85] on link "Event Information" at bounding box center [177, 91] width 99 height 16
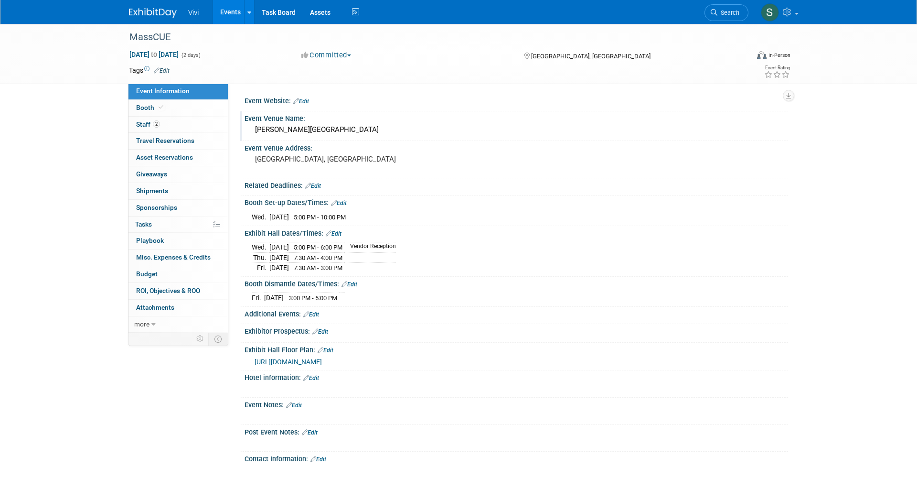
click at [280, 129] on div "Gillette Stadium" at bounding box center [516, 129] width 529 height 15
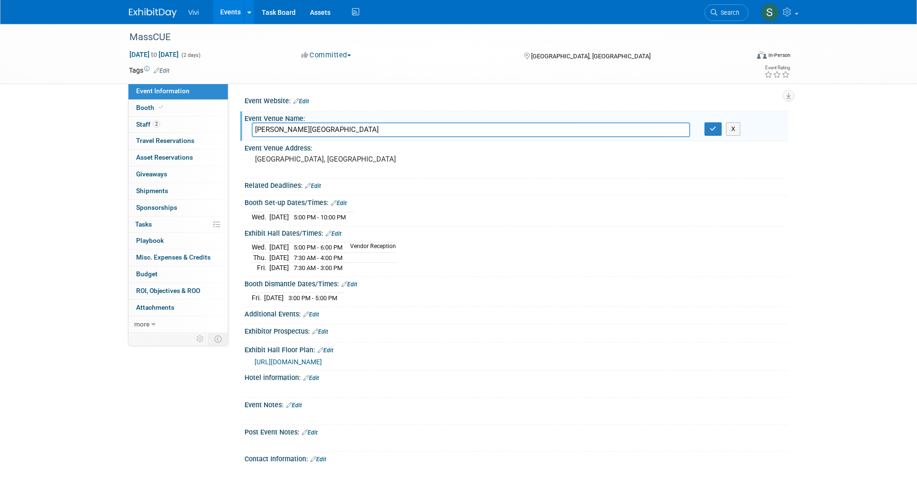
click at [280, 129] on input "Gillette Stadium" at bounding box center [471, 129] width 439 height 15
click at [157, 104] on span at bounding box center [161, 107] width 9 height 7
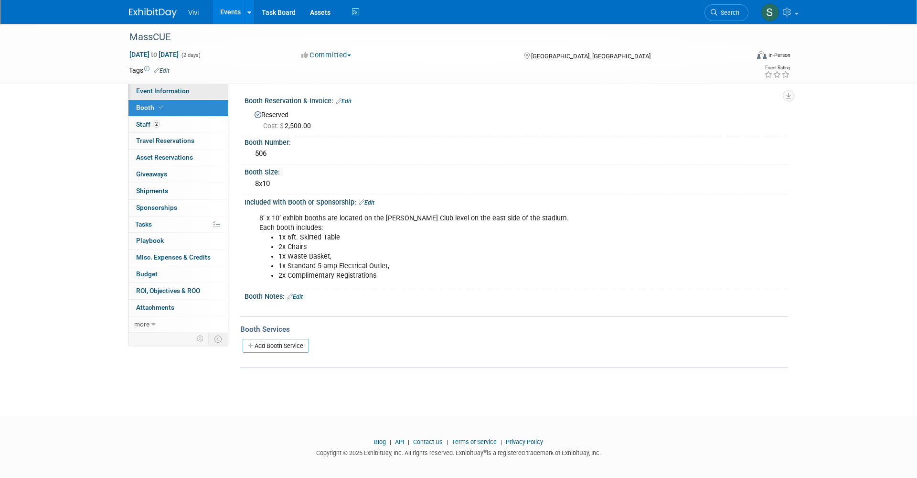
click at [178, 93] on span "Event Information" at bounding box center [162, 91] width 53 height 8
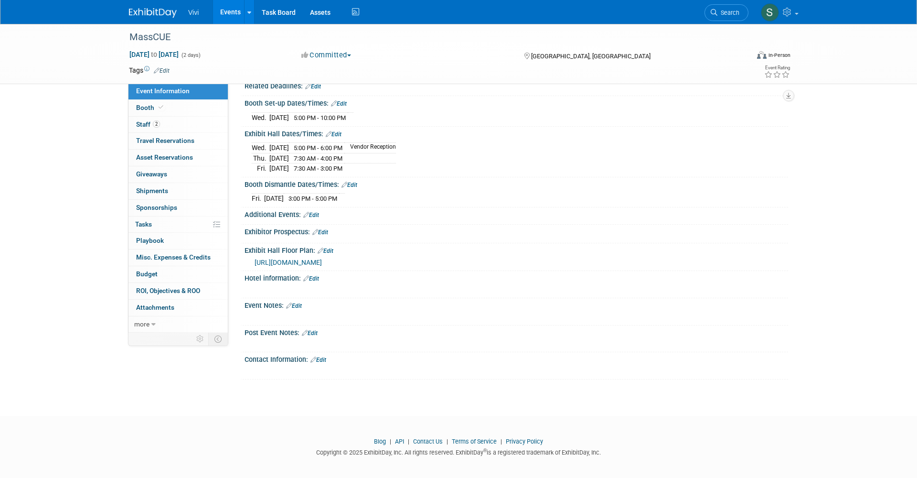
scroll to position [99, 0]
click at [329, 248] on link "Edit" at bounding box center [326, 251] width 16 height 7
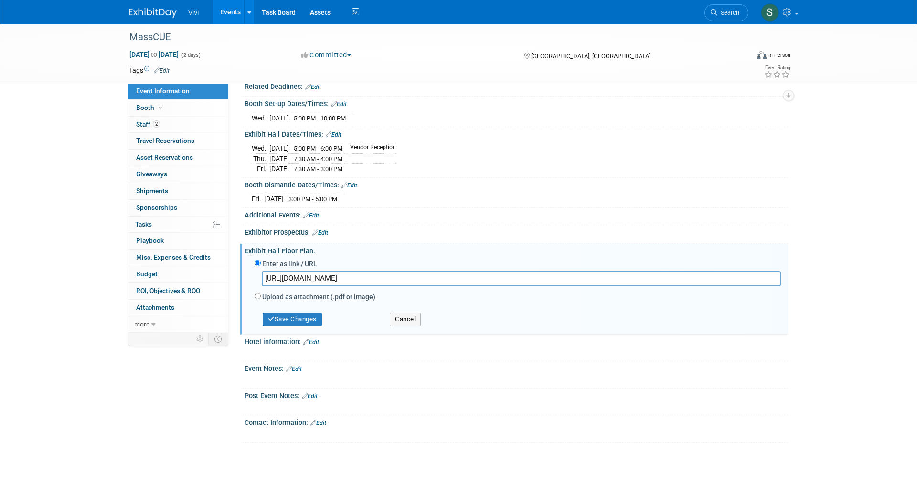
click at [351, 280] on input "https://custom.cvent.com/B4D75FCD3CBD4BC99A09E1DDCDBD467B/files/event/6e5962b86…" at bounding box center [521, 278] width 519 height 15
click at [295, 317] on button "Save Changes" at bounding box center [292, 318] width 59 height 13
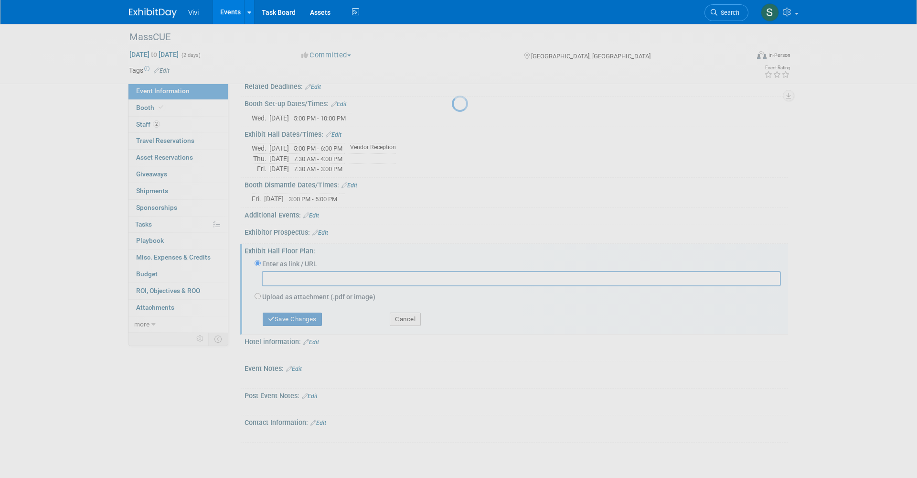
scroll to position [90, 0]
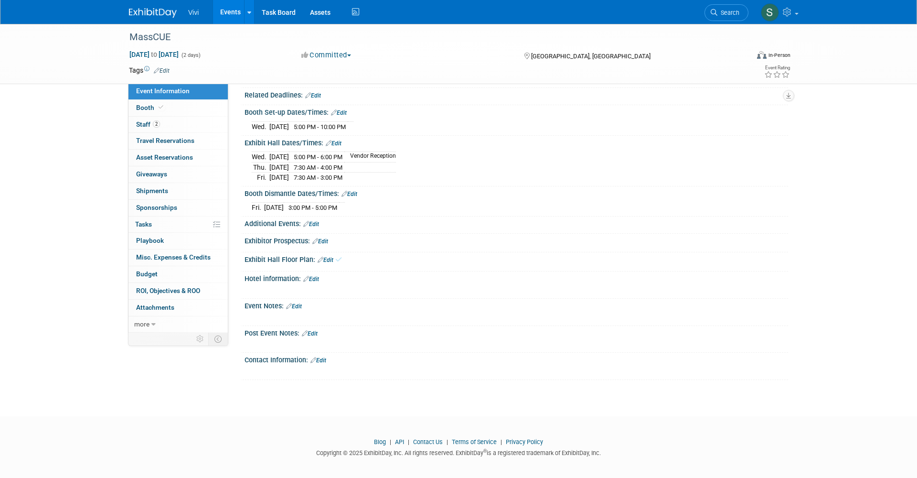
click at [302, 303] on link "Edit" at bounding box center [294, 306] width 16 height 7
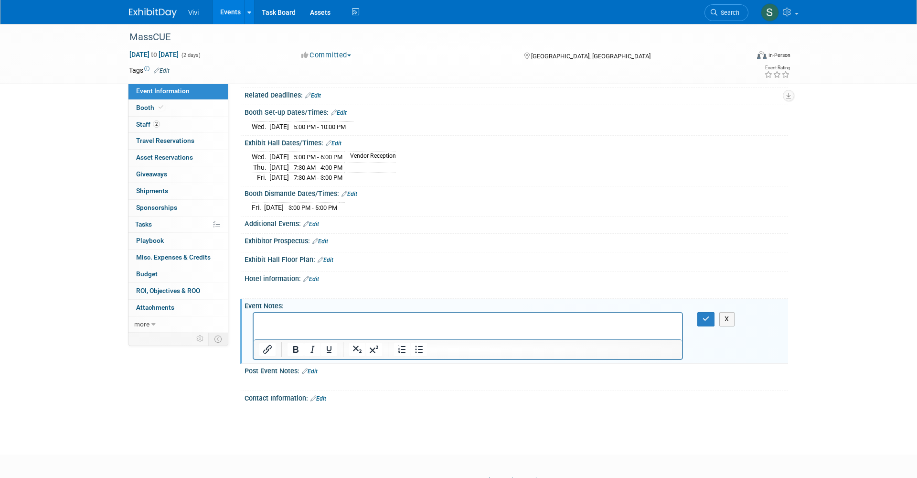
scroll to position [0, 0]
click at [321, 395] on link "Edit" at bounding box center [318, 398] width 16 height 7
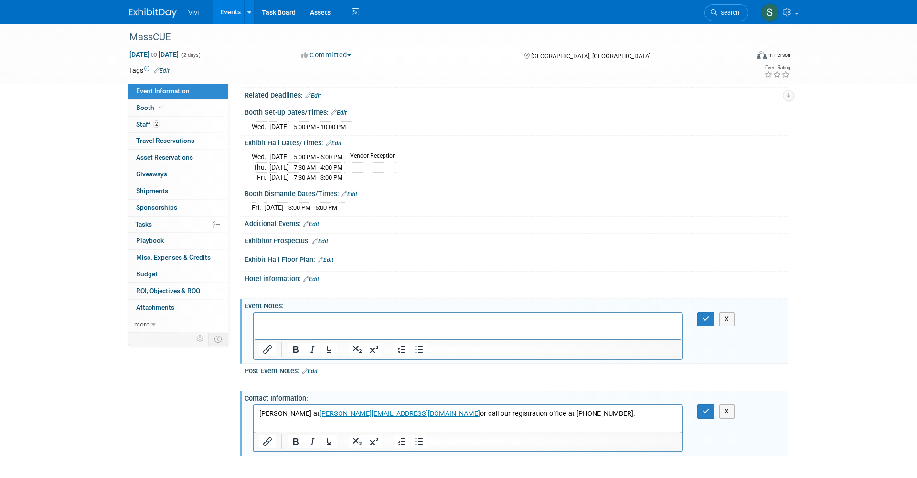
click at [323, 412] on p "McClean Coleman at mcclean@delaneymeetingevent.com or call our registration off…" at bounding box center [467, 414] width 417 height 10
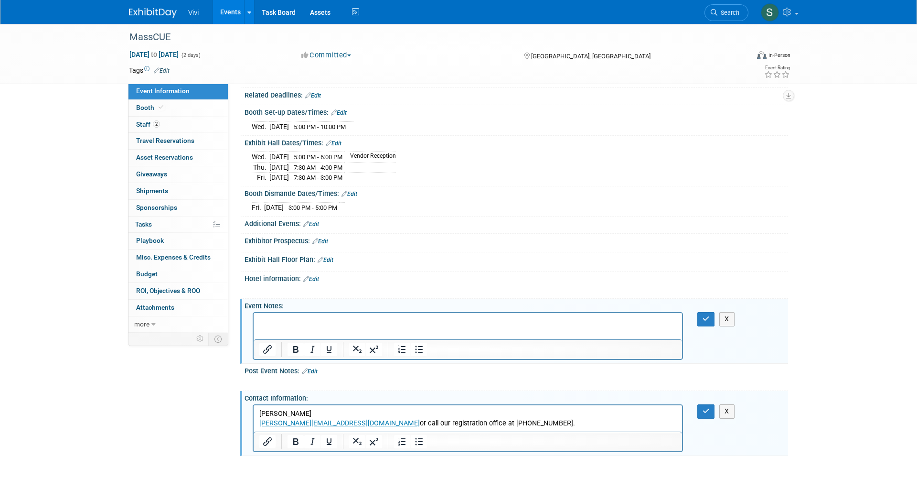
drag, startPoint x: 467, startPoint y: 422, endPoint x: 403, endPoint y: 420, distance: 63.5
click at [403, 420] on p "﻿ mcclean@delaneymeetingevent.com or call our registration office at 802-865-52…" at bounding box center [467, 423] width 417 height 10
click at [339, 433] on p "802-865-5202." at bounding box center [467, 433] width 417 height 10
click at [704, 407] on icon "button" at bounding box center [706, 410] width 7 height 7
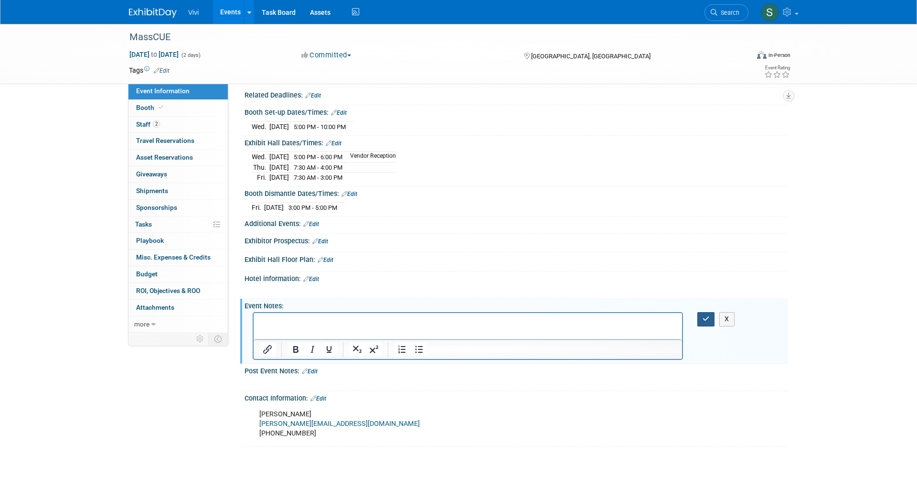
click at [697, 314] on button "button" at bounding box center [706, 319] width 18 height 14
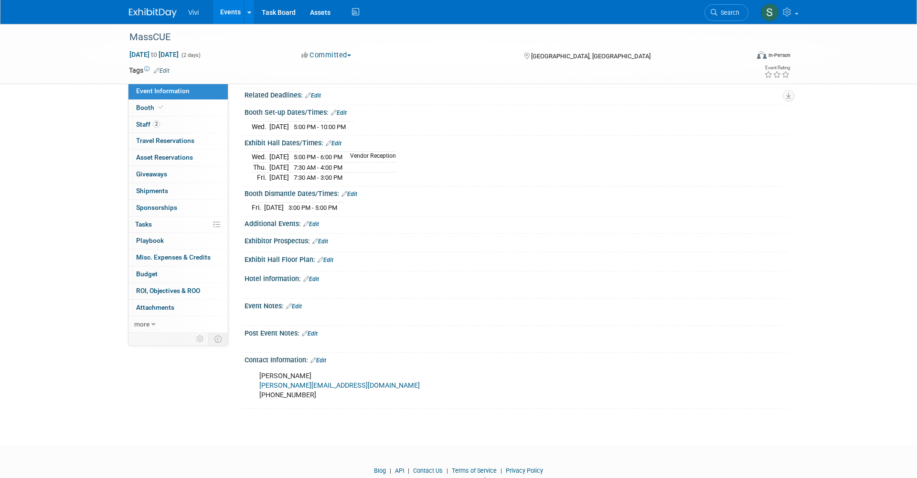
click at [137, 11] on img at bounding box center [153, 13] width 48 height 10
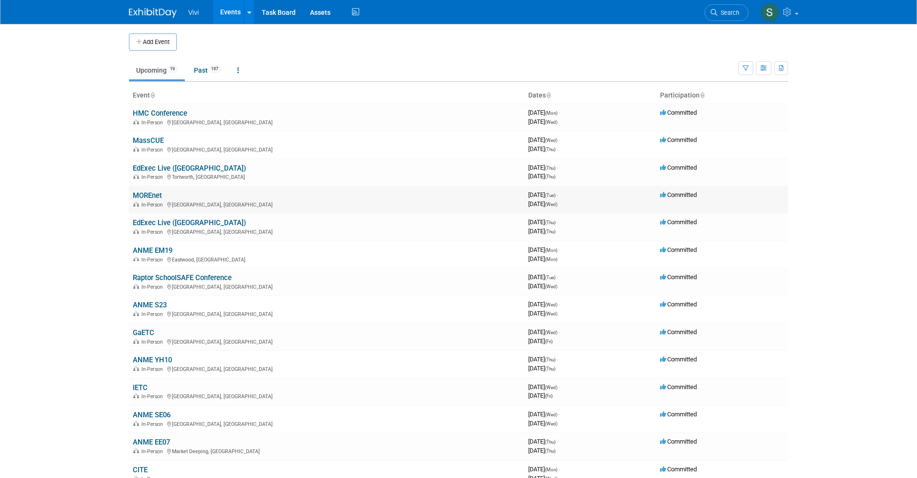
click at [143, 193] on link "MOREnet" at bounding box center [147, 195] width 29 height 9
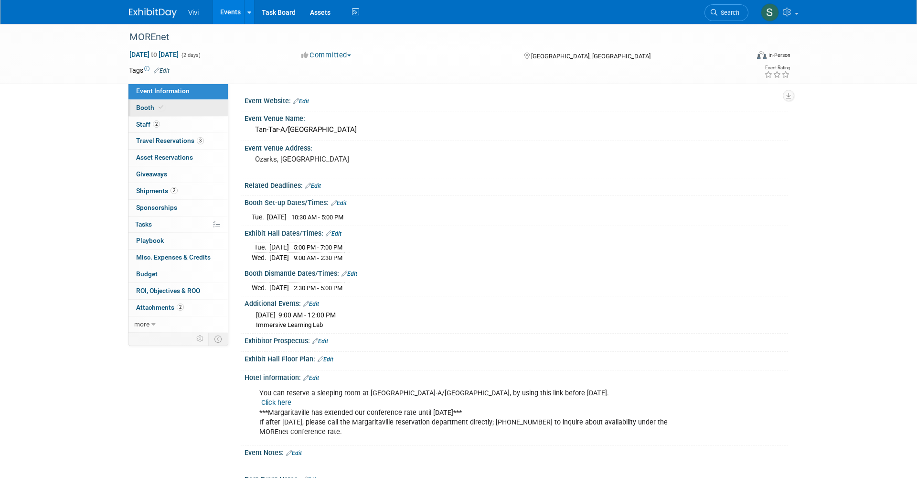
click at [157, 109] on span at bounding box center [161, 107] width 9 height 7
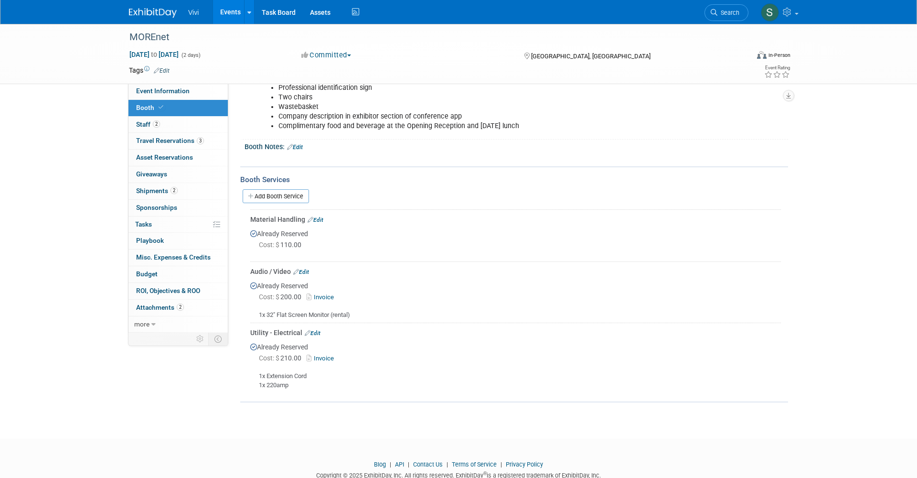
scroll to position [141, 0]
click at [153, 16] on img at bounding box center [153, 13] width 48 height 10
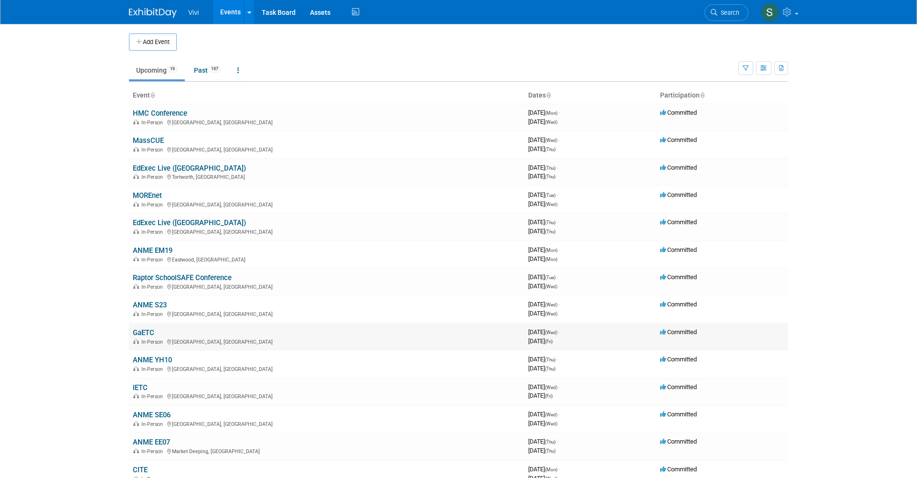
click at [149, 328] on link "GaETC" at bounding box center [143, 332] width 21 height 9
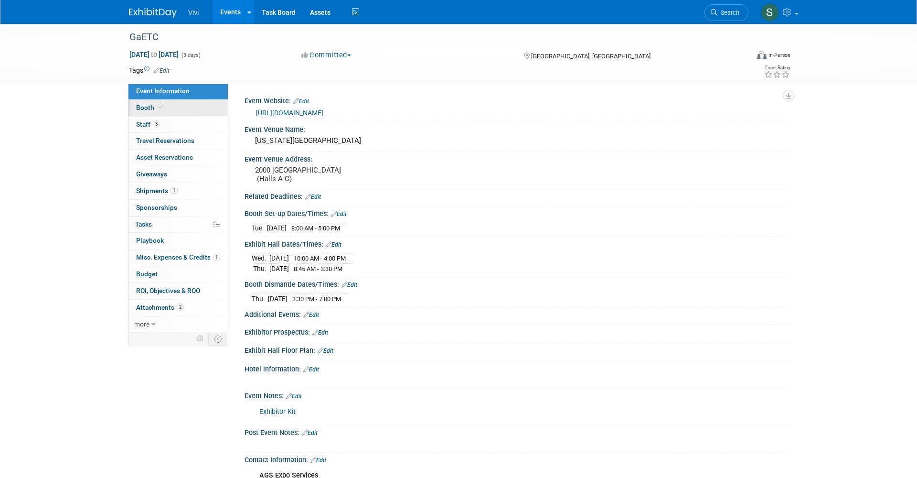
click at [151, 107] on span "Booth" at bounding box center [150, 108] width 29 height 8
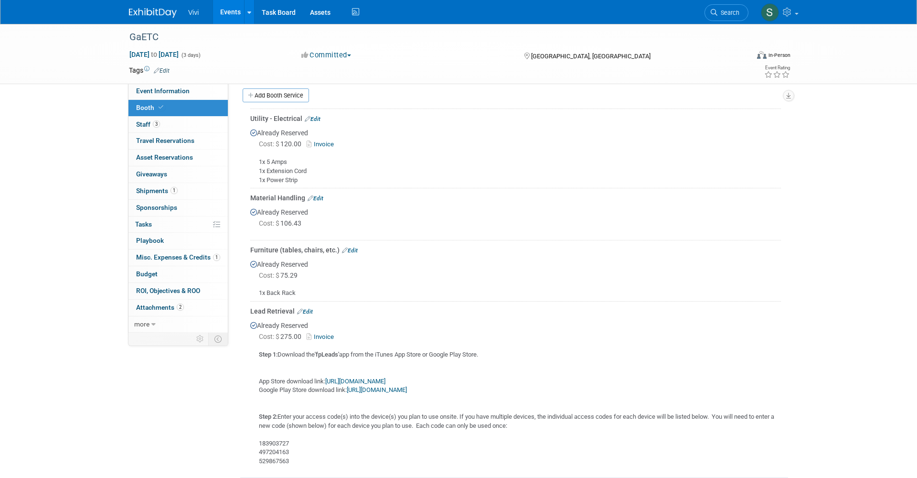
scroll to position [209, 0]
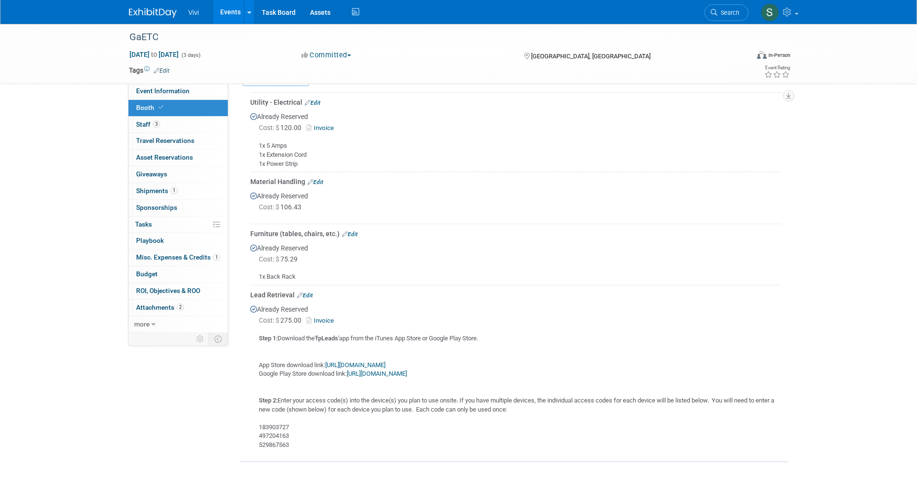
click at [148, 9] on img at bounding box center [153, 13] width 48 height 10
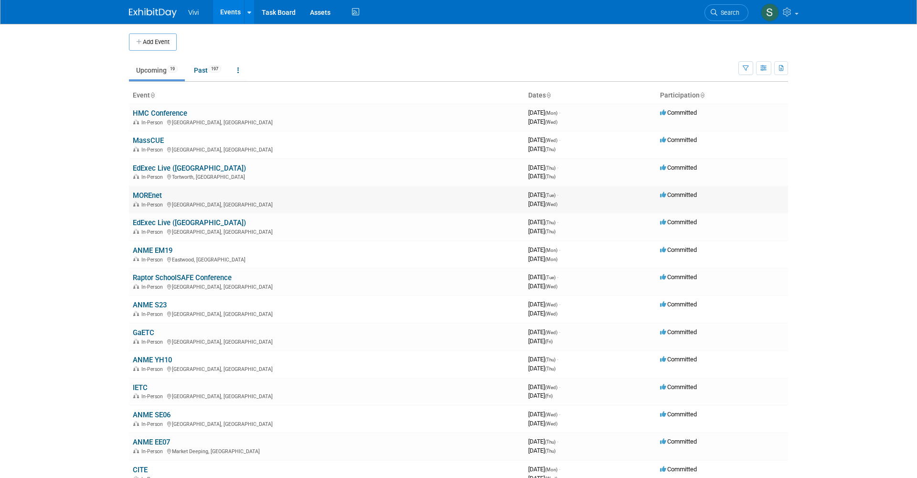
click at [140, 188] on td "MOREnet In-Person [GEOGRAPHIC_DATA], [GEOGRAPHIC_DATA]" at bounding box center [327, 199] width 396 height 27
click at [139, 194] on link "MOREnet" at bounding box center [147, 195] width 29 height 9
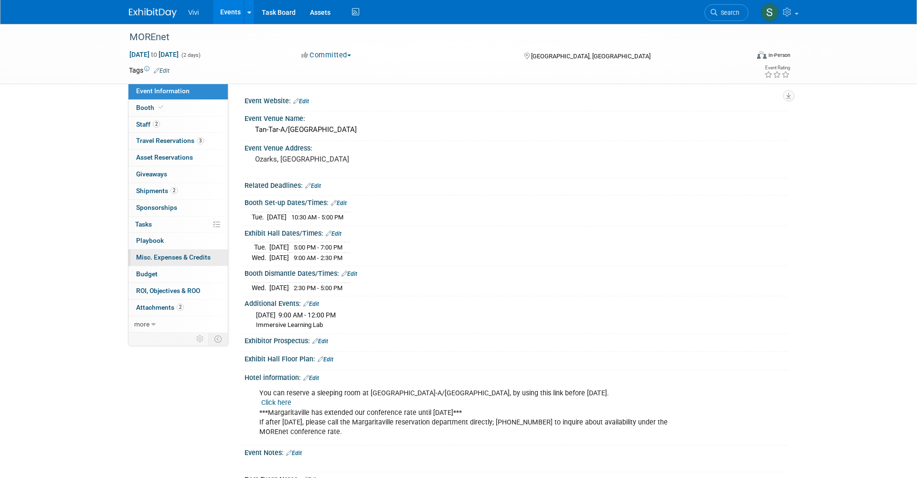
click at [162, 256] on span "Misc. Expenses & Credits 0" at bounding box center [173, 257] width 75 height 8
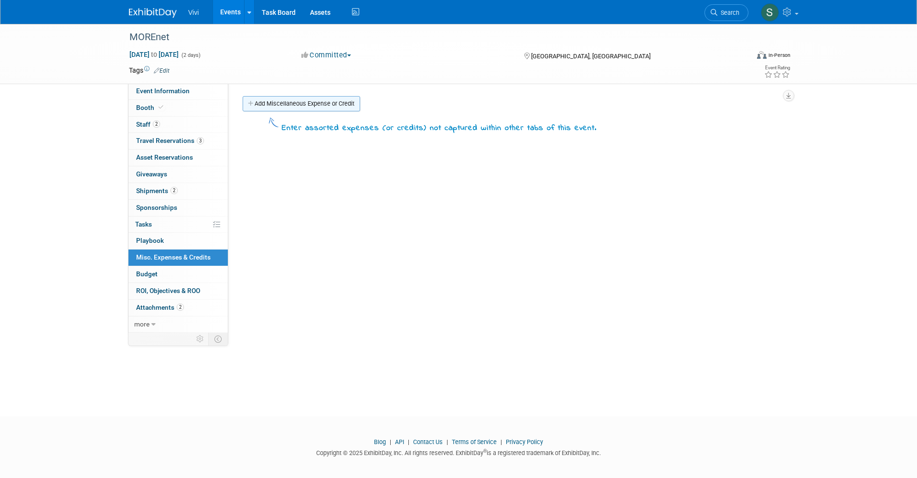
click at [259, 102] on link "Add Miscellaneous Expense or Credit" at bounding box center [302, 103] width 118 height 15
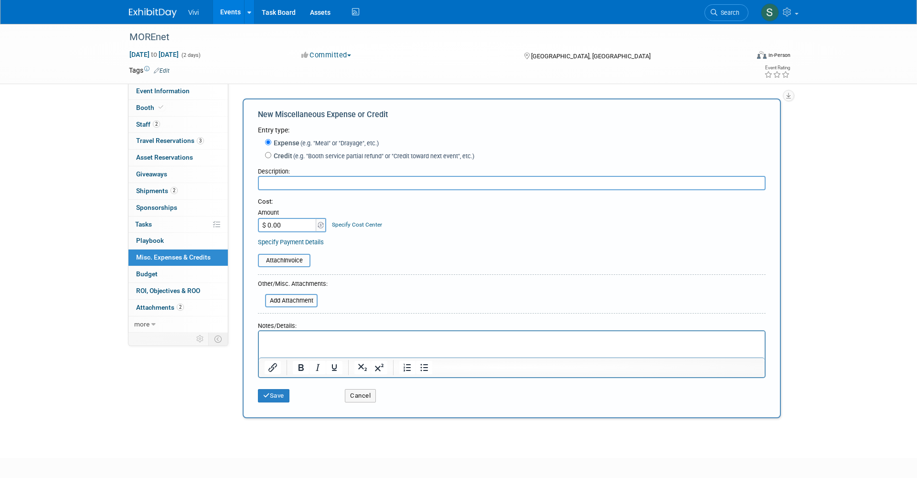
click at [280, 218] on input "$ 0.00" at bounding box center [288, 225] width 60 height 14
type input "$ 144.65"
click at [278, 181] on input "text" at bounding box center [512, 183] width 508 height 14
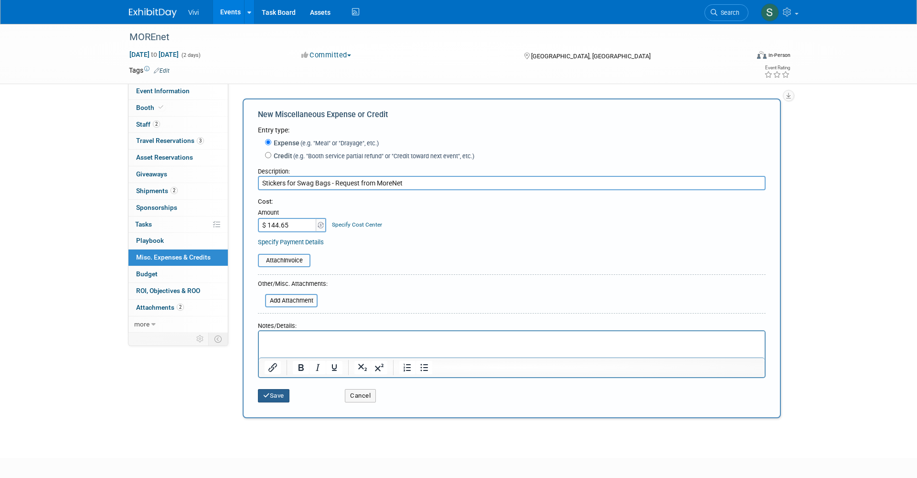
type input "Stickers for Swag Bags - Request from MoreNet"
click at [279, 391] on button "Save" at bounding box center [274, 395] width 32 height 13
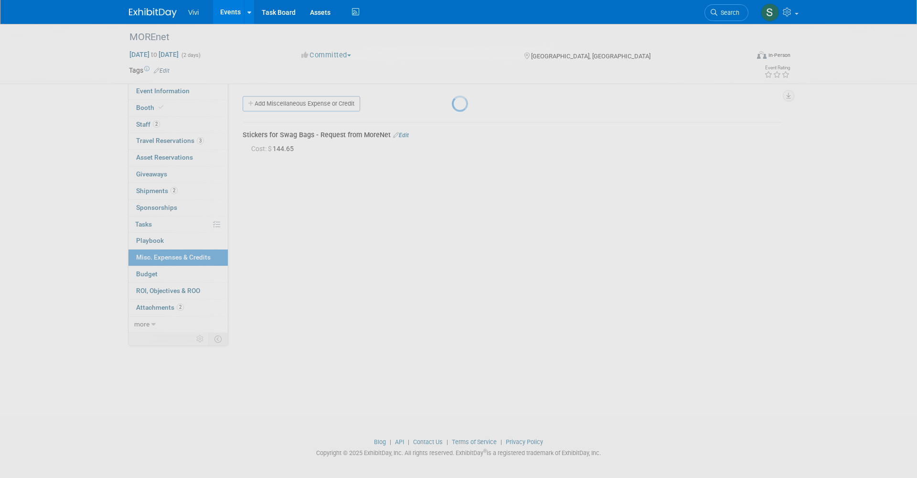
scroll to position [5, 0]
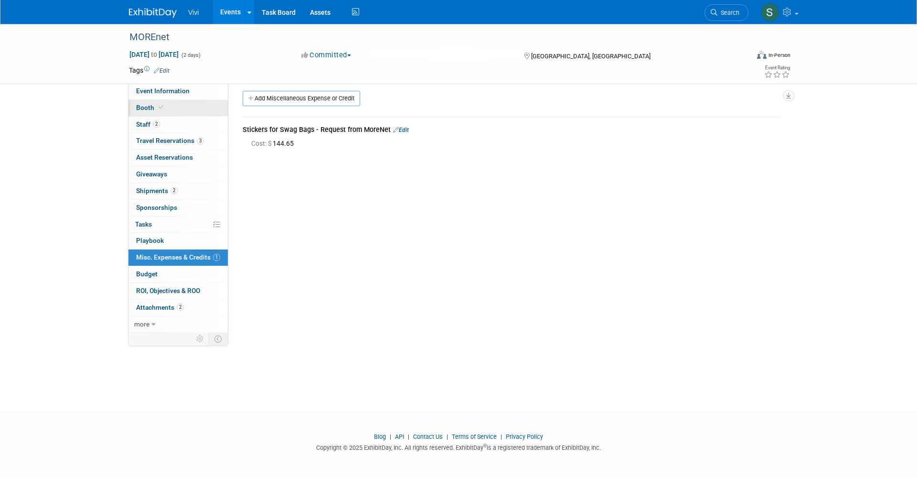
click at [140, 105] on span "Booth" at bounding box center [150, 108] width 29 height 8
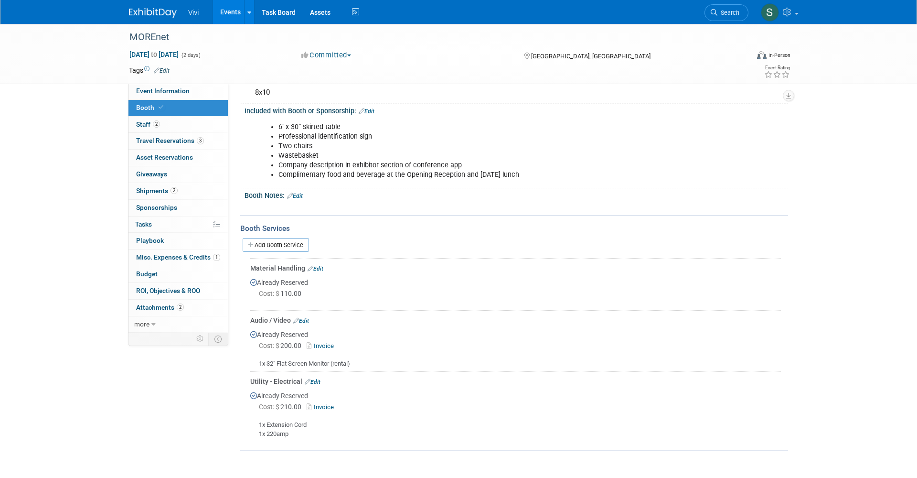
scroll to position [92, 0]
click at [160, 6] on link at bounding box center [158, 8] width 59 height 8
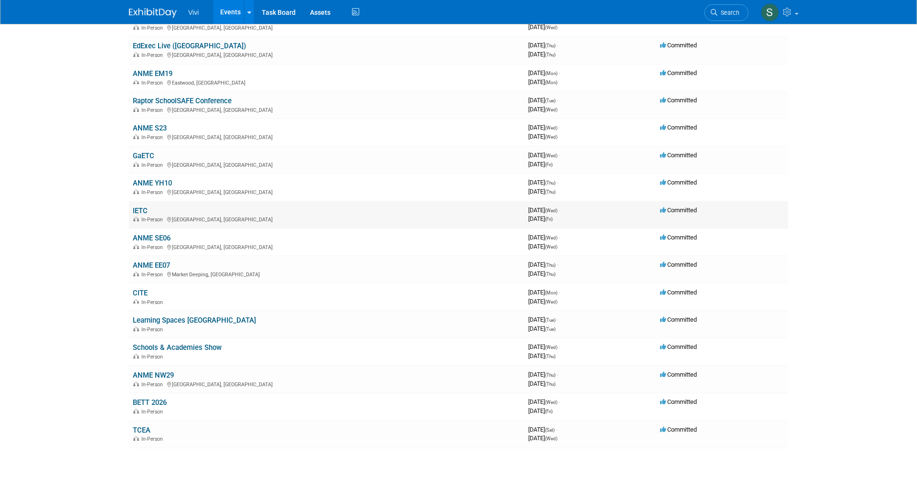
scroll to position [175, 0]
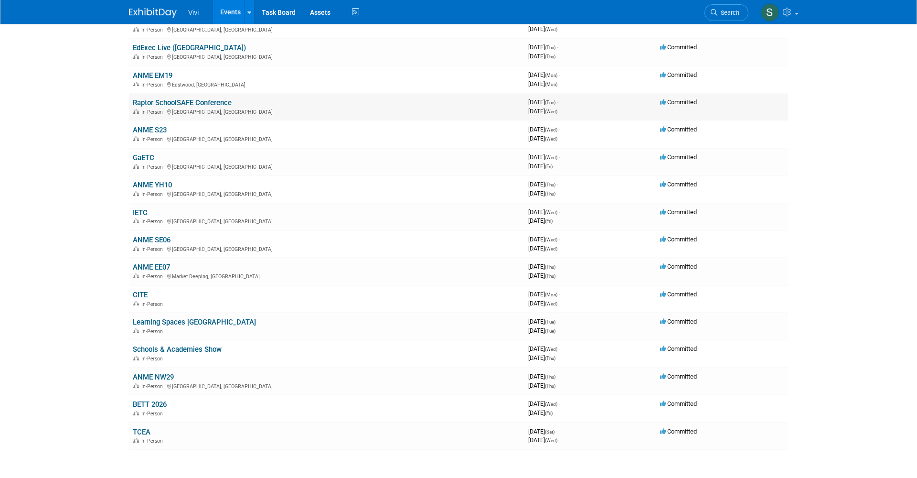
click at [148, 98] on link "Raptor SchoolSAFE Conference" at bounding box center [182, 102] width 99 height 9
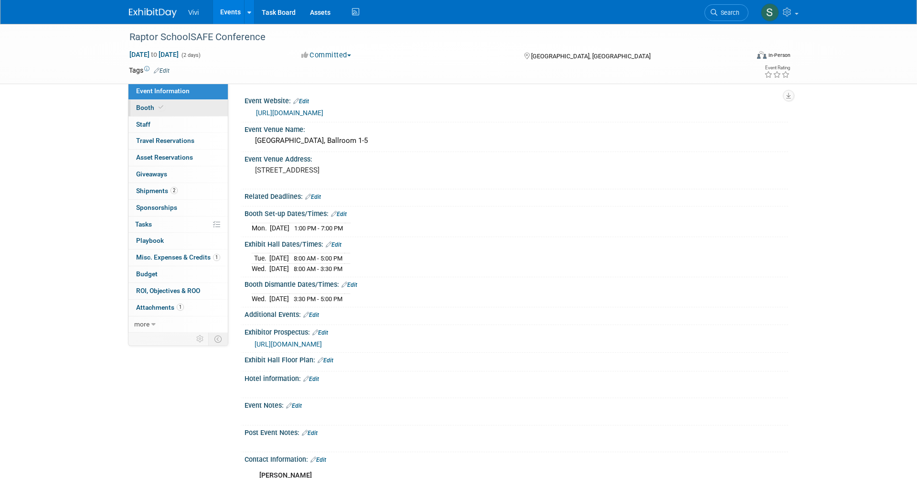
click at [149, 113] on link "Booth" at bounding box center [177, 108] width 99 height 16
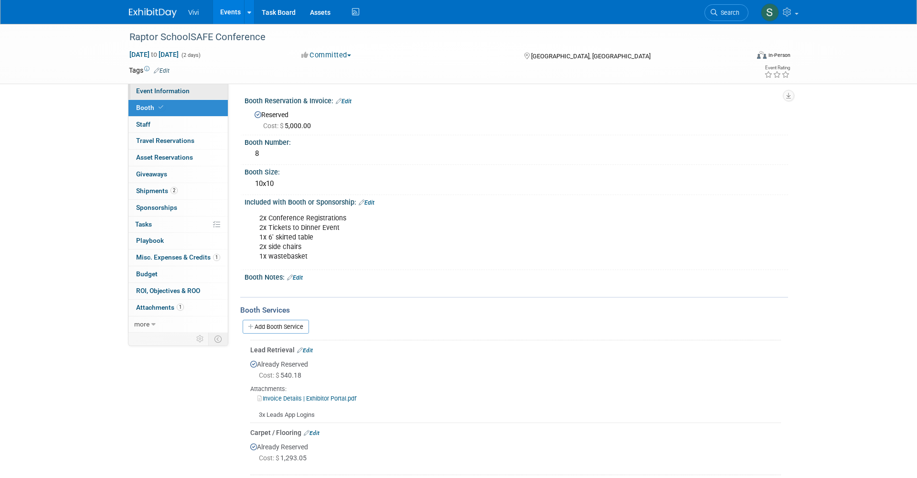
click at [153, 90] on span "Event Information" at bounding box center [162, 91] width 53 height 8
